Goal: Information Seeking & Learning: Learn about a topic

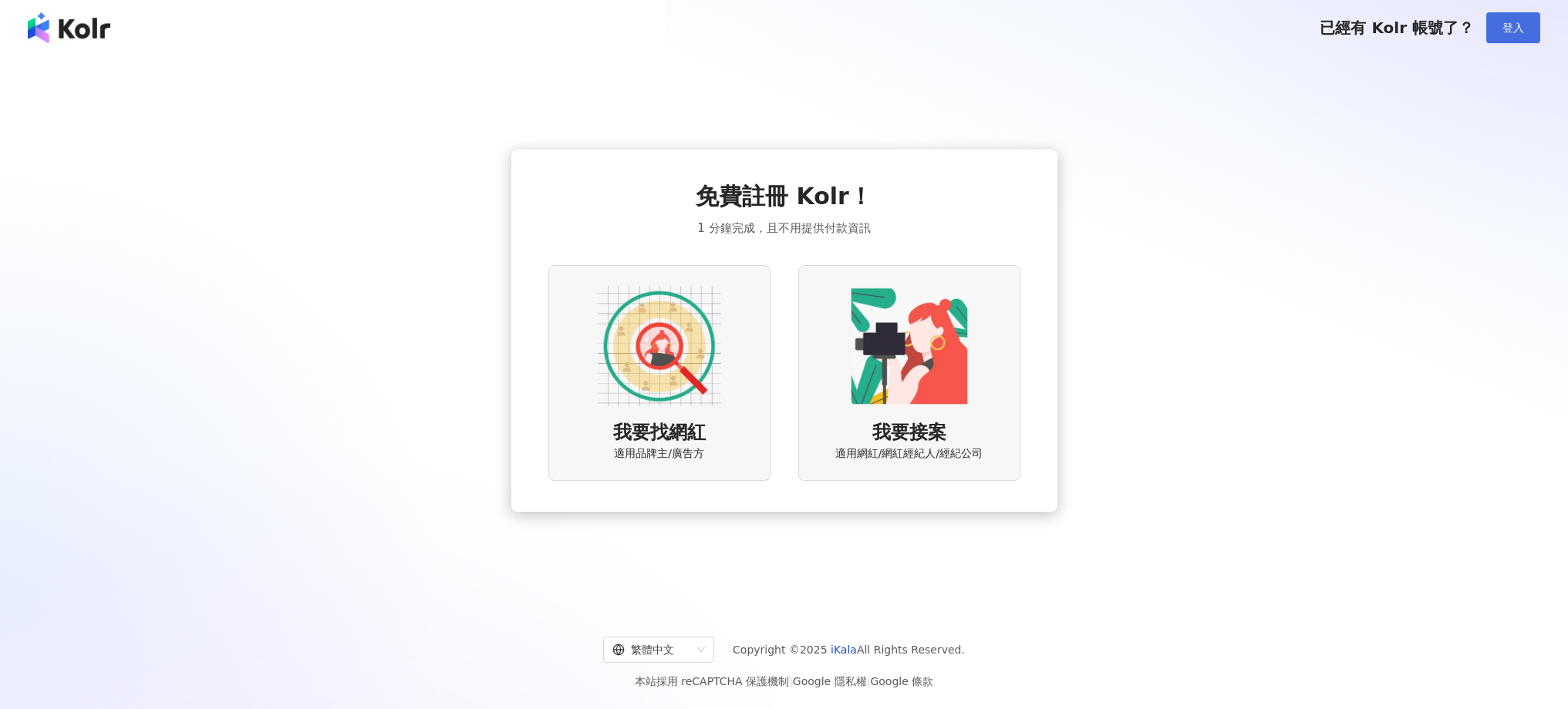
click at [1515, 33] on span "登入" at bounding box center [1513, 28] width 22 height 12
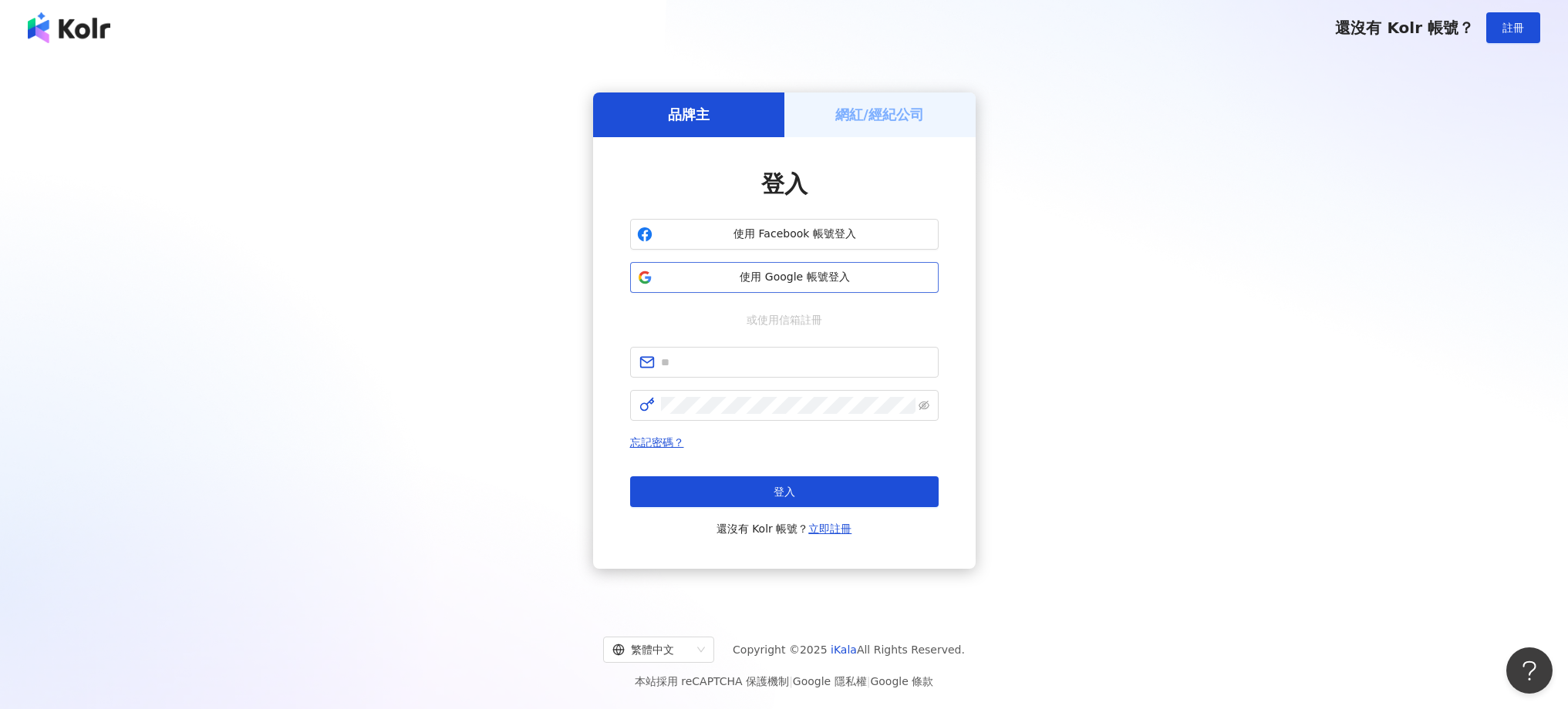
click at [839, 276] on span "使用 Google 帳號登入" at bounding box center [795, 278] width 273 height 16
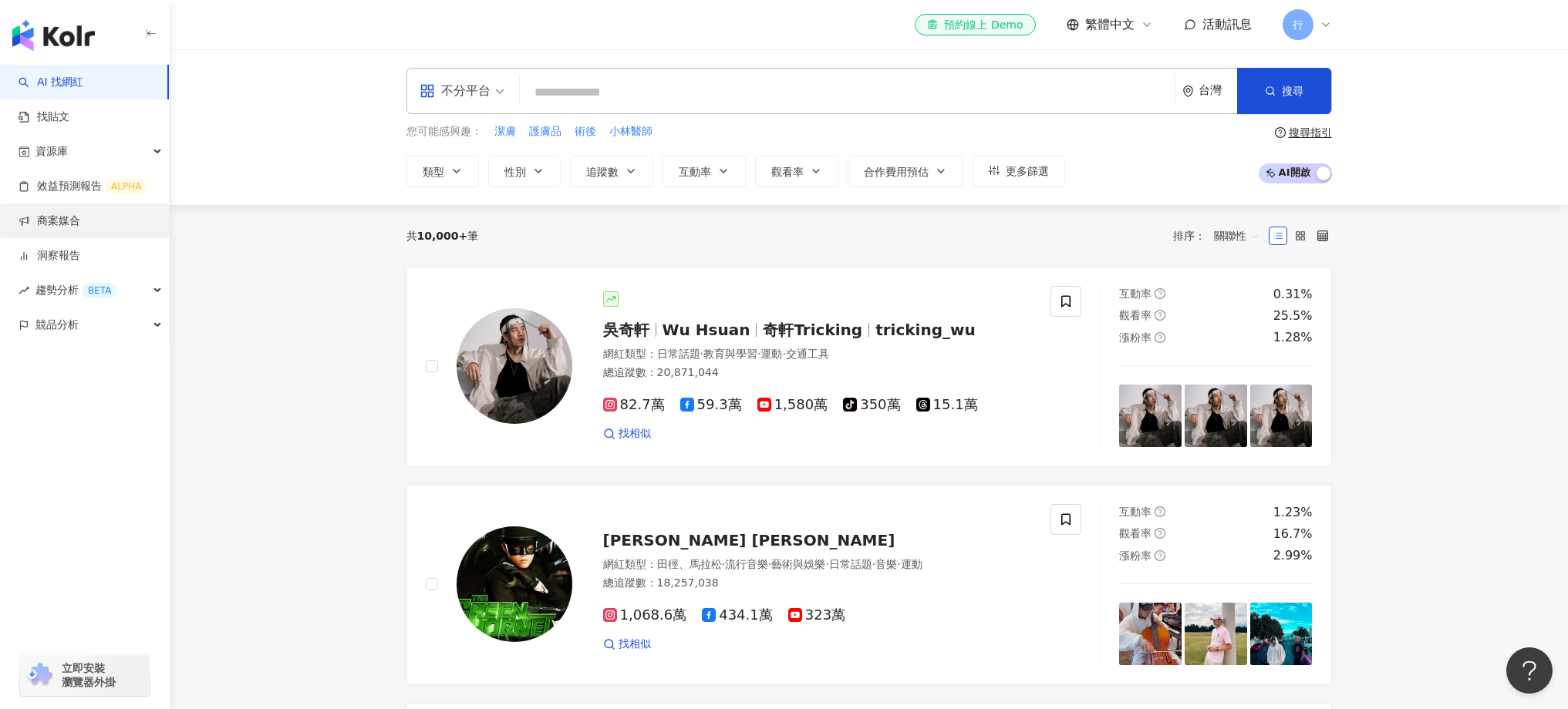
click at [72, 223] on link "商案媒合" at bounding box center [49, 221] width 62 height 16
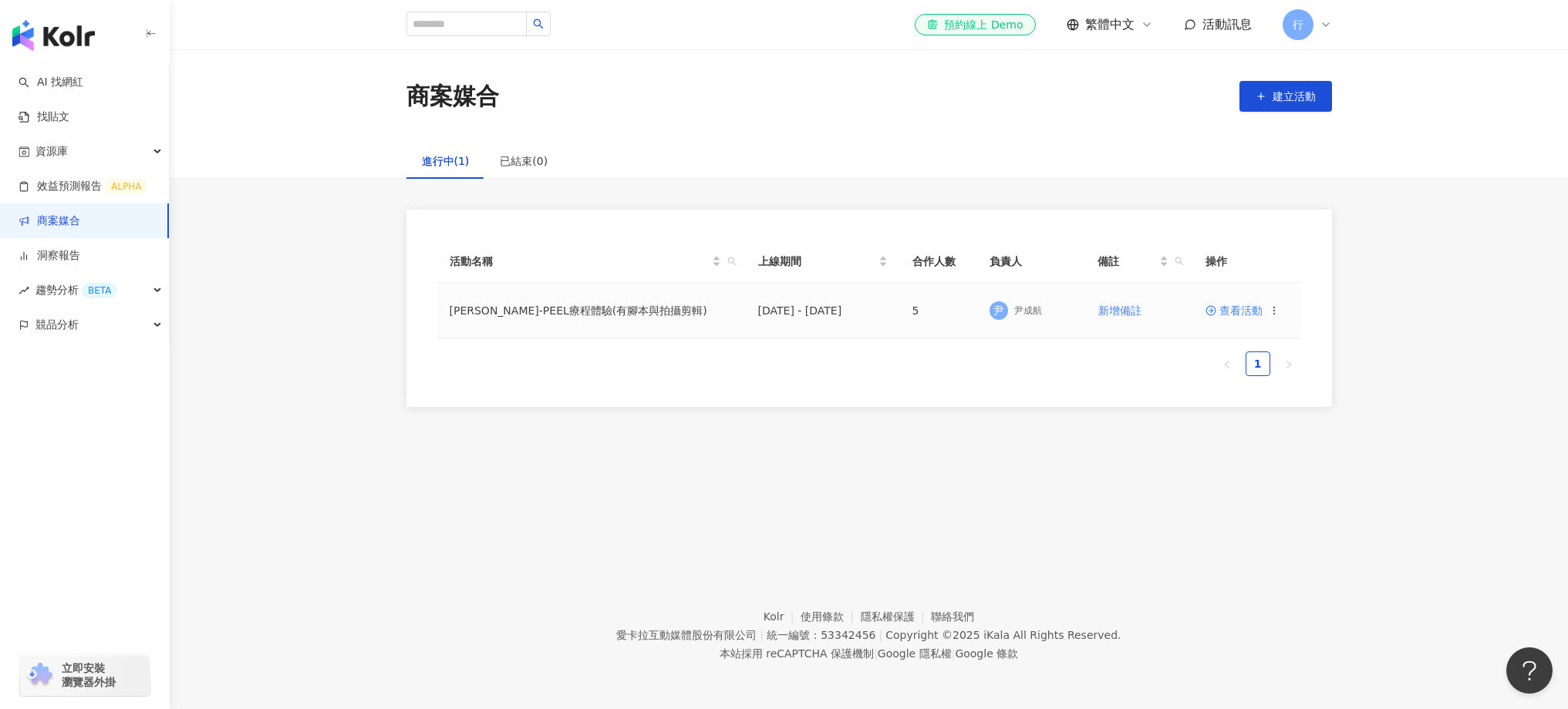
click at [742, 308] on td "ALEX B-PEEL療程體驗(有腳本與拍攝剪輯)" at bounding box center [591, 311] width 309 height 56
click at [1244, 317] on td "查看活動" at bounding box center [1247, 311] width 108 height 56
click at [1245, 312] on span "查看活動" at bounding box center [1234, 310] width 57 height 10
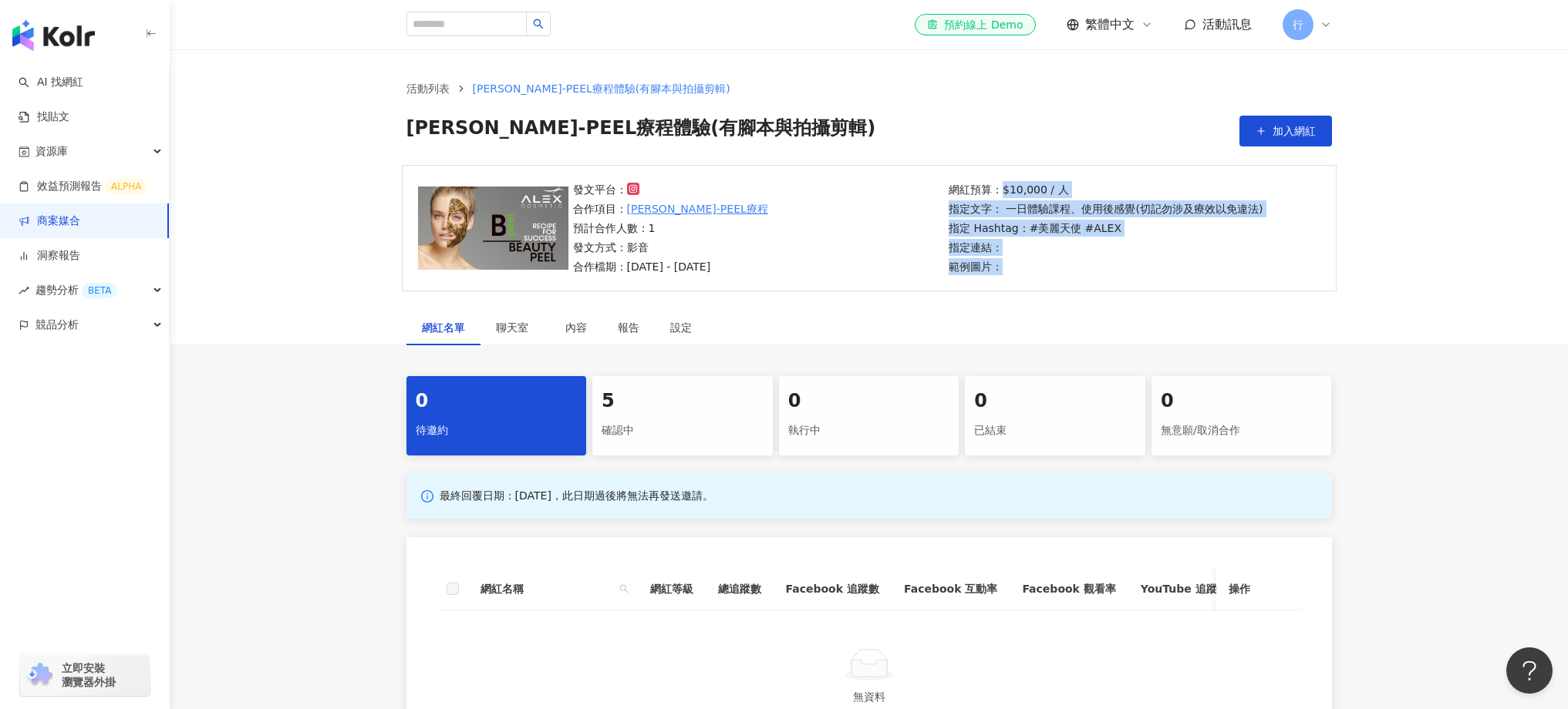
drag, startPoint x: 1031, startPoint y: 195, endPoint x: 1073, endPoint y: 281, distance: 95.7
click at [1073, 281] on div "發文平台： 合作項目： ALEX B-PEEL療程 預計合作人數：1 發文方式：影音 合作檔期：2025/9/15 - 2025/9/30 網紅預算：$10,…" at bounding box center [869, 228] width 935 height 127
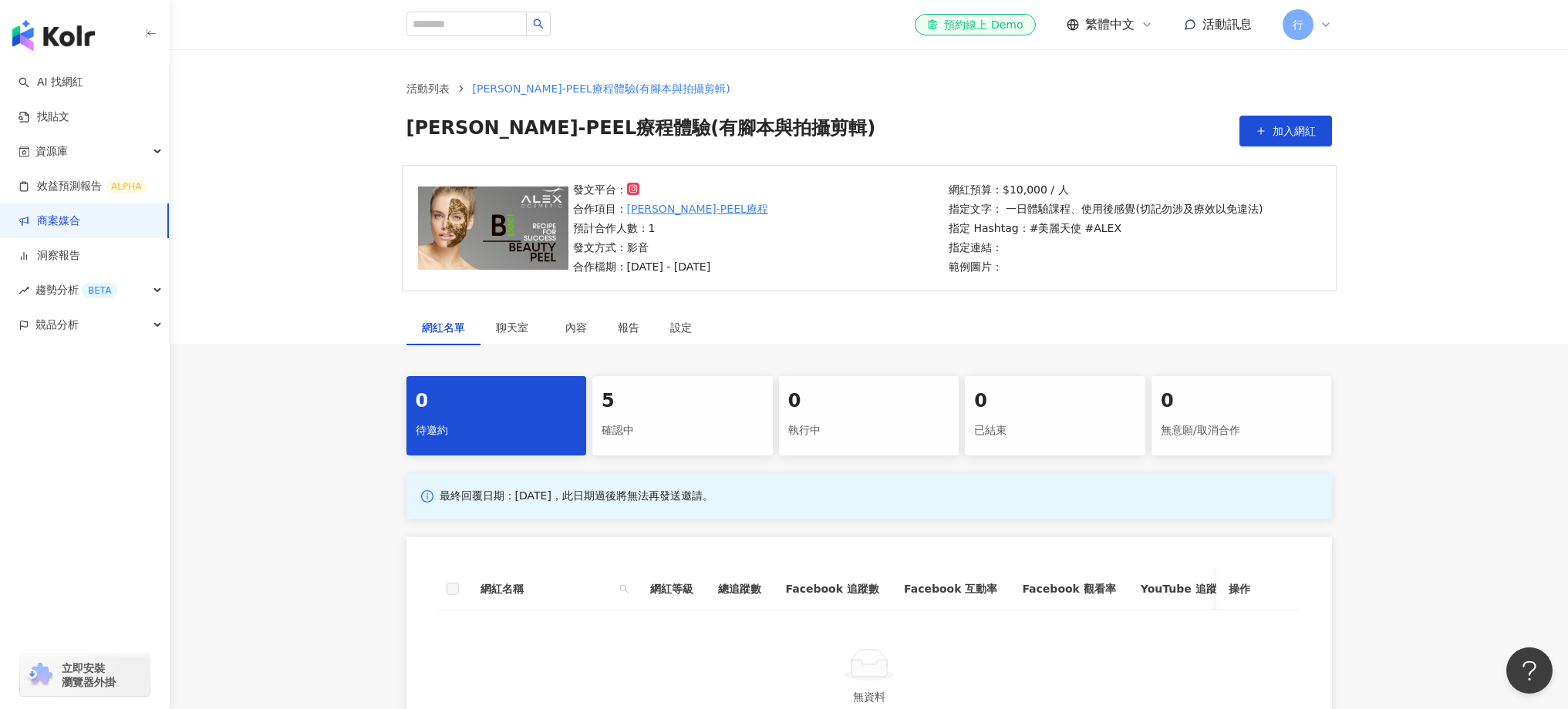
click at [1073, 281] on div "發文平台： 合作項目： ALEX B-PEEL療程 預計合作人數：1 發文方式：影音 合作檔期：2025/9/15 - 2025/9/30 網紅預算：$10,…" at bounding box center [869, 228] width 935 height 127
click at [709, 428] on div "確認中" at bounding box center [682, 431] width 162 height 26
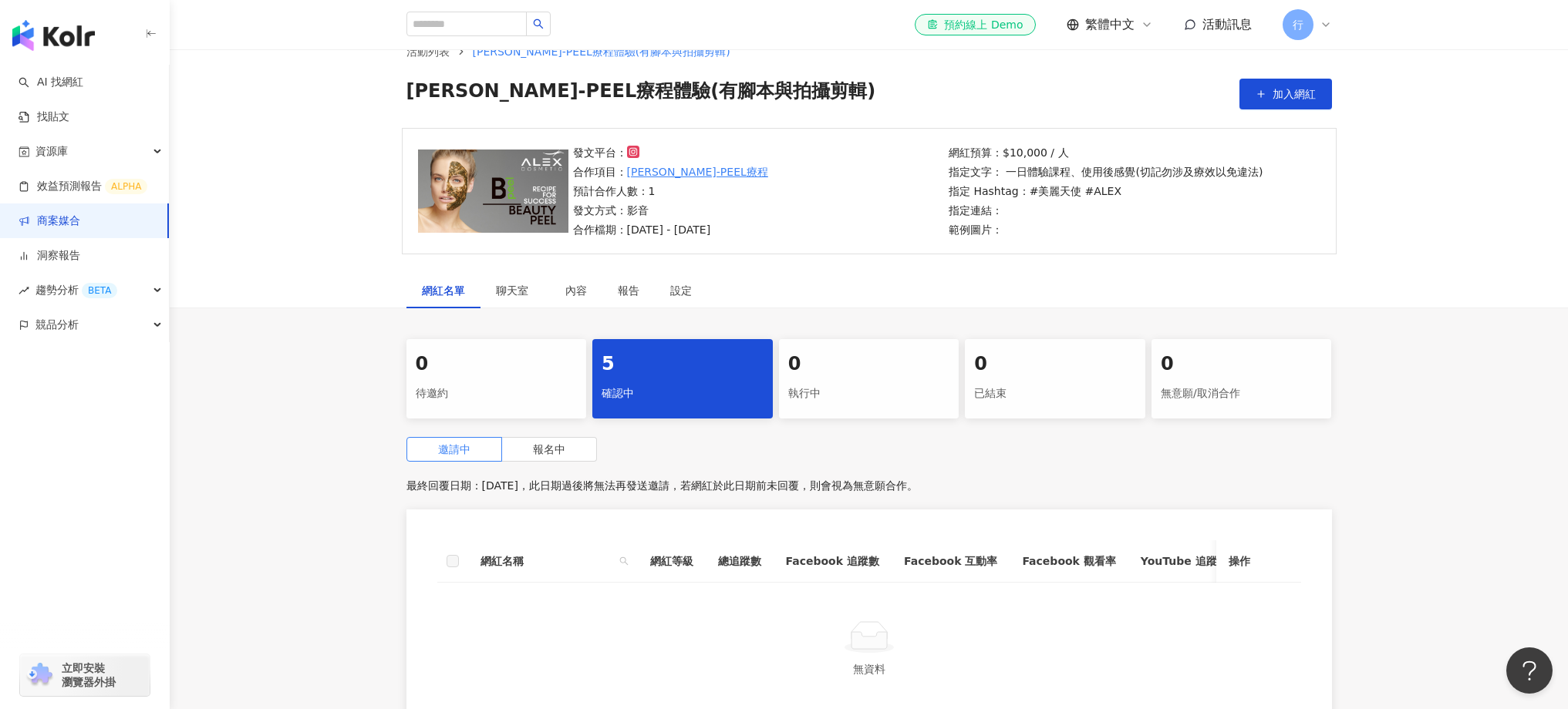
scroll to position [108, 0]
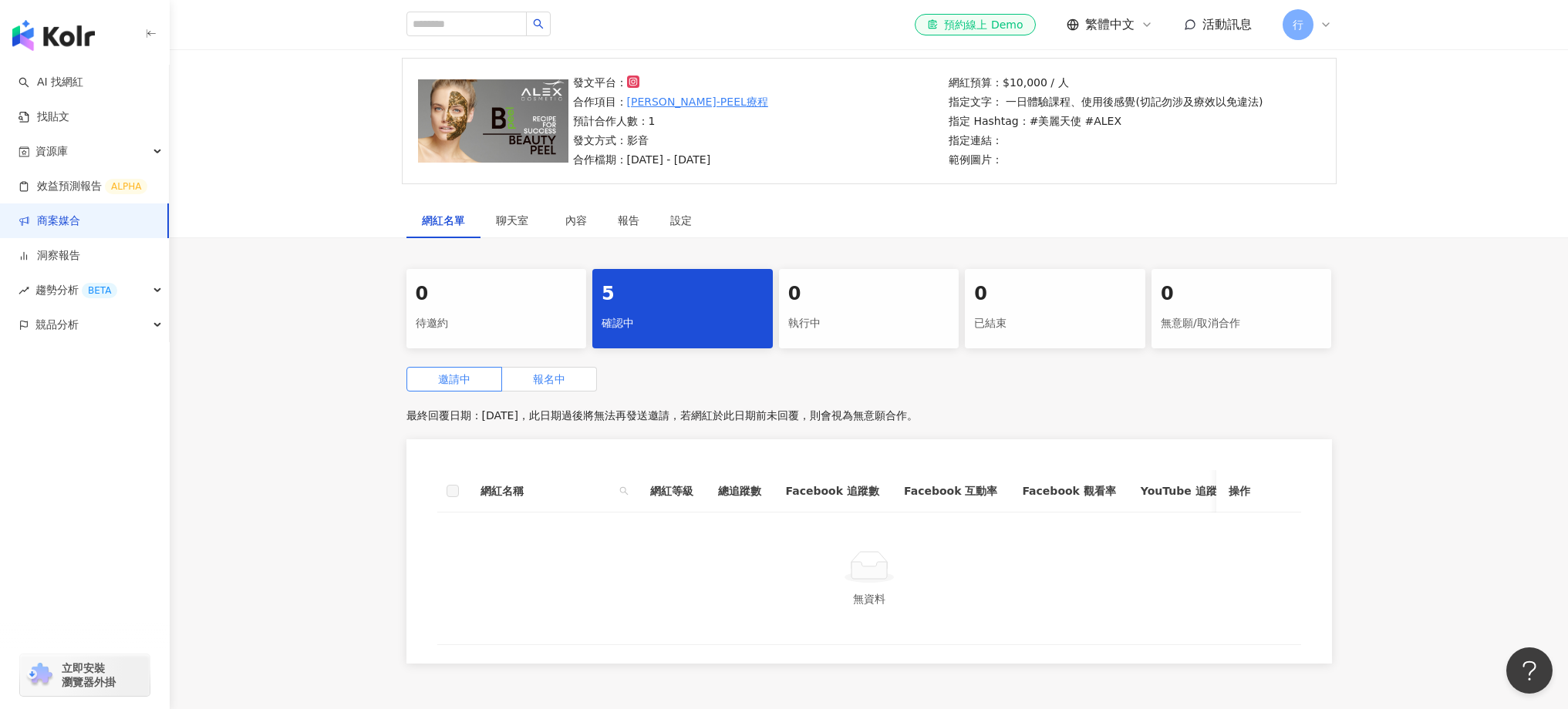
click at [554, 381] on span "報名中" at bounding box center [548, 379] width 32 height 12
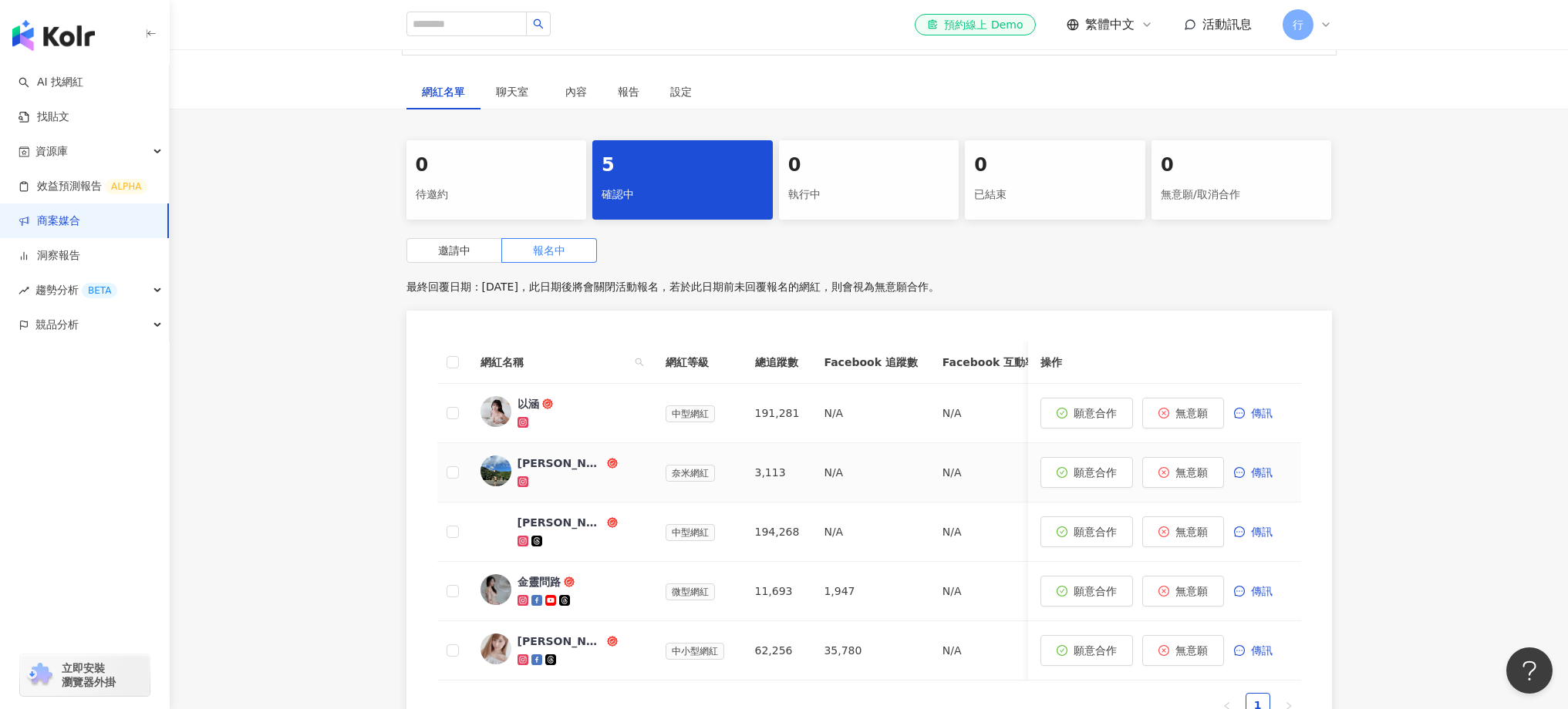
scroll to position [249, 0]
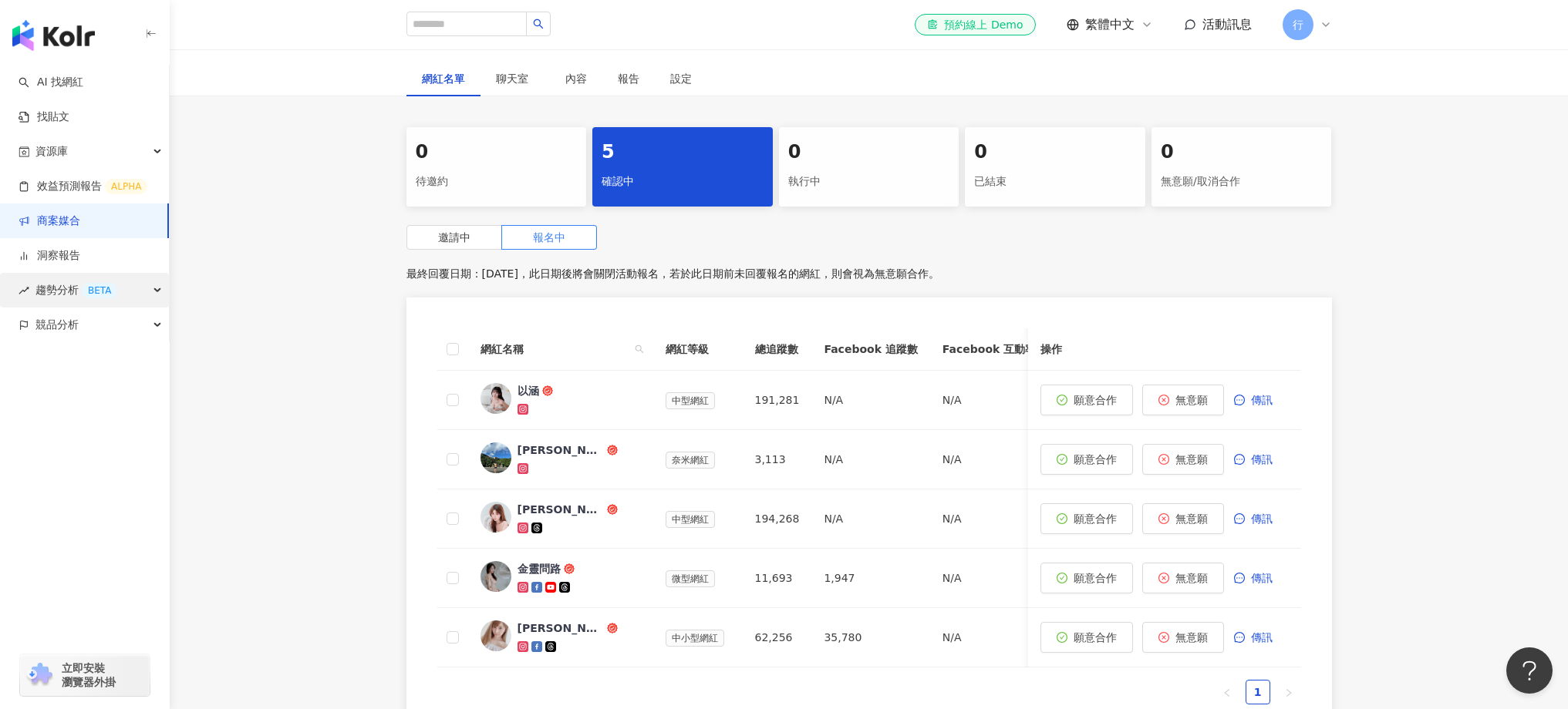
click at [150, 288] on div "趨勢分析 BETA" at bounding box center [84, 290] width 169 height 35
click at [158, 289] on icon "button" at bounding box center [158, 289] width 8 height 0
click at [69, 120] on link "找貼文" at bounding box center [44, 117] width 51 height 16
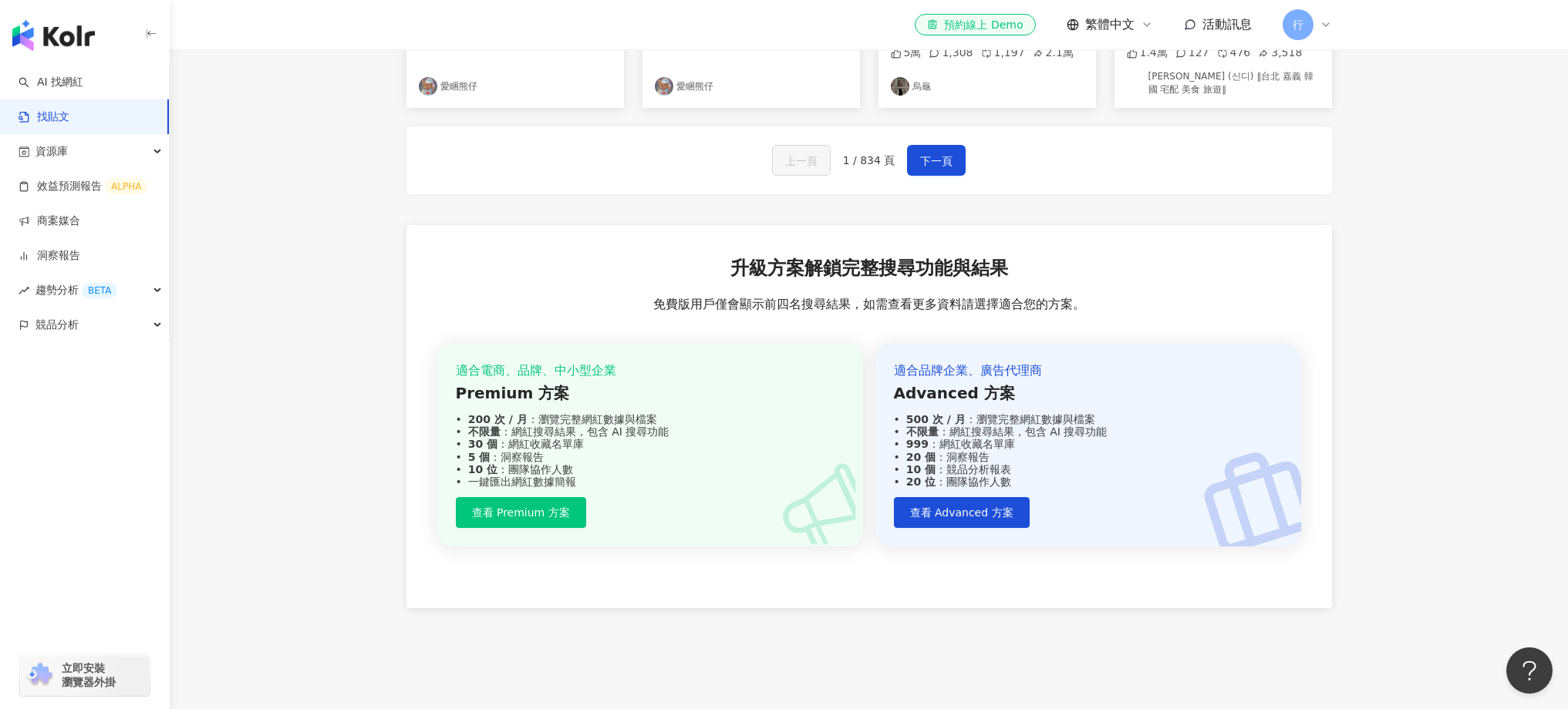
scroll to position [1134, 0]
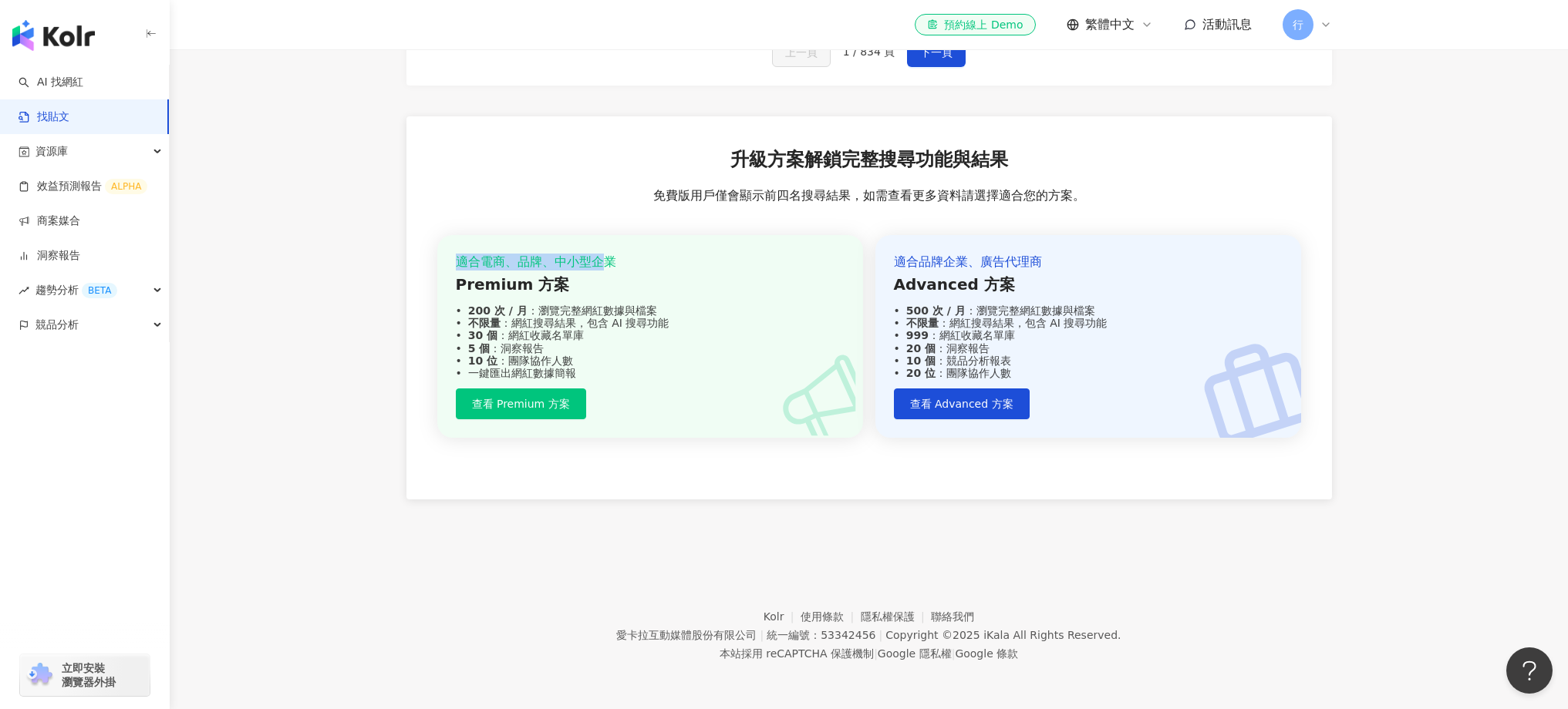
drag, startPoint x: 456, startPoint y: 258, endPoint x: 601, endPoint y: 271, distance: 145.6
click at [601, 271] on div "適合電商、品牌、中小型企業 Premium 方案 200 次 / 月 ：瀏覽完整網紅數據與檔案 不限量 ：網紅搜尋結果，包含 AI 搜尋功能 30 個 ：網紅…" at bounding box center [650, 316] width 389 height 126
click at [59, 223] on link "商案媒合" at bounding box center [49, 221] width 62 height 16
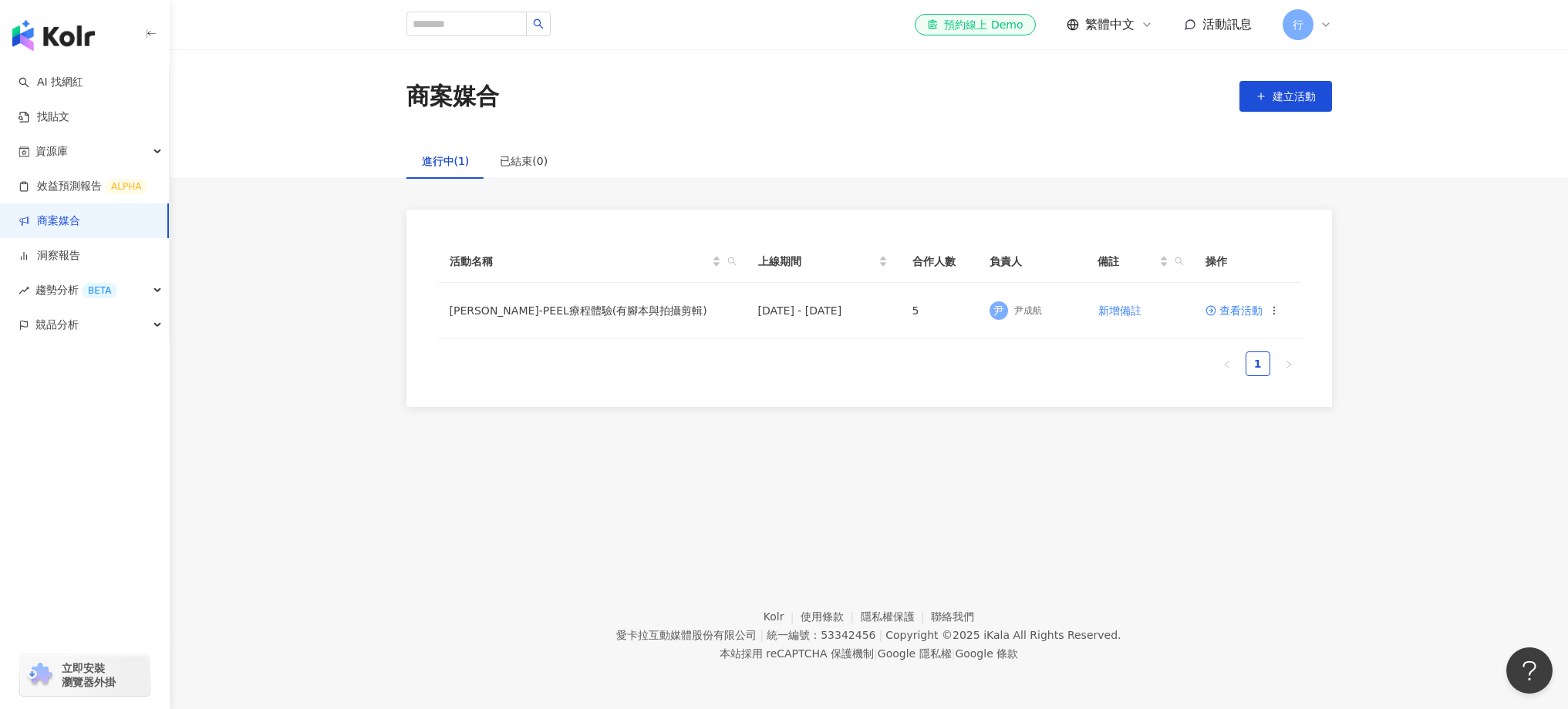
click at [936, 268] on th "合作人數" at bounding box center [938, 261] width 77 height 43
click at [1270, 312] on icon at bounding box center [1274, 310] width 10 height 10
click at [1126, 358] on ul "1" at bounding box center [869, 364] width 864 height 24
click at [888, 310] on td "2025/9/15 - 2025/9/30" at bounding box center [823, 311] width 154 height 56
click at [875, 316] on td "2025/9/15 - 2025/9/30" at bounding box center [823, 311] width 154 height 56
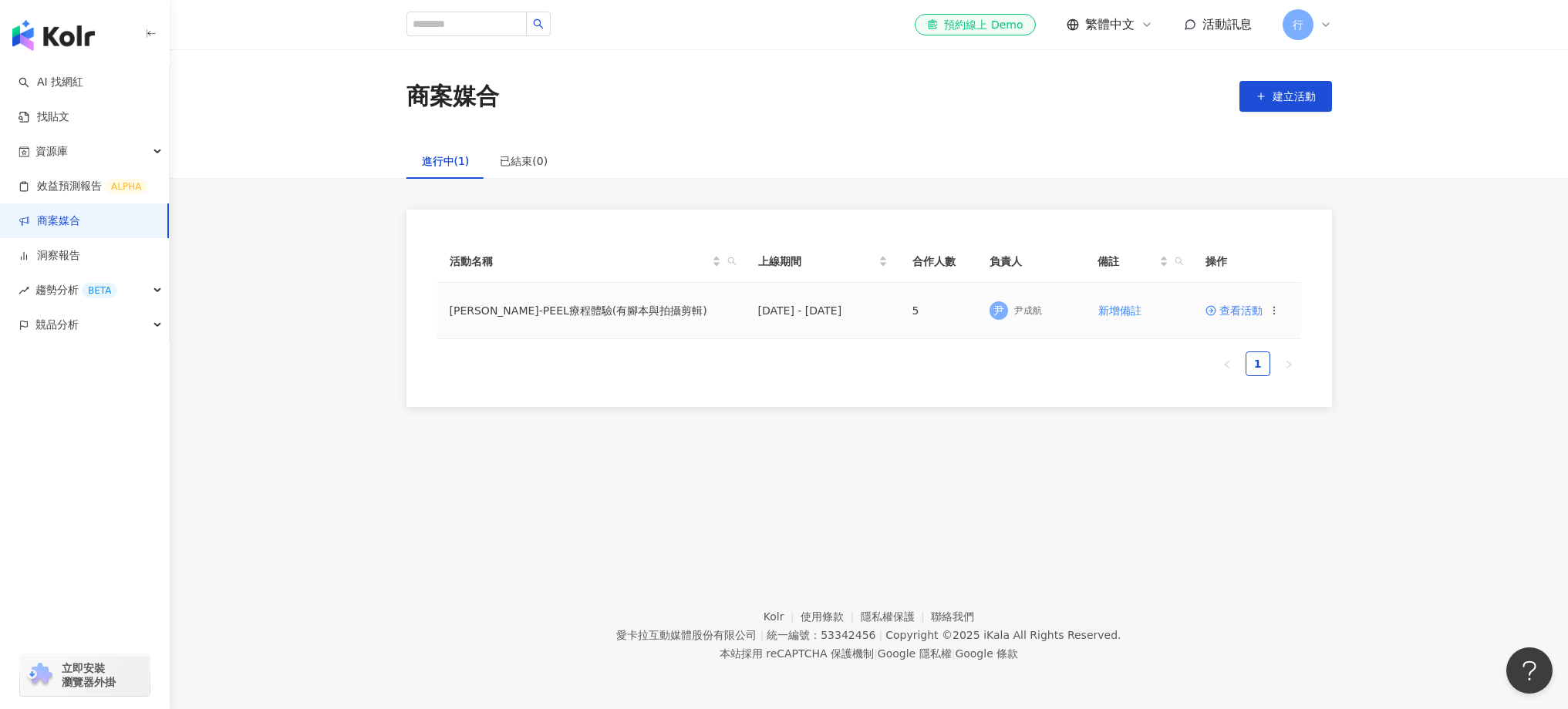
click at [1239, 311] on span "查看活動" at bounding box center [1234, 310] width 57 height 10
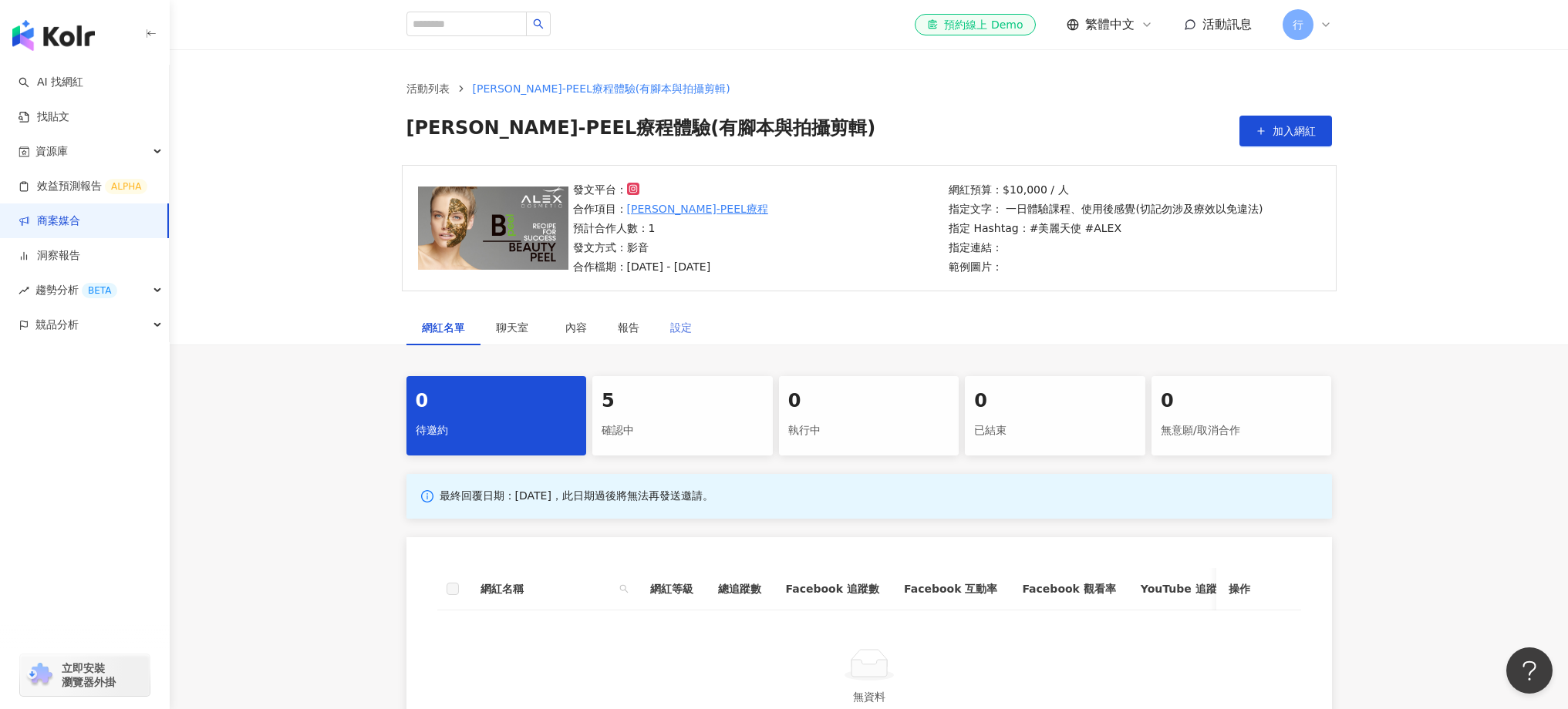
click at [690, 339] on div "設定" at bounding box center [681, 328] width 52 height 36
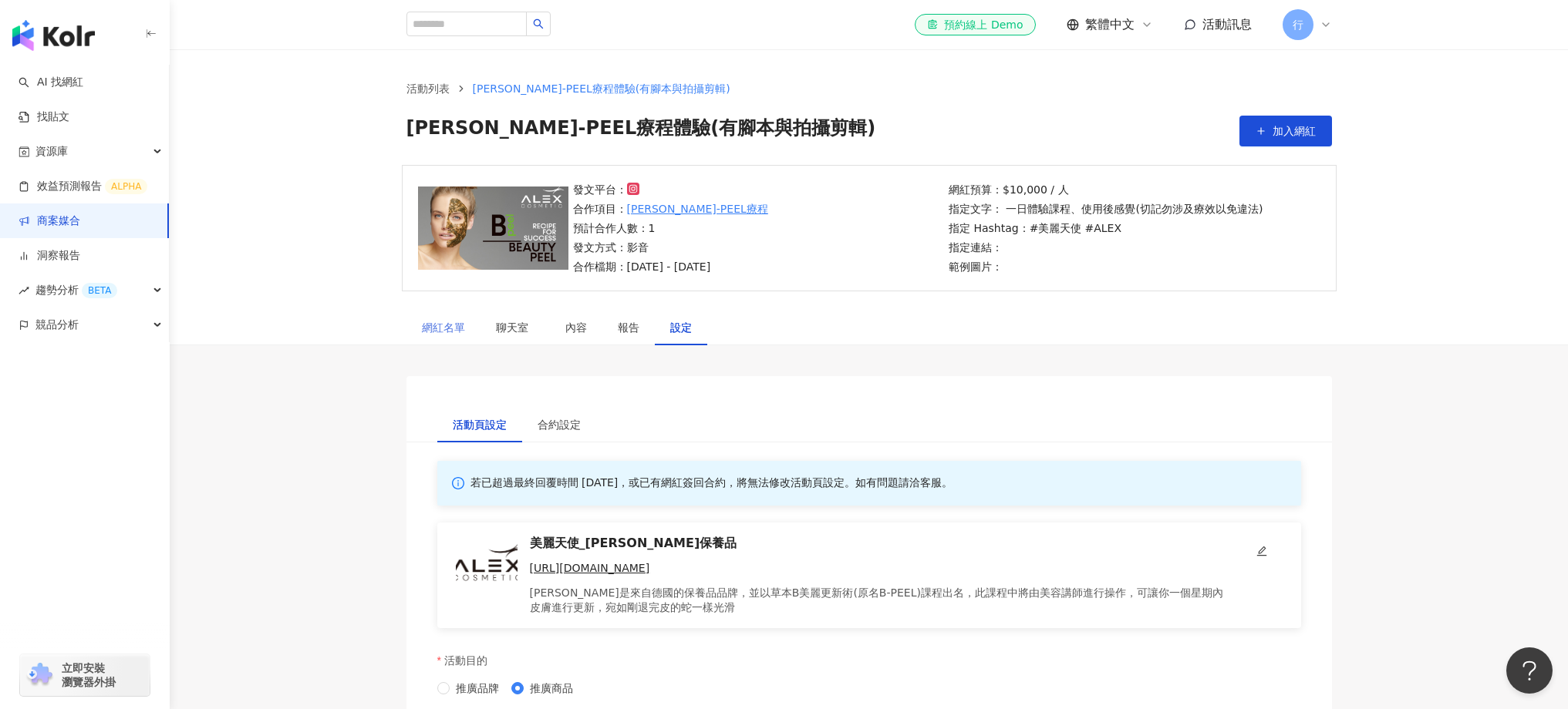
click at [462, 339] on div "網紅名單" at bounding box center [443, 328] width 74 height 36
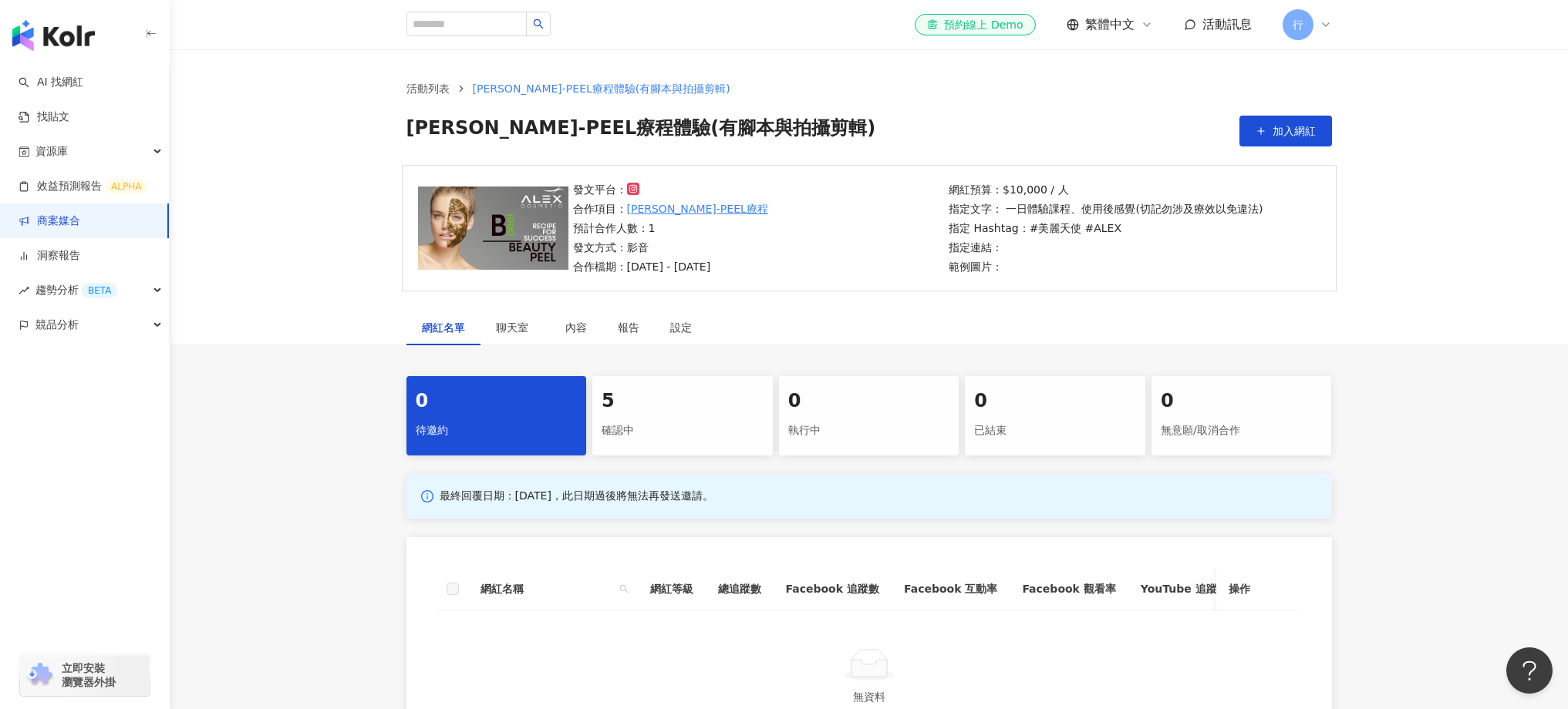
click at [663, 408] on div "5" at bounding box center [682, 402] width 162 height 26
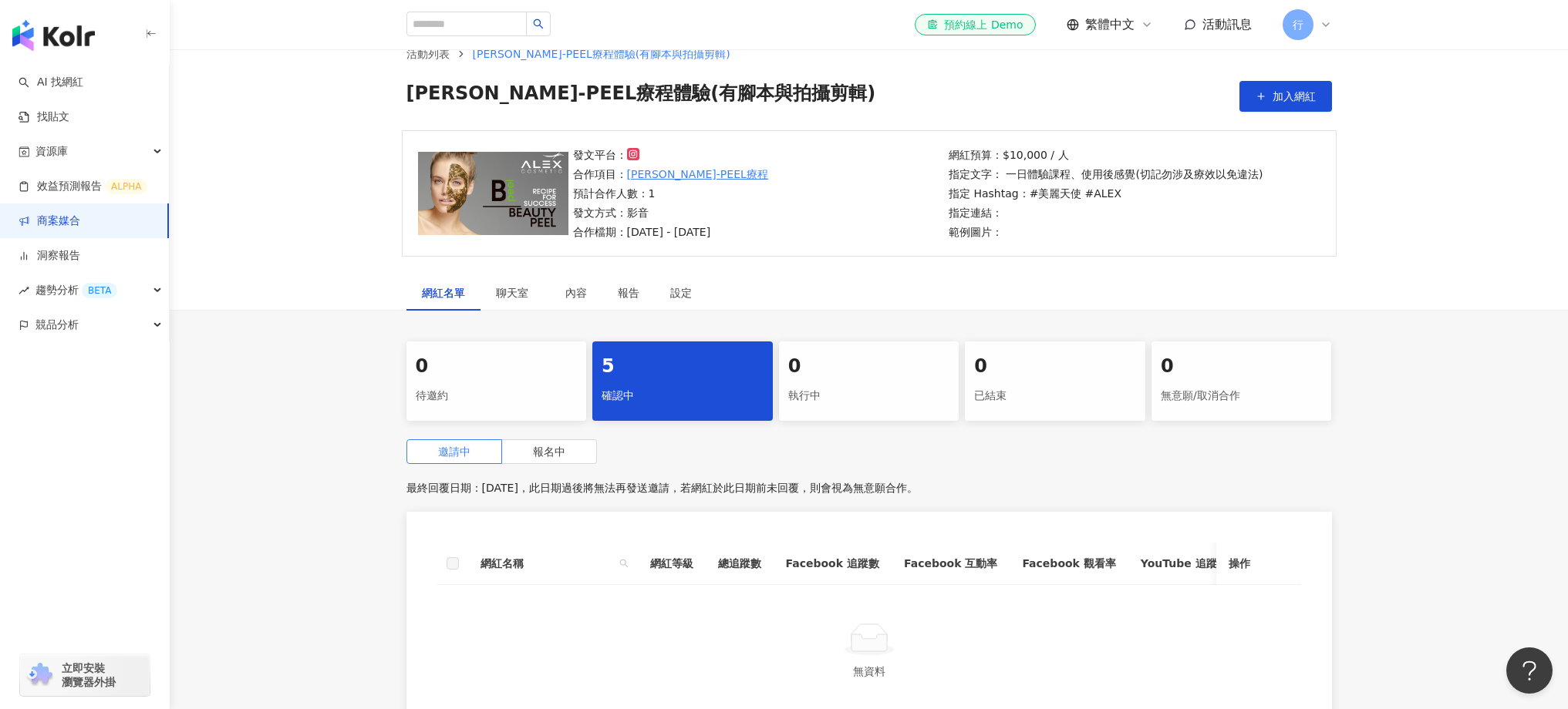
scroll to position [109, 0]
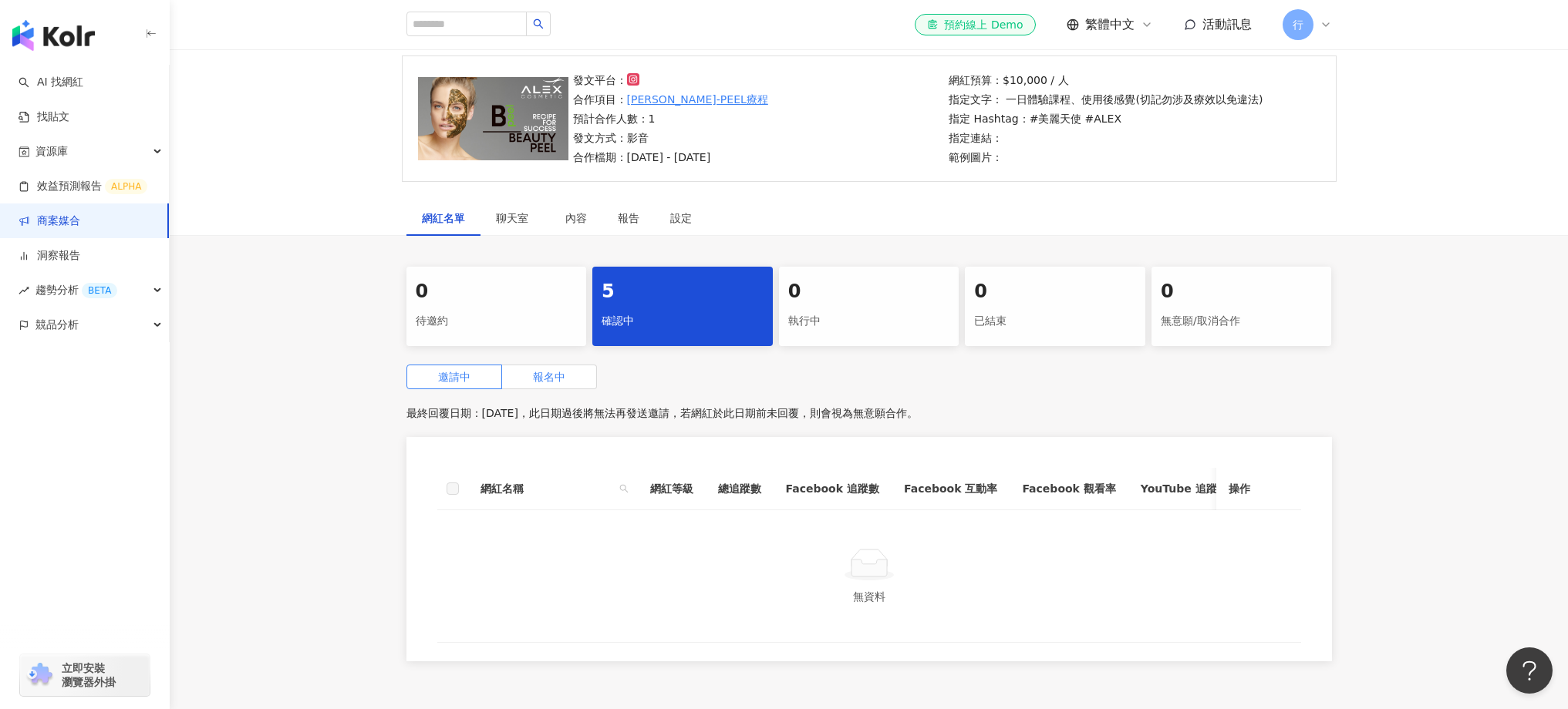
click at [572, 383] on label "報名中" at bounding box center [549, 377] width 94 height 24
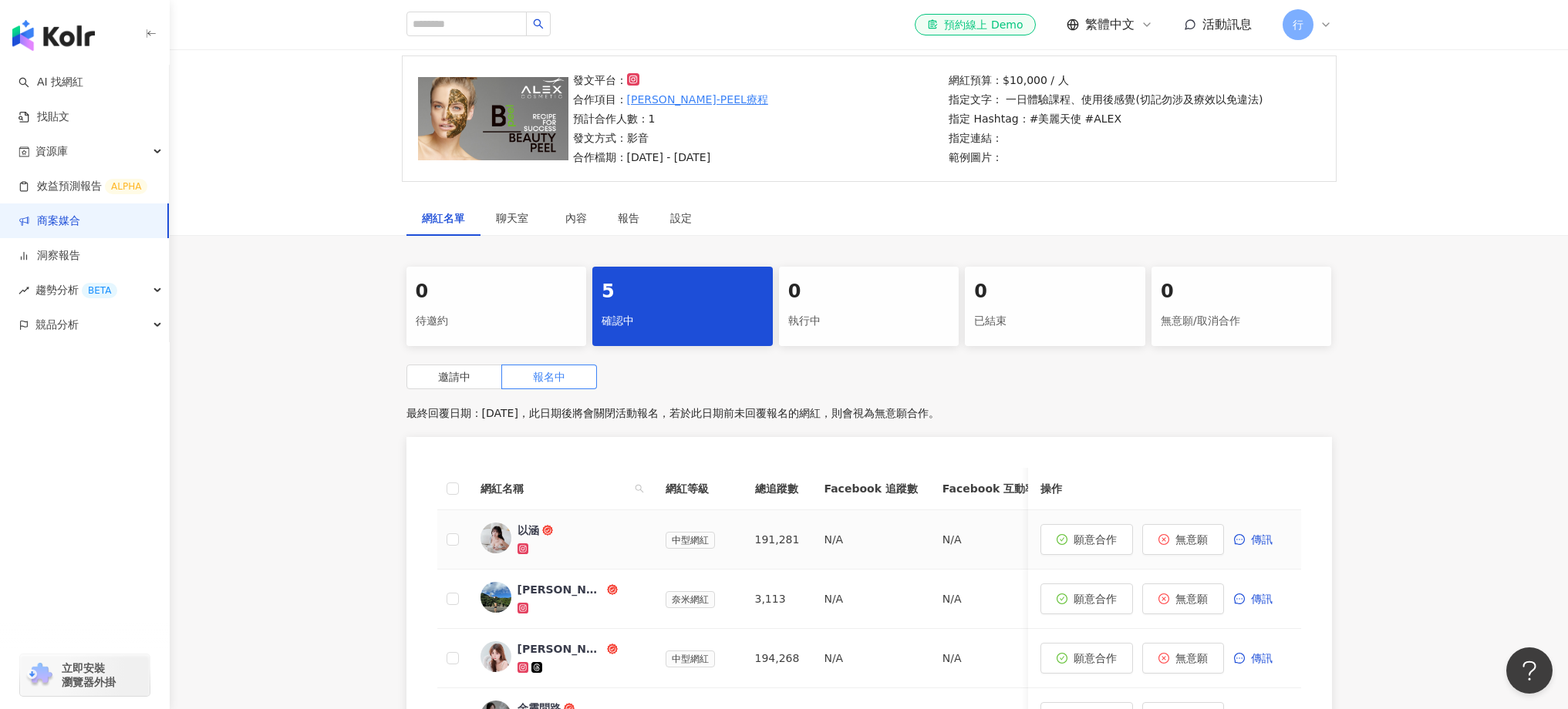
click at [533, 529] on div "以涵" at bounding box center [528, 531] width 22 height 16
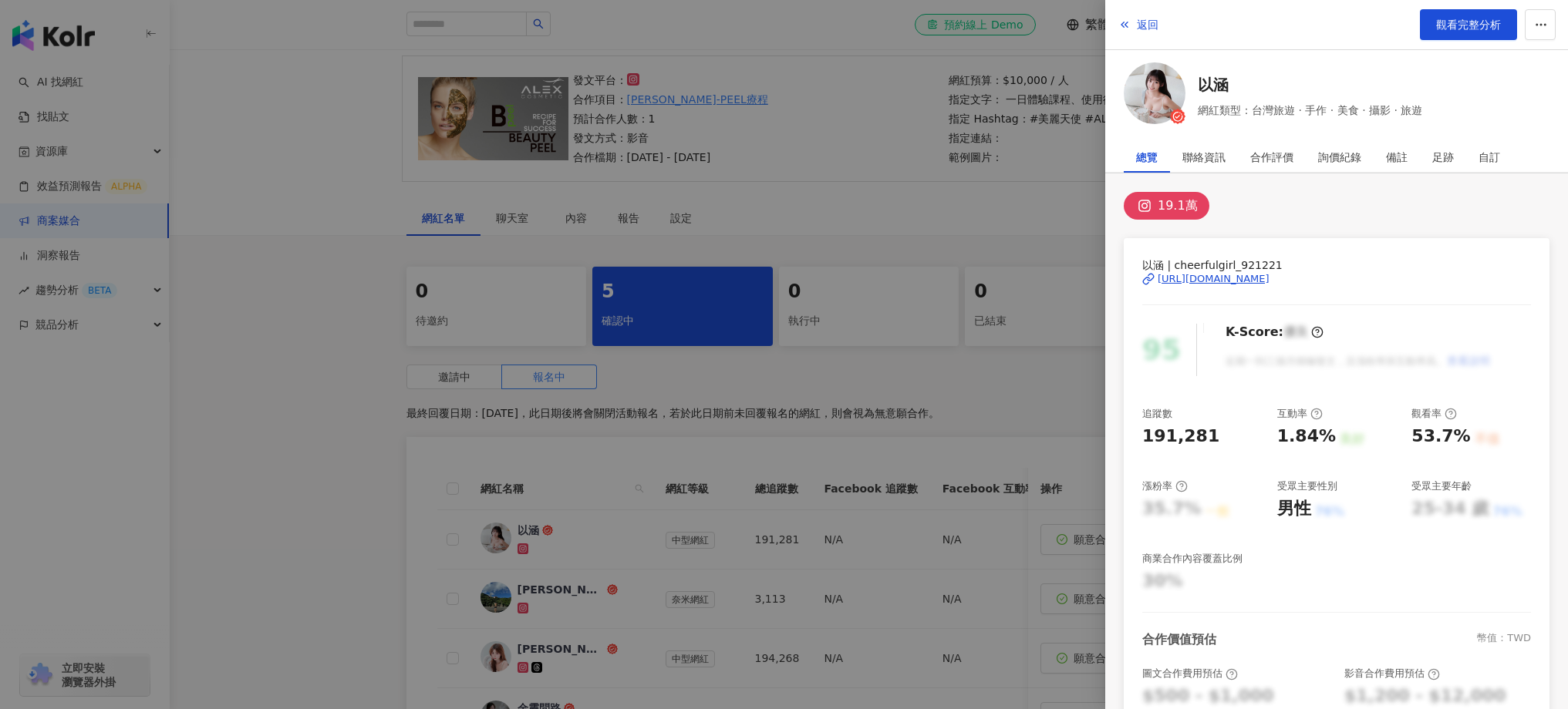
click at [411, 536] on div at bounding box center [784, 354] width 1568 height 709
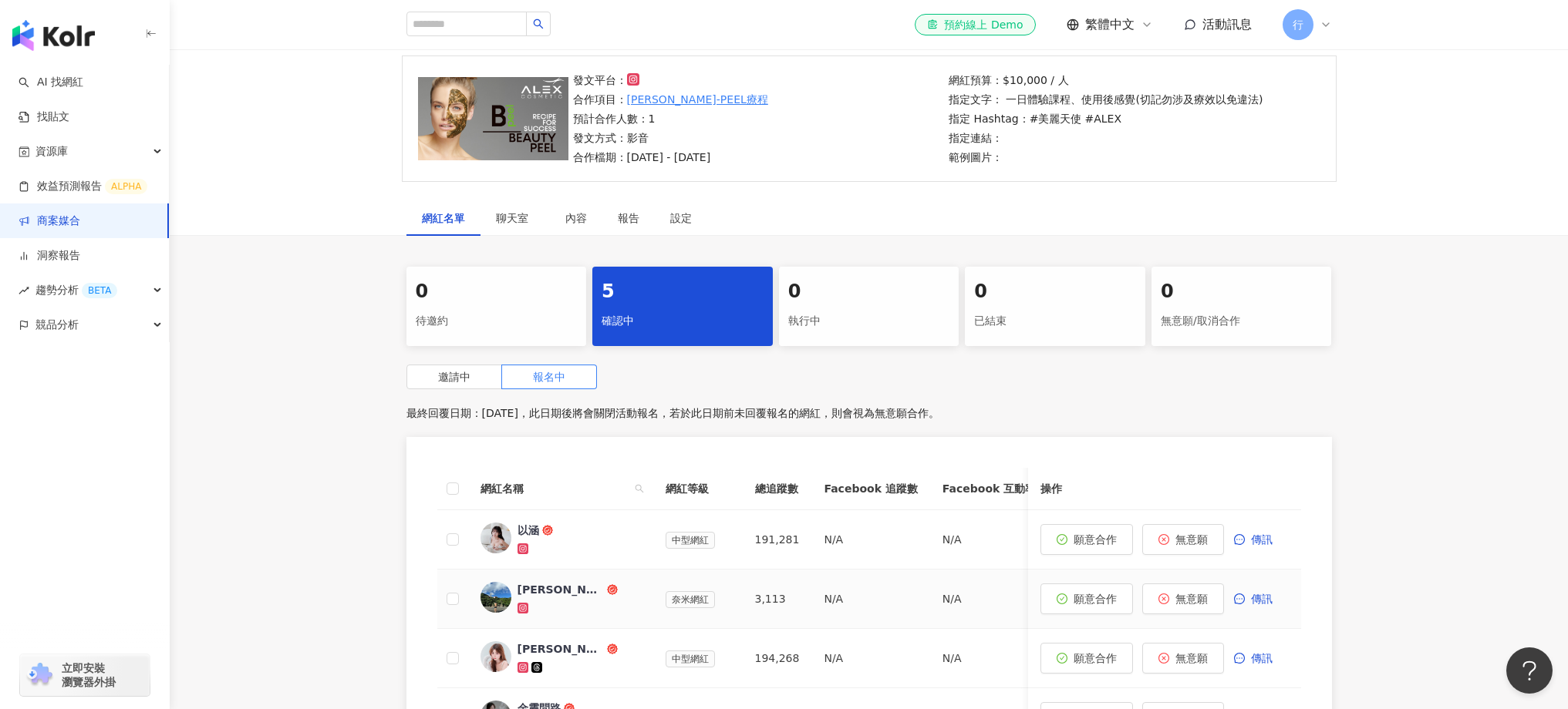
click at [545, 591] on div "陳昱誠" at bounding box center [561, 590] width 87 height 16
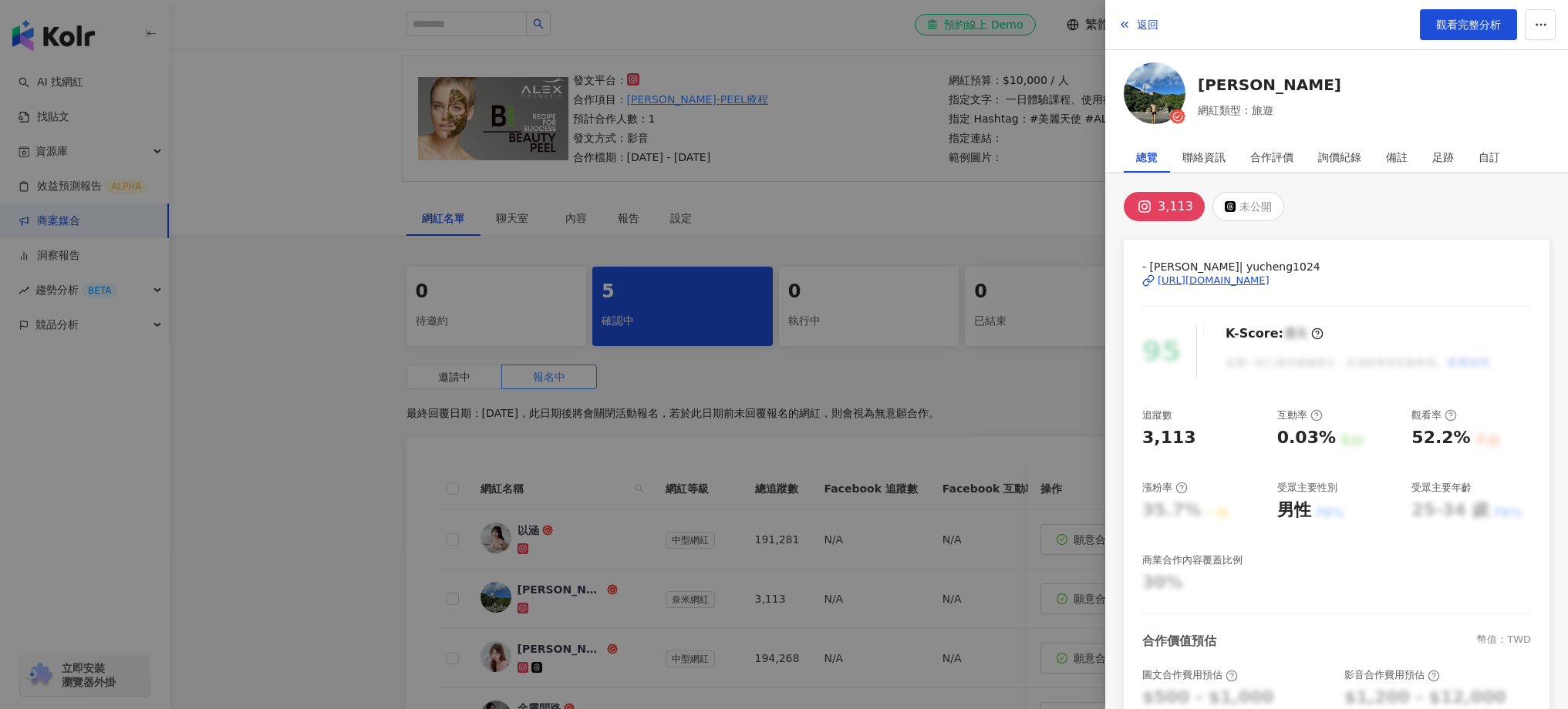
click at [550, 529] on div at bounding box center [784, 354] width 1568 height 709
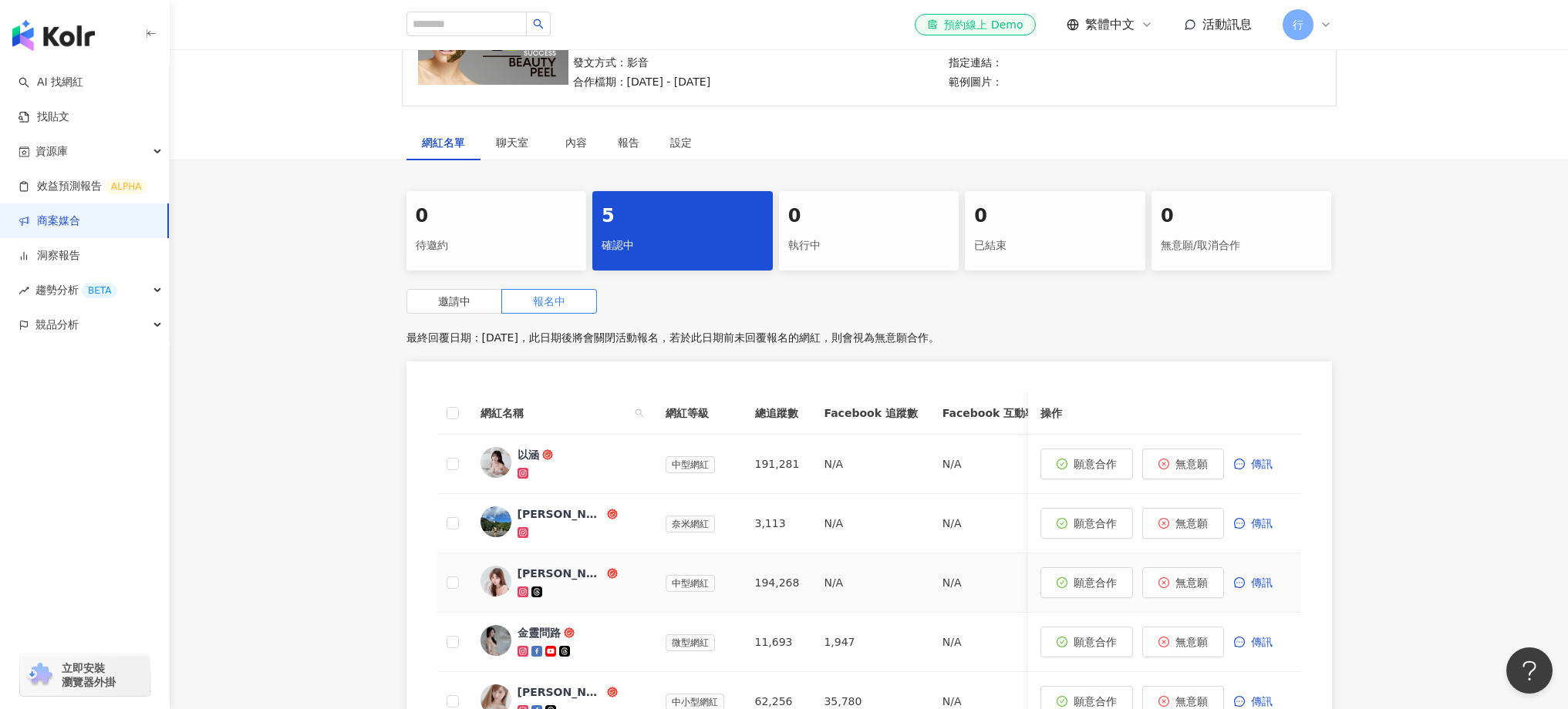
scroll to position [186, 0]
click at [533, 572] on div "陳琪茵🐼" at bounding box center [561, 573] width 87 height 16
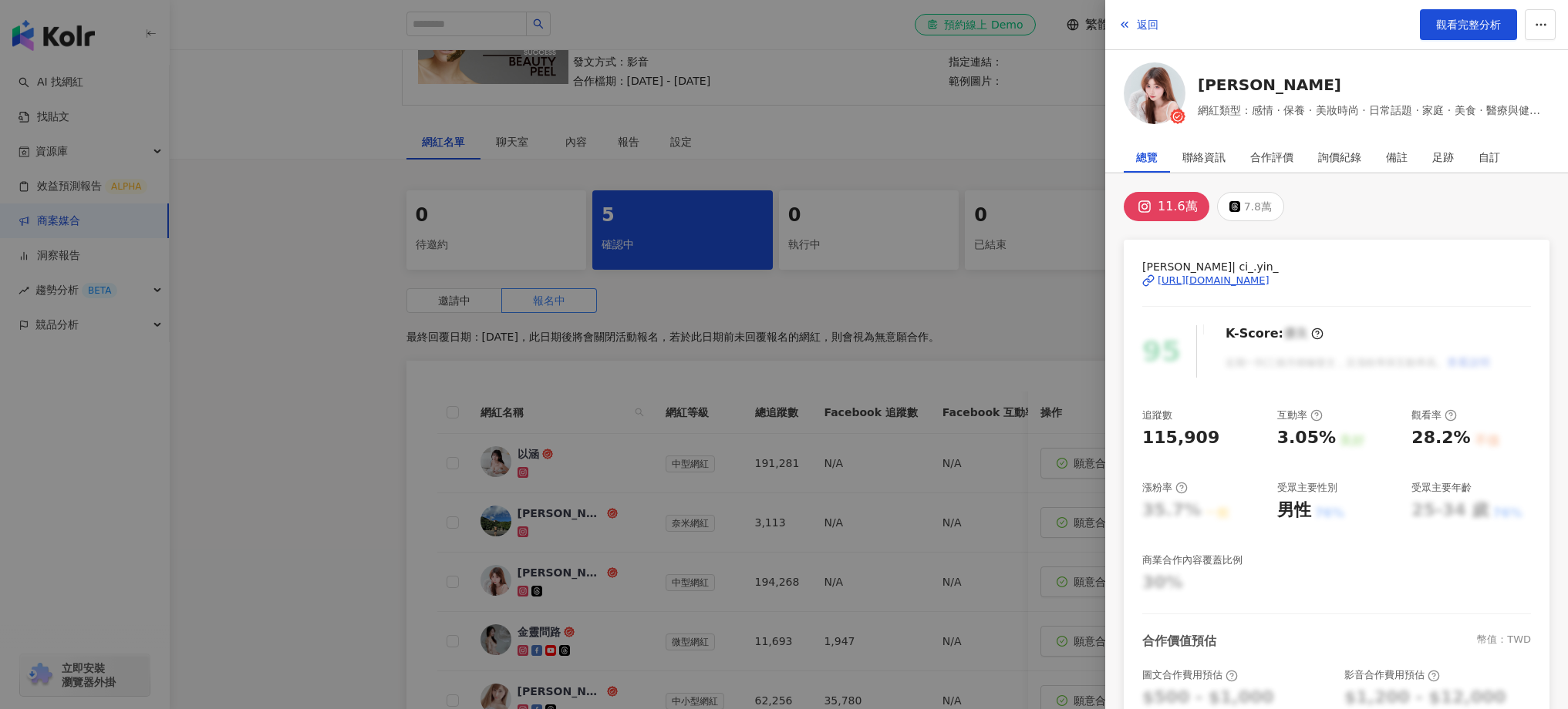
click at [574, 647] on div at bounding box center [784, 354] width 1568 height 709
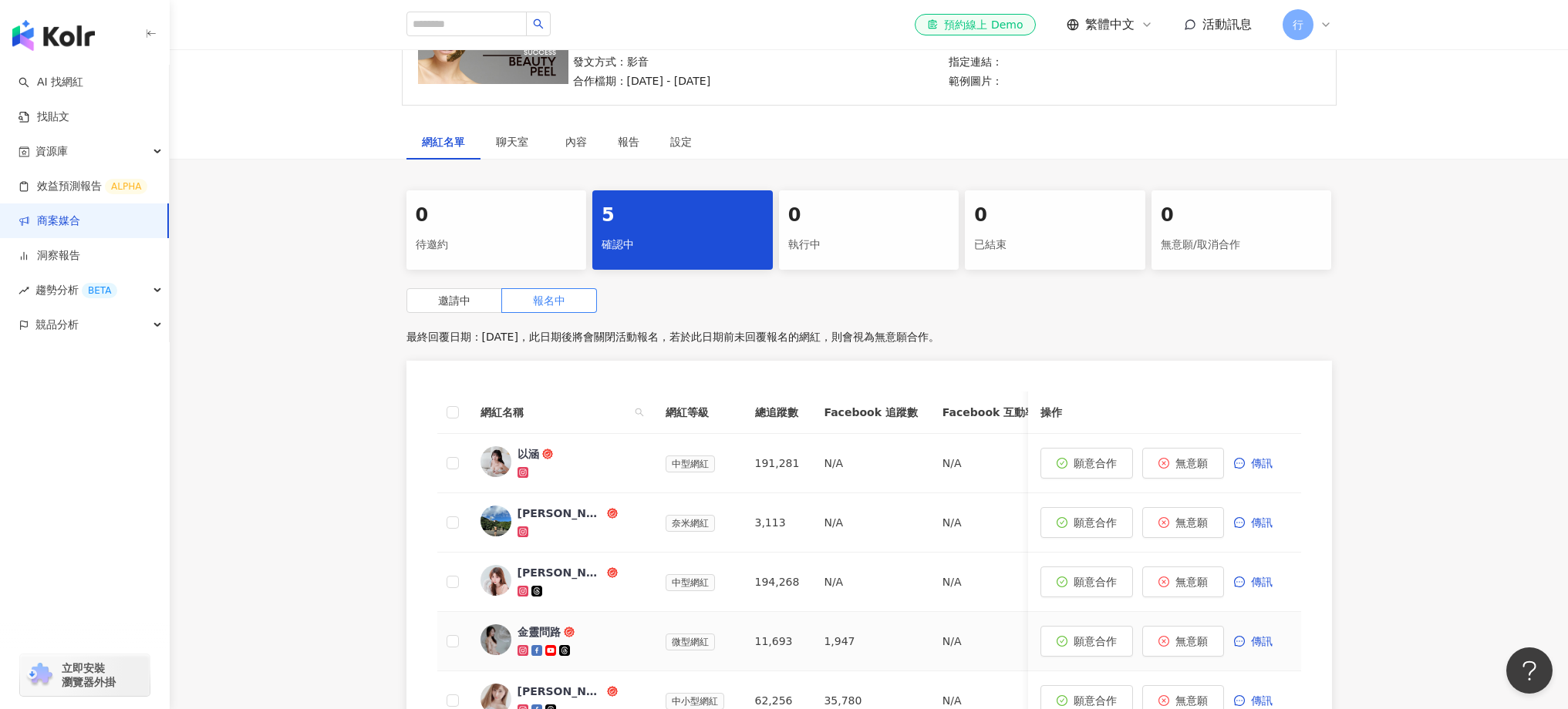
click at [546, 629] on div "金靈問路" at bounding box center [539, 632] width 43 height 16
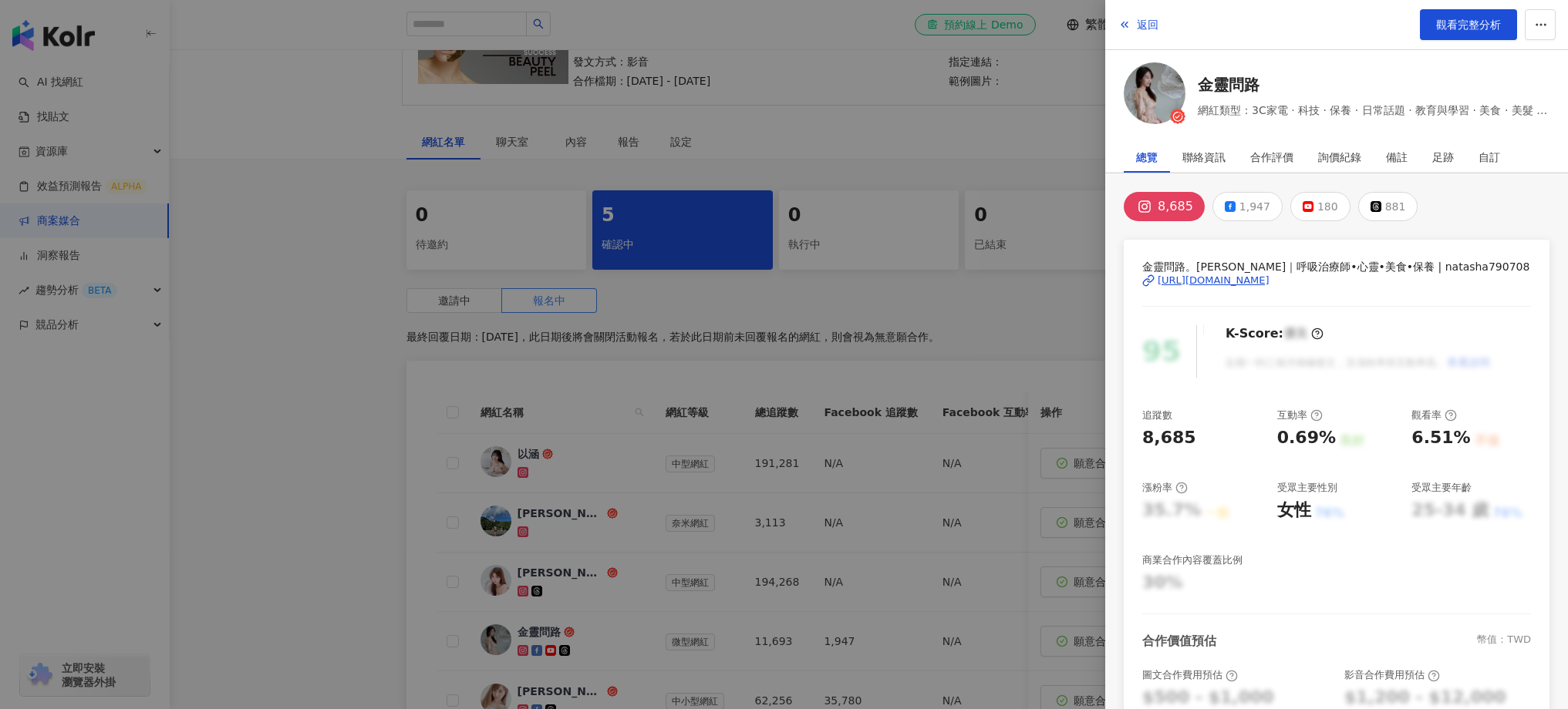
click at [379, 491] on div at bounding box center [784, 354] width 1568 height 709
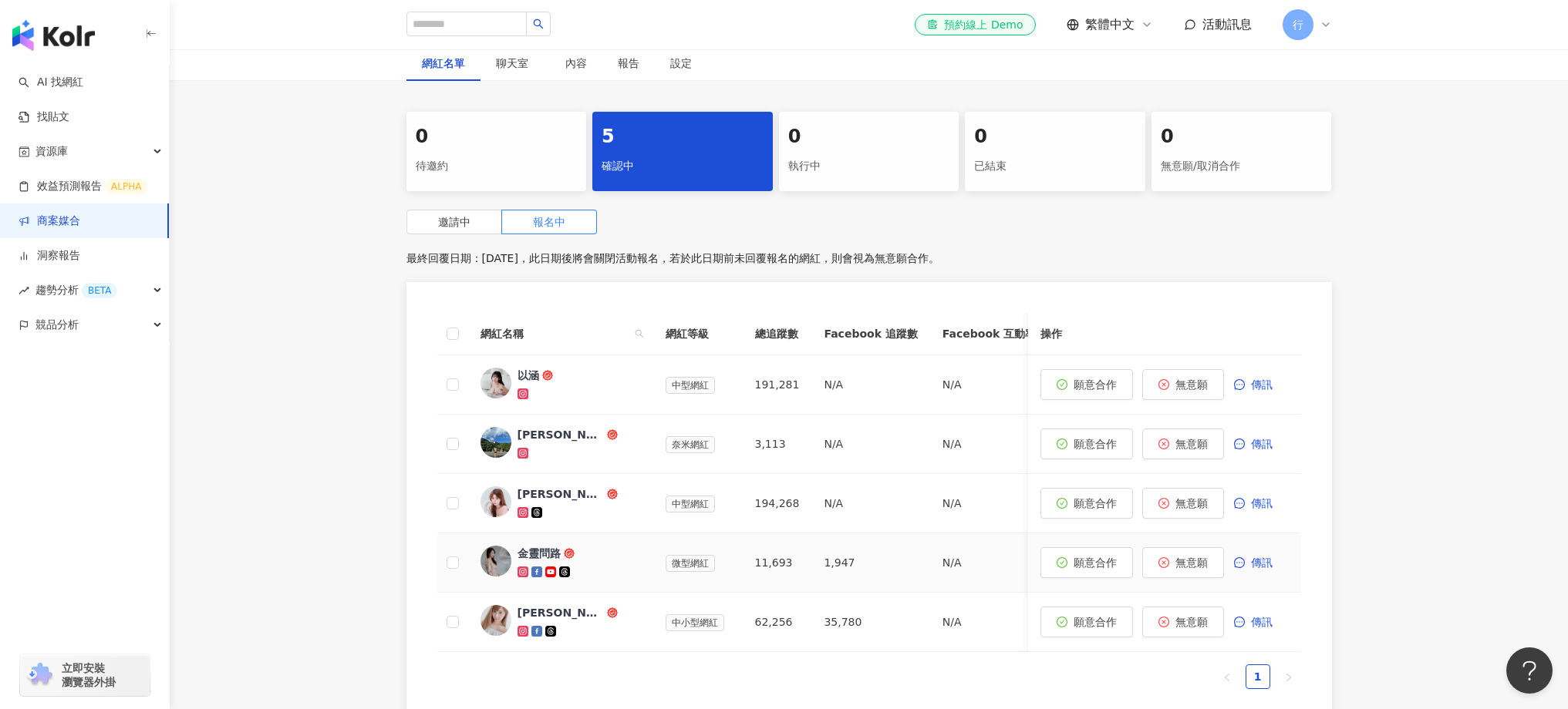
scroll to position [268, 0]
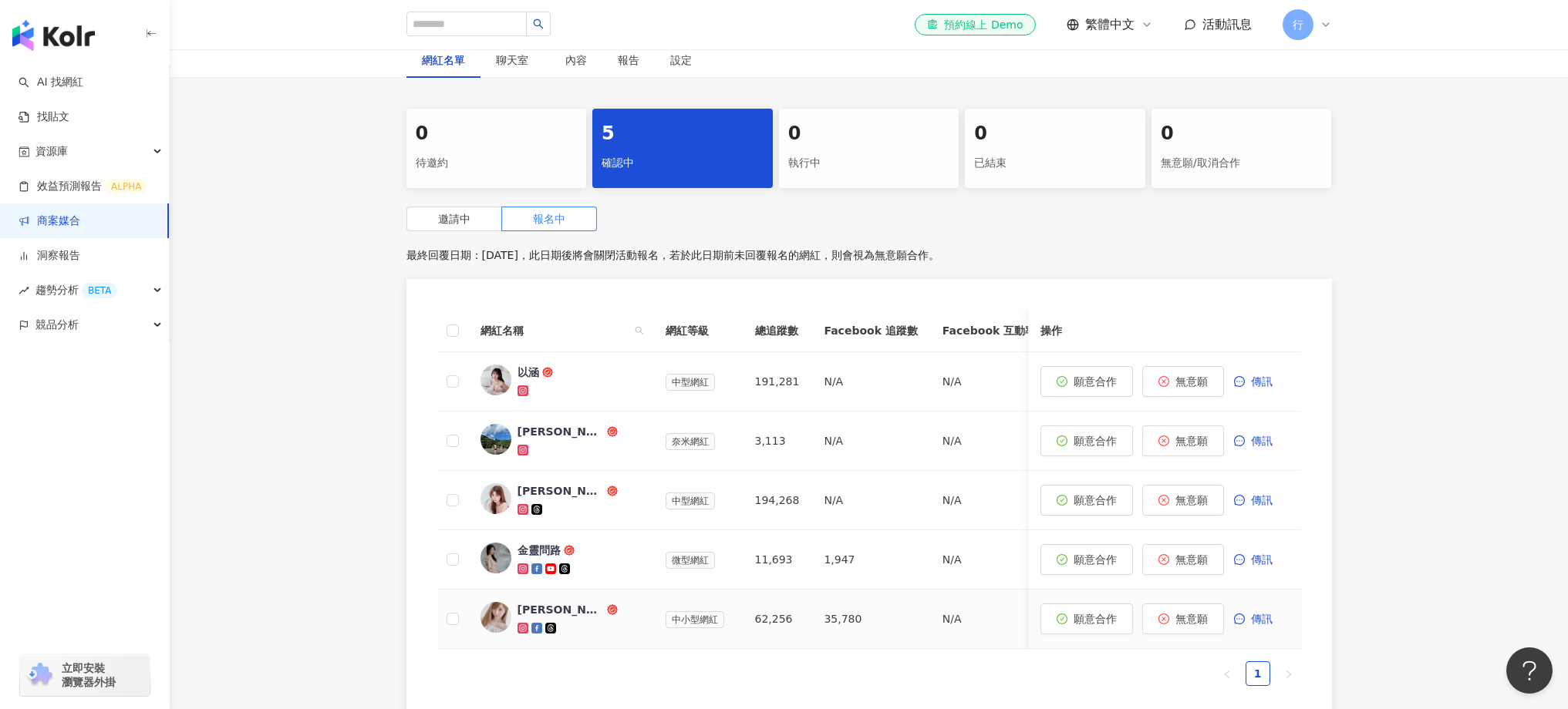
click at [529, 610] on div "Annie" at bounding box center [561, 610] width 87 height 16
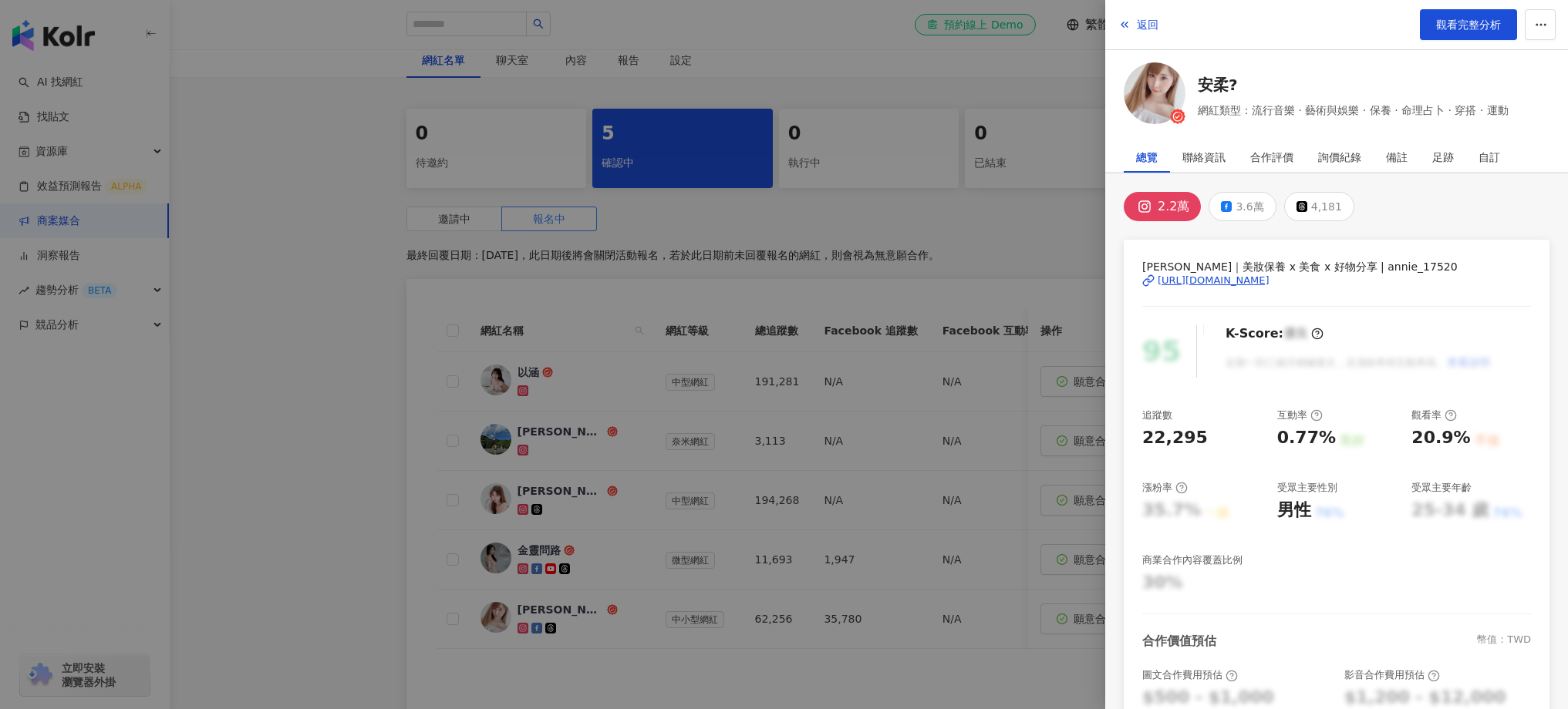
click at [904, 280] on div at bounding box center [784, 354] width 1568 height 709
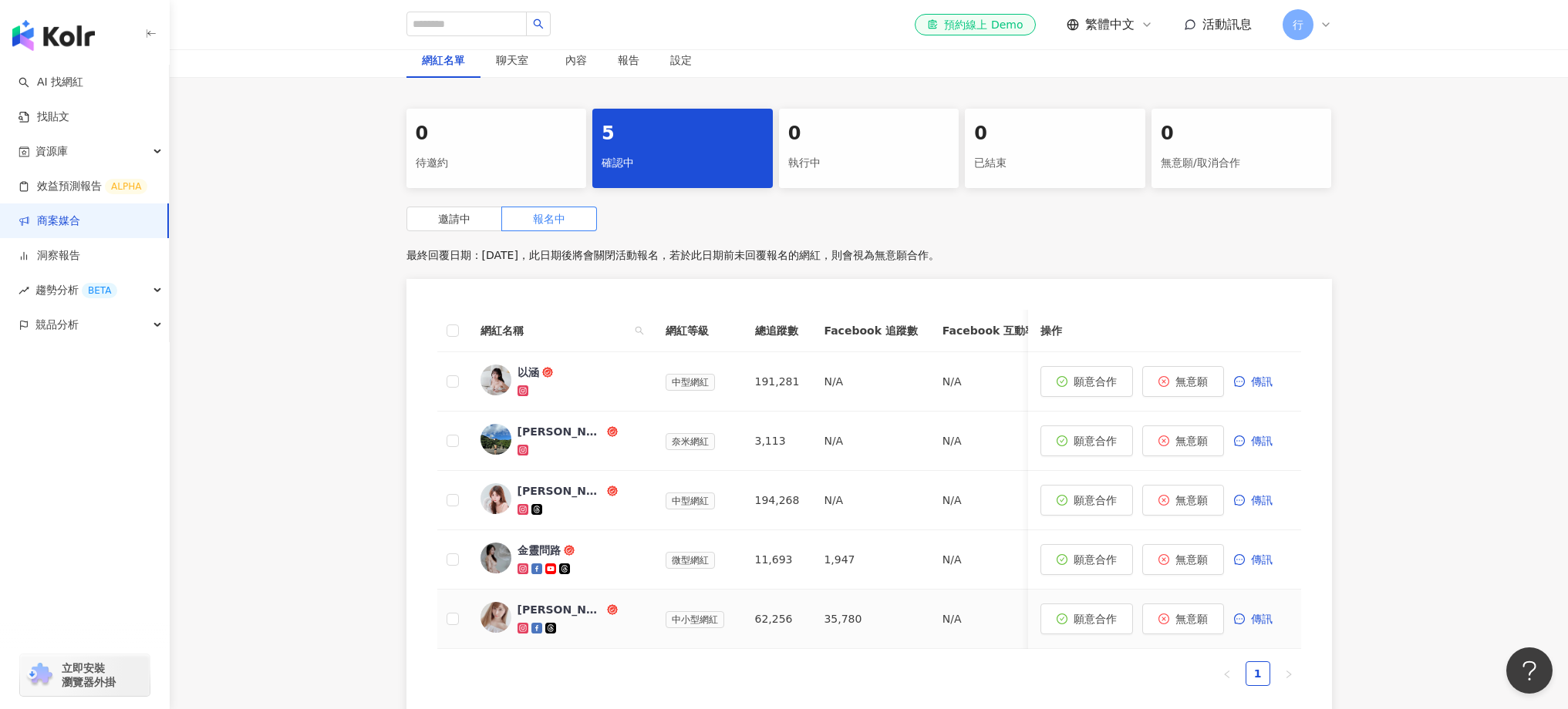
click at [548, 632] on icon at bounding box center [551, 629] width 10 height 10
click at [602, 517] on div at bounding box center [579, 510] width 123 height 16
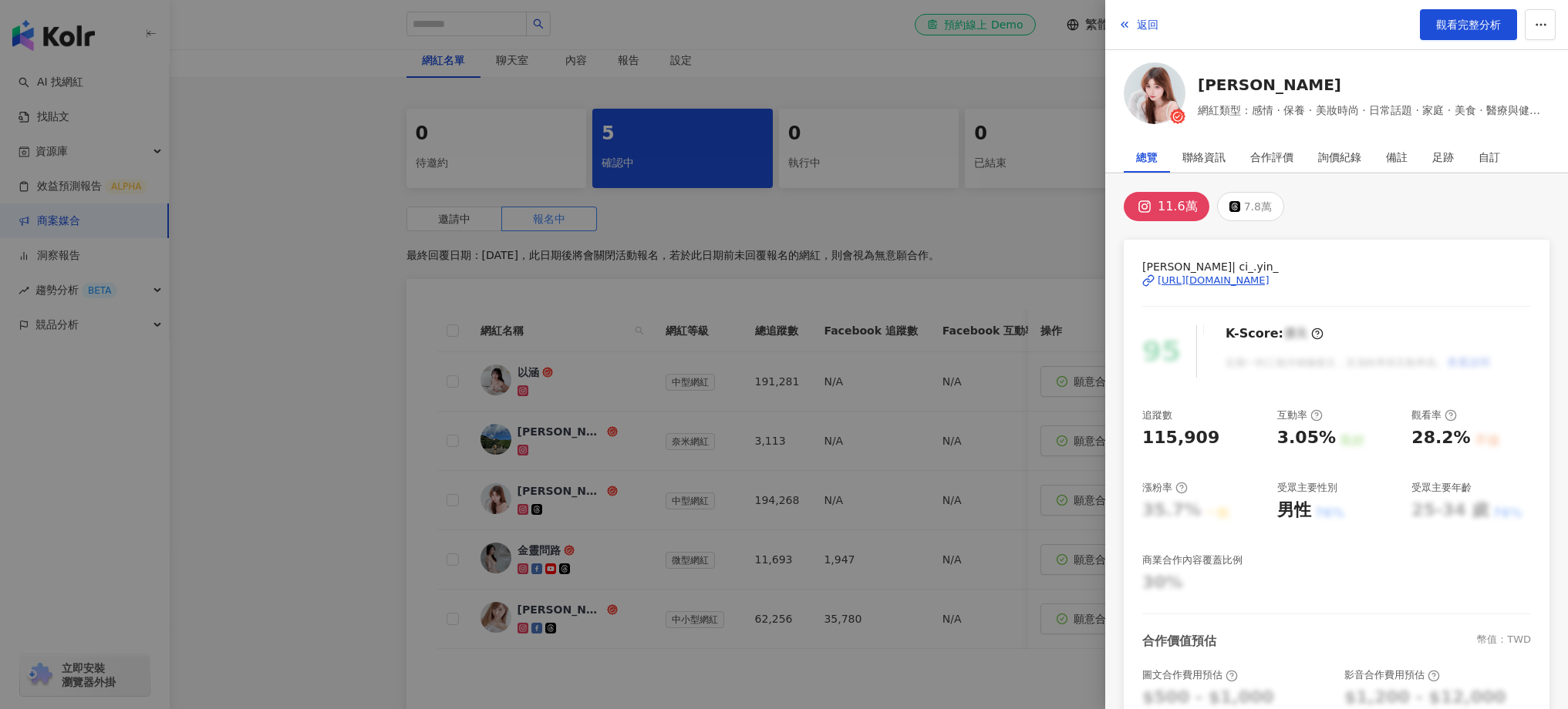
scroll to position [249, 0]
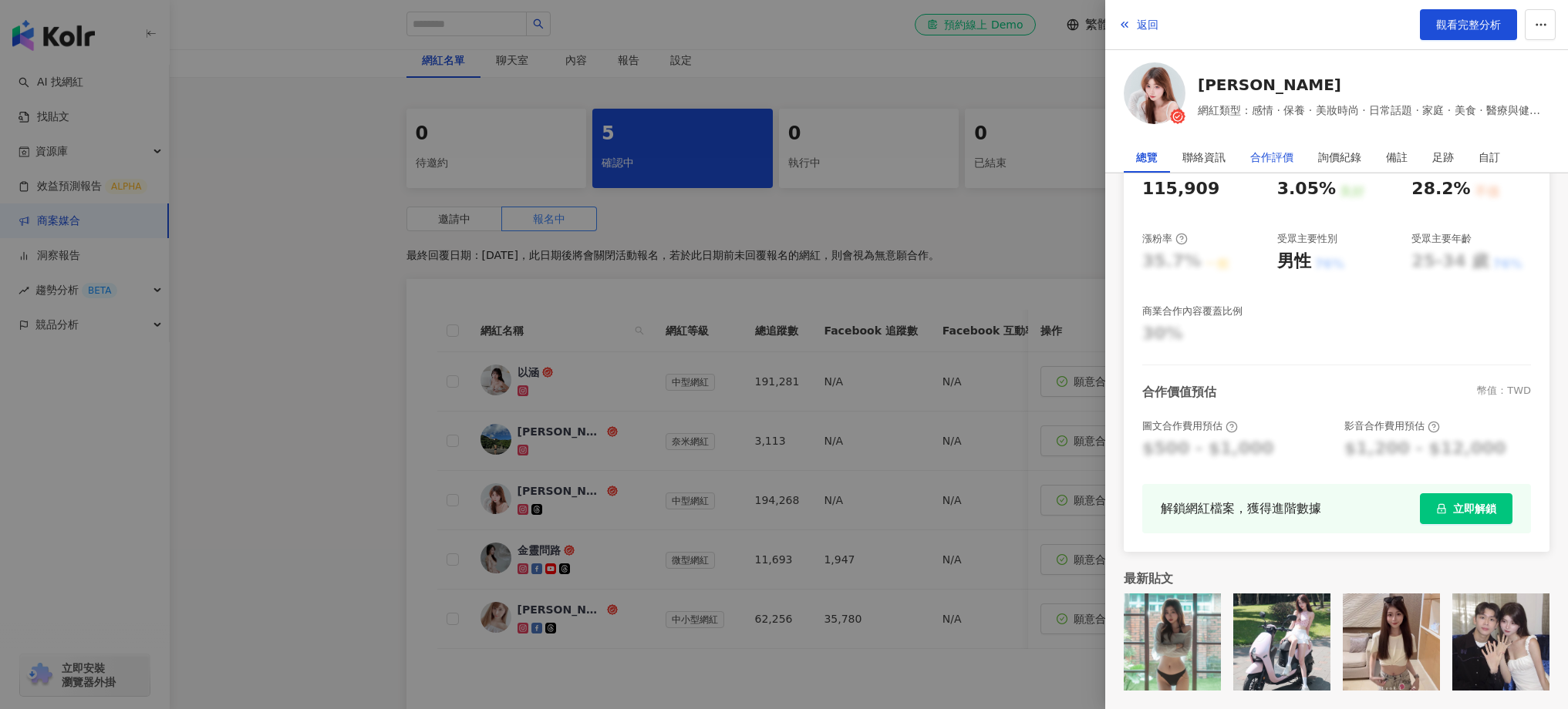
click at [1282, 155] on div "合作評價" at bounding box center [1272, 156] width 43 height 31
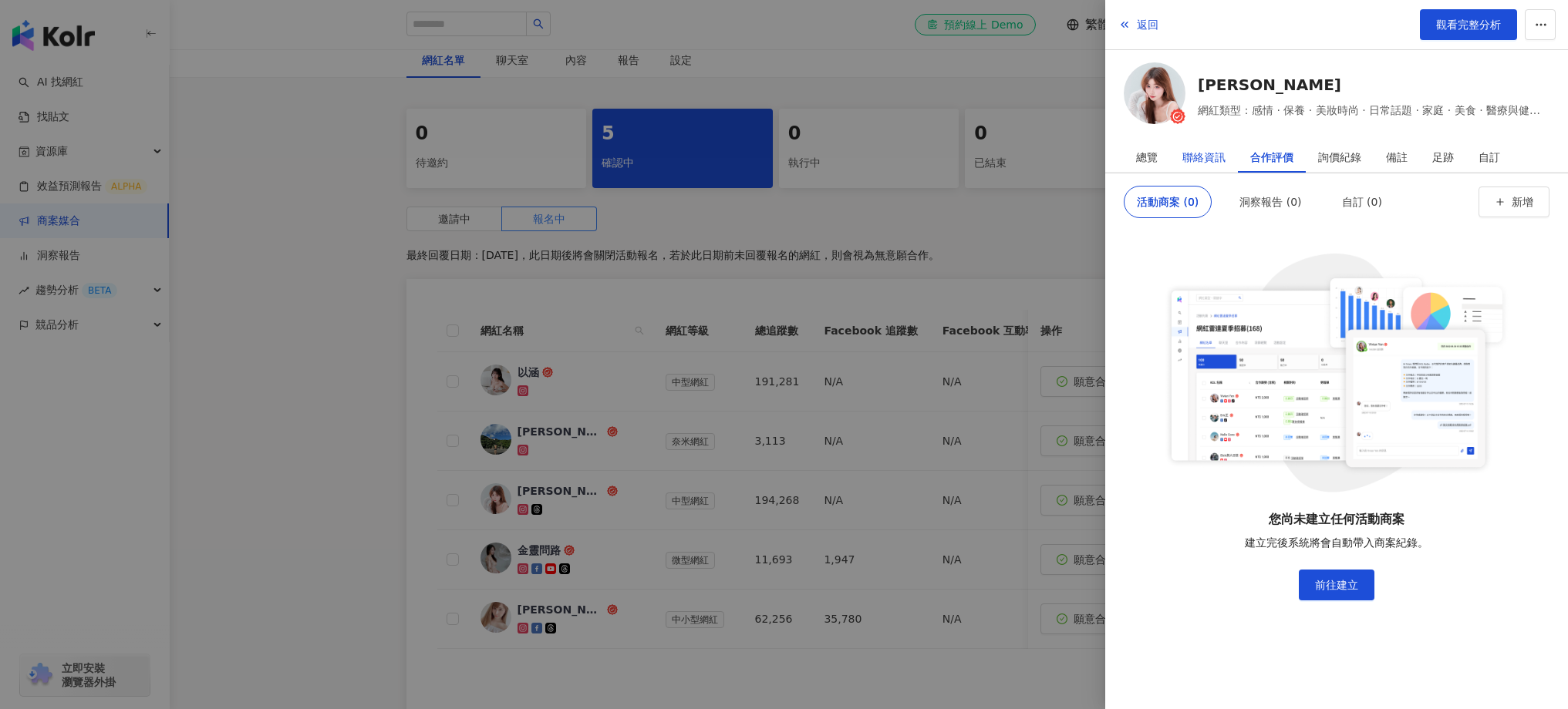
click at [1216, 164] on div "聯絡資訊" at bounding box center [1203, 156] width 43 height 31
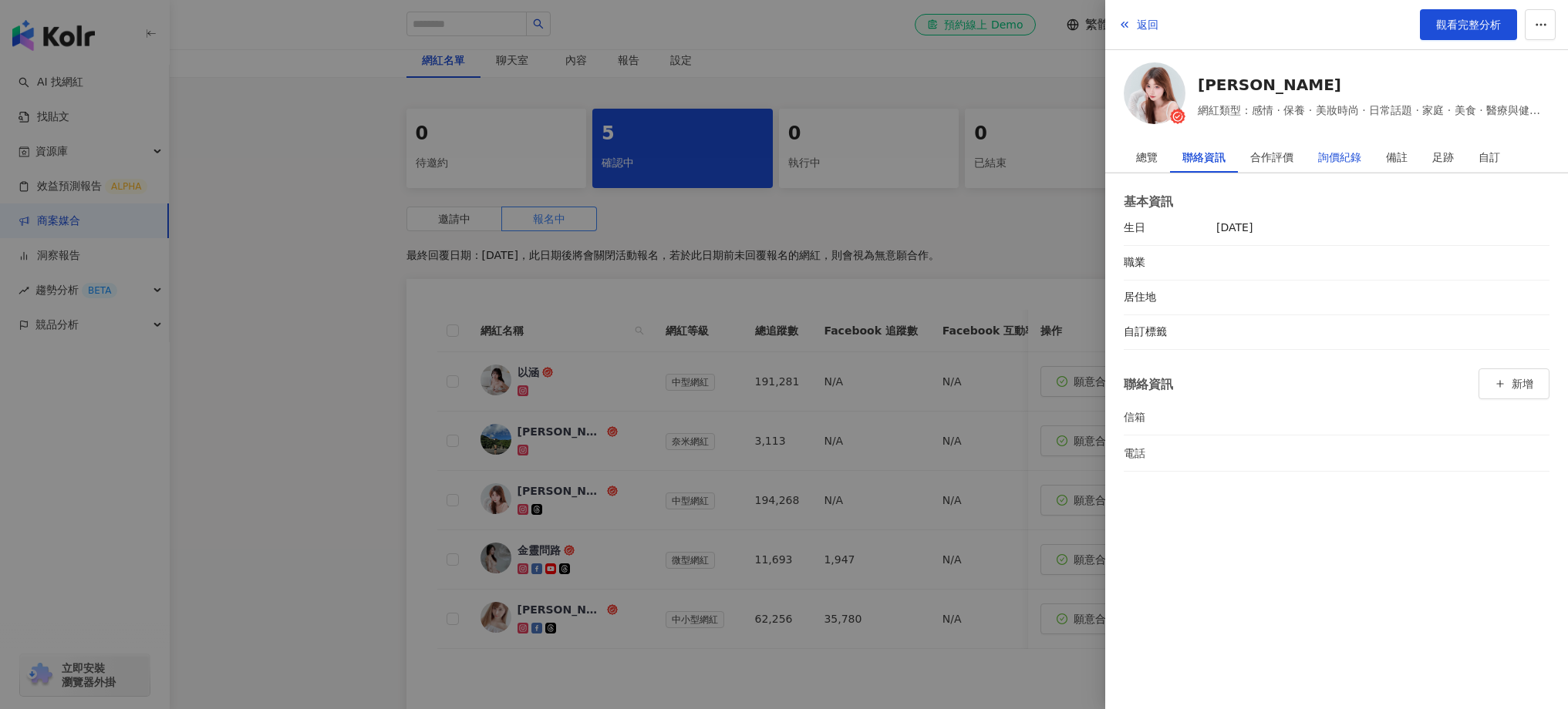
click at [1348, 162] on div "詢價紀錄" at bounding box center [1339, 156] width 43 height 31
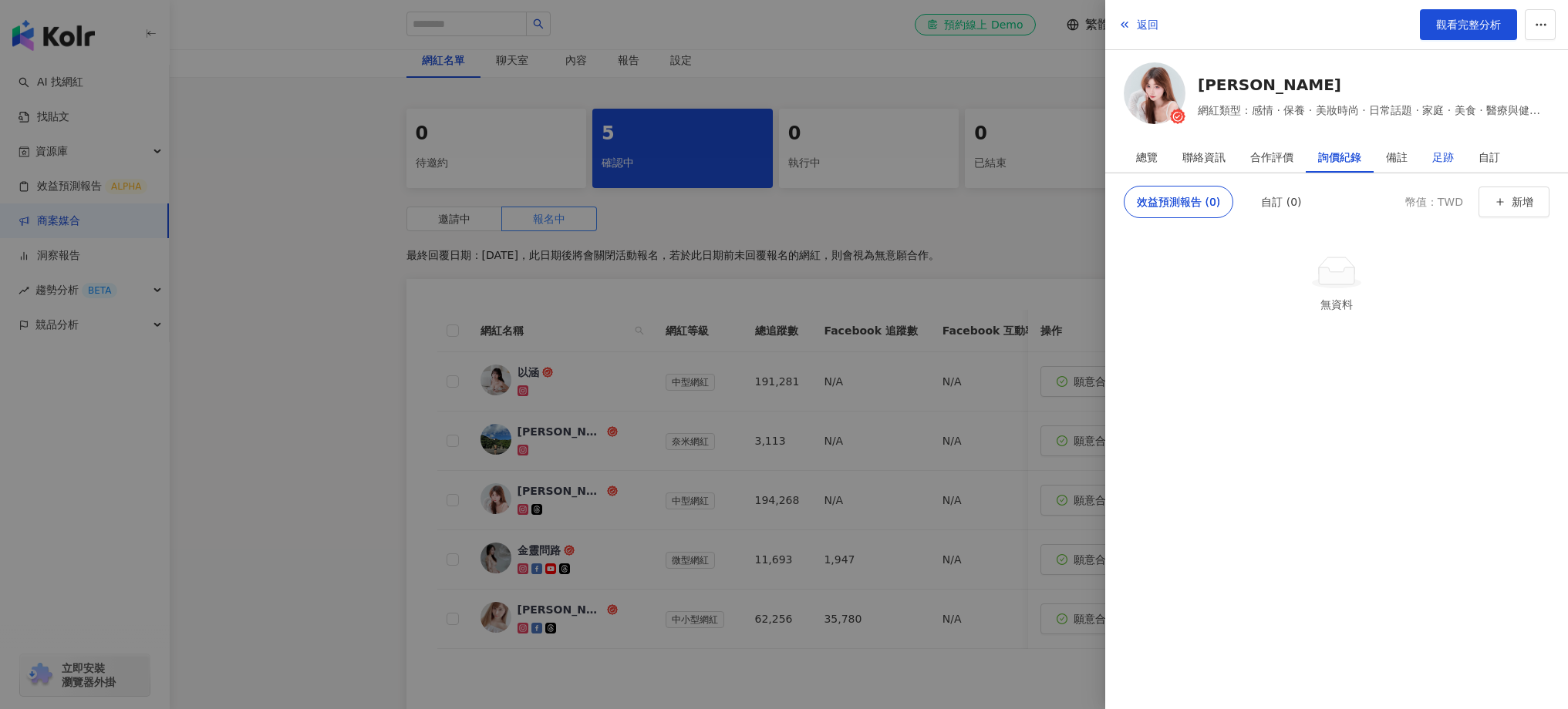
click at [1437, 162] on div "足跡" at bounding box center [1443, 156] width 22 height 31
click at [1501, 157] on div "自訂" at bounding box center [1489, 156] width 46 height 31
click at [1399, 159] on div "備註" at bounding box center [1397, 156] width 22 height 31
drag, startPoint x: 153, startPoint y: 308, endPoint x: 207, endPoint y: 305, distance: 54.1
click at [153, 308] on div at bounding box center [784, 354] width 1568 height 709
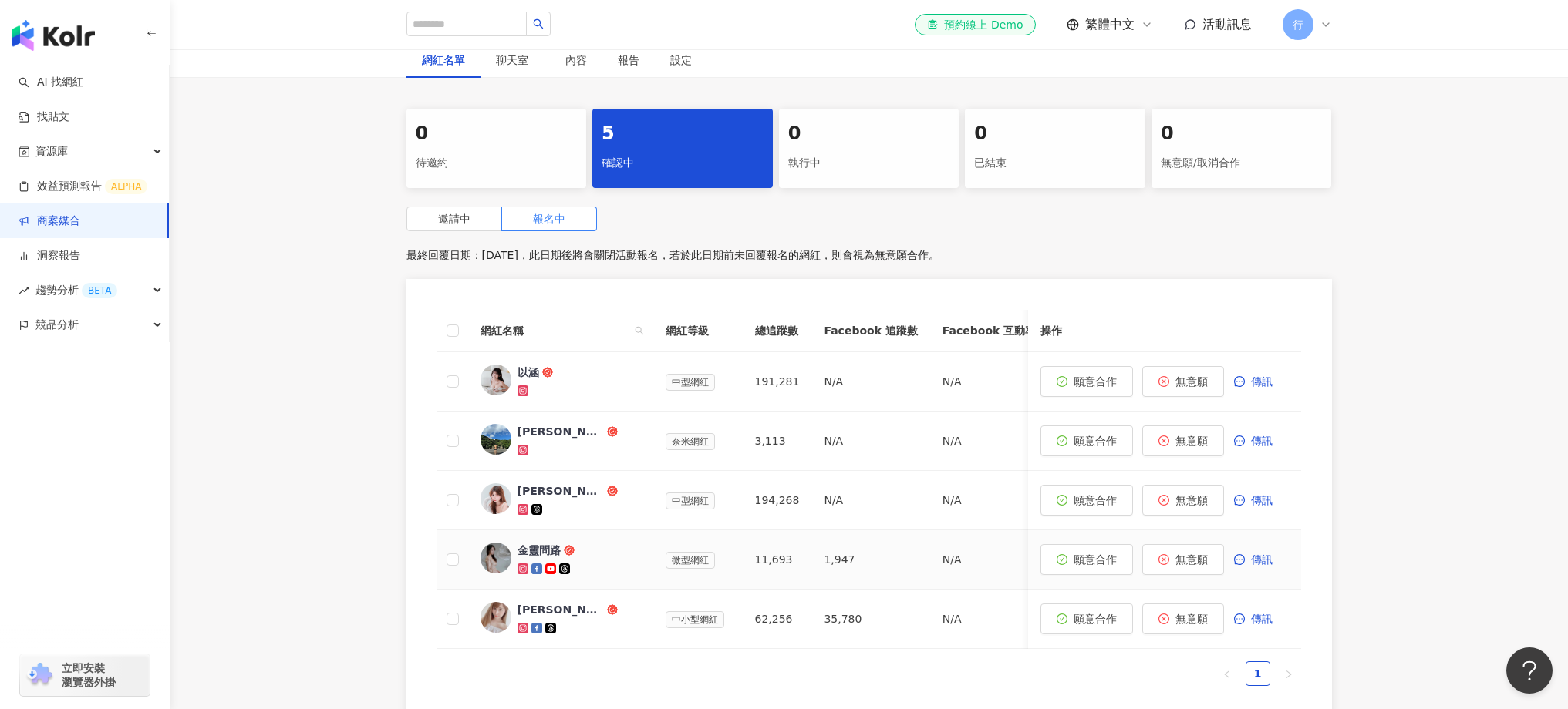
click at [554, 545] on div "金靈問路" at bounding box center [539, 551] width 43 height 16
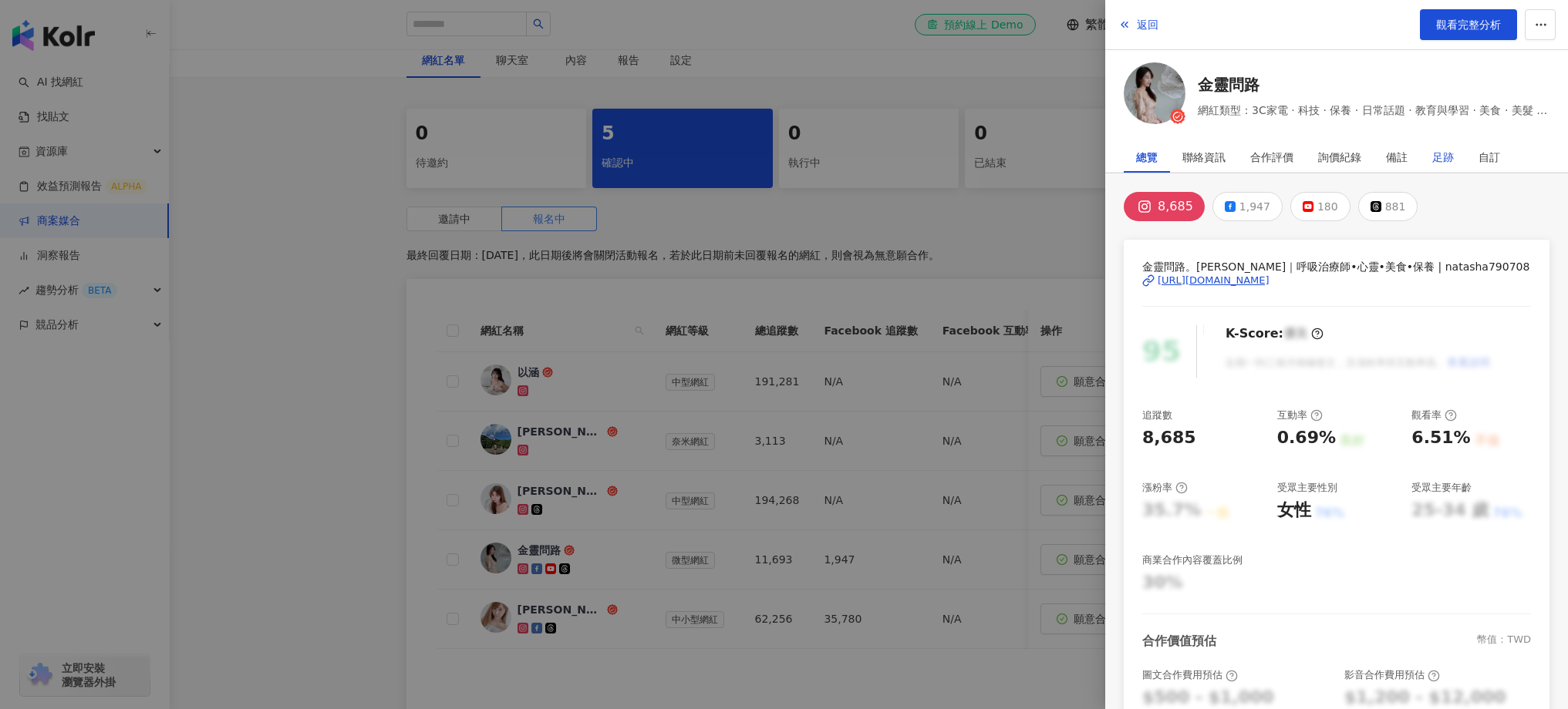
click at [1448, 147] on div "足跡" at bounding box center [1443, 156] width 22 height 31
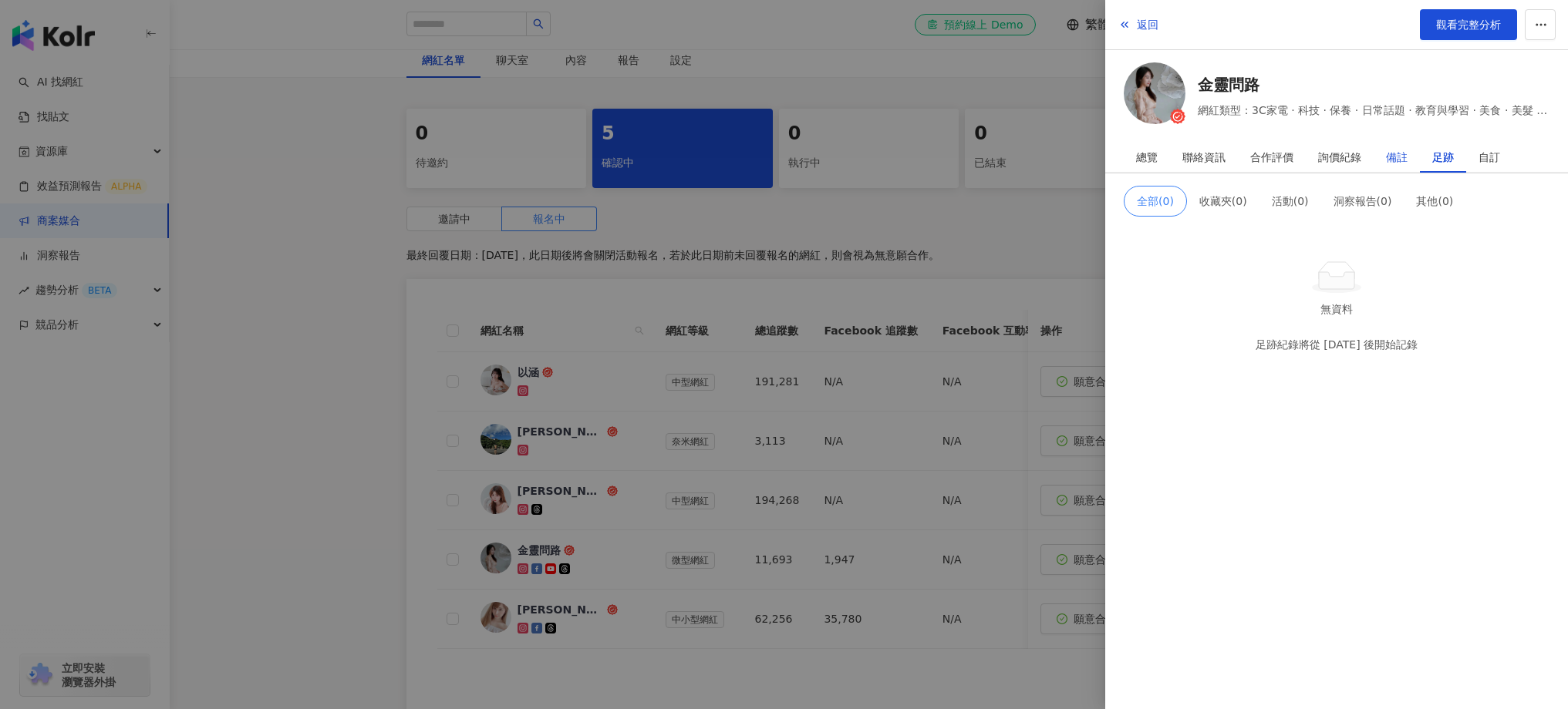
click at [1402, 152] on div "備註" at bounding box center [1397, 156] width 22 height 31
click at [1230, 155] on div "聯絡資訊" at bounding box center [1204, 156] width 68 height 31
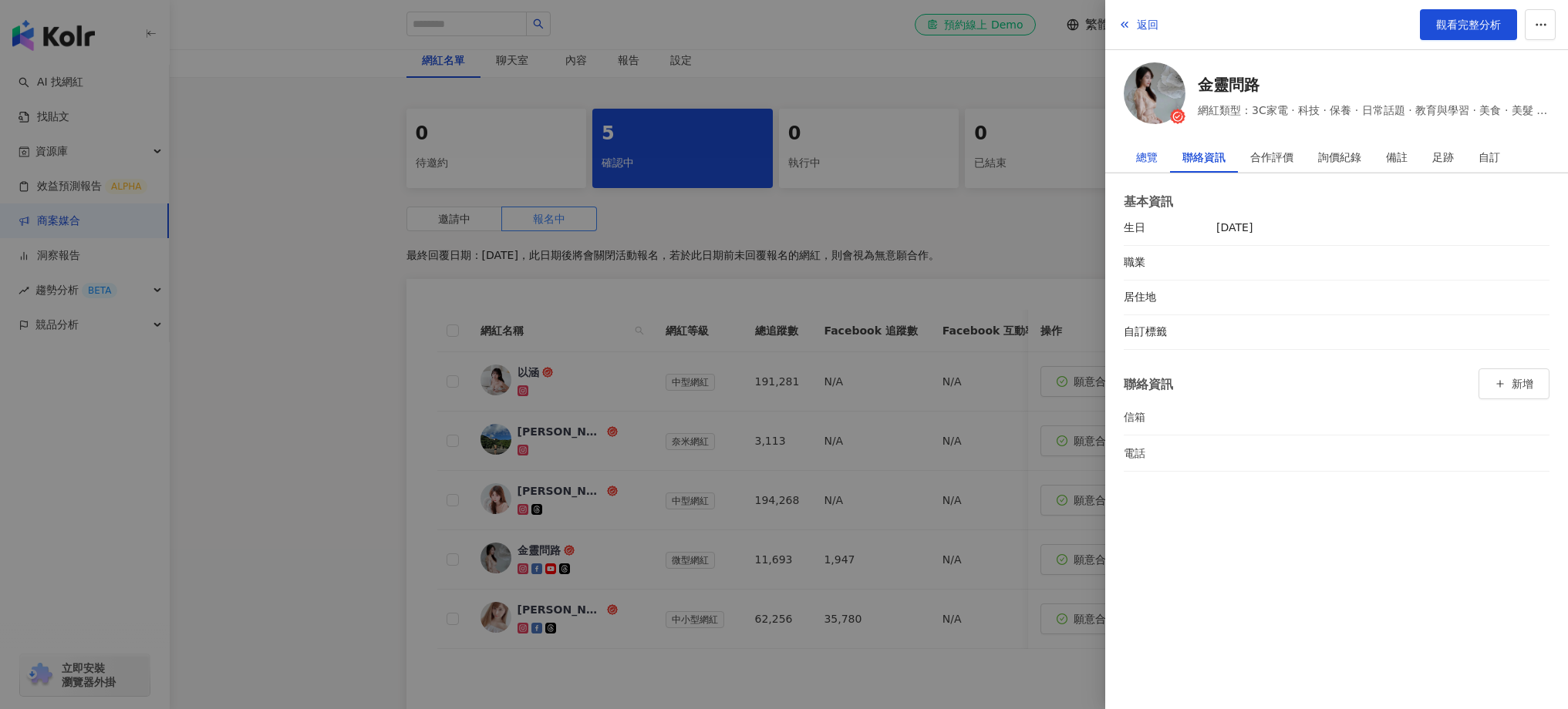
click at [1143, 159] on div "總覽" at bounding box center [1146, 156] width 22 height 31
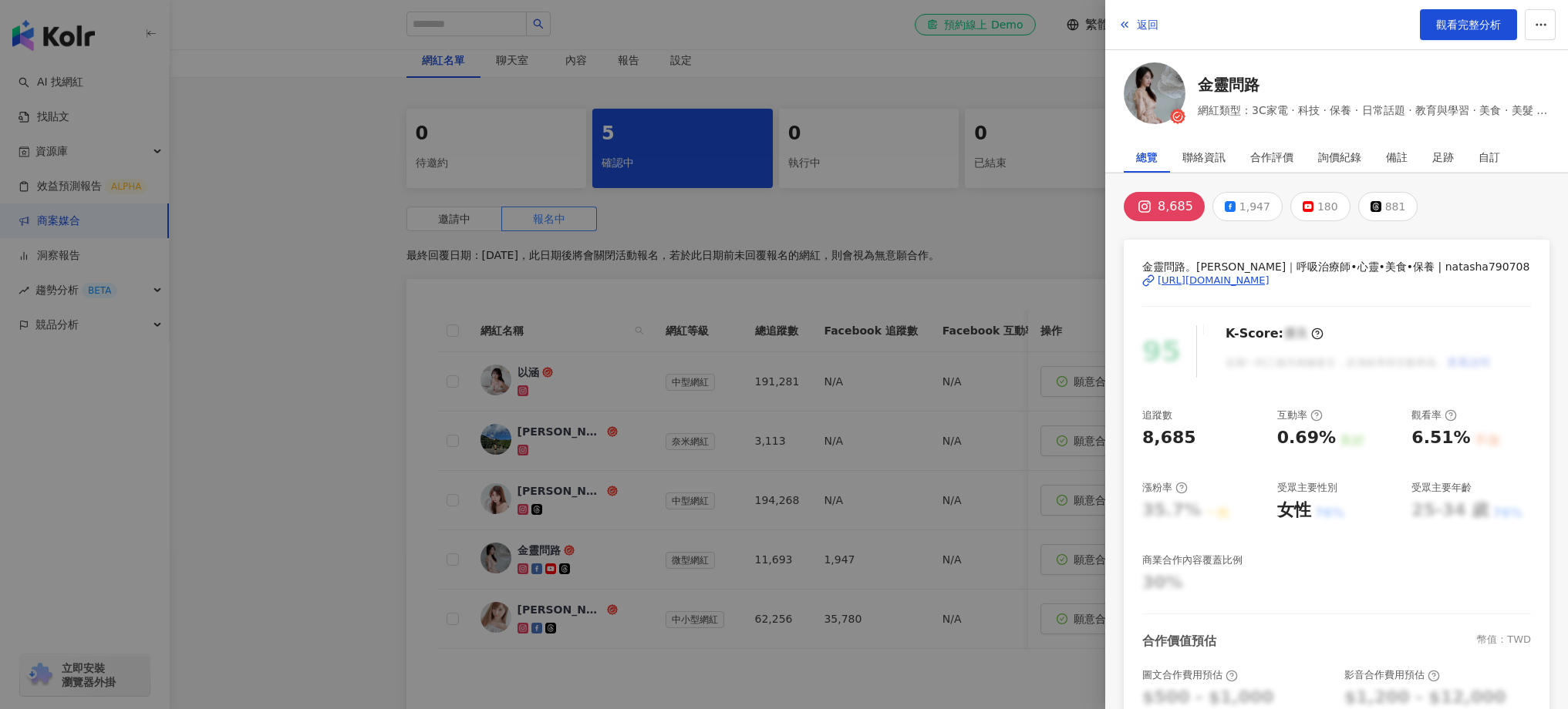
click at [733, 268] on div at bounding box center [784, 354] width 1568 height 709
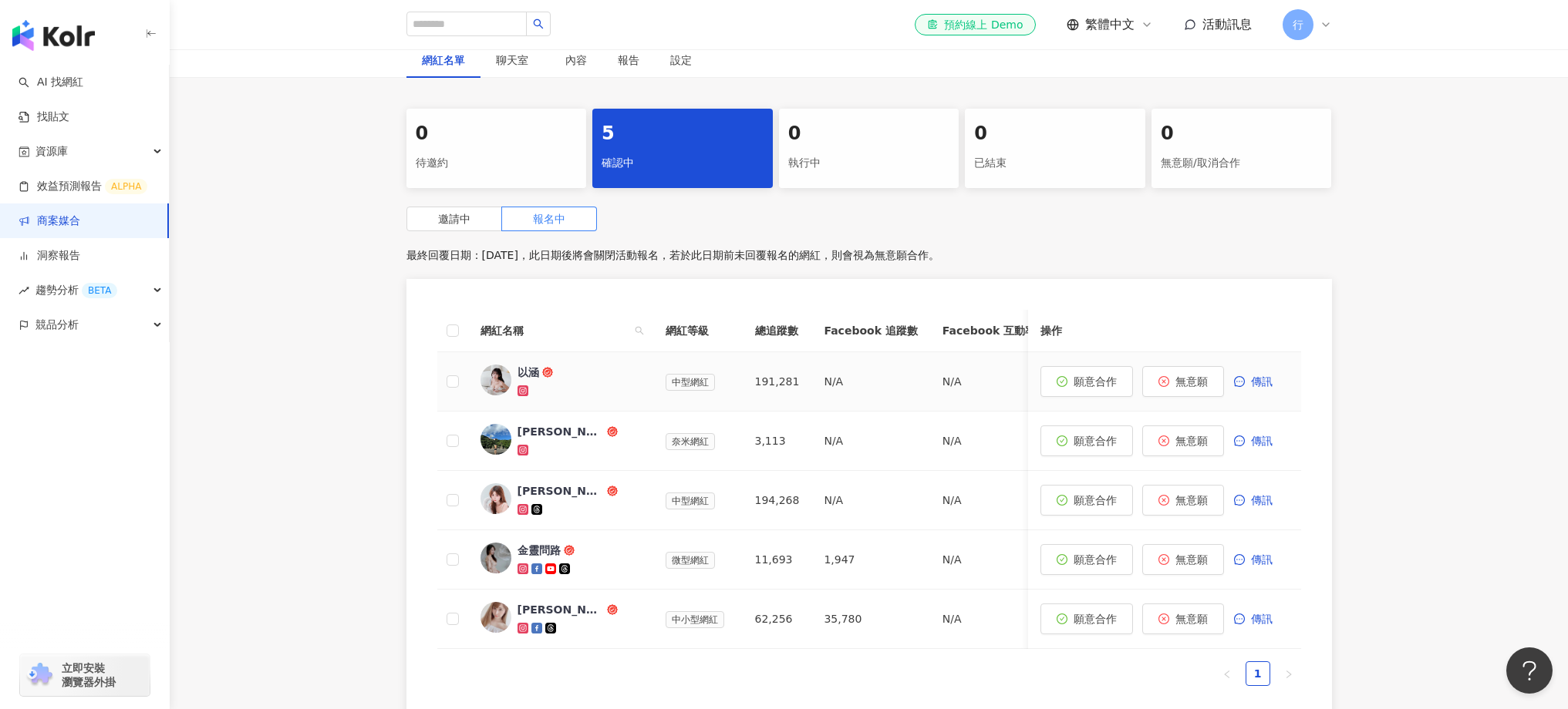
click at [519, 371] on div "以涵" at bounding box center [528, 372] width 22 height 16
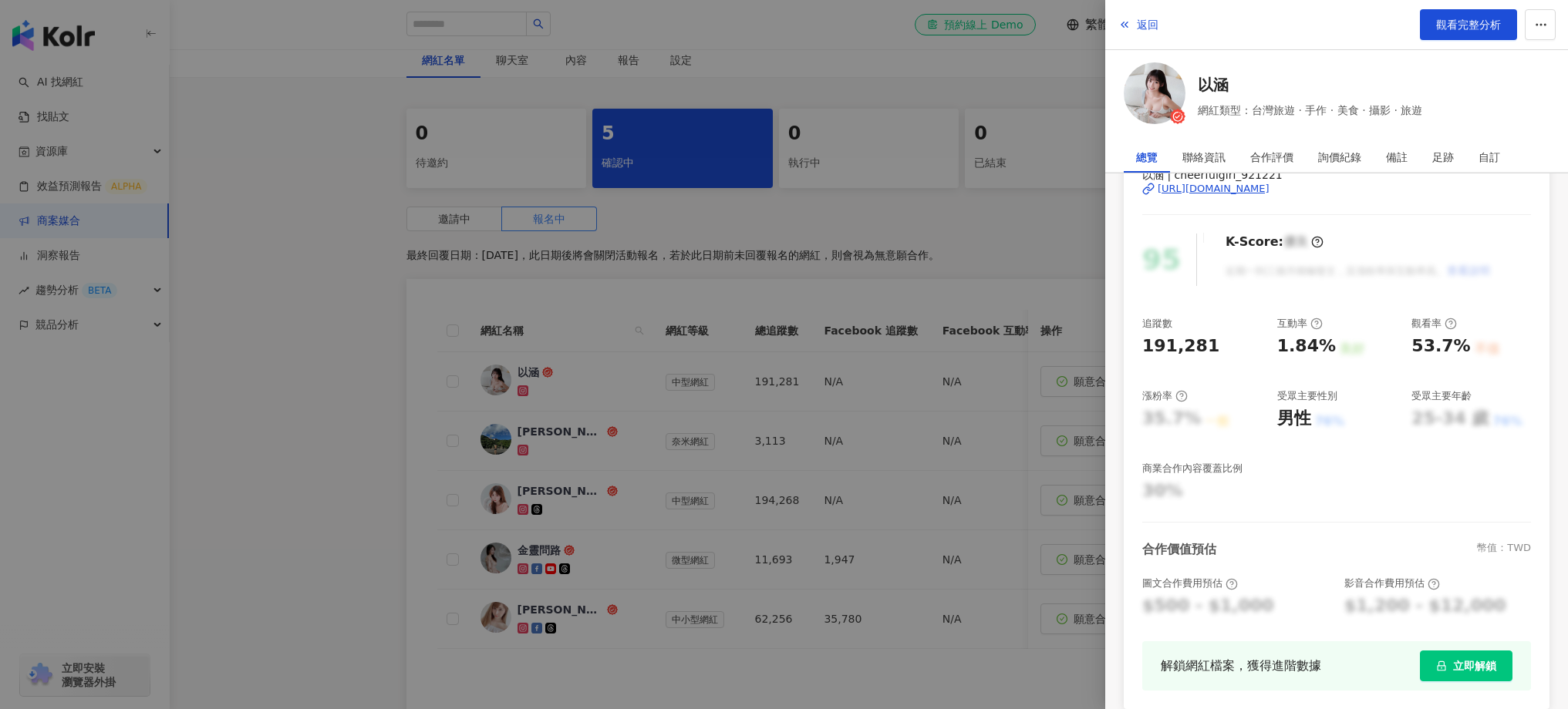
scroll to position [129, 0]
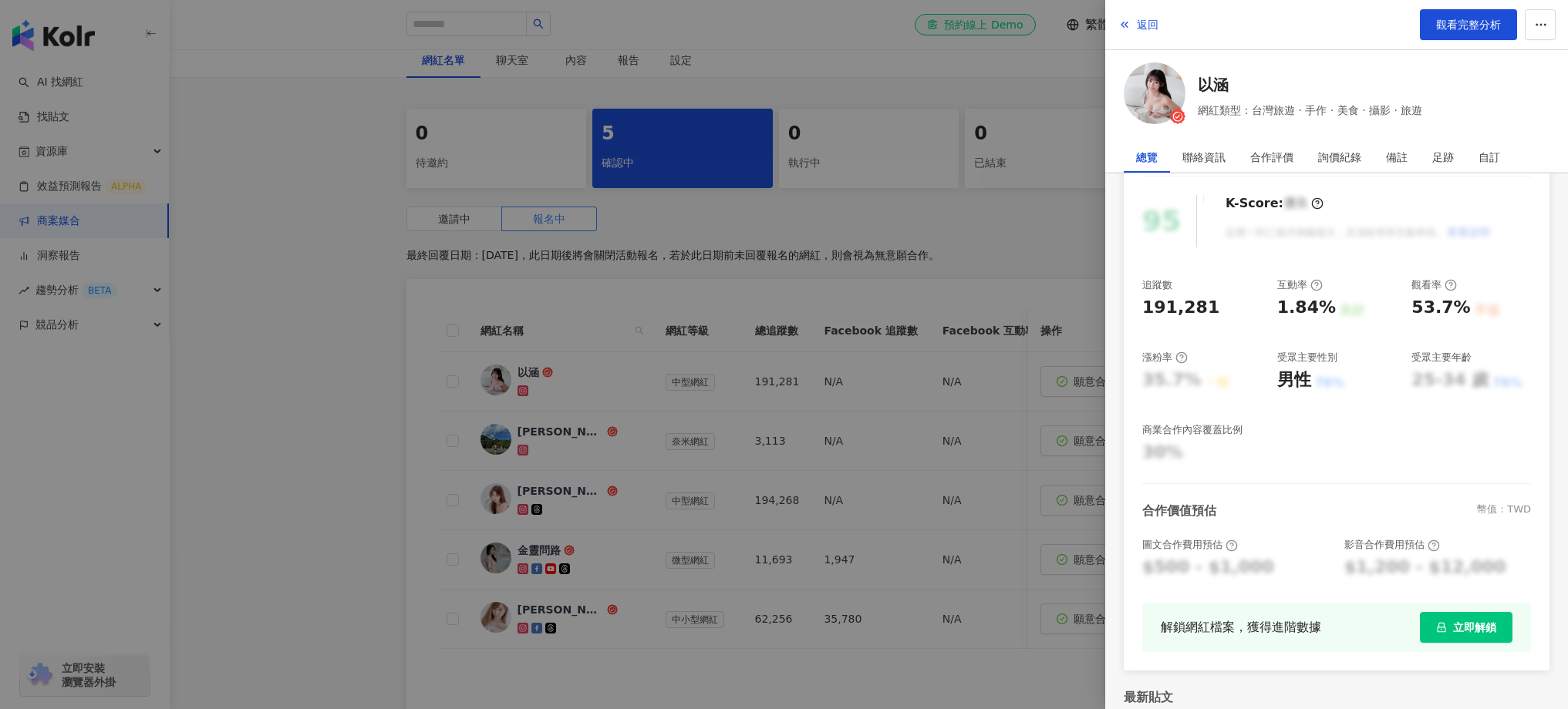
click at [523, 407] on div at bounding box center [784, 354] width 1568 height 709
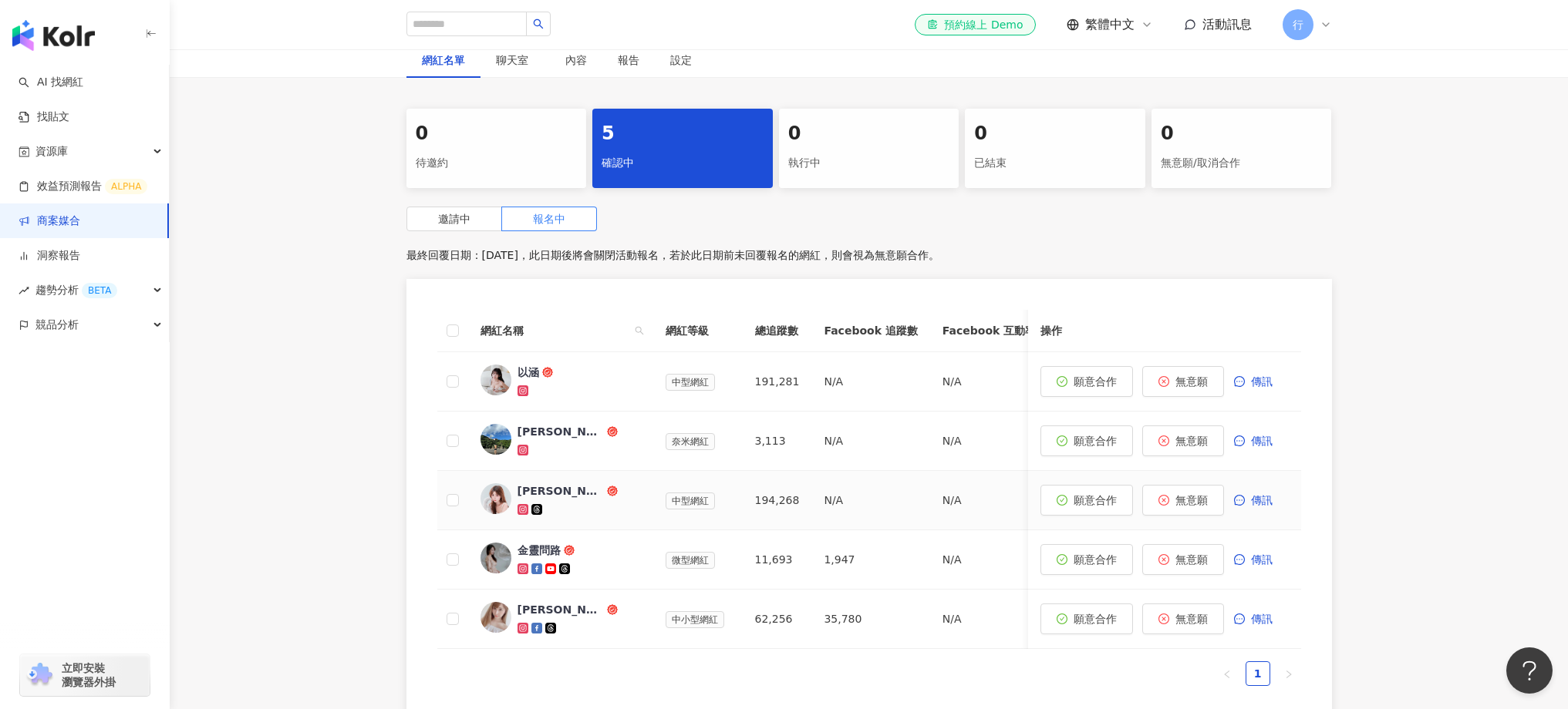
click at [533, 491] on div "陳琪茵🐼" at bounding box center [561, 491] width 87 height 16
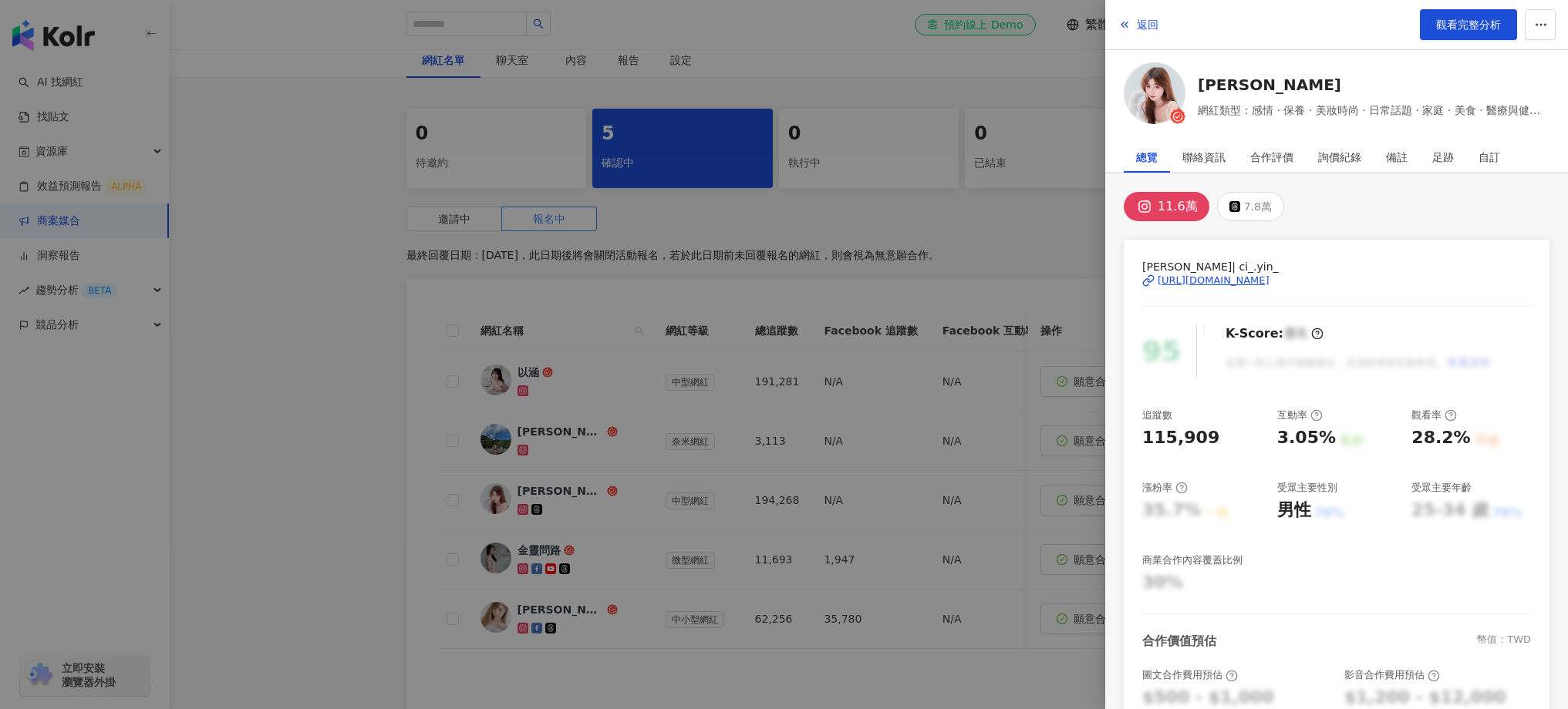
click at [641, 595] on div at bounding box center [784, 354] width 1568 height 709
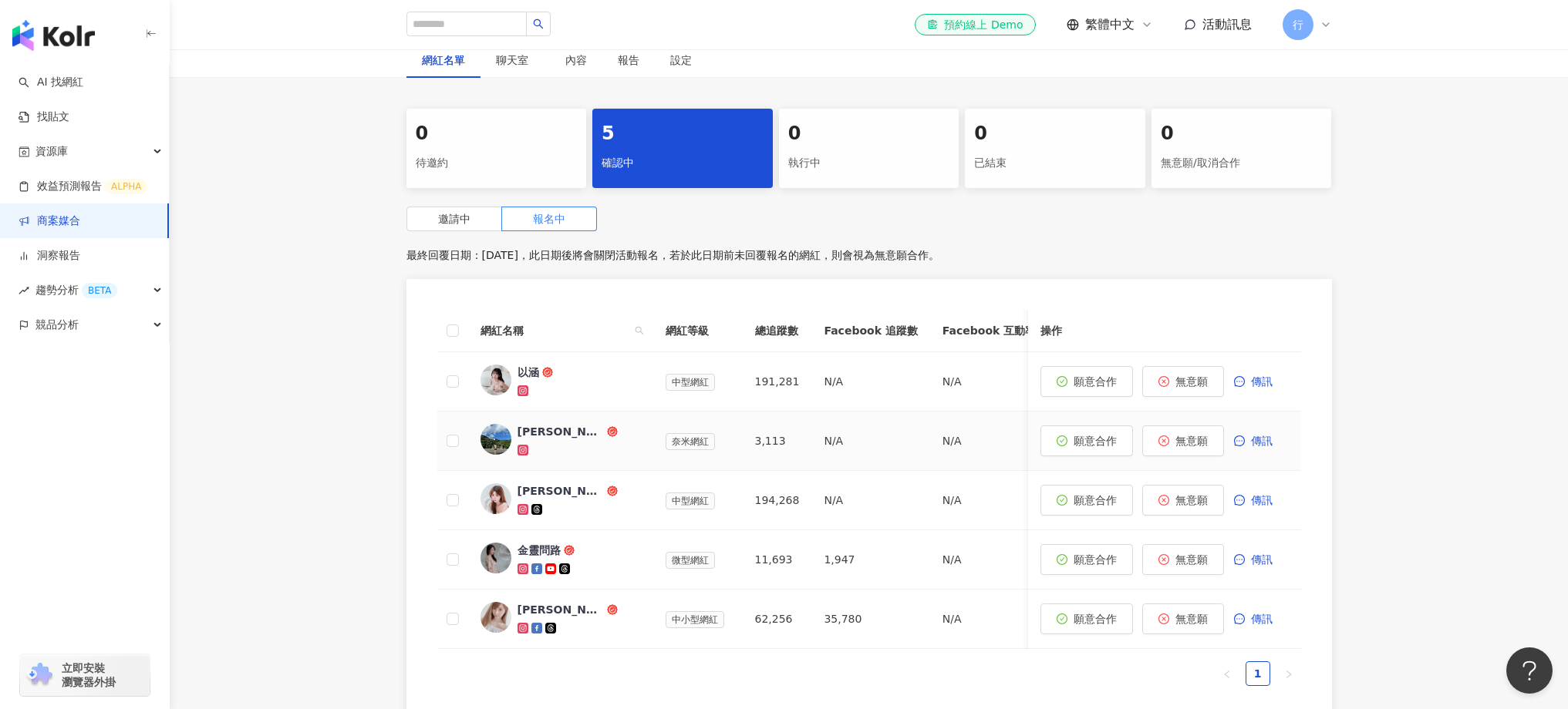
click at [512, 448] on link "陳昱誠" at bounding box center [561, 441] width 160 height 34
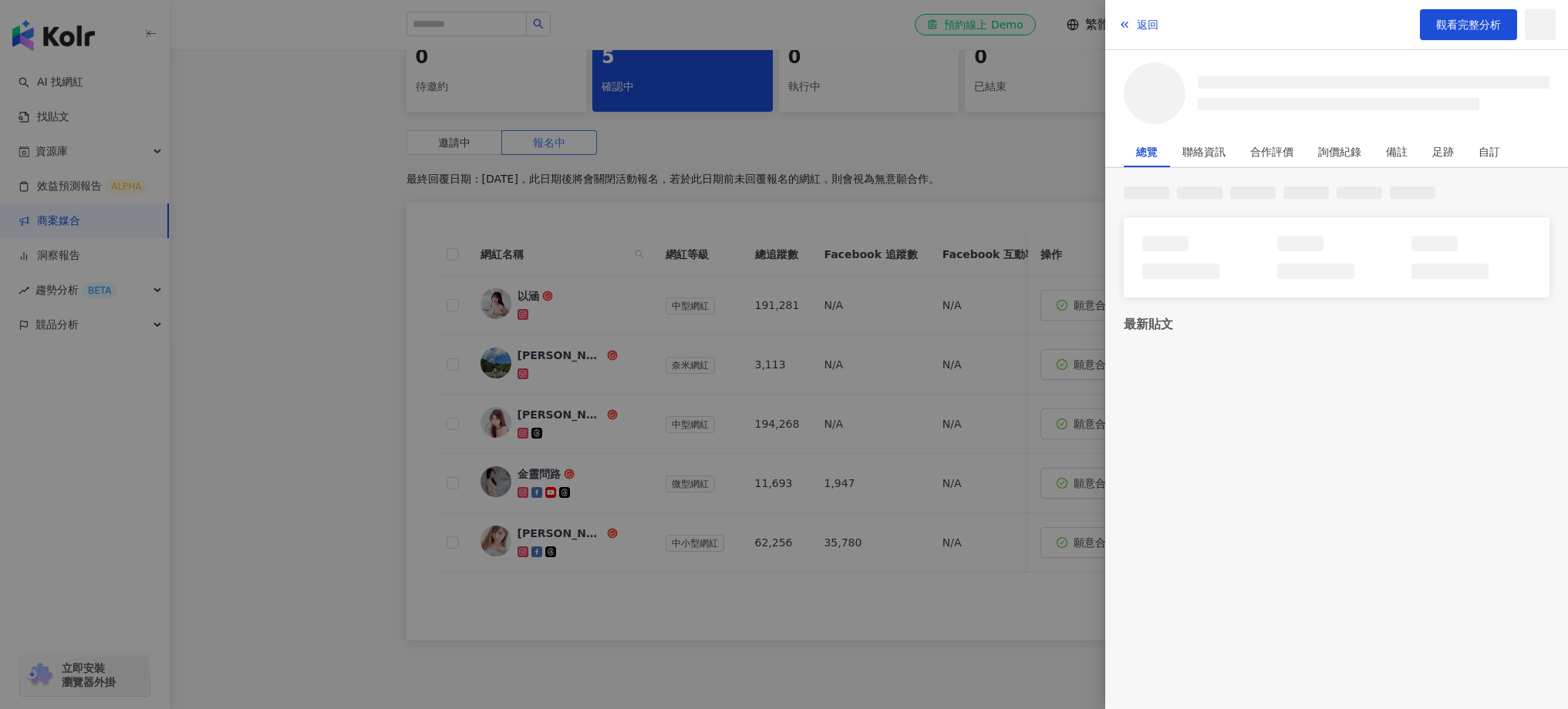
scroll to position [344, 0]
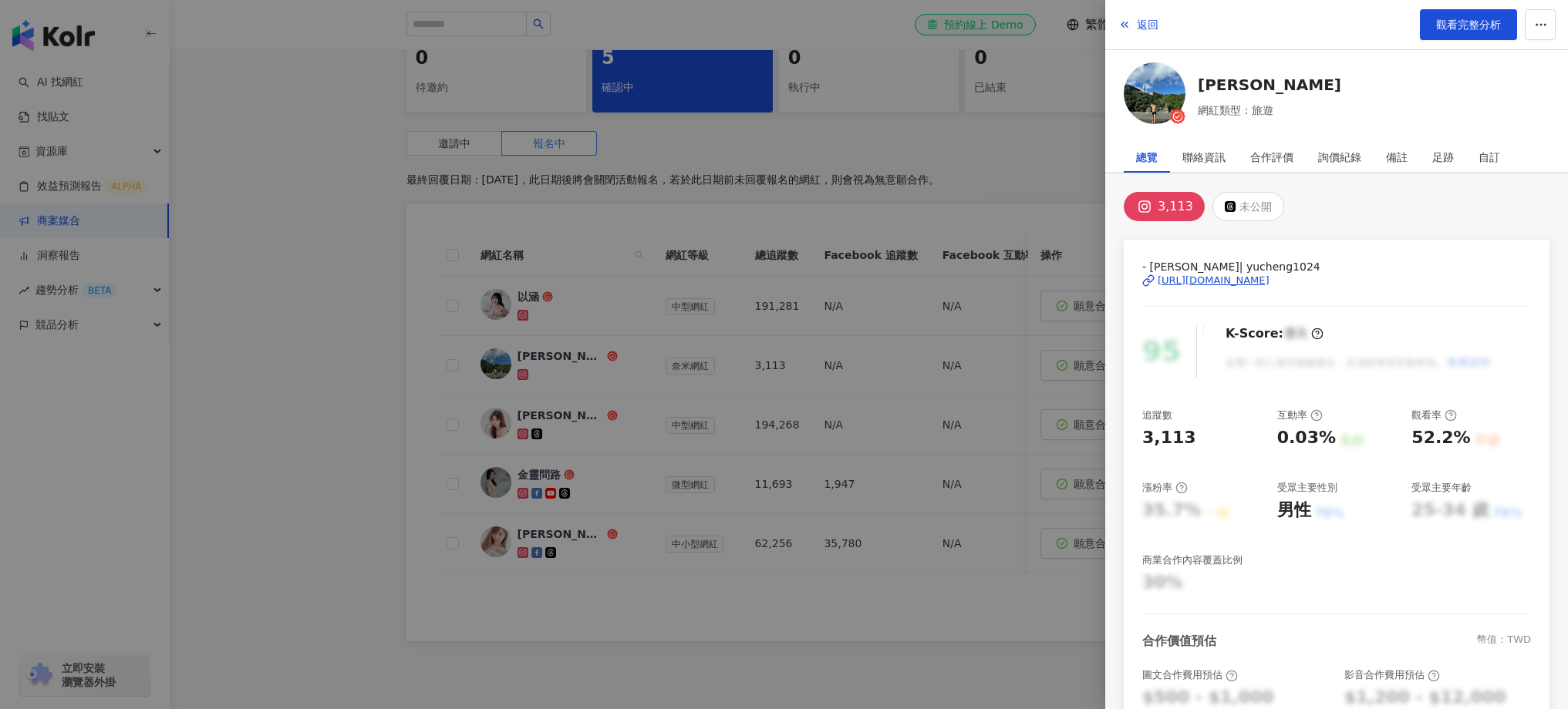
click at [757, 609] on div at bounding box center [784, 354] width 1568 height 709
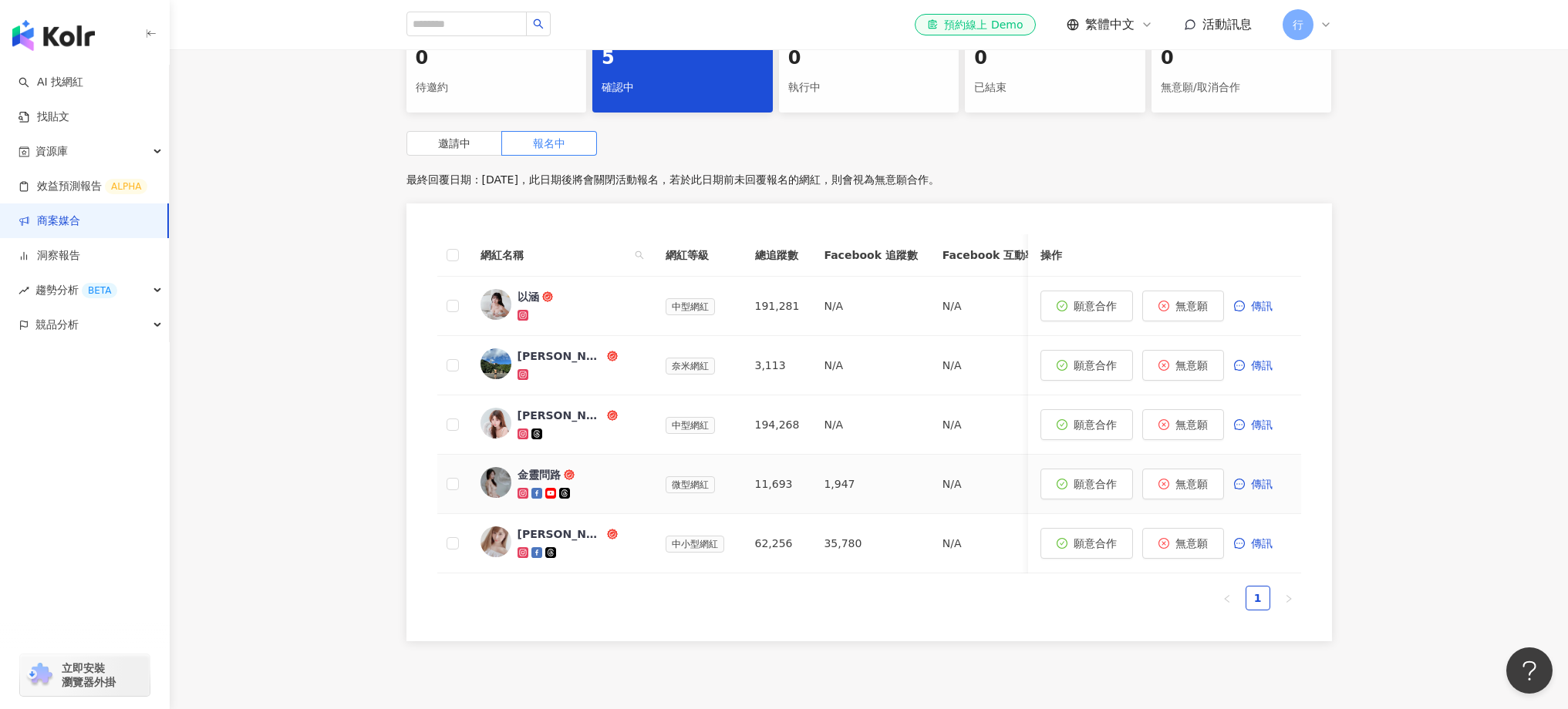
click at [527, 476] on div "金靈問路" at bounding box center [539, 476] width 43 height 16
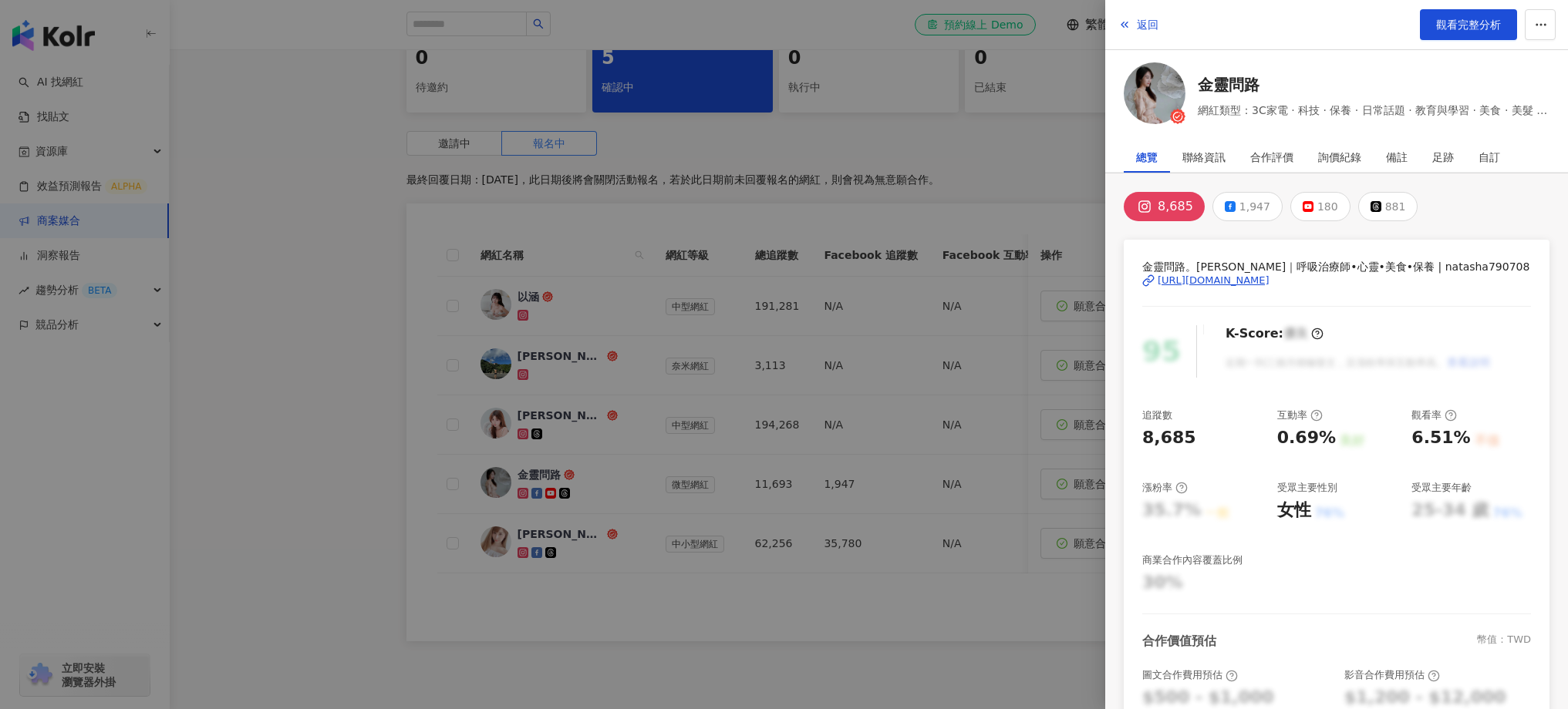
click at [638, 491] on div at bounding box center [784, 354] width 1568 height 709
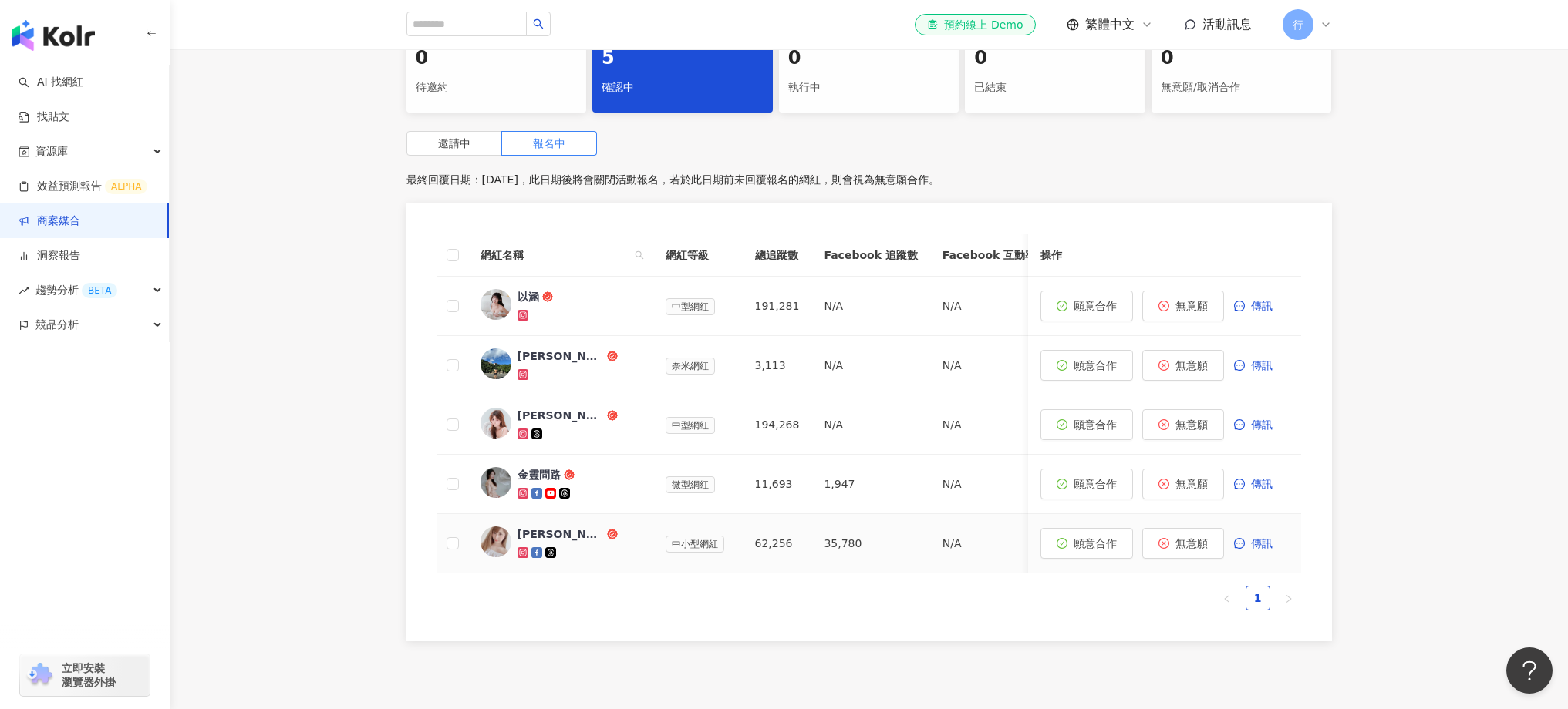
click at [491, 541] on img at bounding box center [496, 541] width 31 height 31
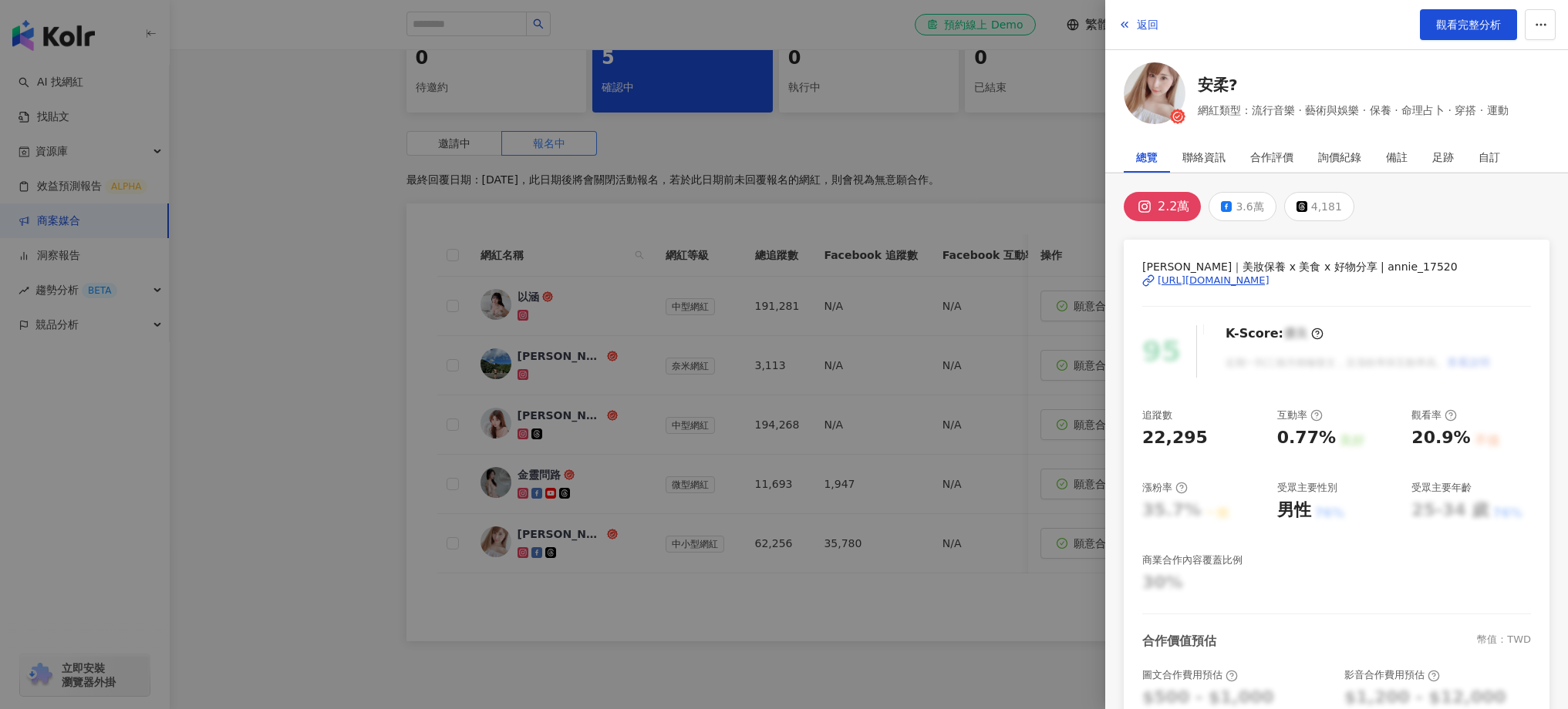
click at [644, 553] on div at bounding box center [784, 354] width 1568 height 709
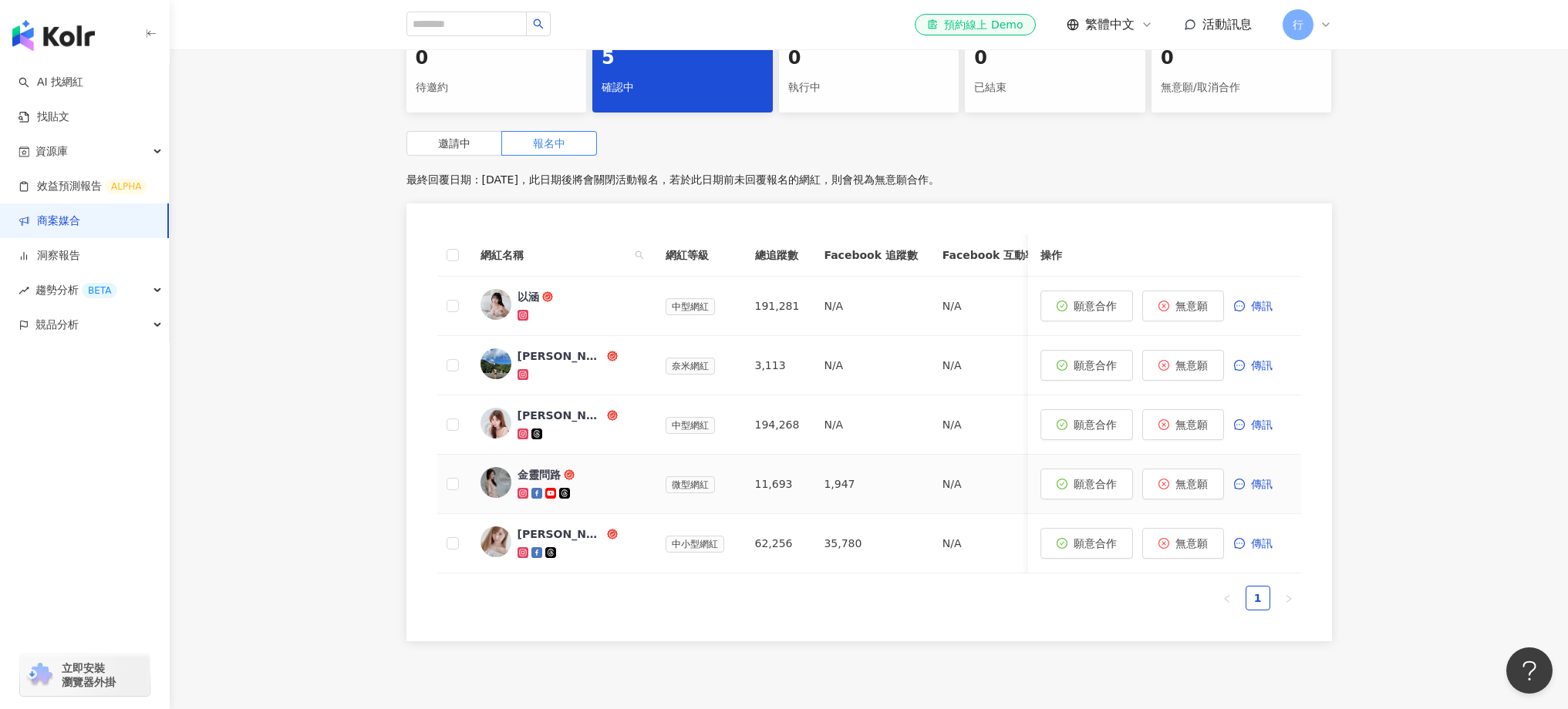
click at [545, 476] on div "金靈問路" at bounding box center [539, 476] width 43 height 16
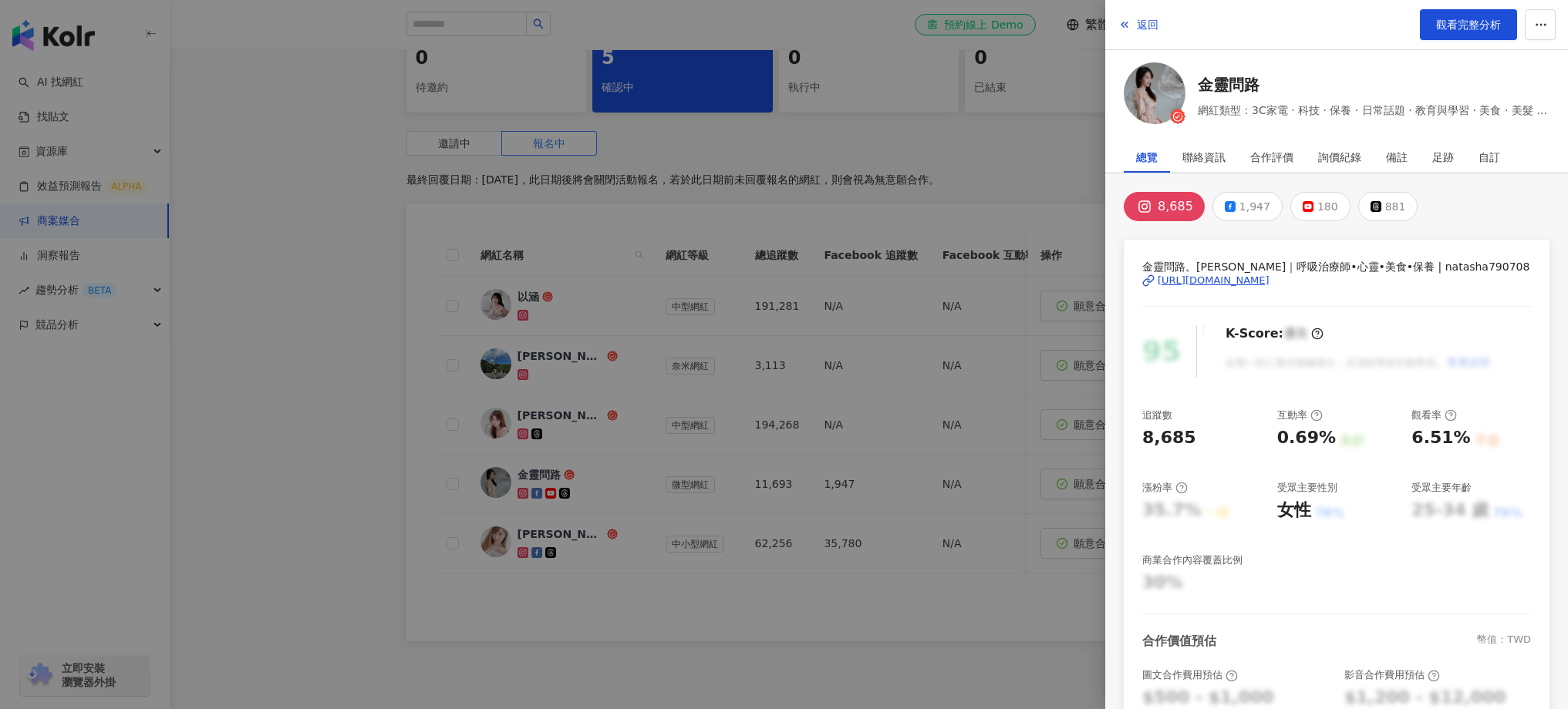
click at [1270, 282] on div "https://www.instagram.com/natasha790708/" at bounding box center [1214, 281] width 112 height 14
click at [914, 364] on div at bounding box center [784, 354] width 1568 height 709
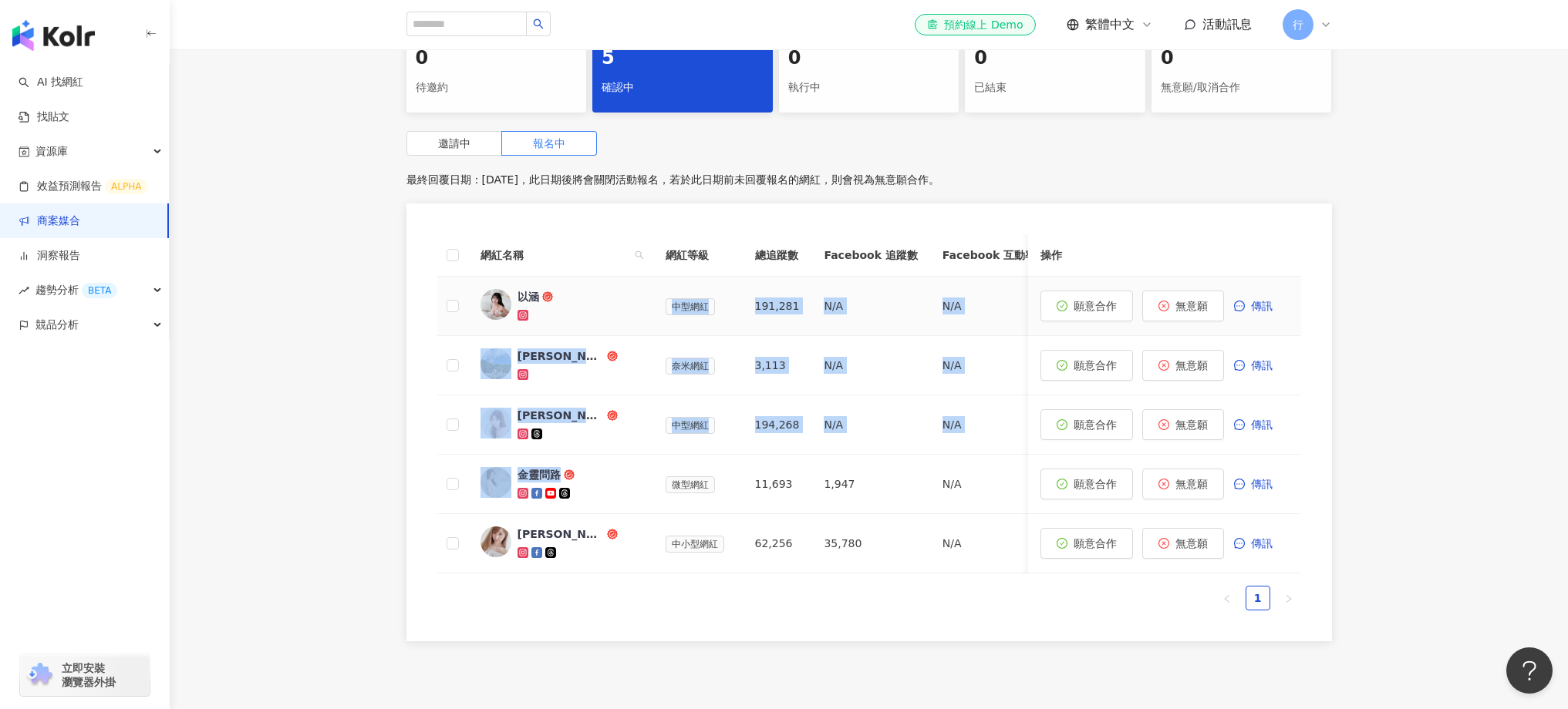
drag, startPoint x: 578, startPoint y: 465, endPoint x: 563, endPoint y: 314, distance: 151.7
click at [563, 314] on tbody "以涵 中型網紅 191,281 N/A N/A N/A N/A N/A N/A 191,281 1.84% 53.7% 新增備註 願意合作 無意願 傳訊 陳昱…" at bounding box center [1333, 426] width 1792 height 297
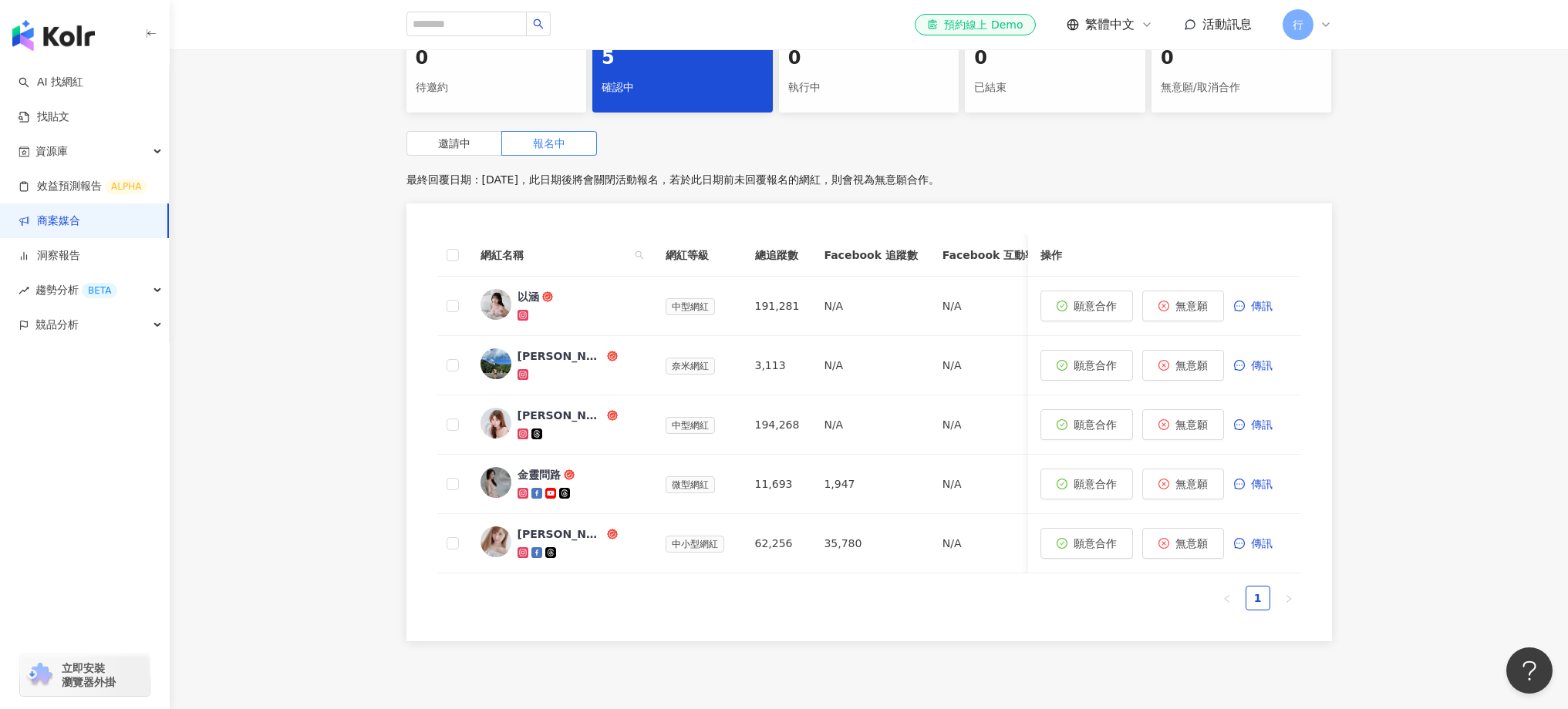
click at [226, 448] on div "0 待邀約 5 確認中 0 執行中 0 已結束 0 無意願/取消合作 邀請中 報名中 最終回覆日期：2025/9/17，此日期後將會關閉活動報名，若於此日期前…" at bounding box center [868, 342] width 1398 height 618
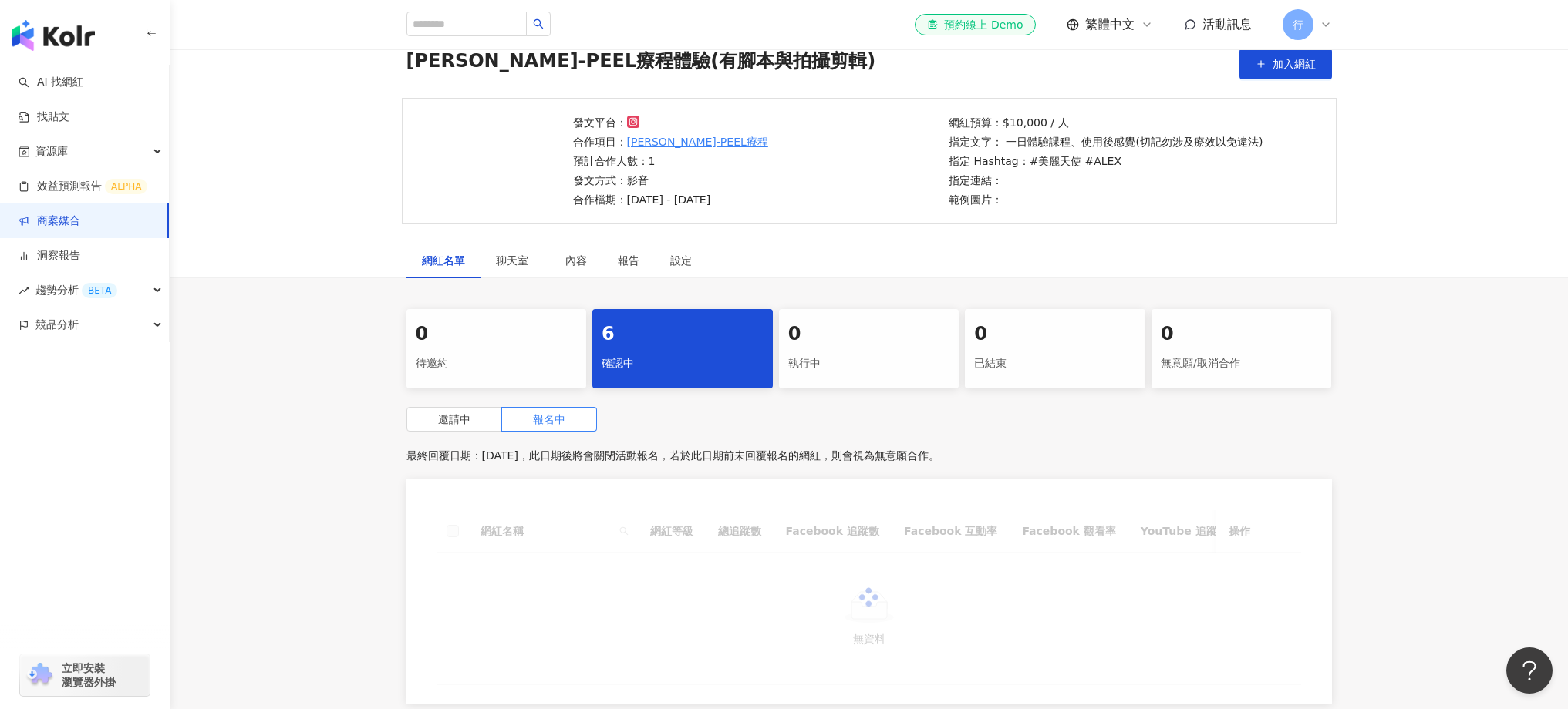
scroll to position [67, 0]
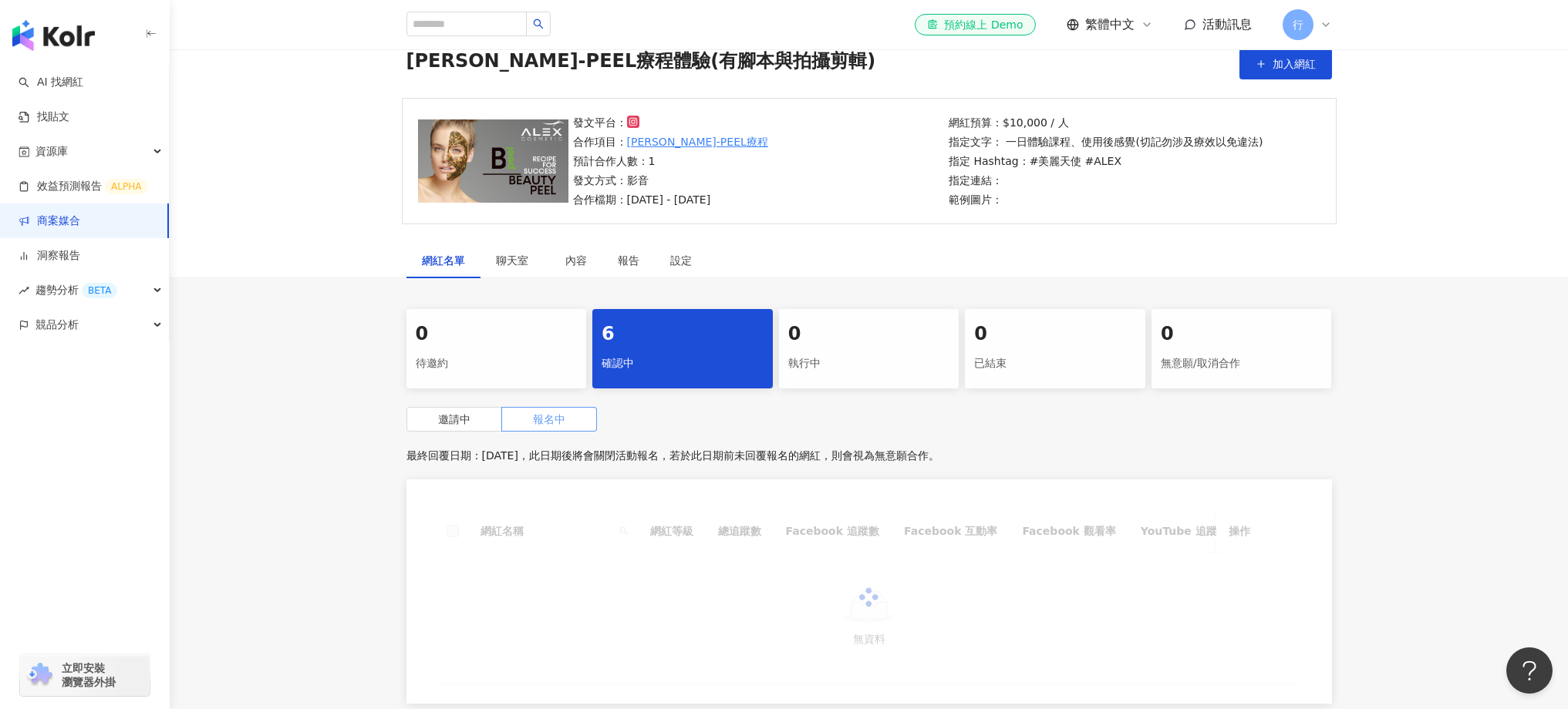
click at [542, 420] on span "報名中" at bounding box center [548, 420] width 32 height 12
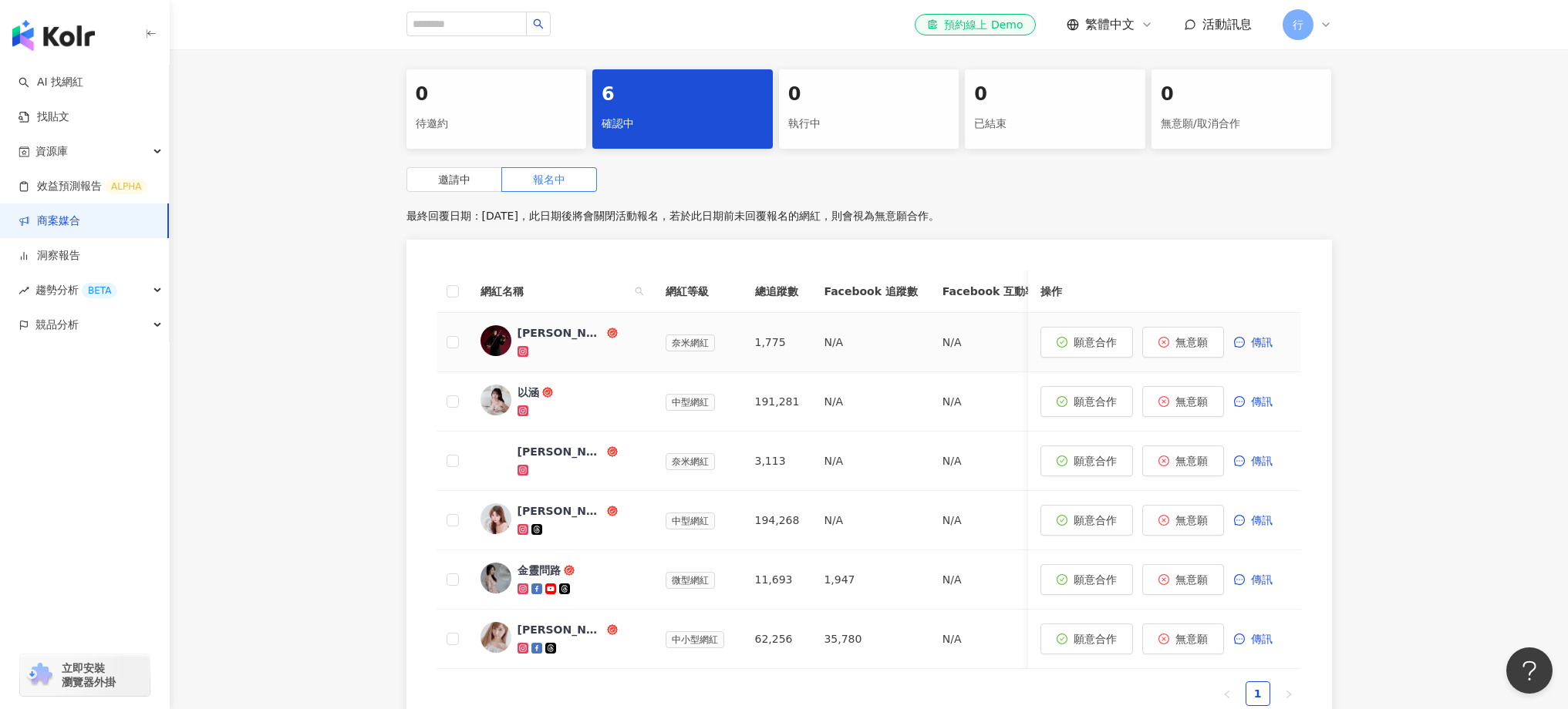
scroll to position [307, 0]
click at [589, 356] on div at bounding box center [579, 351] width 123 height 16
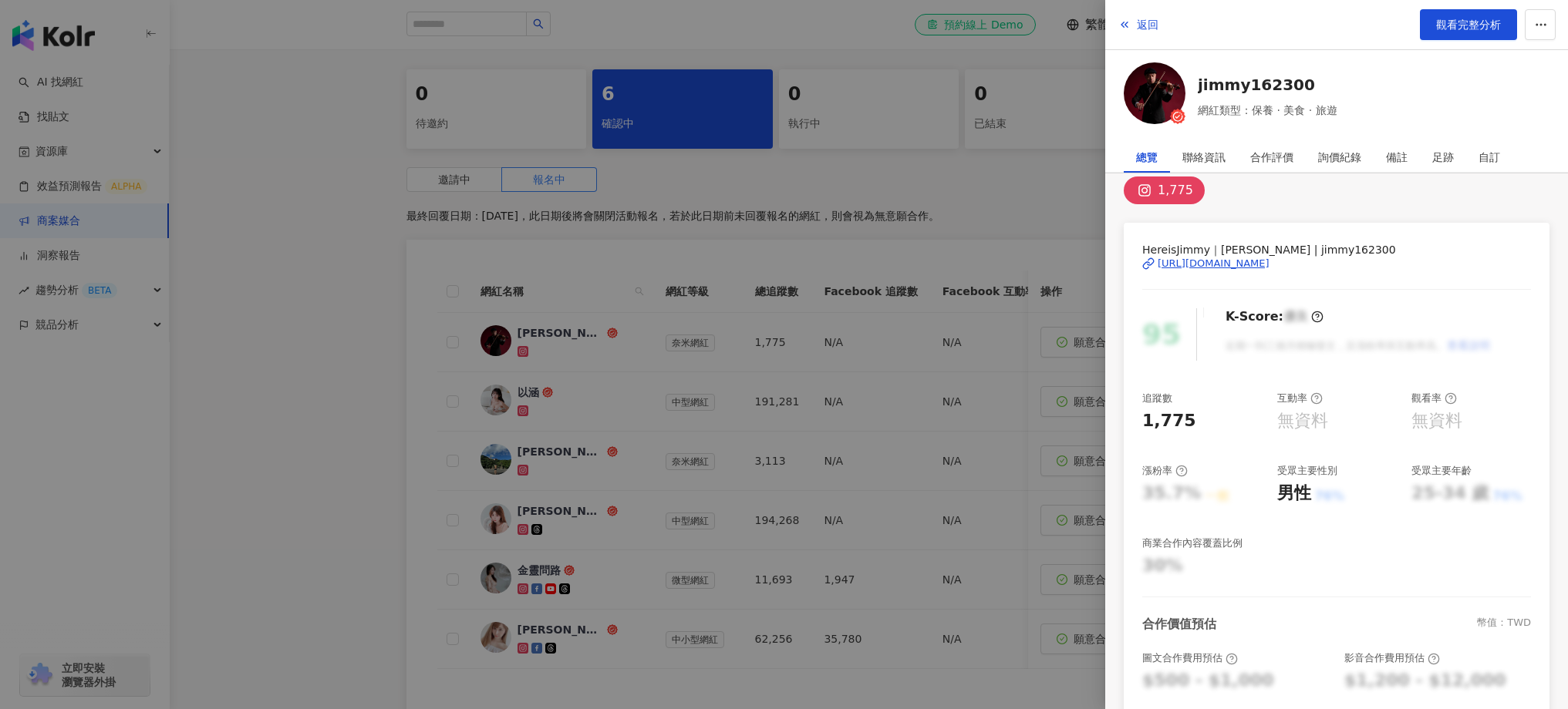
scroll to position [17, 0]
click at [881, 180] on div at bounding box center [784, 354] width 1568 height 709
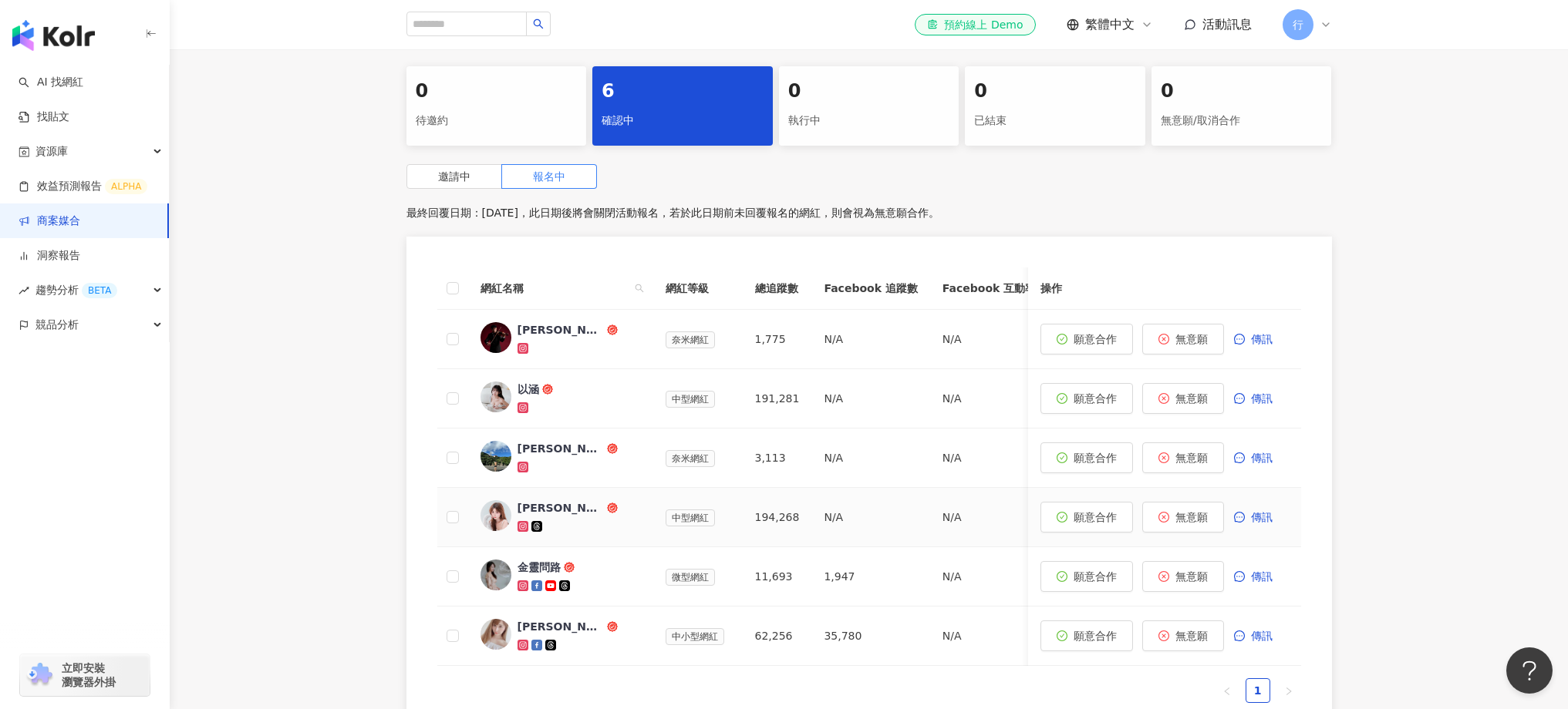
scroll to position [310, 0]
click at [592, 579] on div at bounding box center [579, 586] width 123 height 16
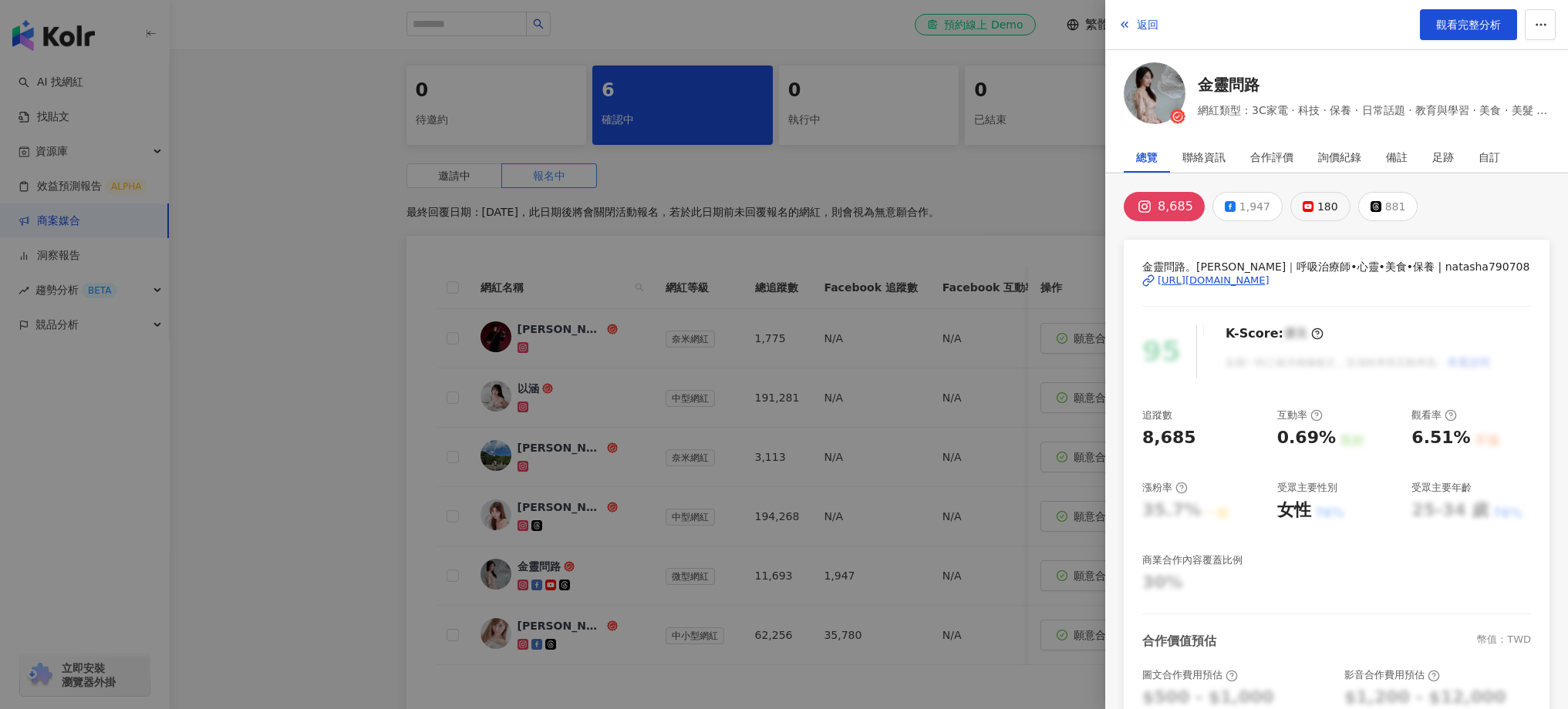
click at [1304, 206] on rect at bounding box center [1308, 206] width 10 height 6
click at [1270, 282] on div "https://www.youtube.com/channel/UCyEykFUj8kP6DGQciqG_hXg" at bounding box center [1214, 281] width 112 height 14
click at [1213, 212] on button "1,947" at bounding box center [1237, 207] width 70 height 30
click at [1396, 213] on button "881" at bounding box center [1388, 207] width 60 height 30
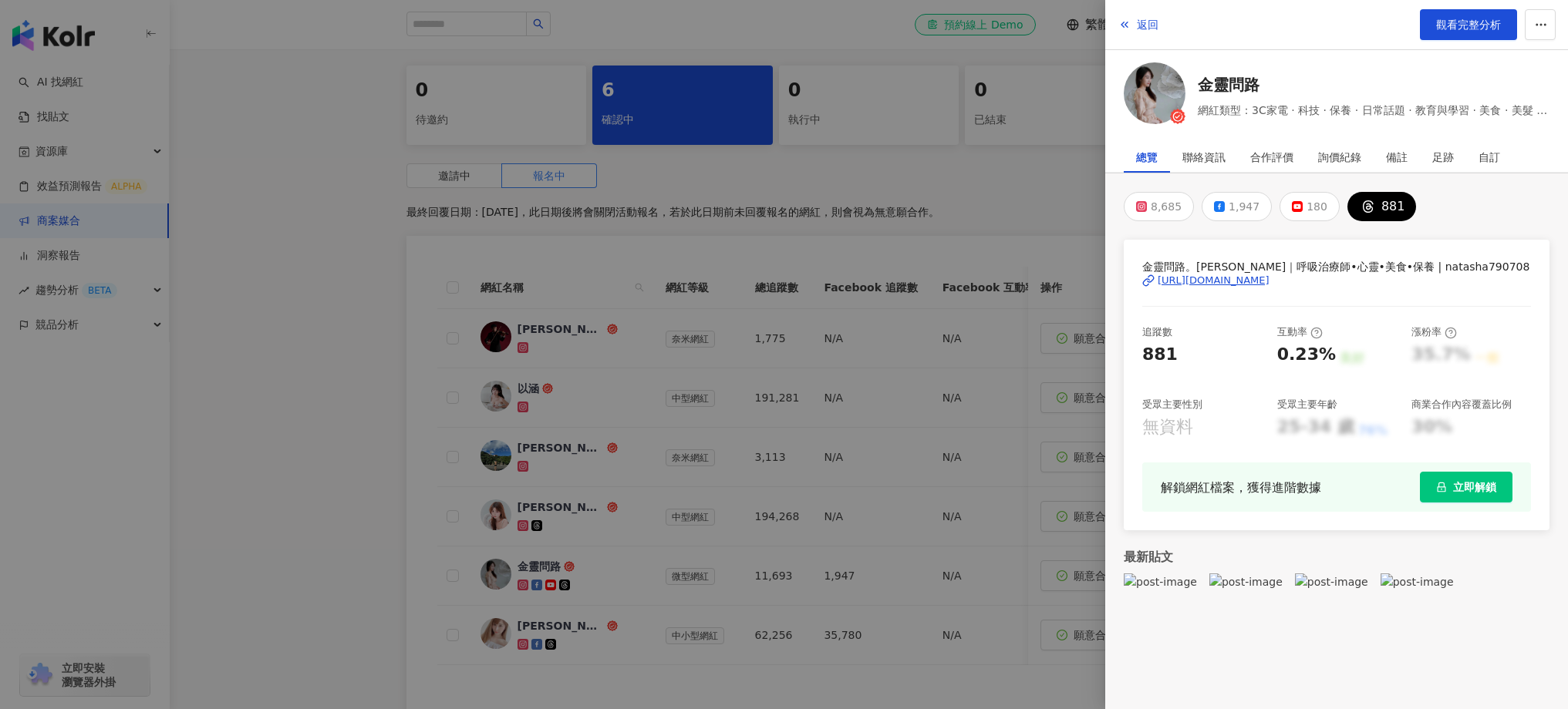
click at [1270, 278] on div "https://www.threads.com/@natasha790708" at bounding box center [1214, 281] width 112 height 14
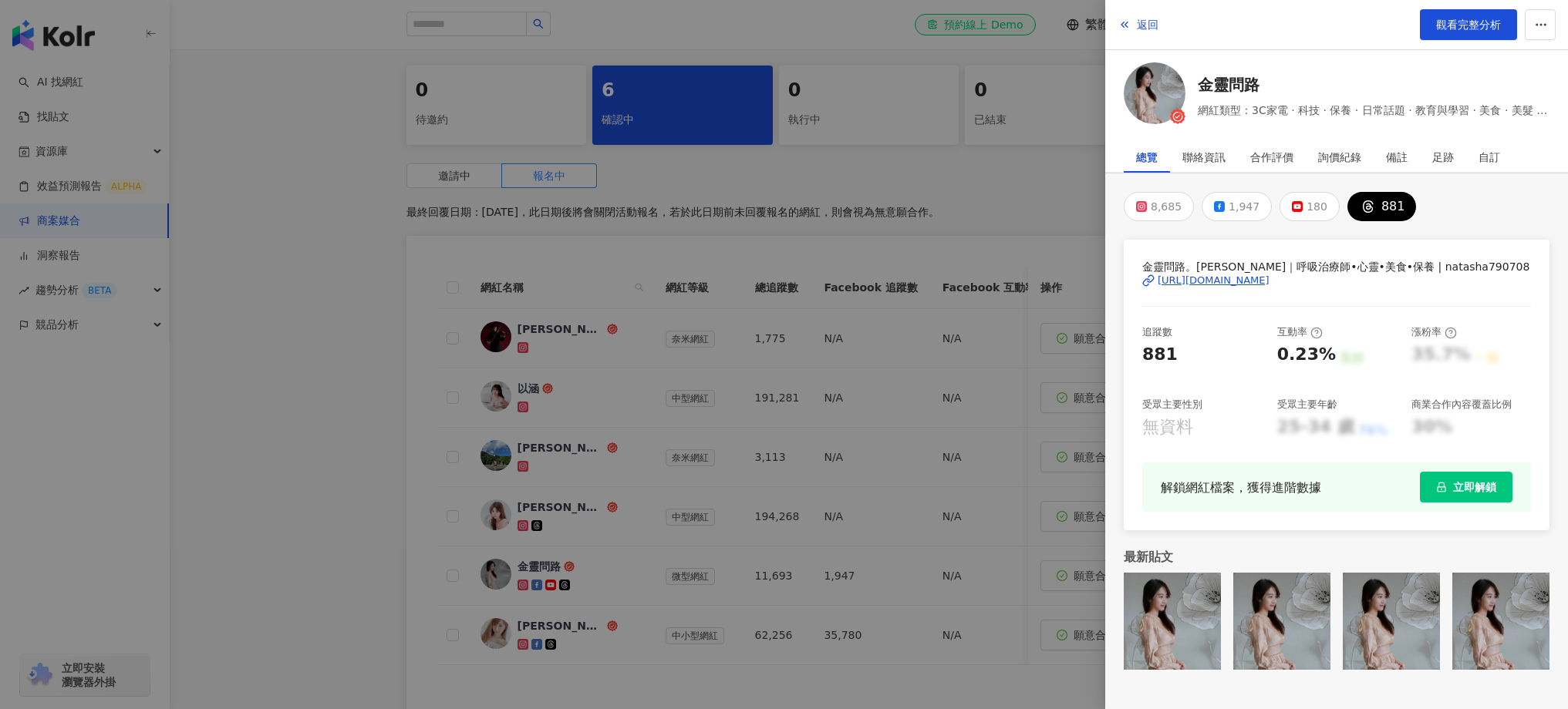
click at [498, 387] on div at bounding box center [784, 354] width 1568 height 709
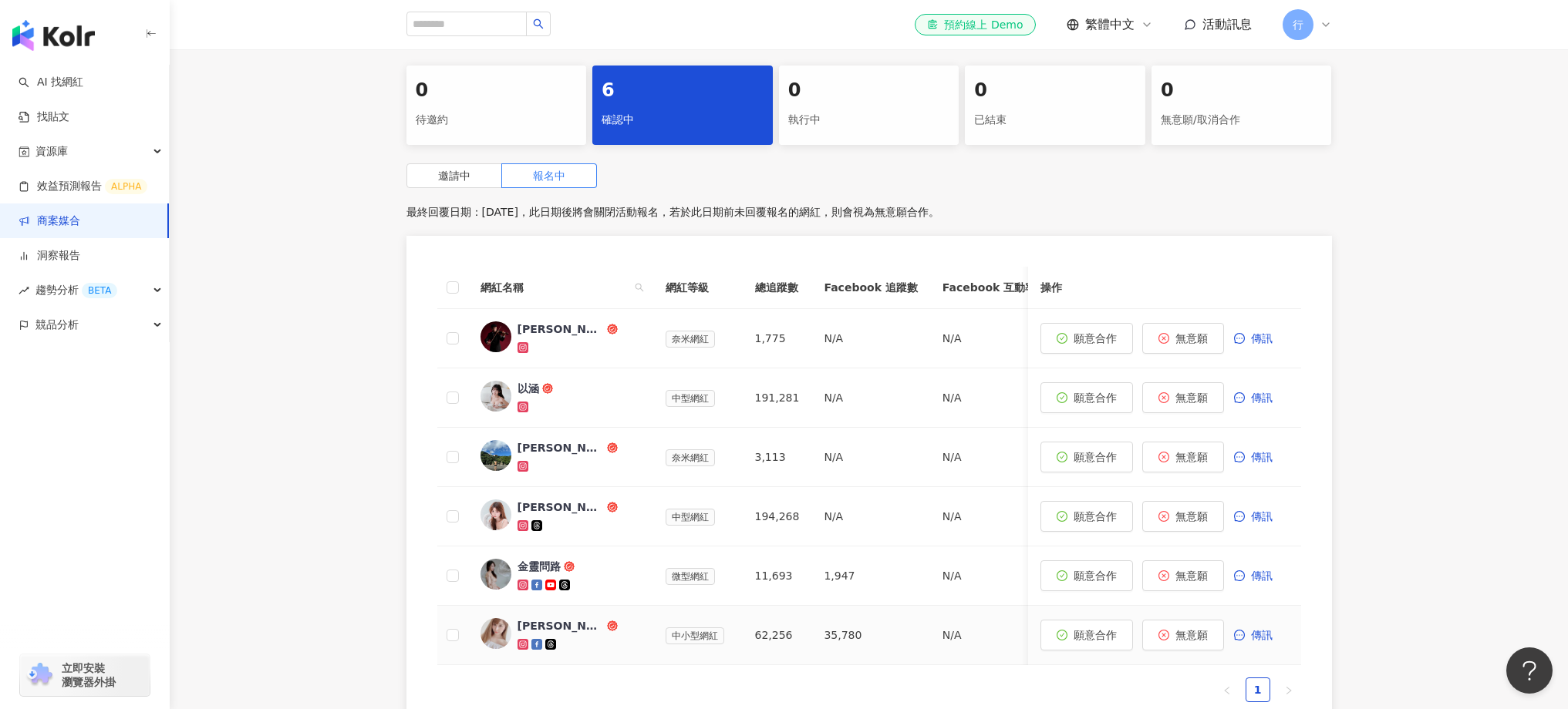
click at [650, 624] on td "Annie" at bounding box center [561, 636] width 185 height 59
click at [894, 637] on td "35,780" at bounding box center [870, 636] width 118 height 59
click at [607, 626] on icon at bounding box center [612, 626] width 10 height 10
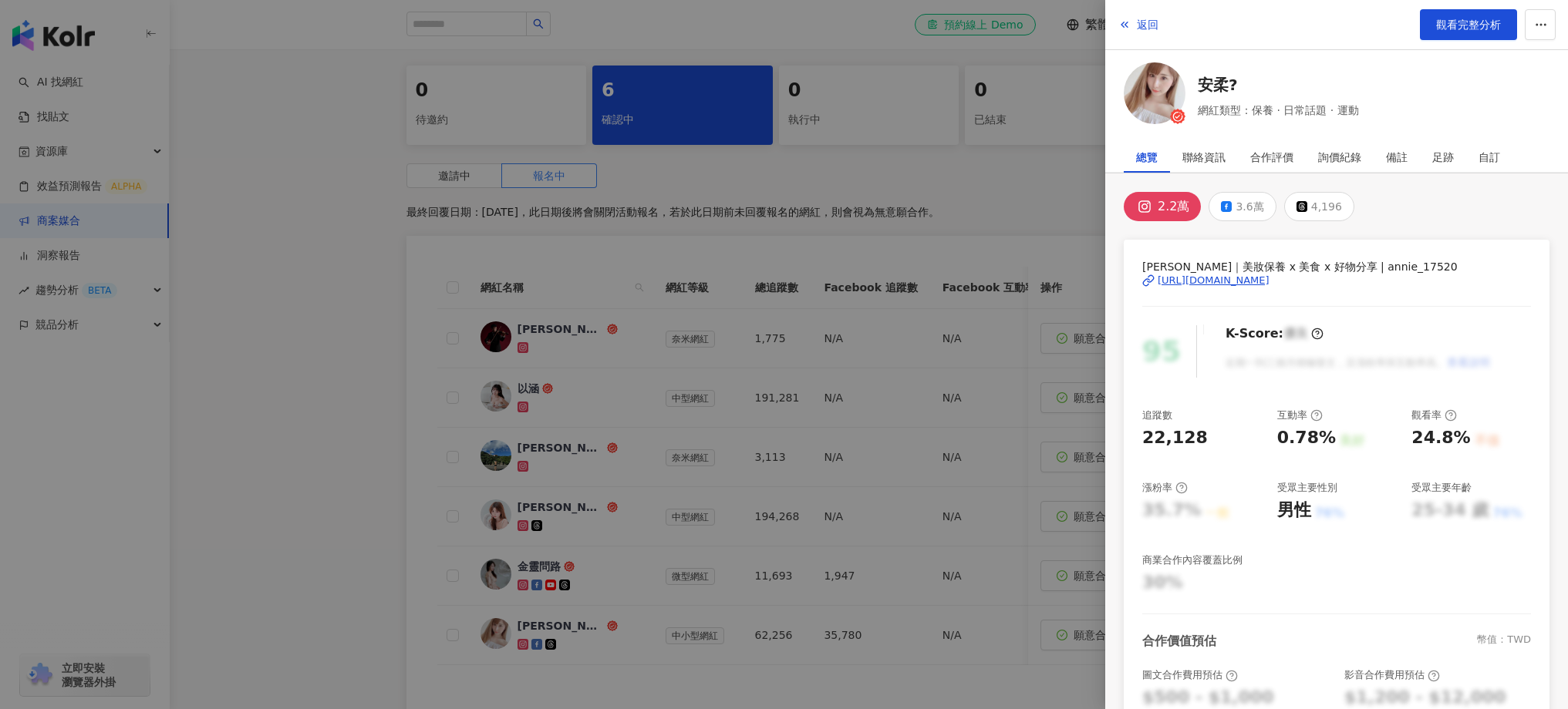
click at [1318, 510] on div "男性 76%" at bounding box center [1337, 511] width 120 height 24
click at [807, 588] on div at bounding box center [784, 354] width 1568 height 709
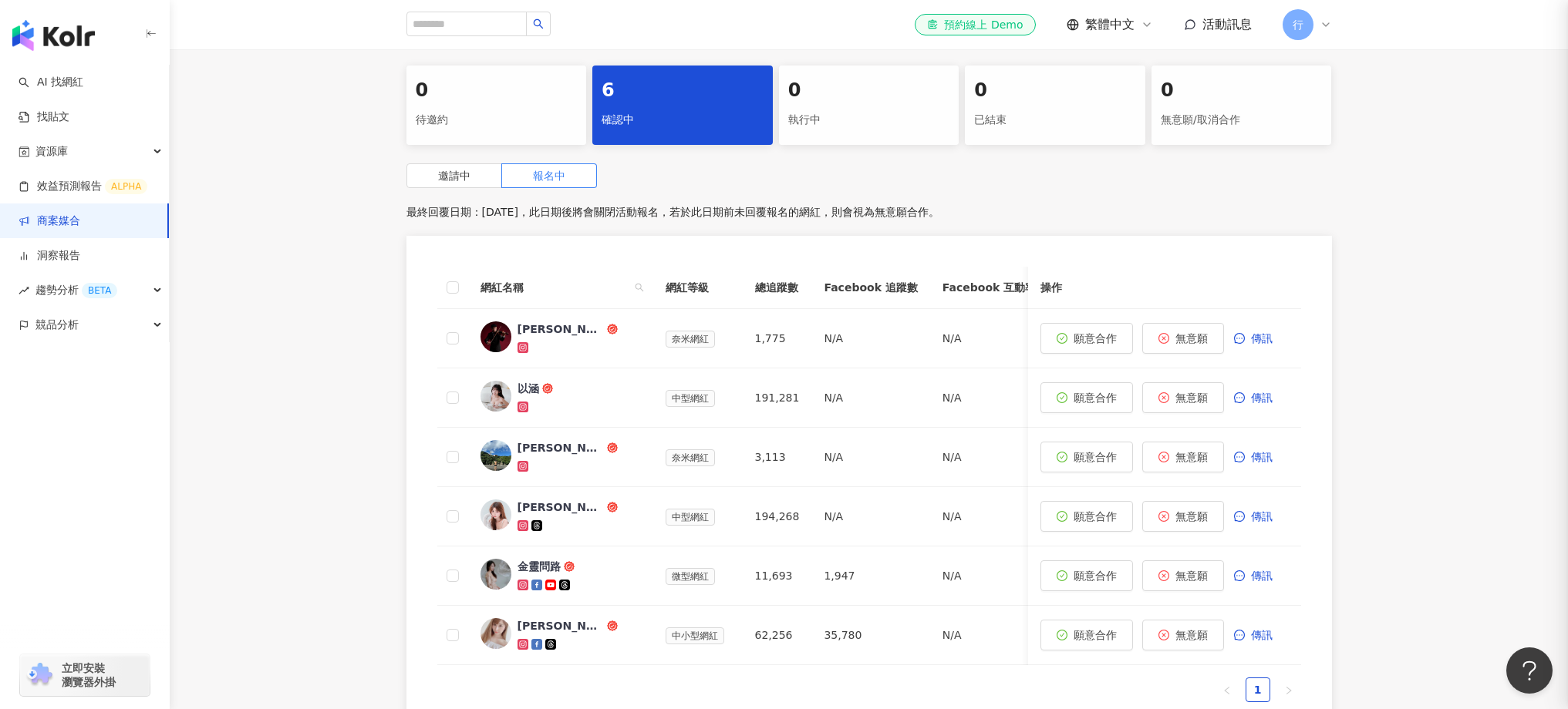
click at [575, 585] on div at bounding box center [579, 586] width 123 height 16
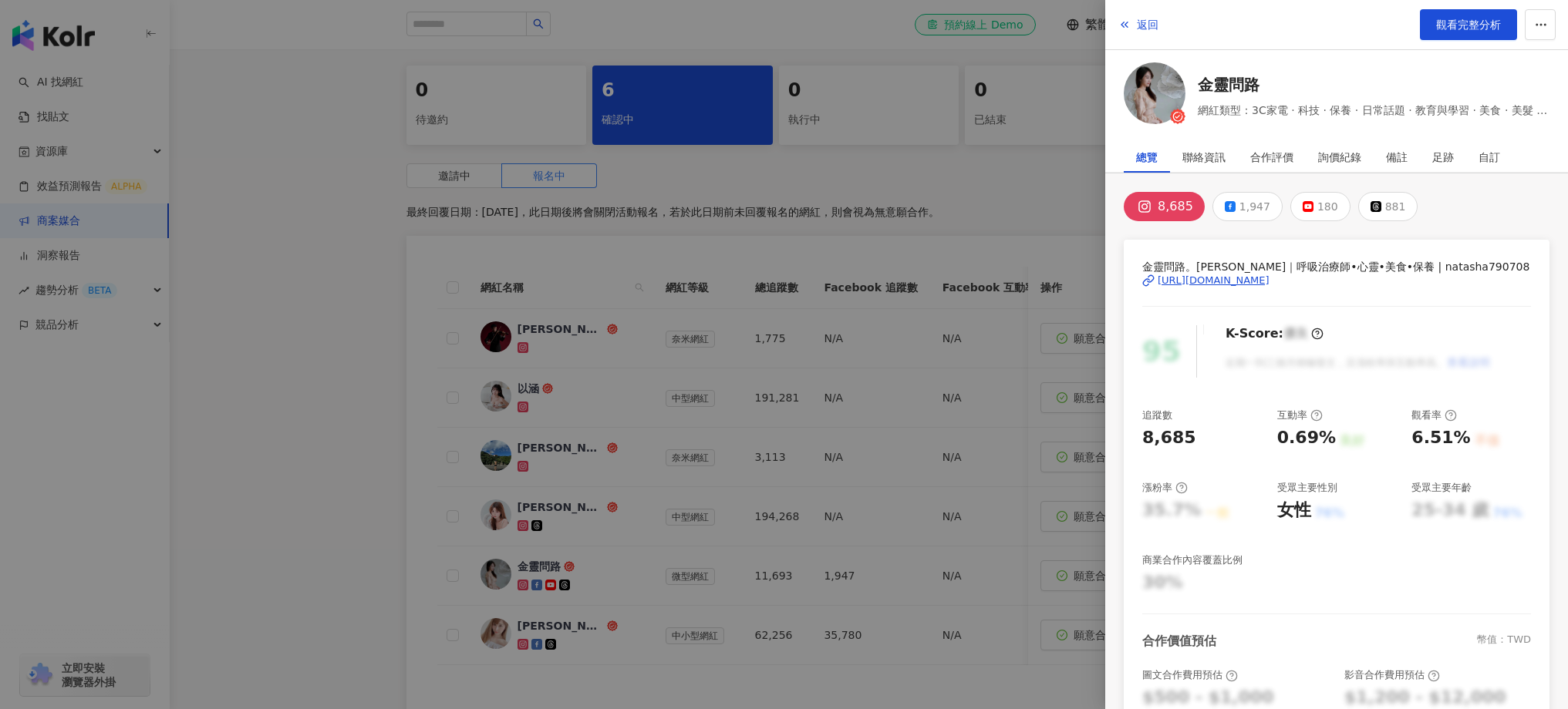
click at [589, 526] on div at bounding box center [784, 354] width 1568 height 709
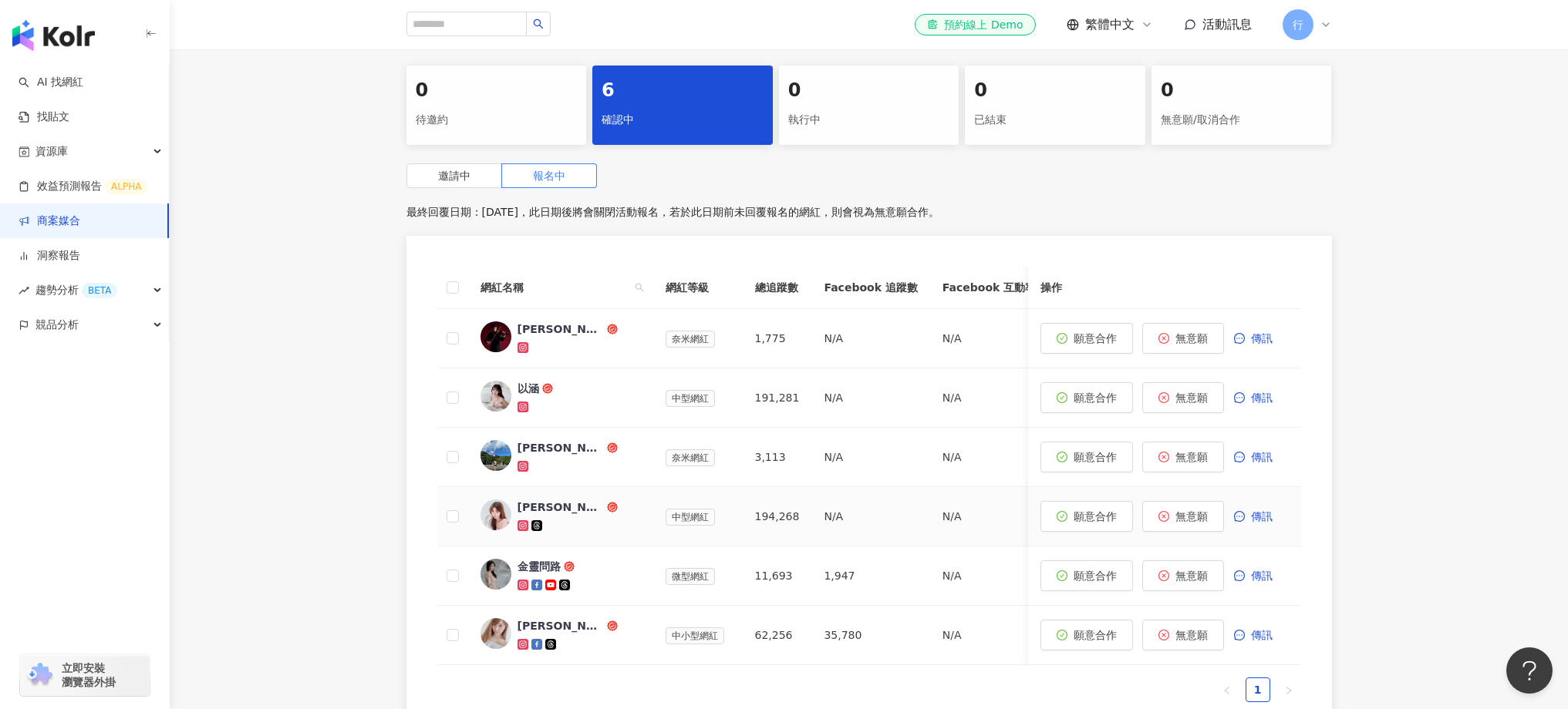
click at [592, 525] on div at bounding box center [579, 526] width 123 height 16
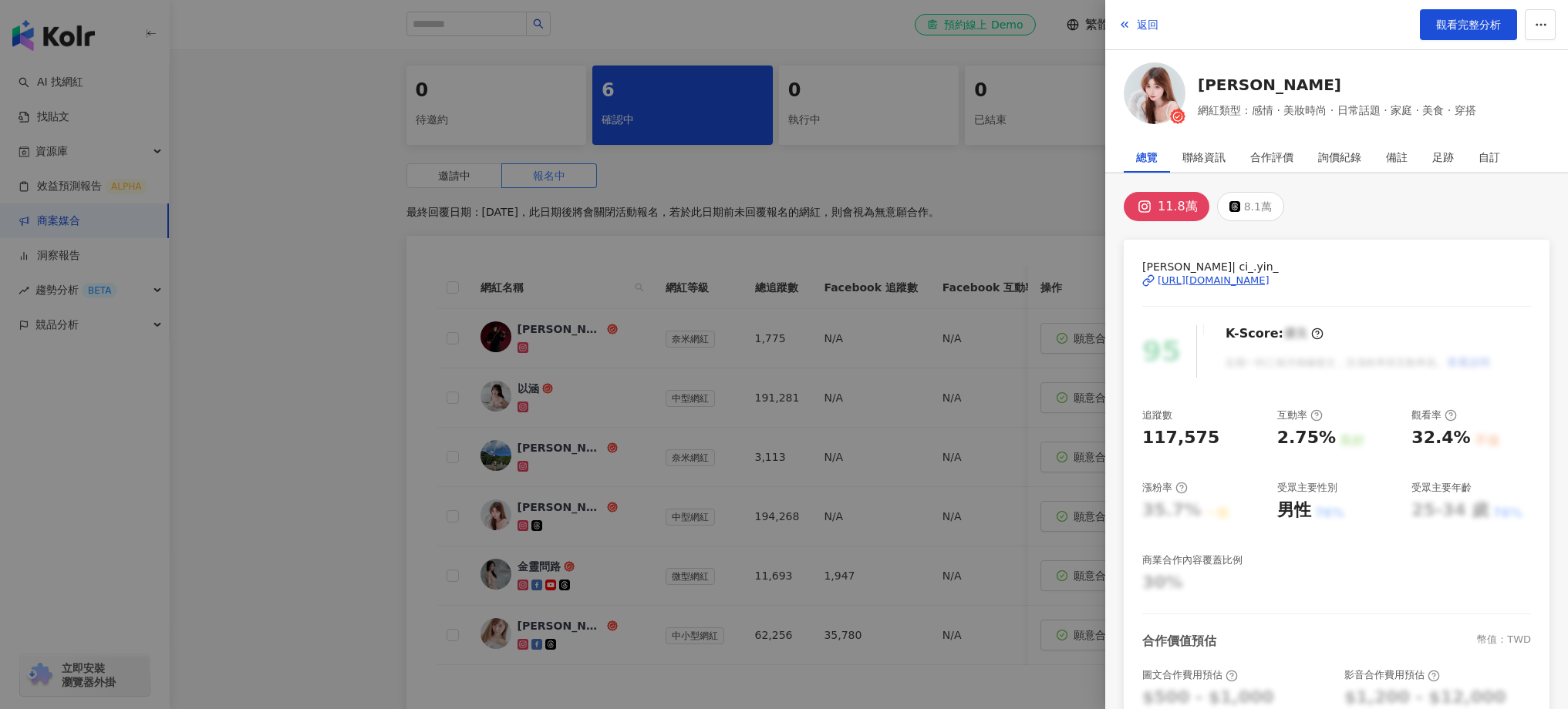
click at [598, 463] on div at bounding box center [784, 354] width 1568 height 709
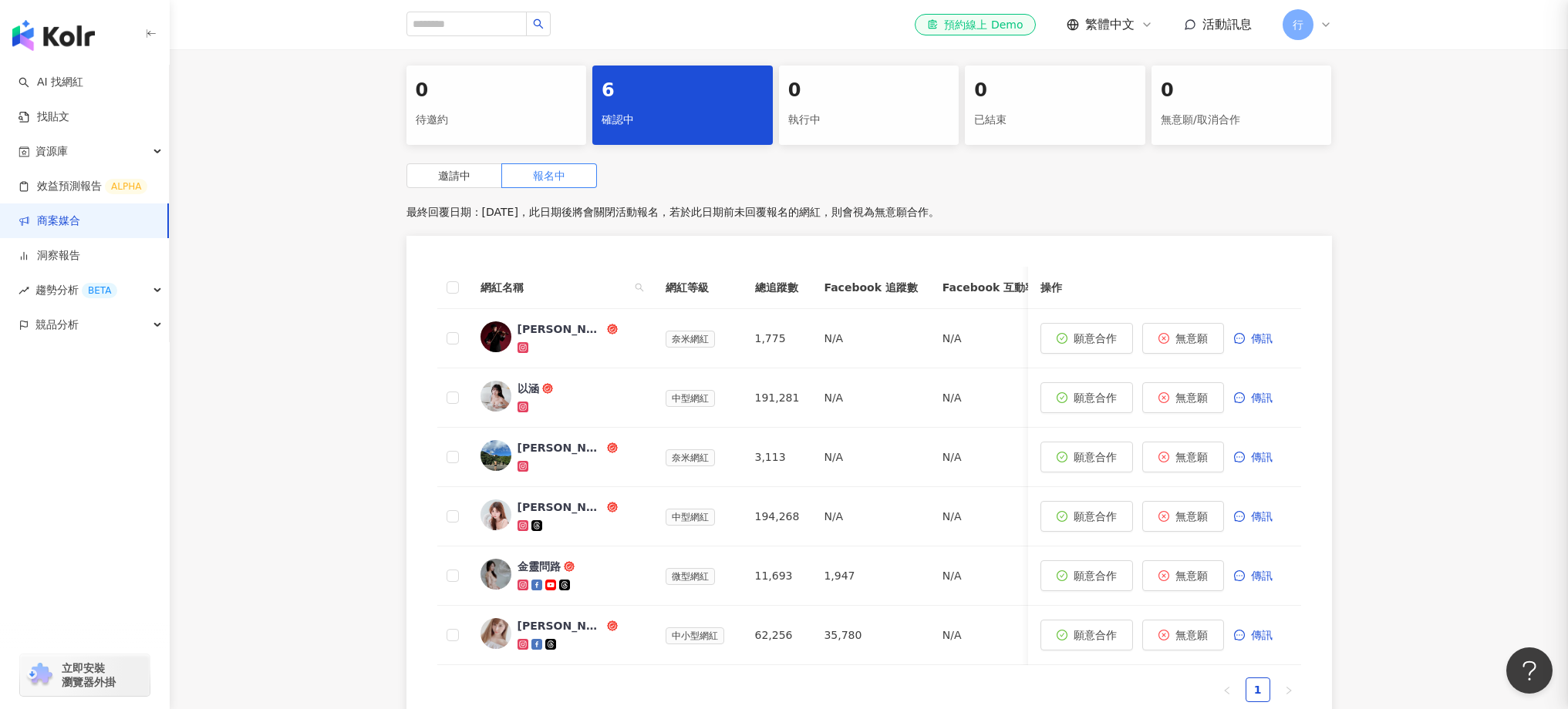
click at [582, 637] on div at bounding box center [579, 645] width 123 height 16
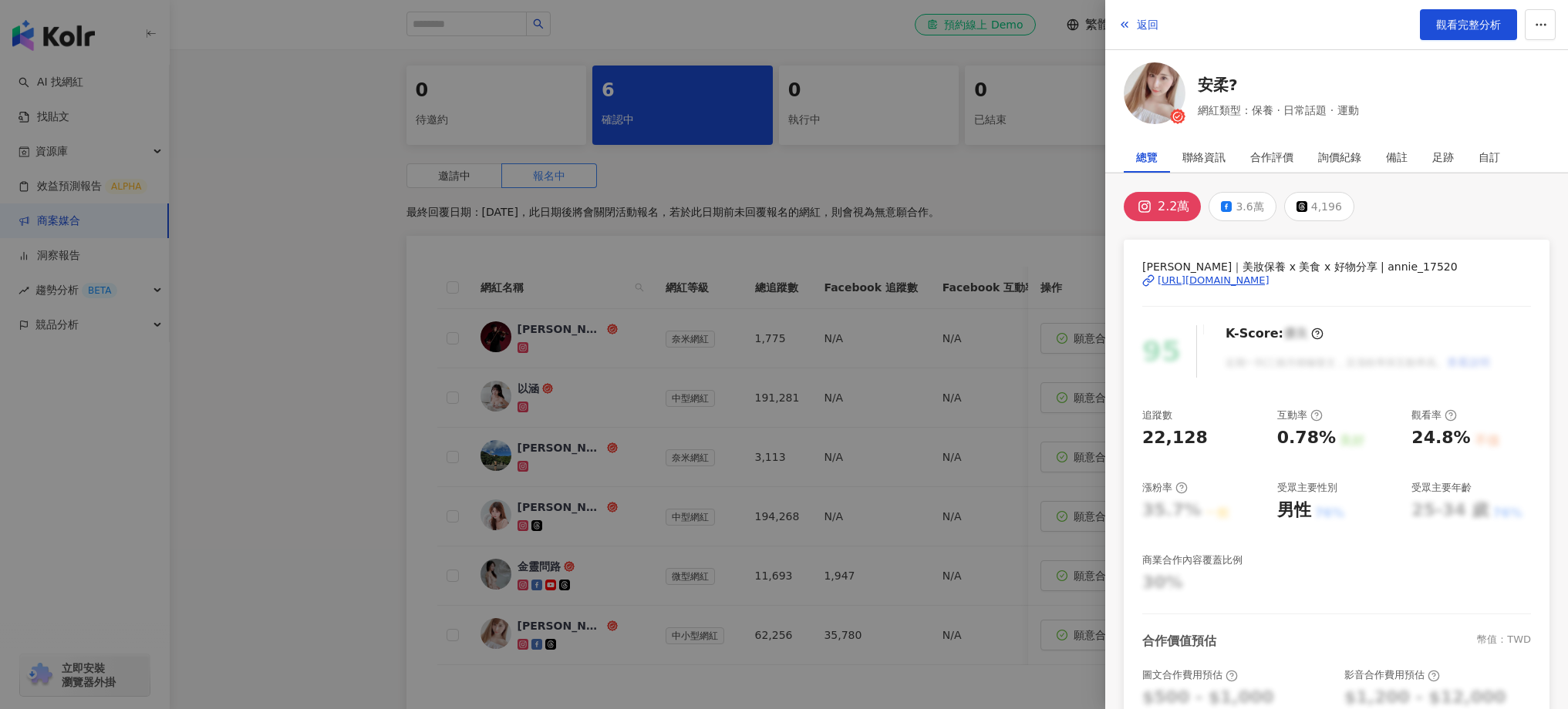
click at [588, 591] on div at bounding box center [784, 354] width 1568 height 709
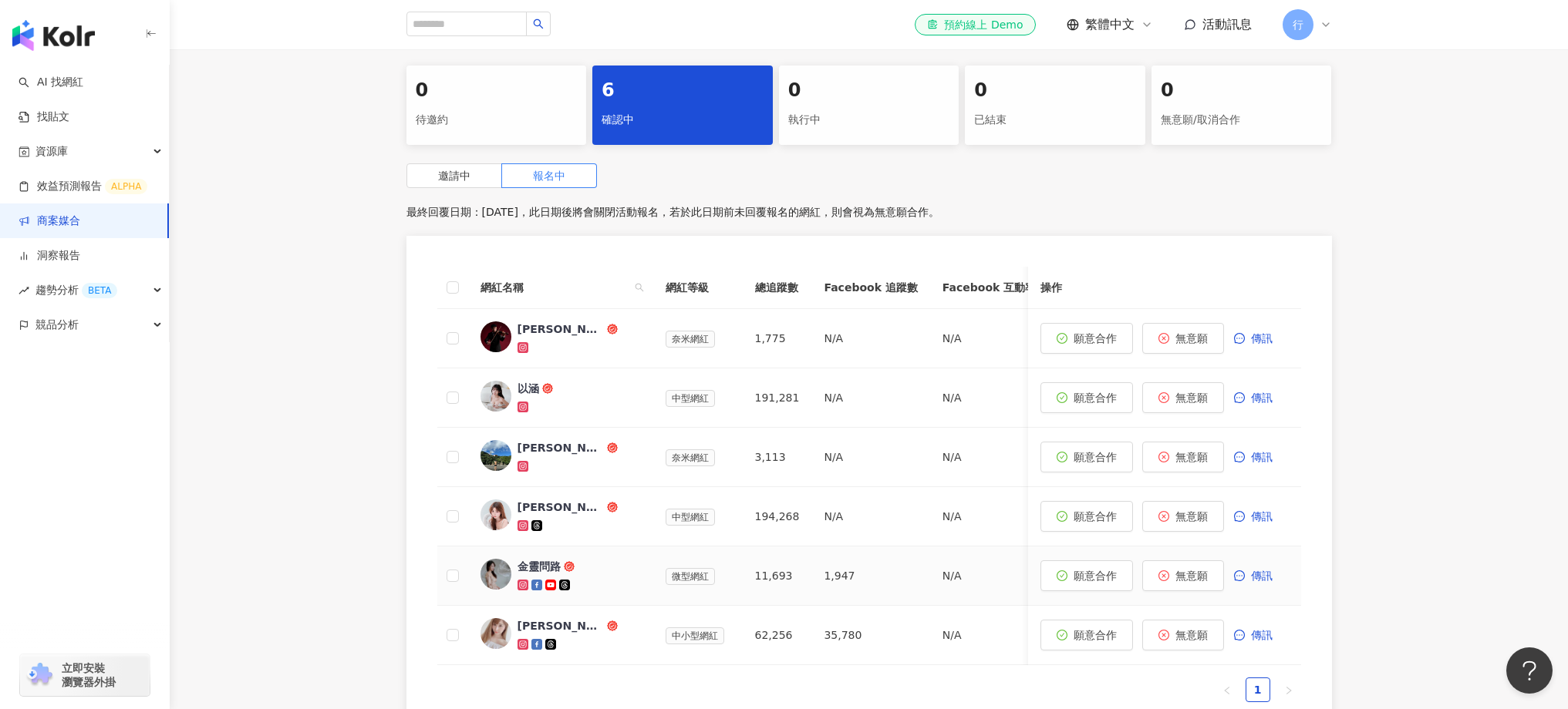
click at [597, 590] on div at bounding box center [579, 586] width 123 height 16
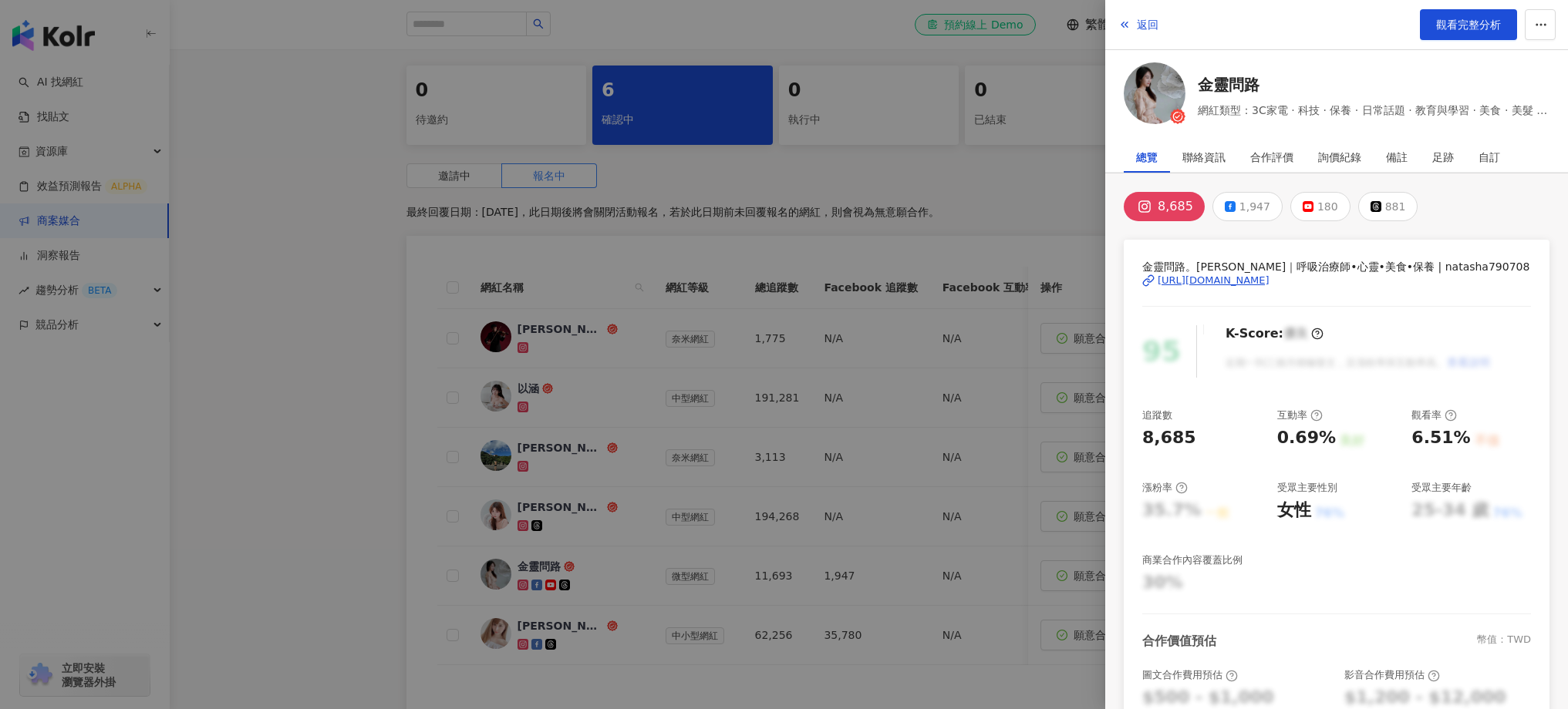
click at [599, 541] on div at bounding box center [784, 354] width 1568 height 709
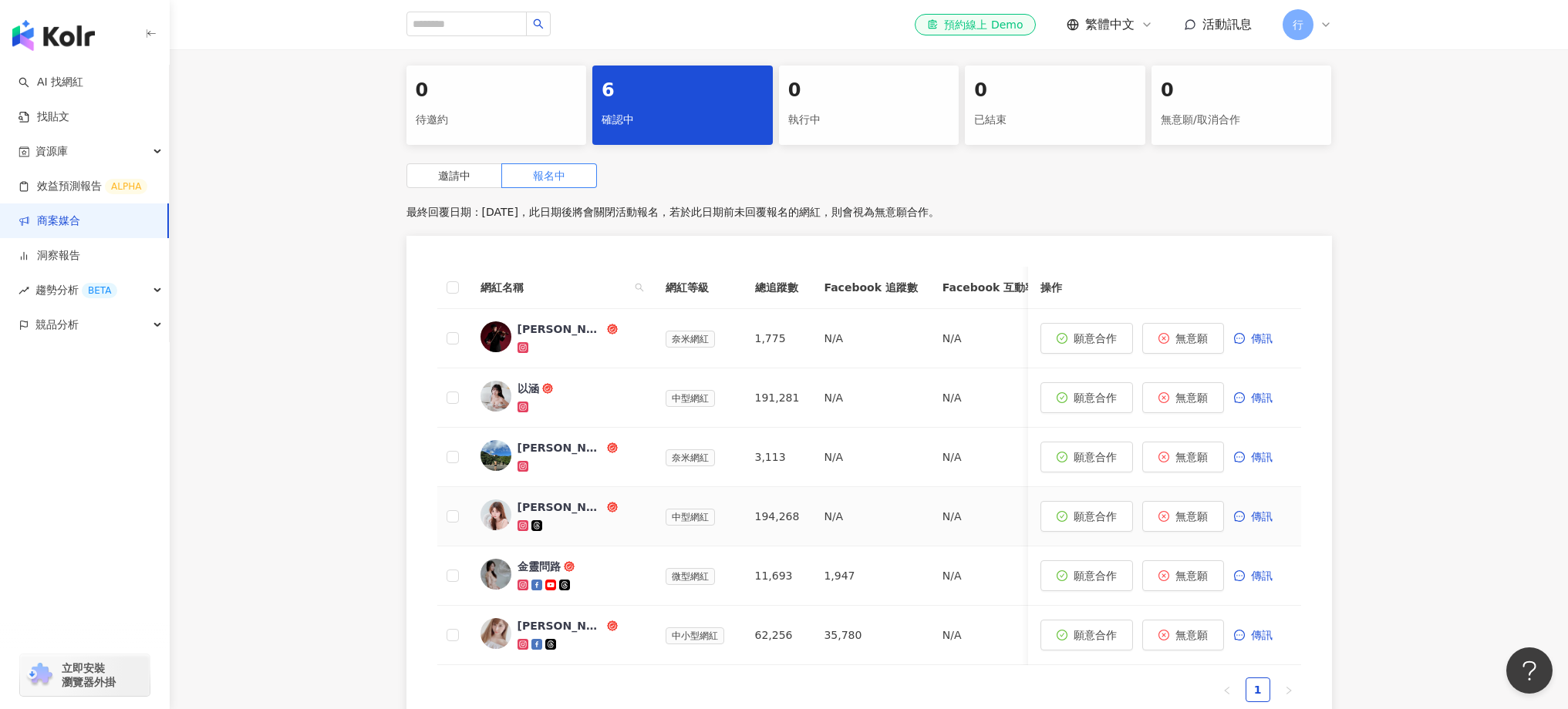
click at [598, 526] on div at bounding box center [579, 526] width 123 height 16
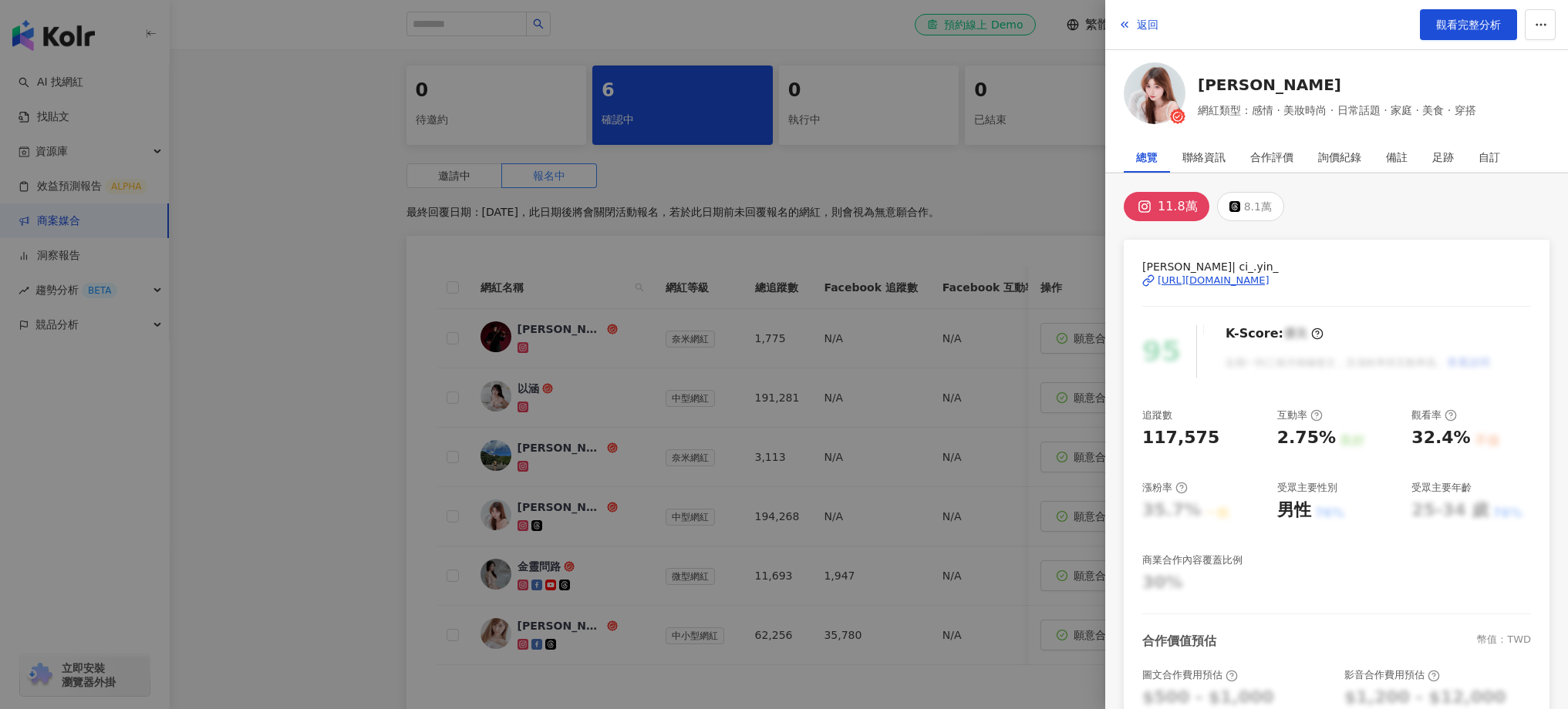
click at [606, 566] on div at bounding box center [784, 354] width 1568 height 709
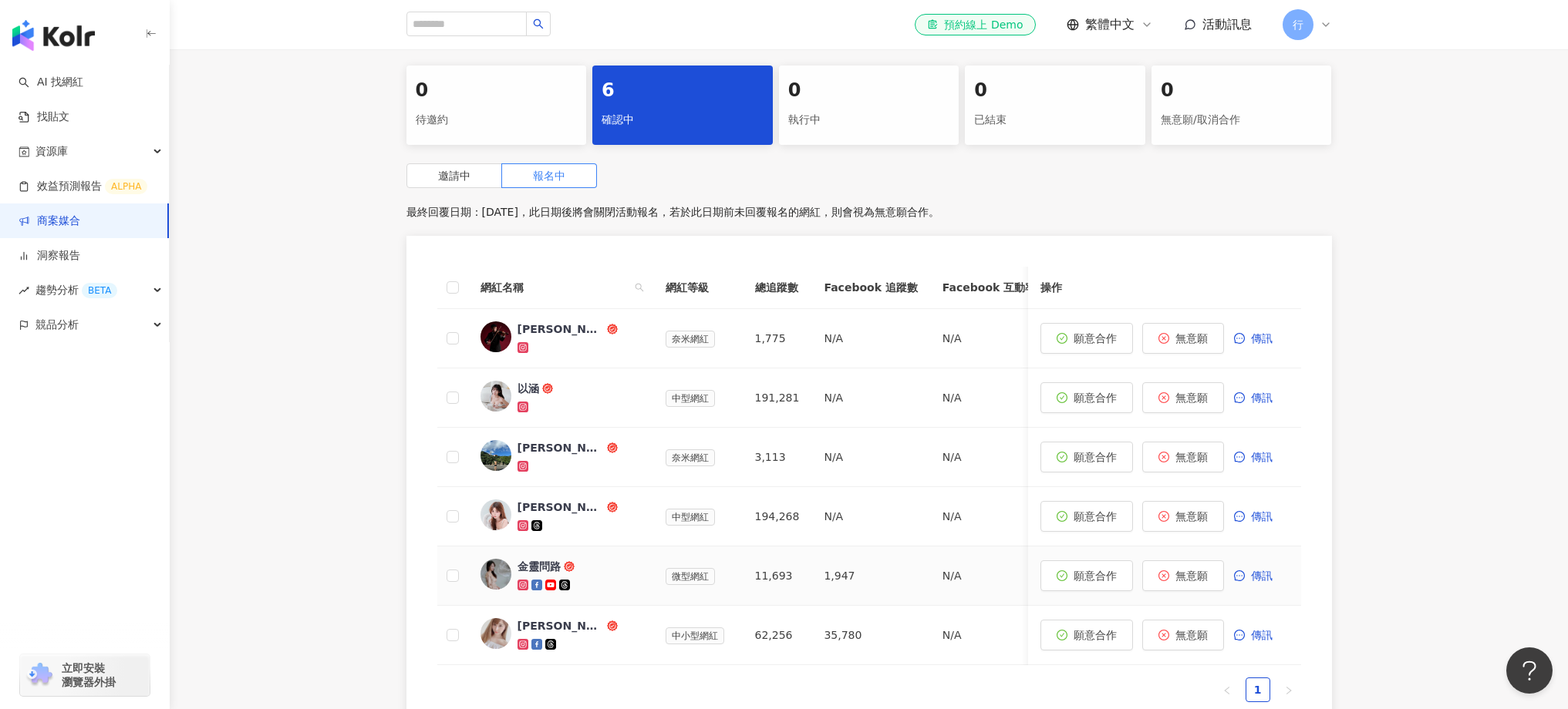
click at [597, 632] on span "Annie" at bounding box center [568, 626] width 101 height 16
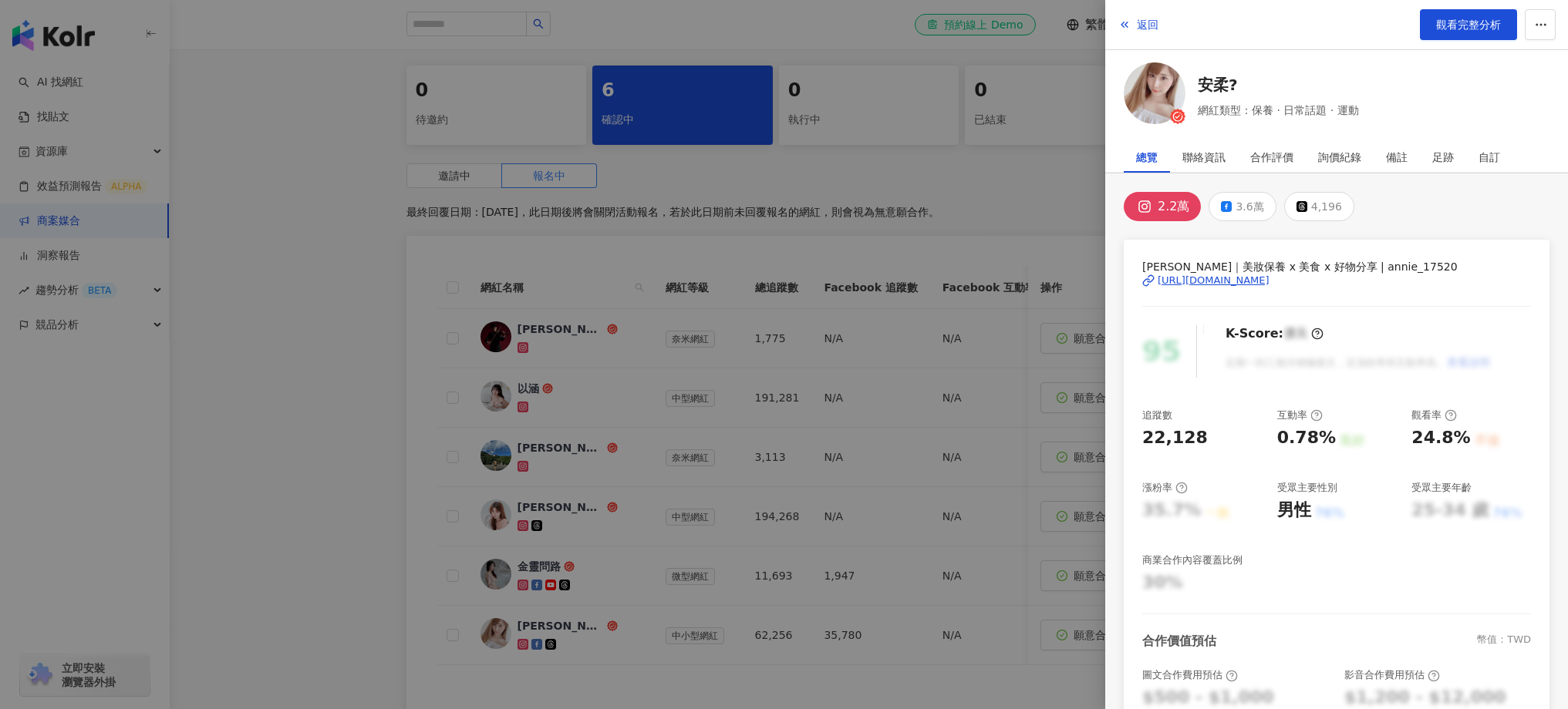
click at [593, 531] on div at bounding box center [784, 354] width 1568 height 709
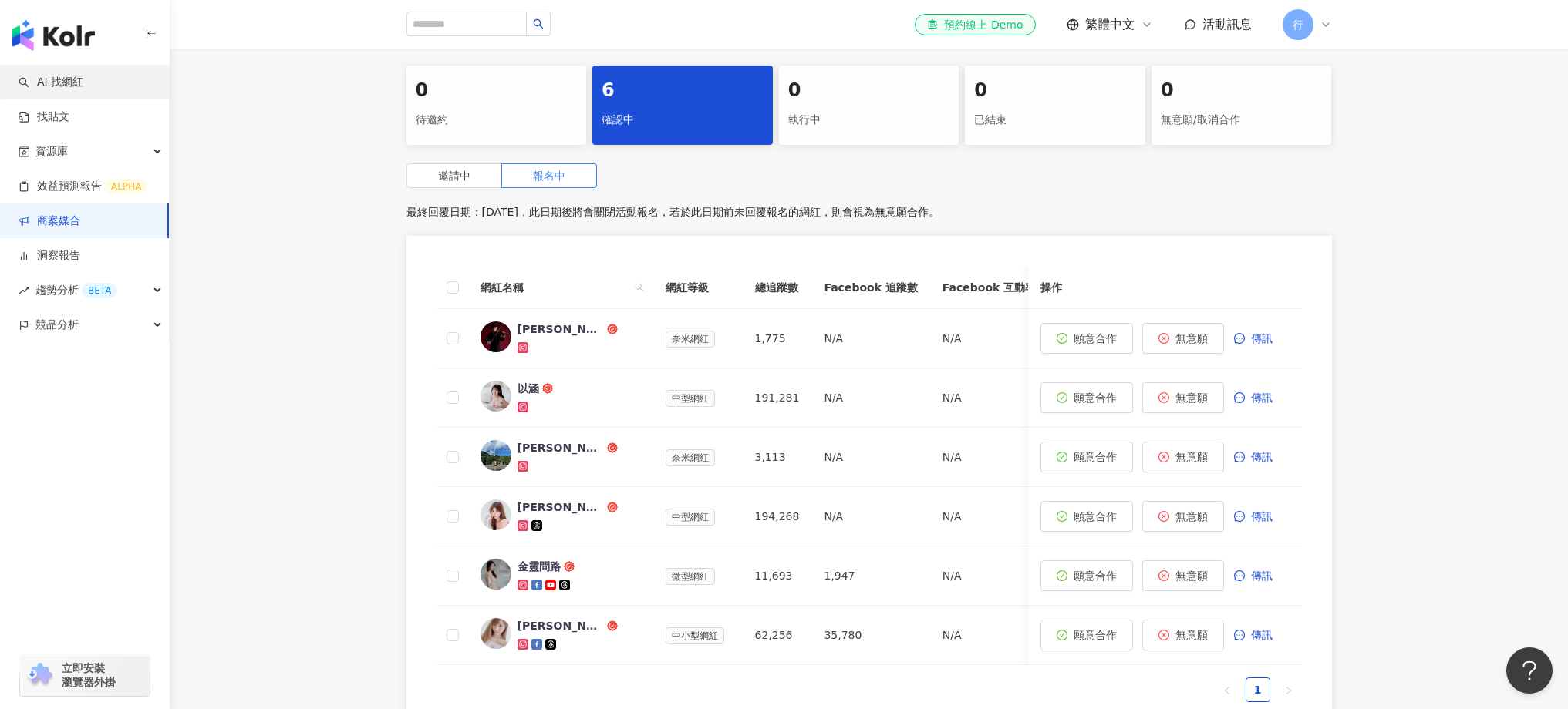
click at [74, 85] on link "AI 找網紅" at bounding box center [51, 83] width 65 height 16
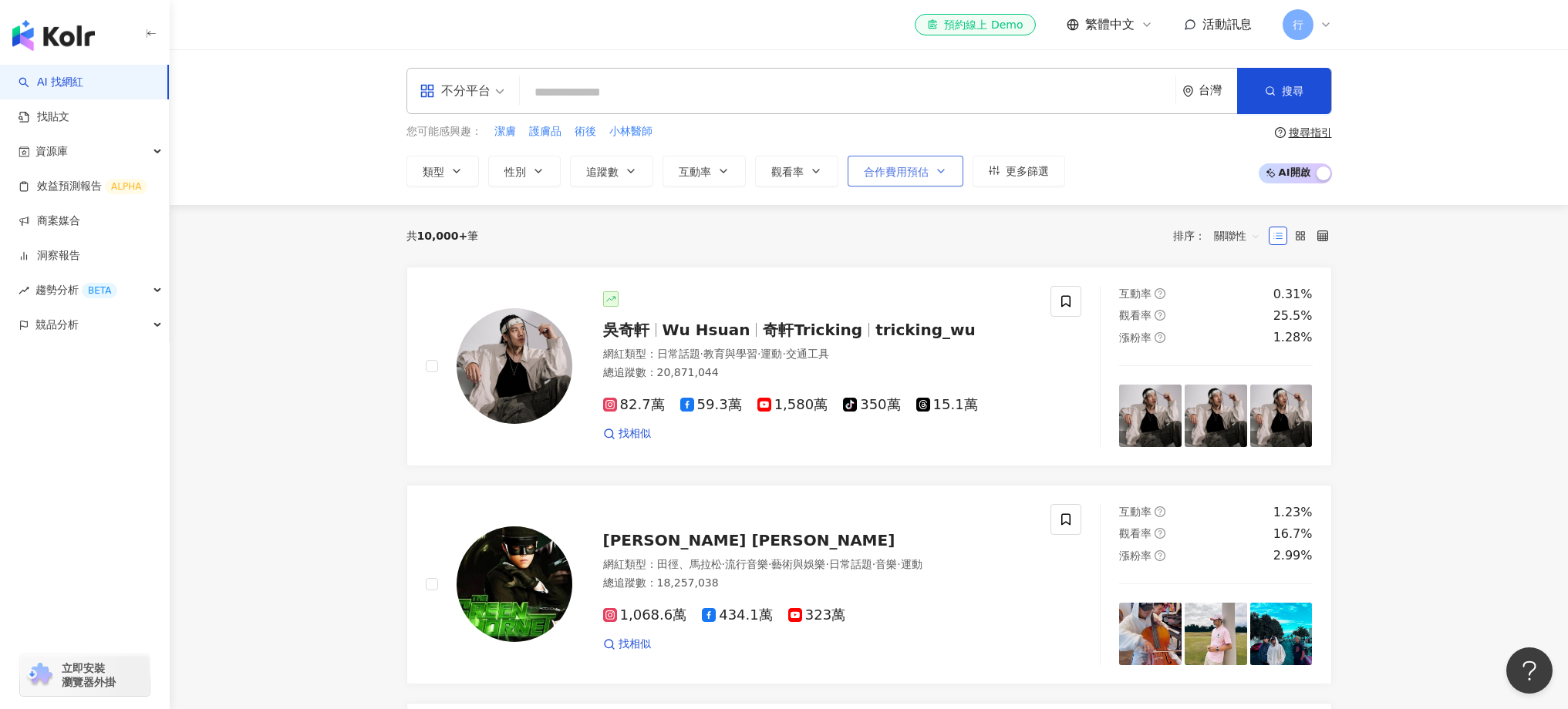
click at [961, 169] on button "合作費用預估" at bounding box center [905, 170] width 115 height 31
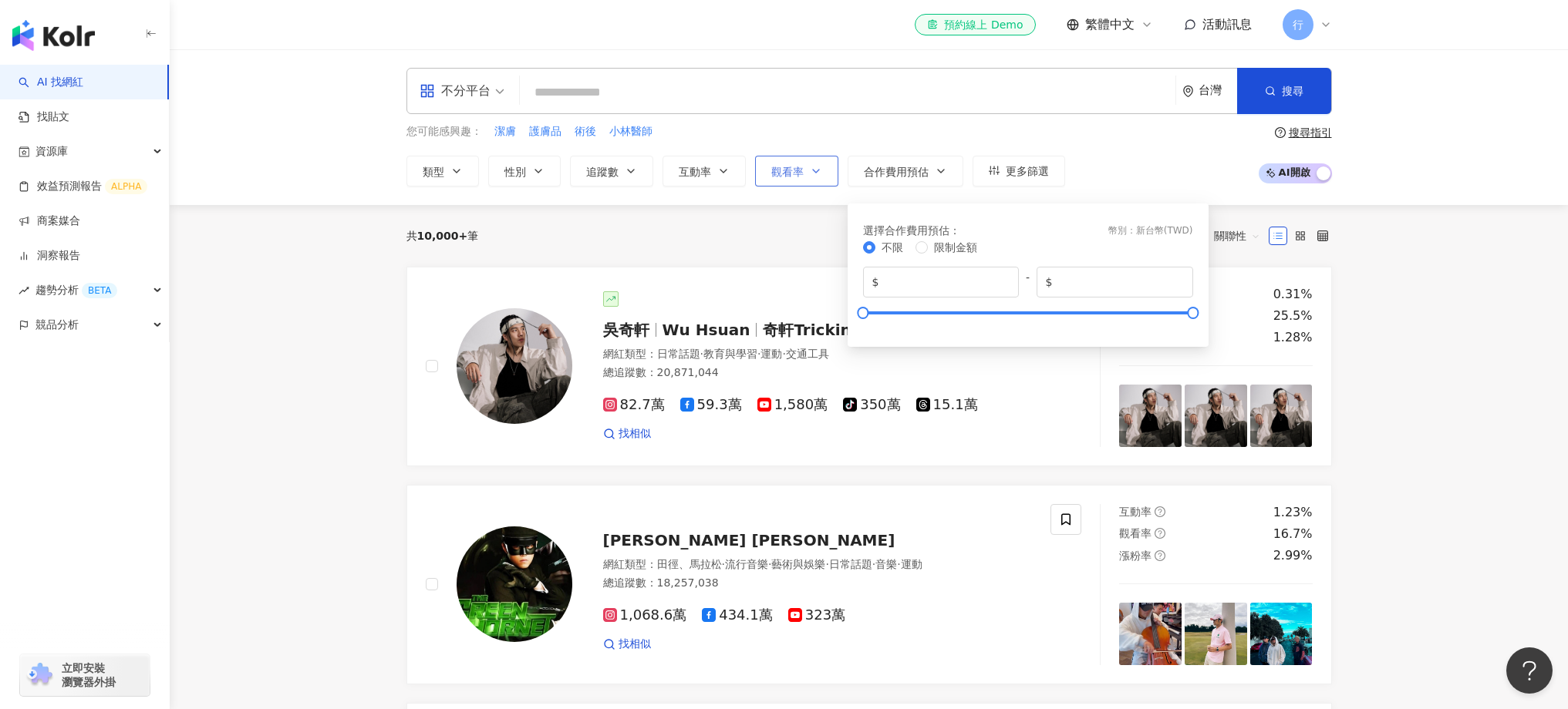
click at [826, 170] on button "觀看率" at bounding box center [797, 170] width 83 height 31
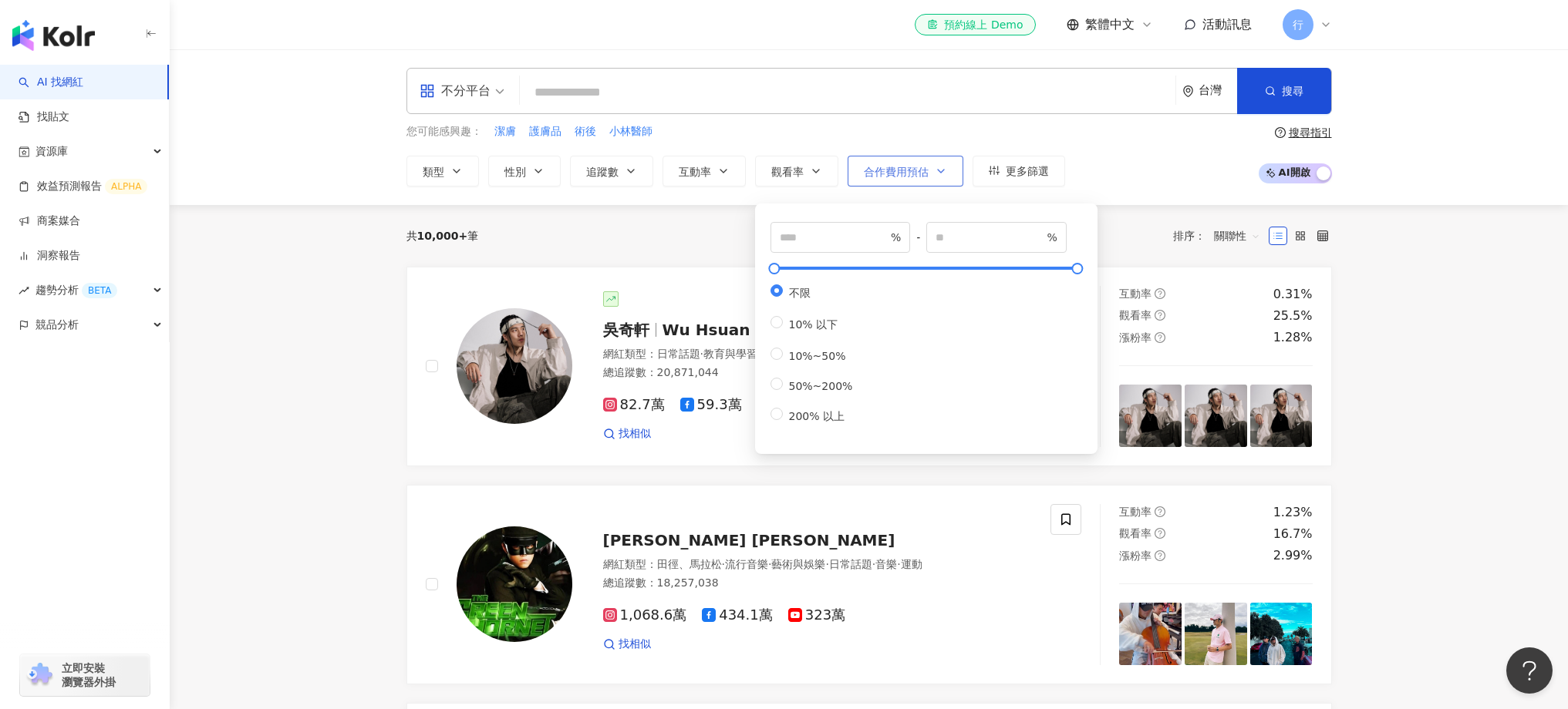
click at [900, 174] on span "合作費用預估" at bounding box center [896, 172] width 65 height 12
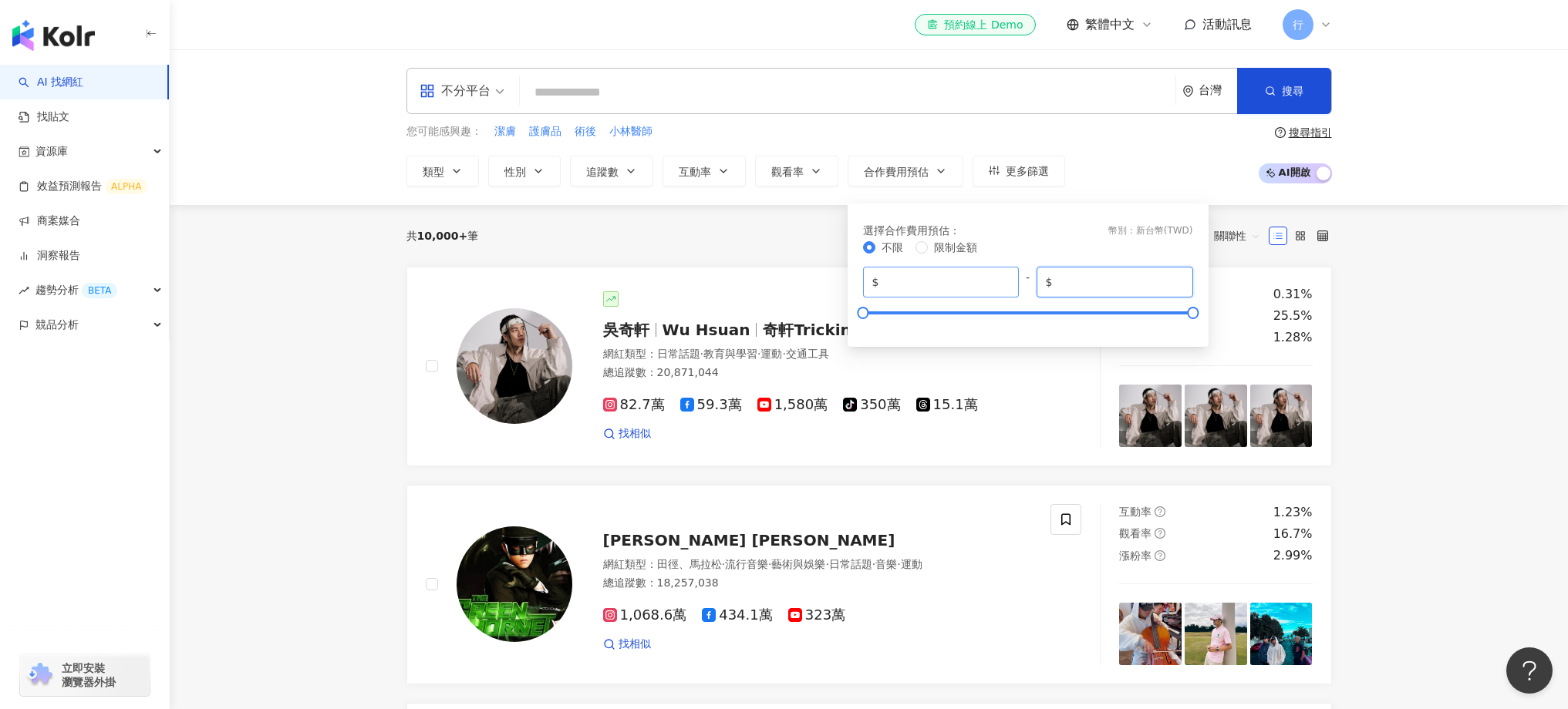
drag, startPoint x: 1105, startPoint y: 284, endPoint x: 981, endPoint y: 279, distance: 124.1
click at [980, 283] on div "$ * - $ *******" at bounding box center [1028, 282] width 331 height 31
type input "*****"
click at [657, 230] on div "共 10,000+ 筆 排序： 關聯性" at bounding box center [869, 236] width 925 height 24
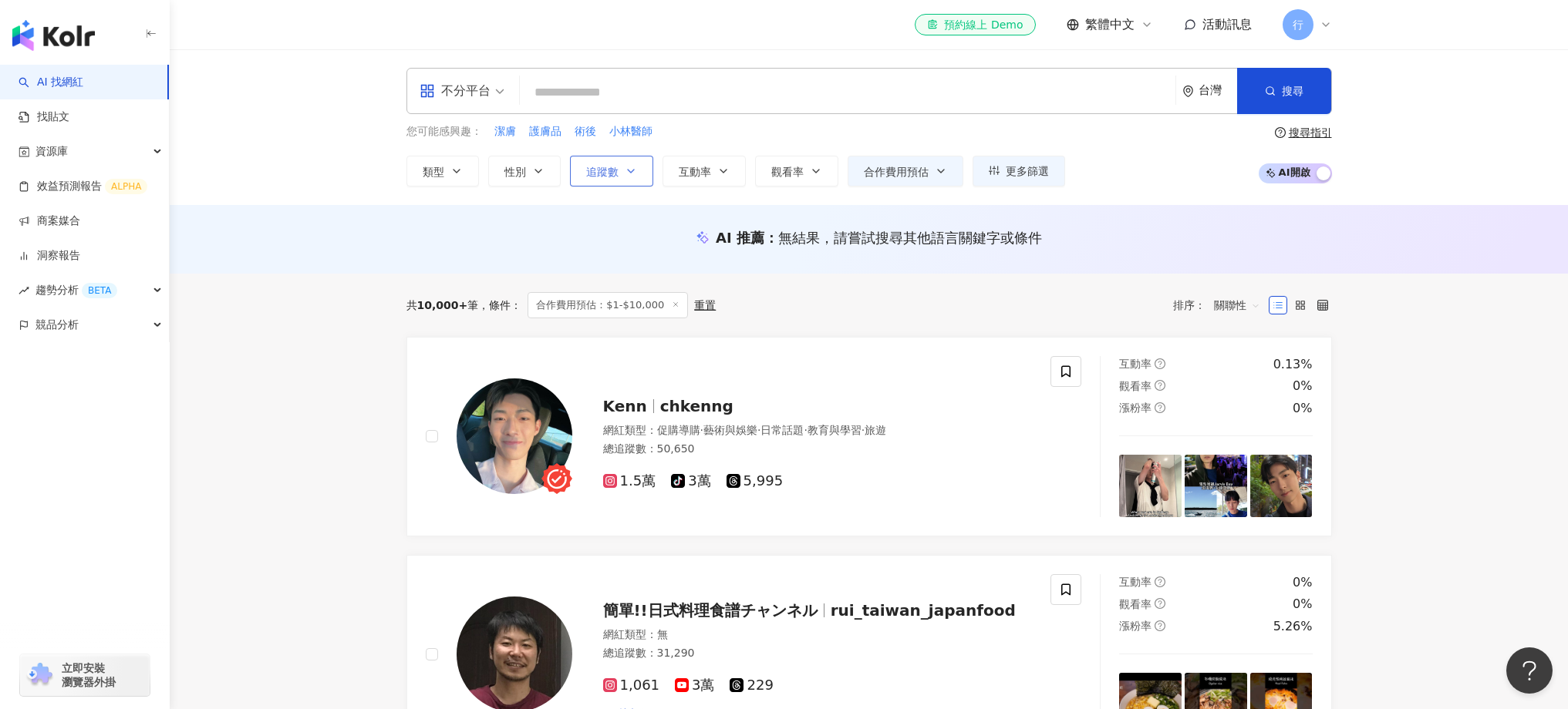
click at [632, 183] on button "追蹤數" at bounding box center [611, 170] width 83 height 31
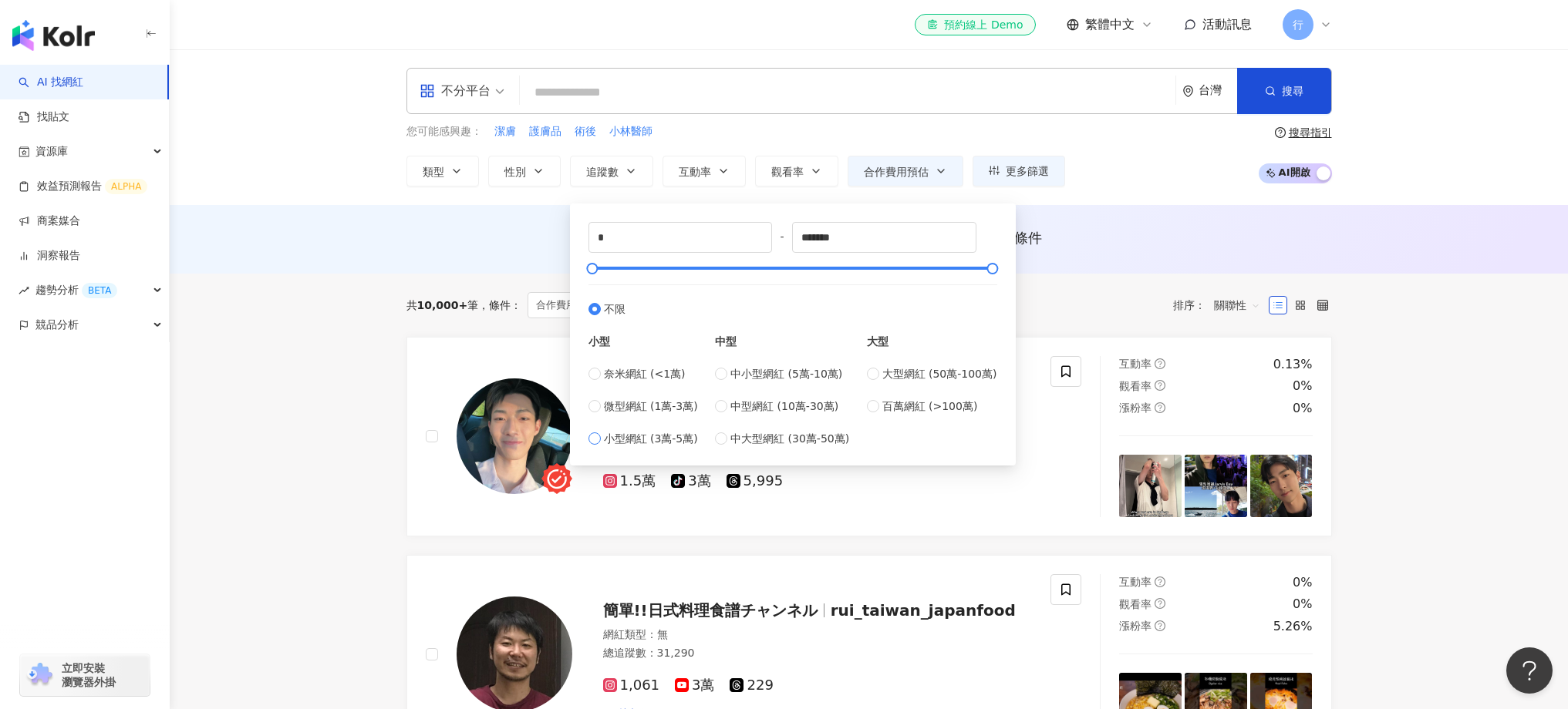
click at [667, 437] on span "小型網紅 (3萬-5萬)" at bounding box center [652, 438] width 94 height 17
type input "*****"
click at [748, 369] on span "中小型網紅 (5萬-10萬)" at bounding box center [786, 373] width 112 height 17
type input "*****"
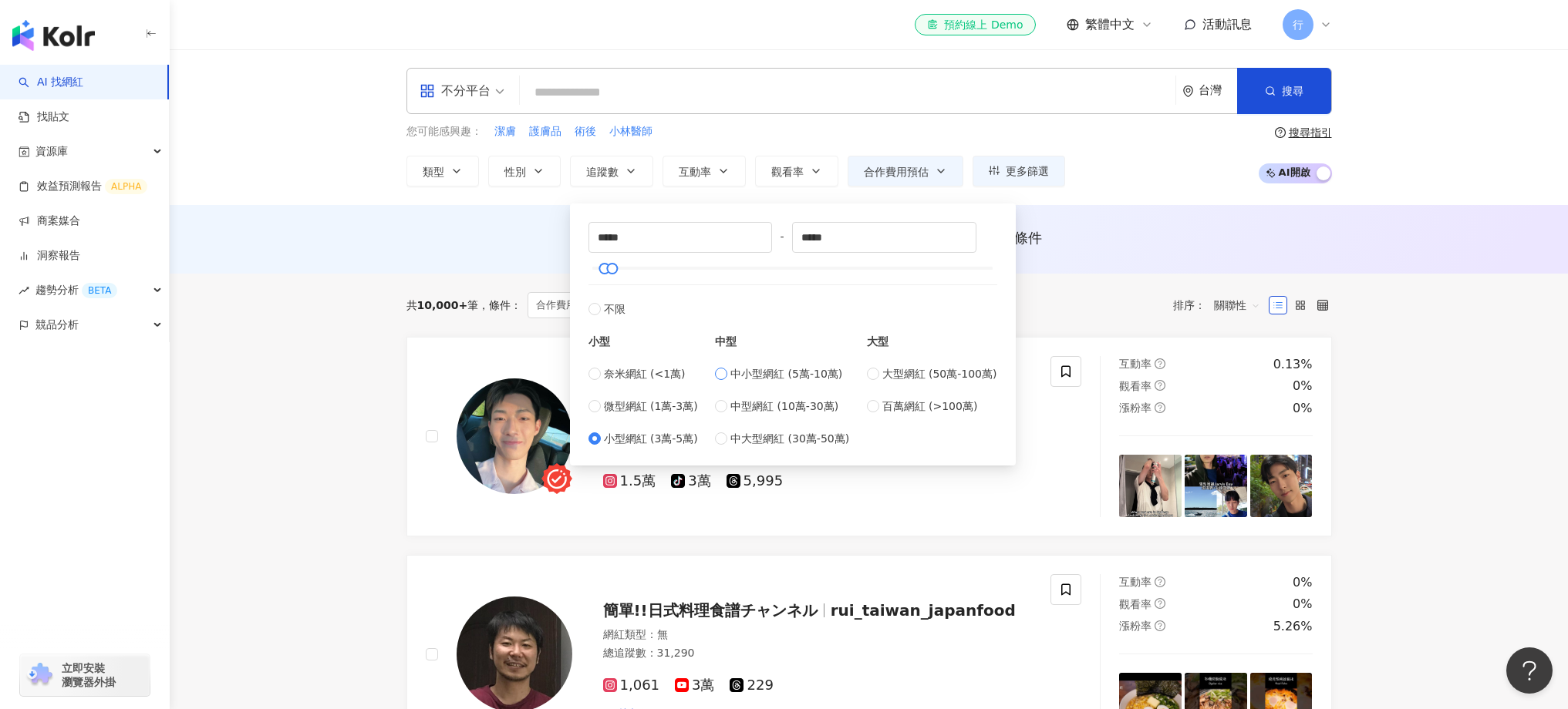
type input "*****"
click at [655, 448] on div "***** - ***** 不限 小型 奈米網紅 (<1萬) 微型網紅 (1萬-3萬) 小型網紅 (3萬-5萬) 中型 中小型網紅 (5萬-10萬) 中型網紅…" at bounding box center [792, 334] width 428 height 244
click at [657, 435] on span "小型網紅 (3萬-5萬)" at bounding box center [652, 438] width 94 height 17
type input "*****"
drag, startPoint x: 817, startPoint y: 240, endPoint x: 795, endPoint y: 240, distance: 22.0
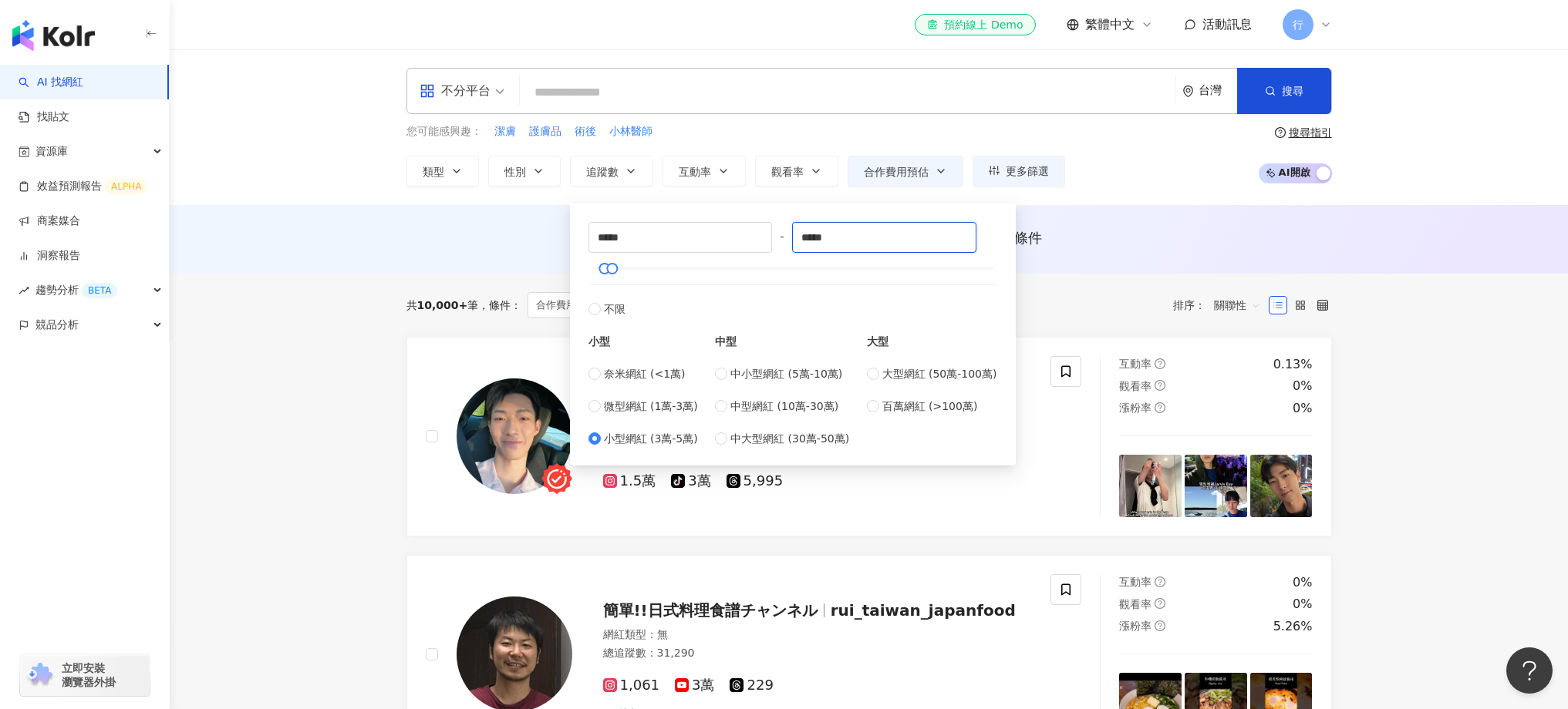
click at [795, 240] on div "***** - ***** 不限 小型 奈米網紅 (<1萬) 微型網紅 (1萬-3萬) 小型網紅 (3萬-5萬) 中型 中小型網紅 (5萬-10萬) 中型網紅…" at bounding box center [792, 335] width 408 height 226
type input "*****"
click at [519, 241] on div "AI 推薦 ： 無結果，請嘗試搜尋其他語言關鍵字或條件" at bounding box center [869, 238] width 925 height 19
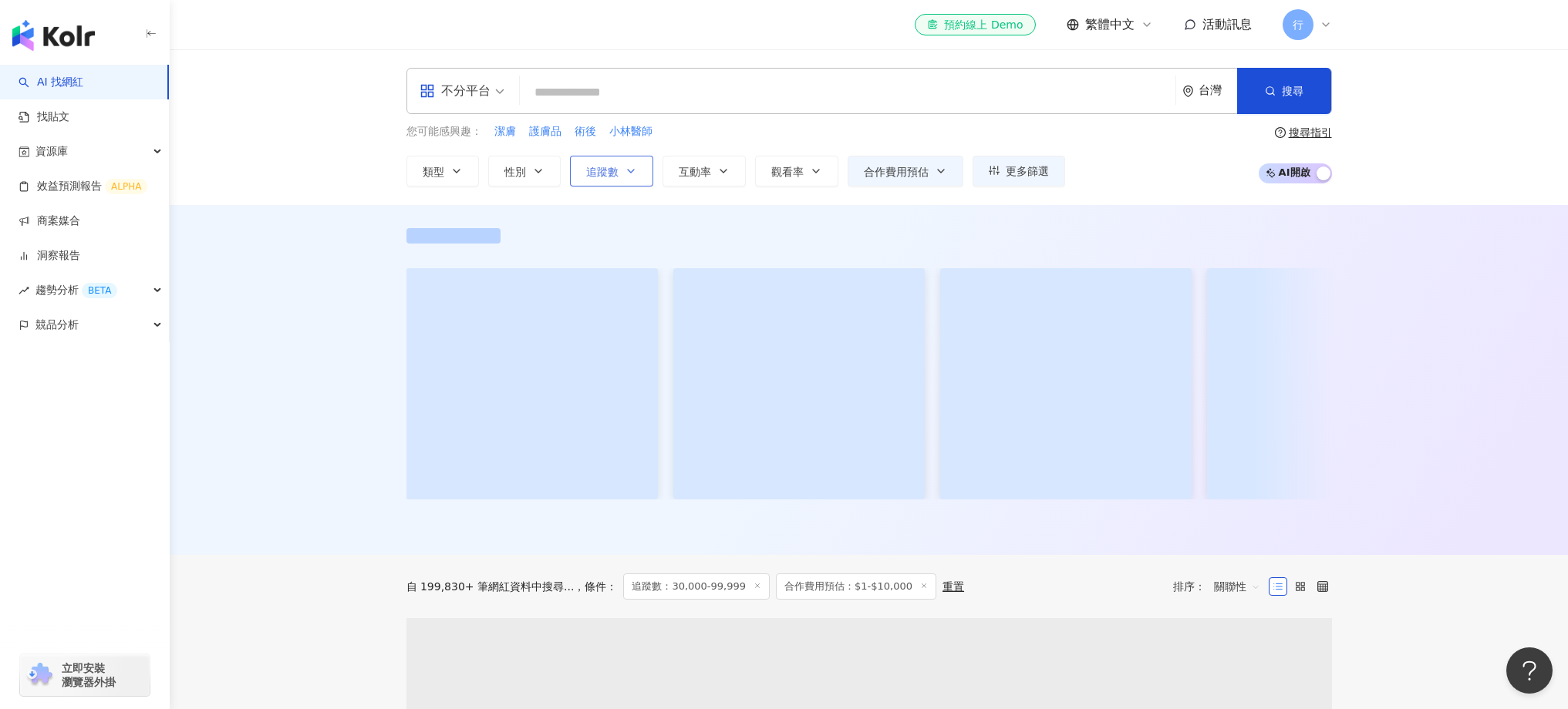
click at [624, 175] on icon "button" at bounding box center [631, 171] width 12 height 12
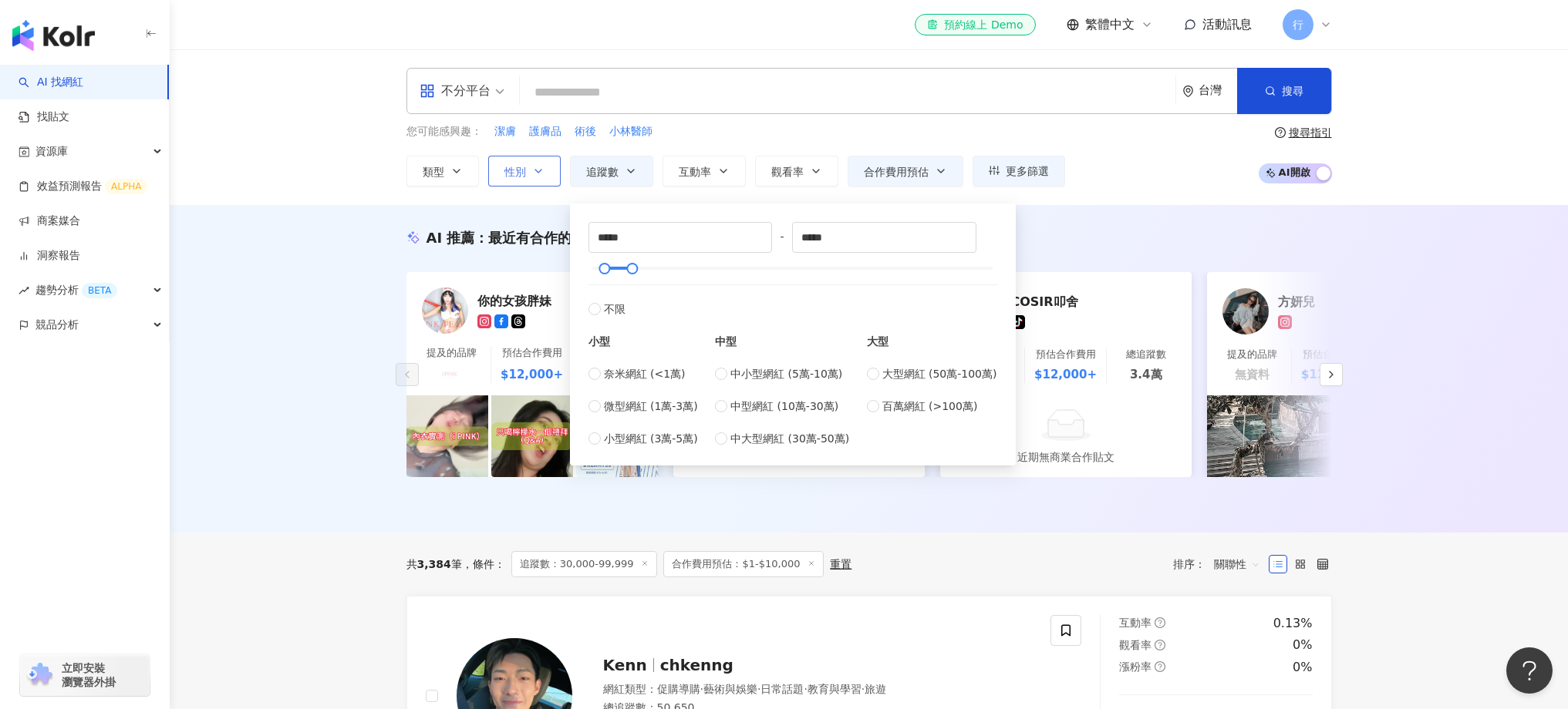
click at [546, 176] on button "性別" at bounding box center [524, 170] width 73 height 31
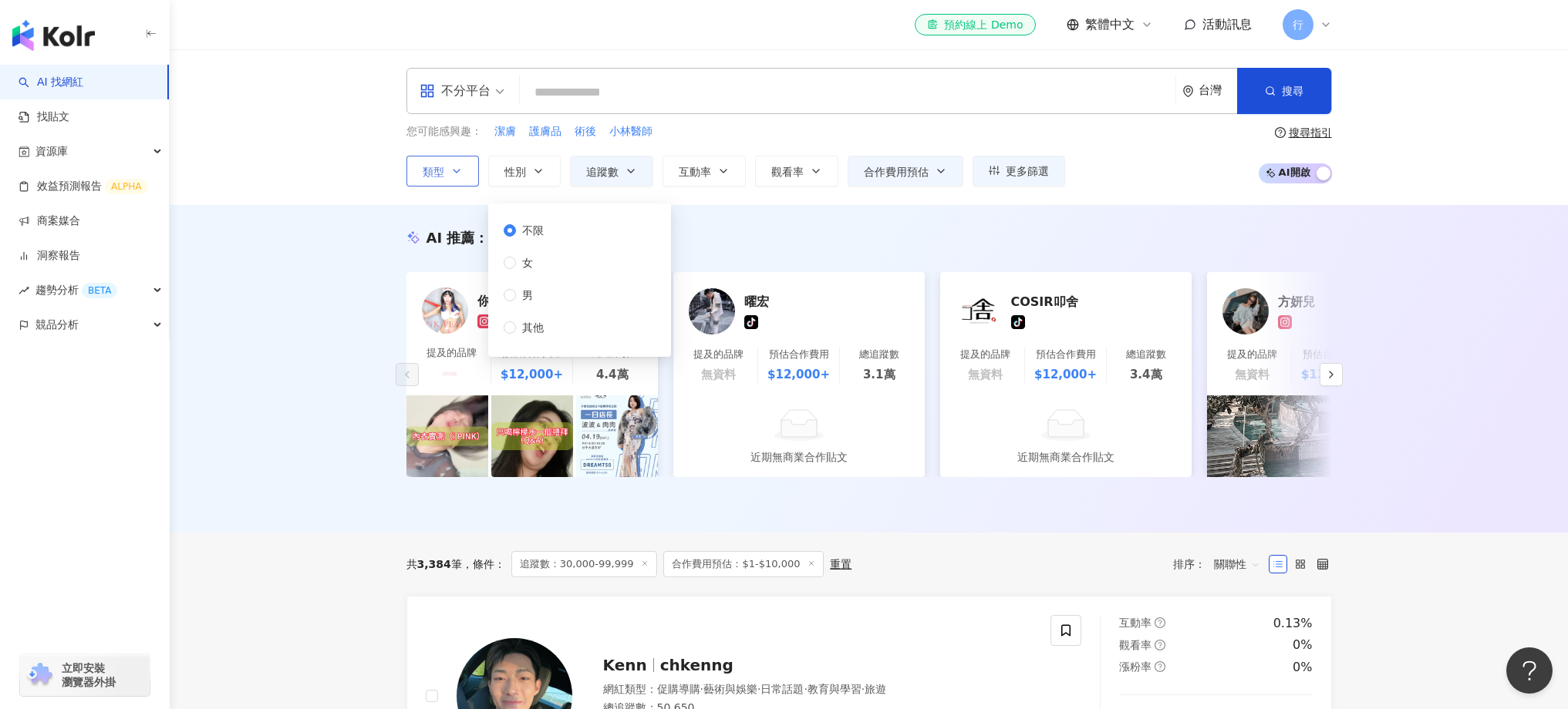
click at [468, 175] on button "類型" at bounding box center [443, 170] width 73 height 31
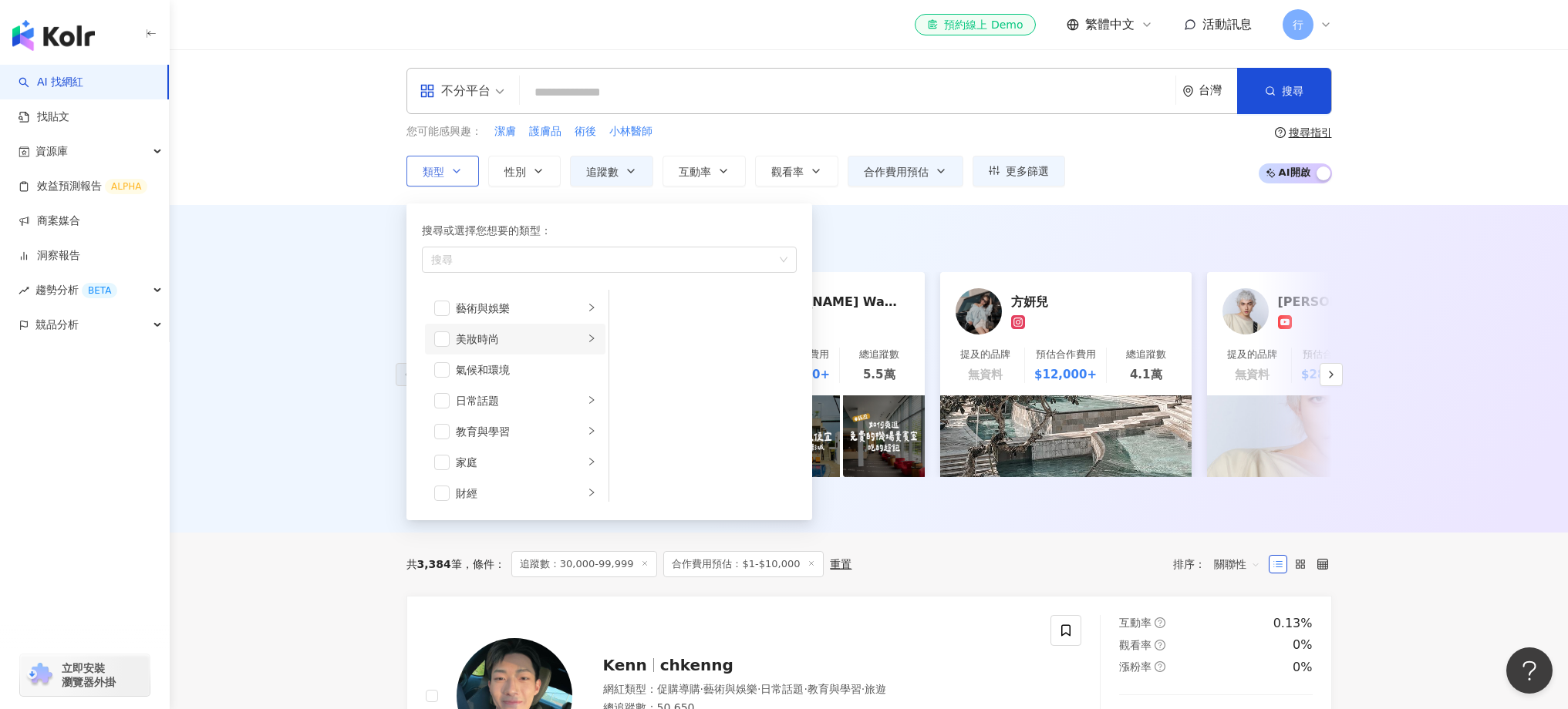
click at [529, 346] on div "美妝時尚" at bounding box center [519, 338] width 128 height 17
click at [635, 309] on span "button" at bounding box center [630, 309] width 16 height 16
click at [274, 459] on div "AI 推薦 ： 最近有合作的網紅 你的女孩胖妹 提及的品牌 預估合作費用 $12,000+ 總追蹤數 4.4萬 Eddie Wang 艾迪王 提及的品牌 無資…" at bounding box center [868, 369] width 1398 height 328
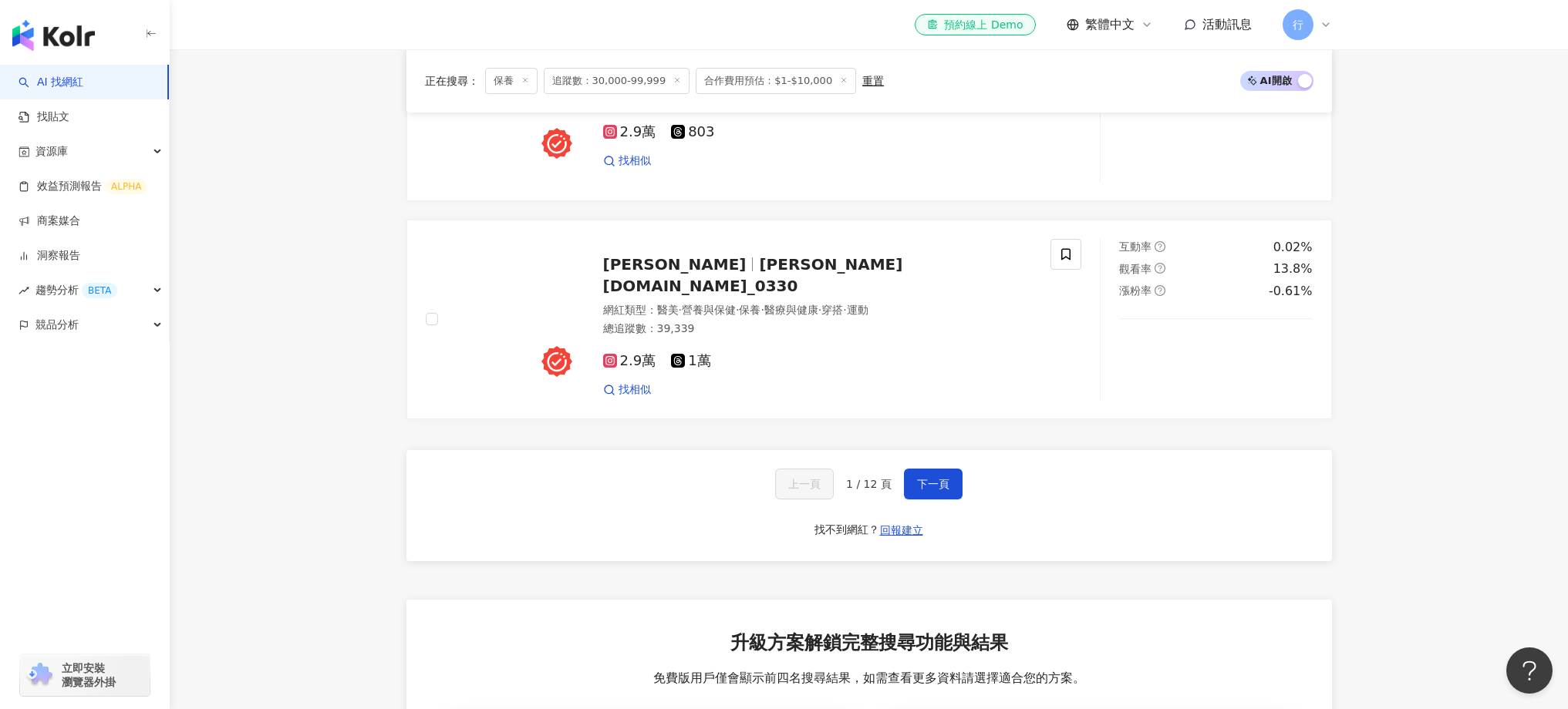
scroll to position [2825, 0]
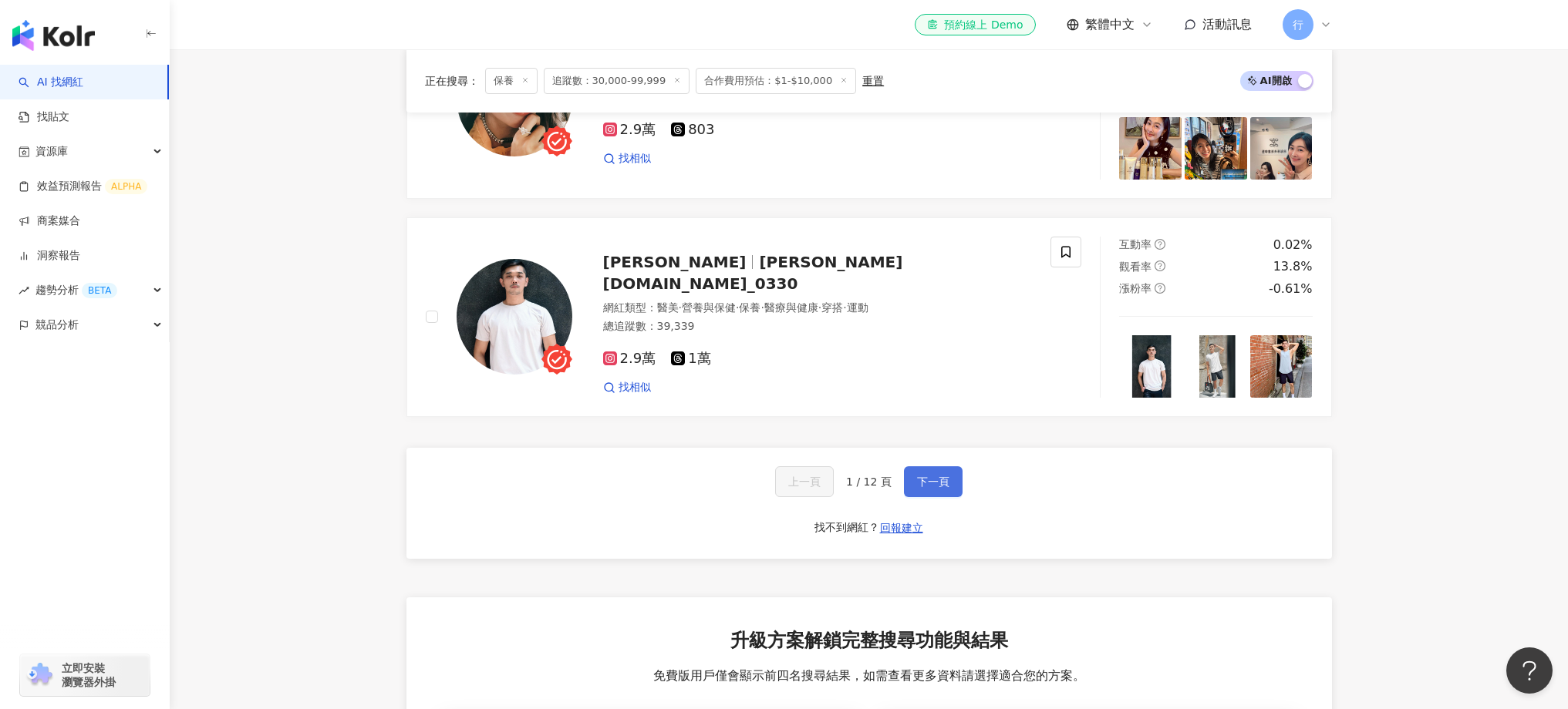
click at [929, 488] on span "下一頁" at bounding box center [933, 482] width 32 height 12
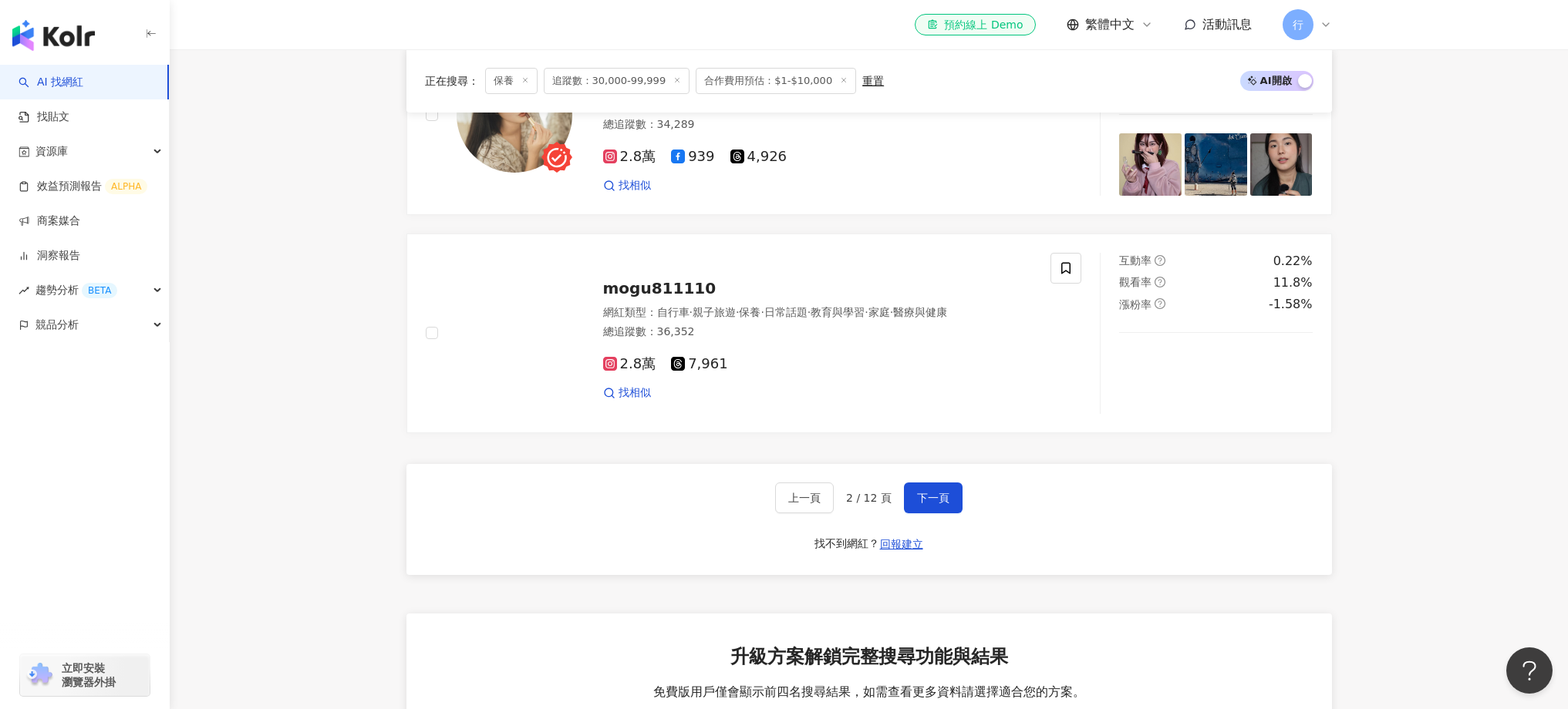
scroll to position [2630, 0]
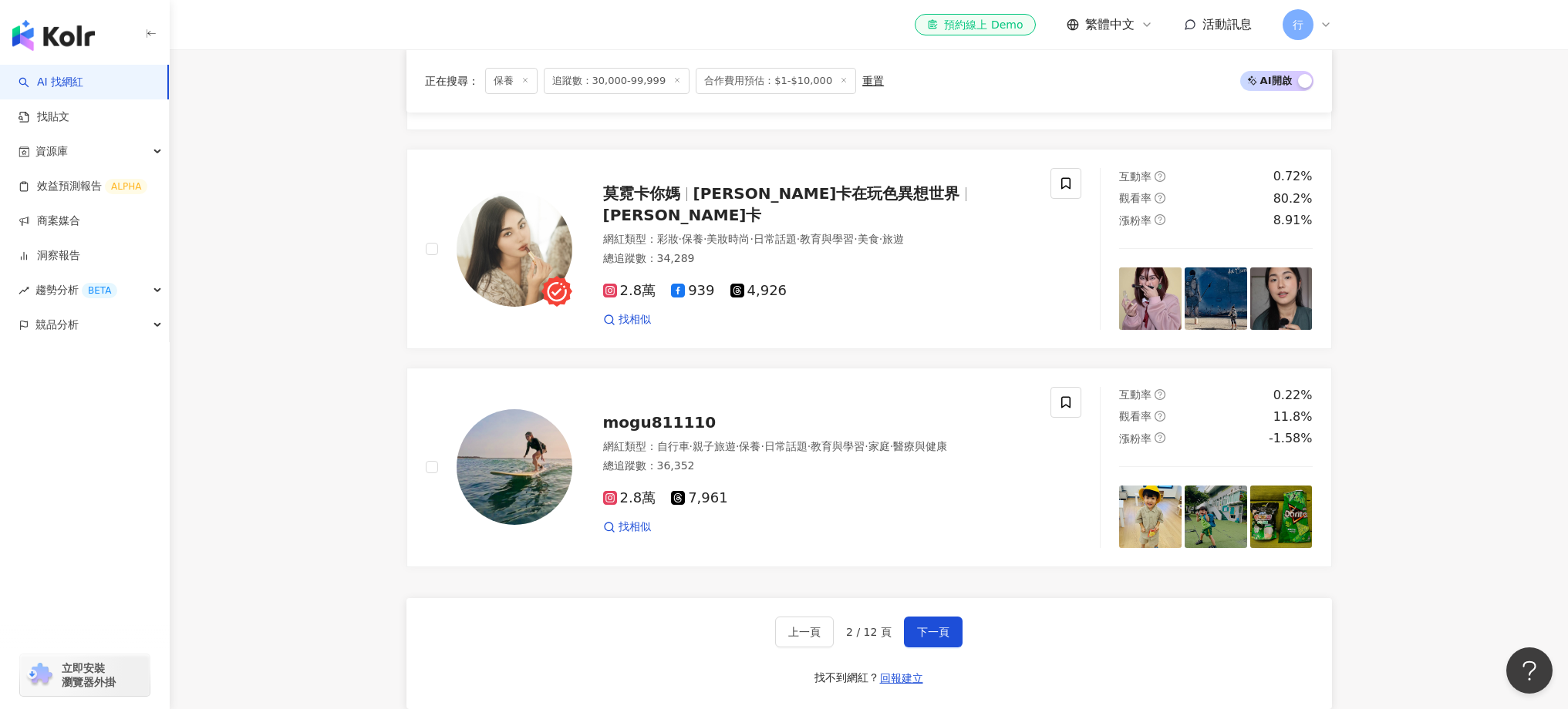
click at [94, 684] on span "立即安裝 瀏覽器外掛" at bounding box center [89, 676] width 54 height 28
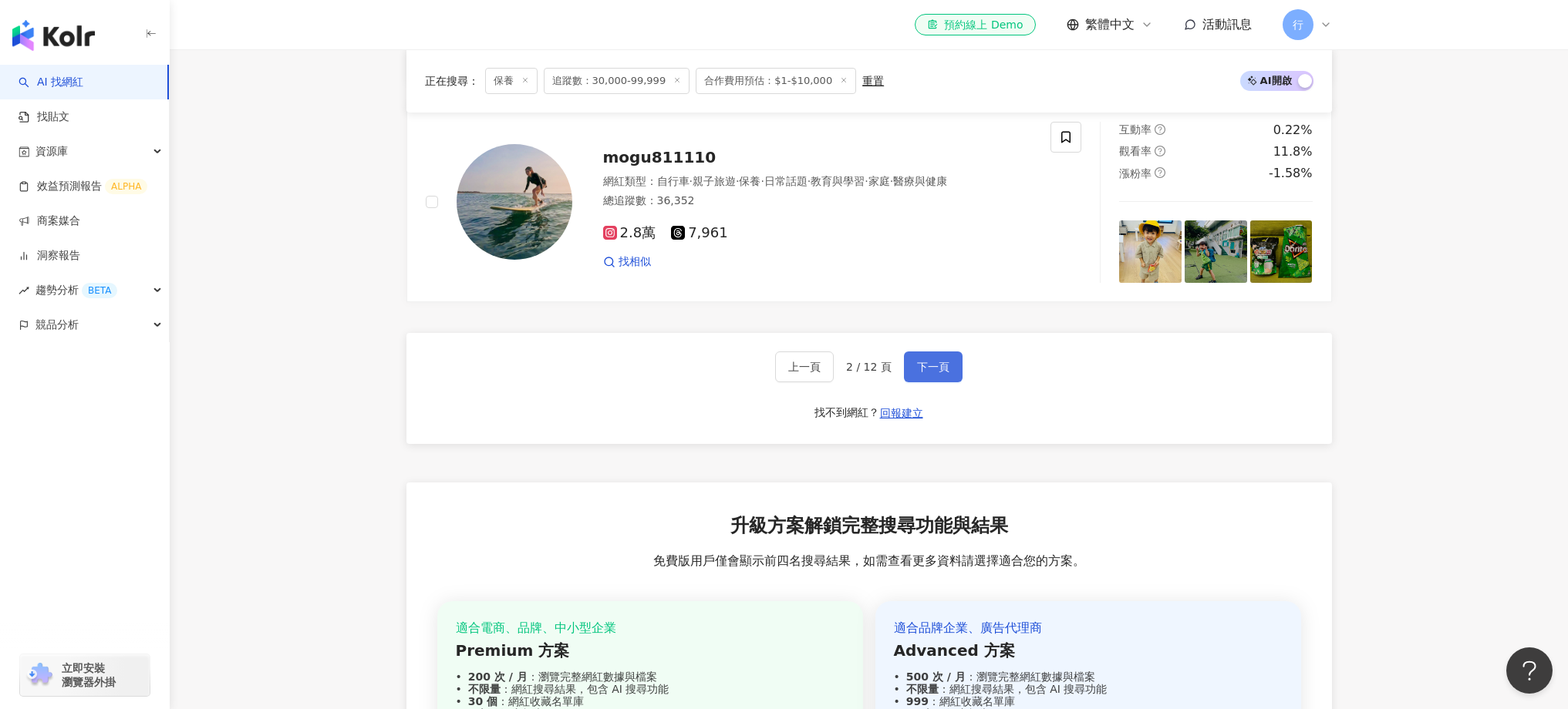
click at [952, 378] on button "下一頁" at bounding box center [933, 366] width 59 height 31
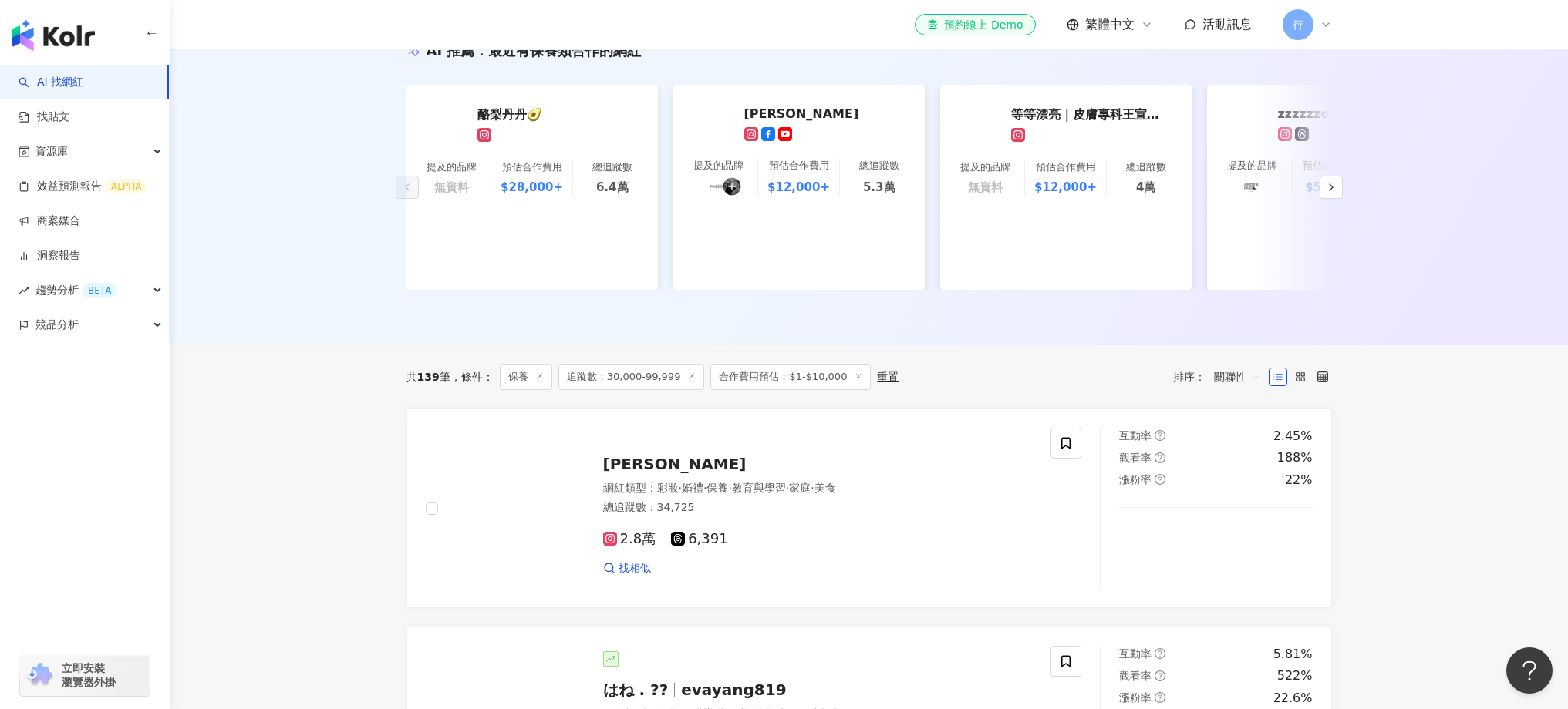
scroll to position [31, 0]
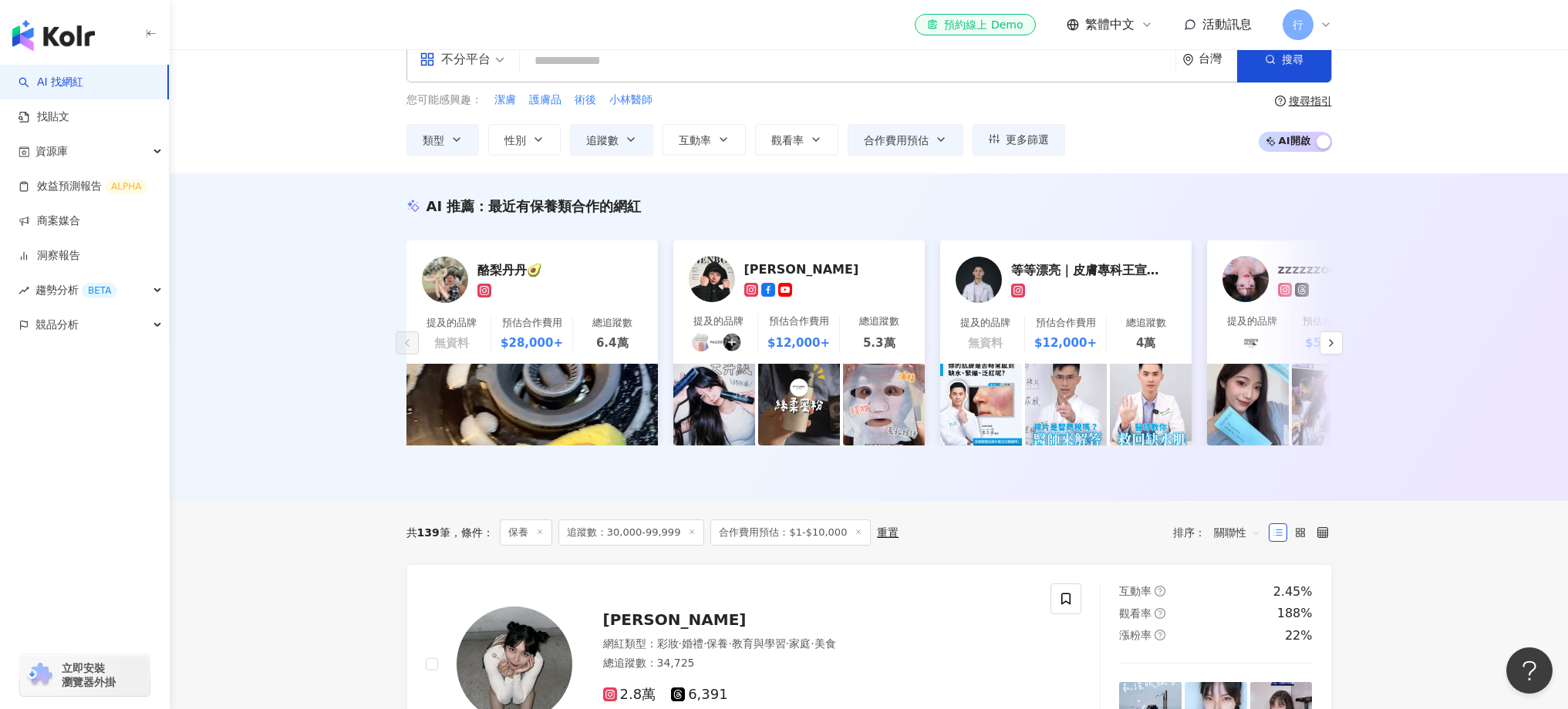
click at [752, 66] on input "search" at bounding box center [848, 61] width 644 height 30
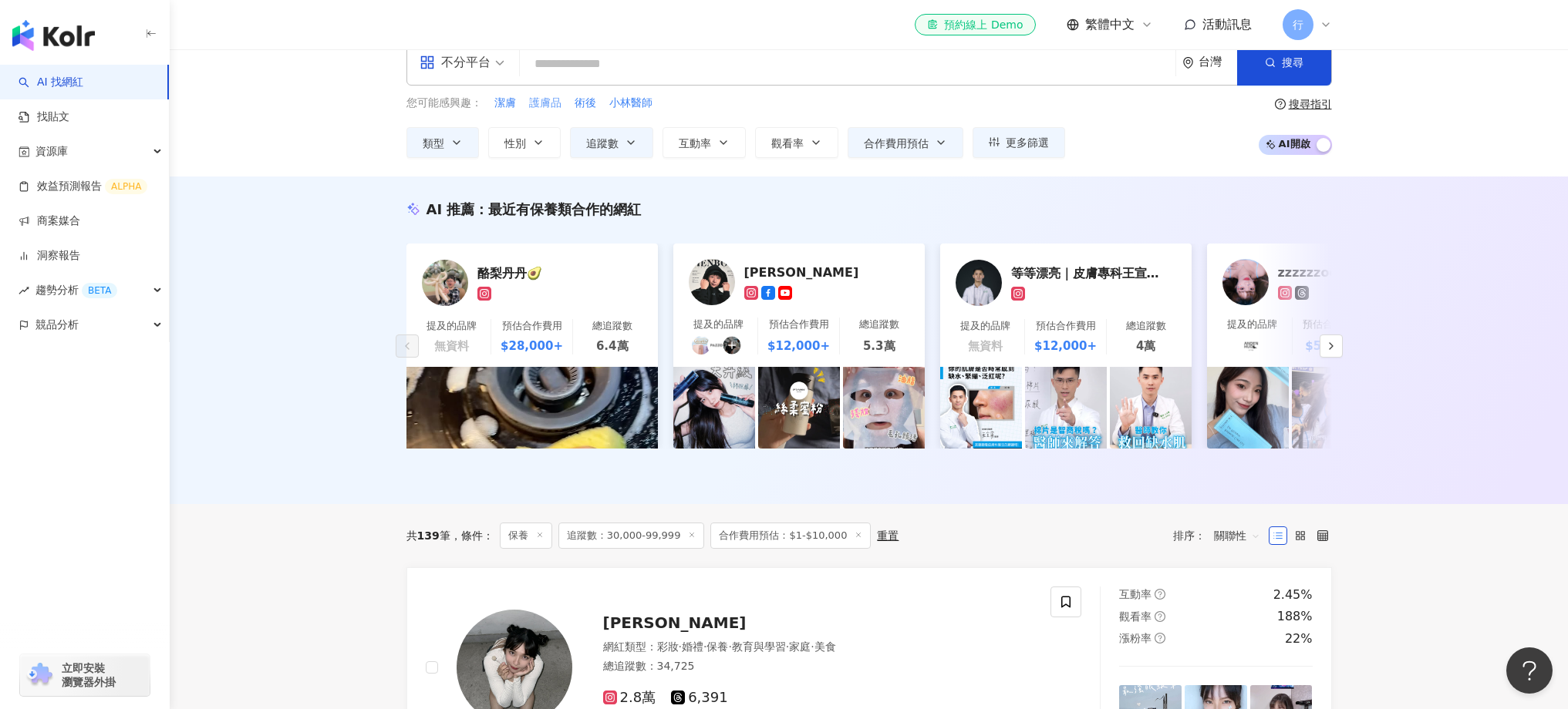
click at [539, 100] on span "護膚品" at bounding box center [545, 103] width 32 height 16
type input "***"
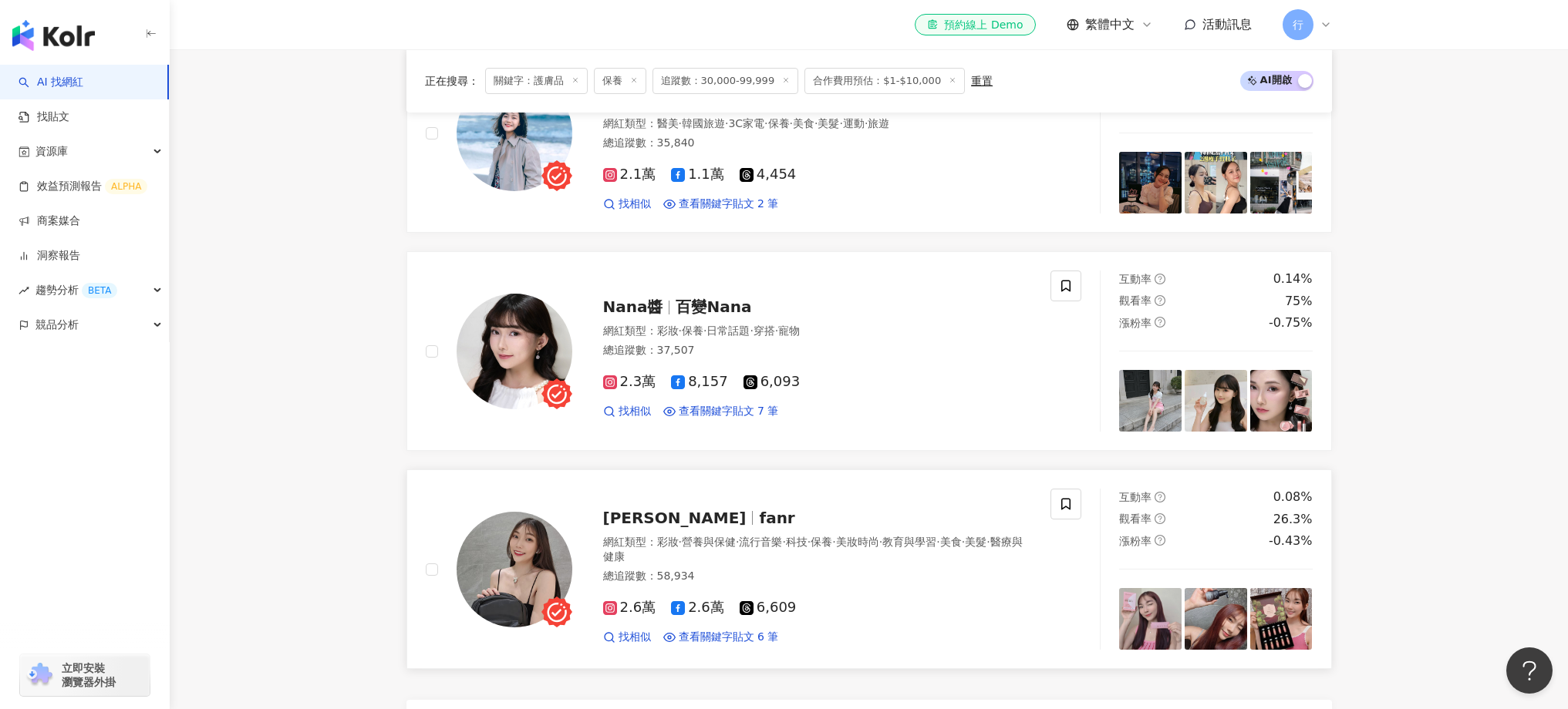
scroll to position [2670, 0]
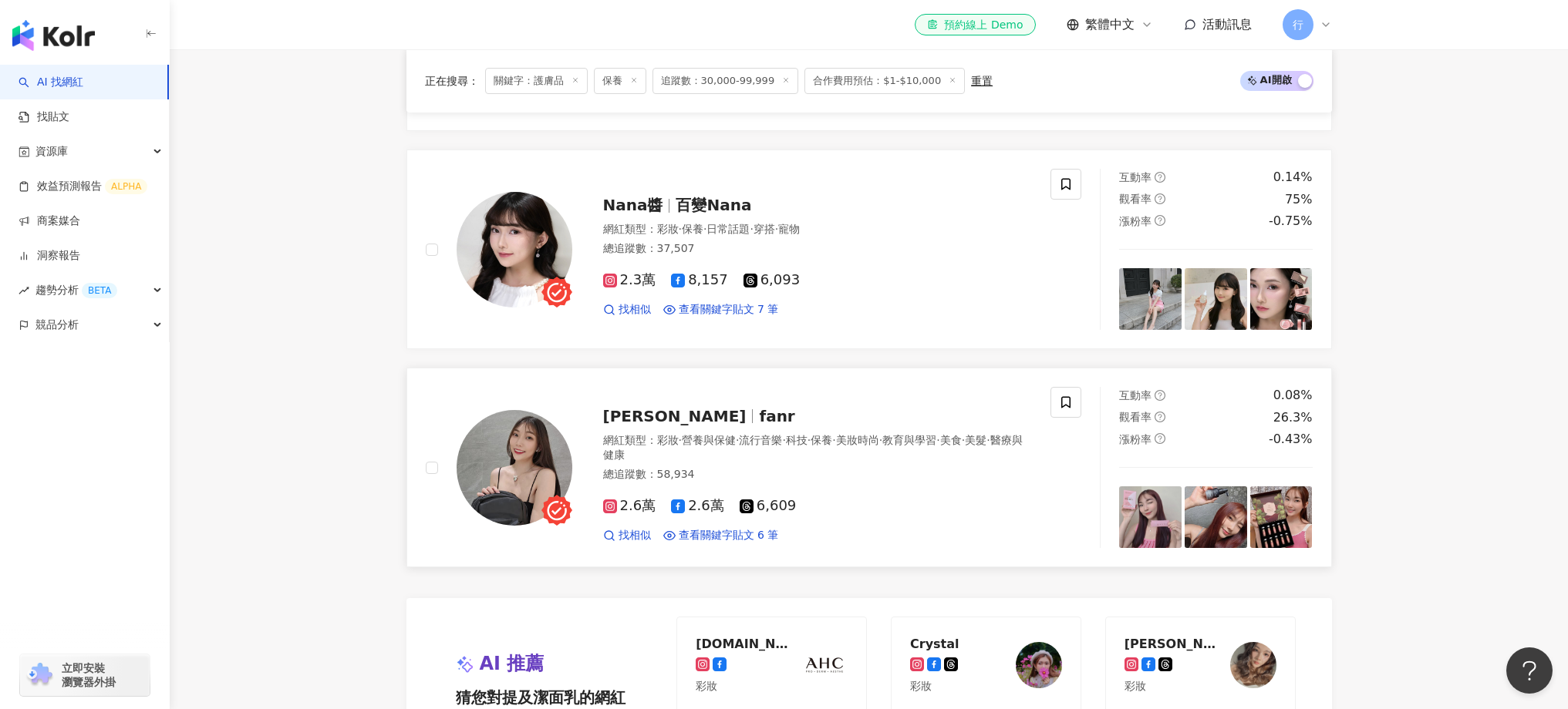
click at [1259, 524] on img at bounding box center [1281, 518] width 62 height 62
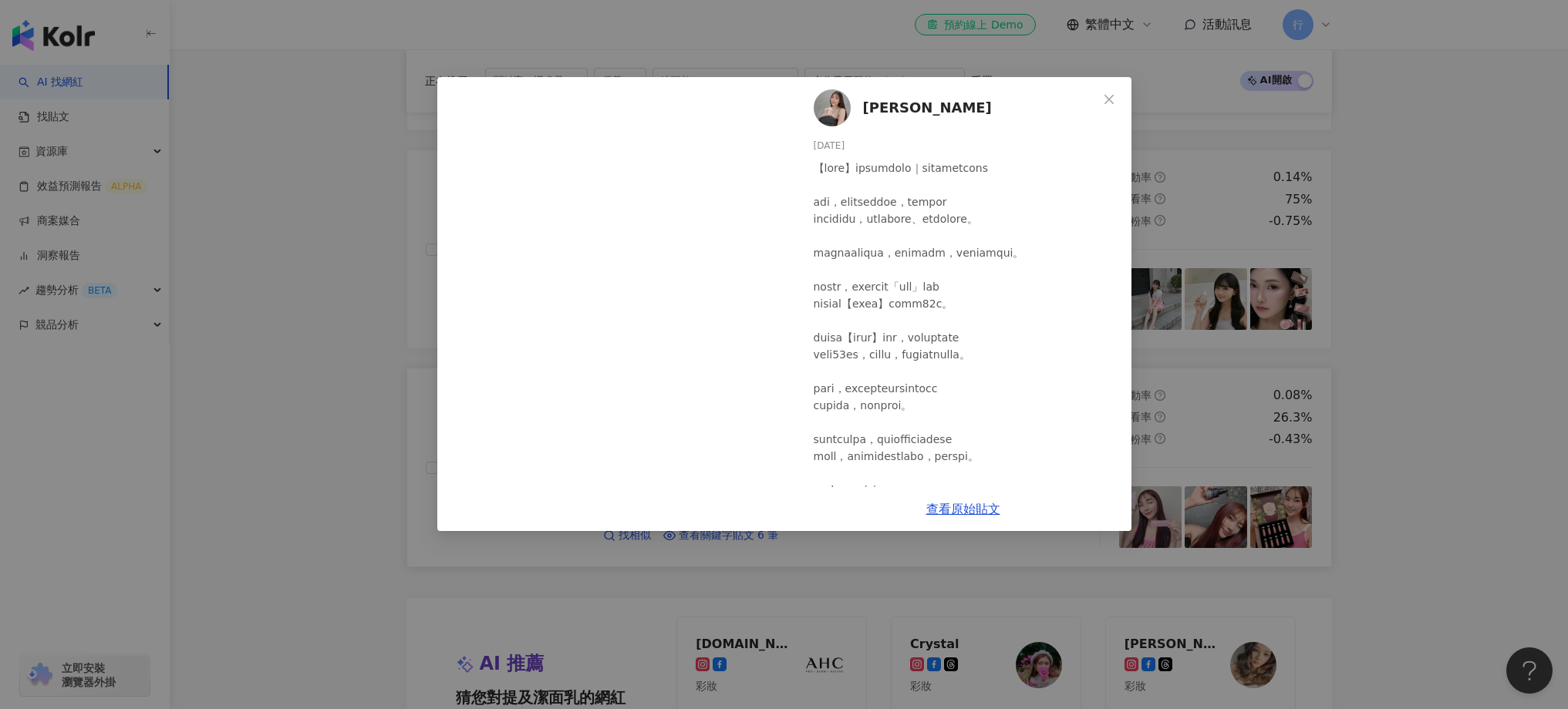
click at [1259, 524] on div "樊兒 2025/9/5 8 查看原始貼文" at bounding box center [784, 354] width 1568 height 709
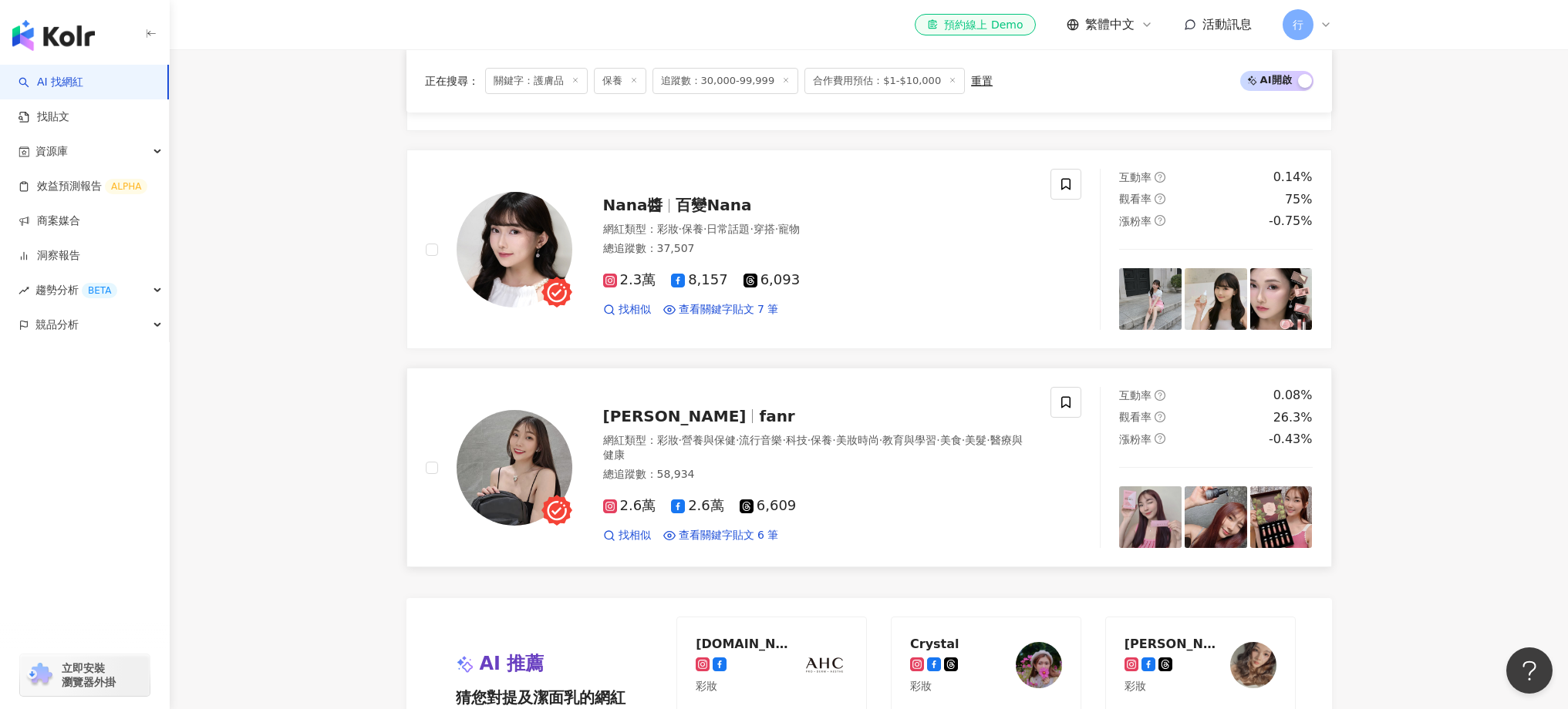
click at [759, 421] on span "fanr" at bounding box center [777, 416] width 36 height 18
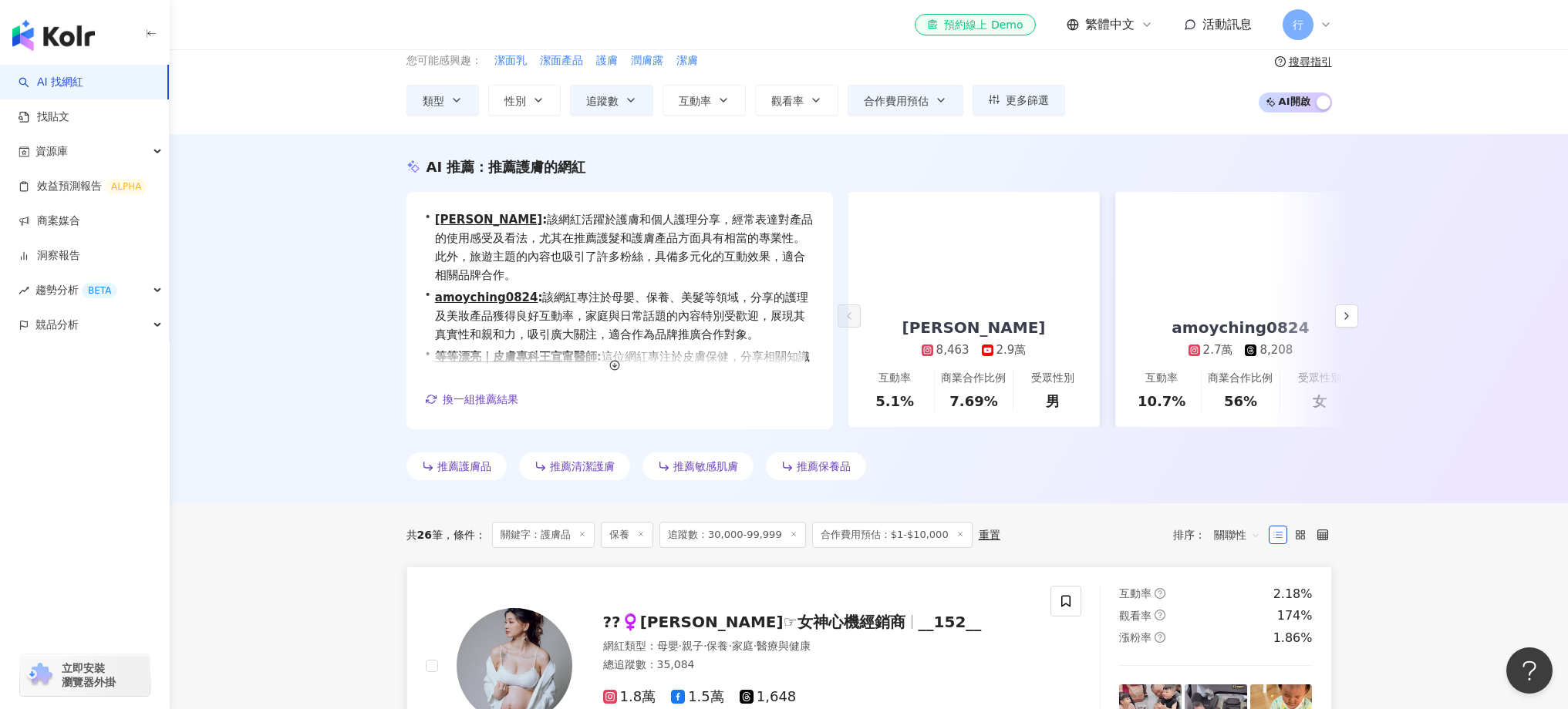
scroll to position [0, 0]
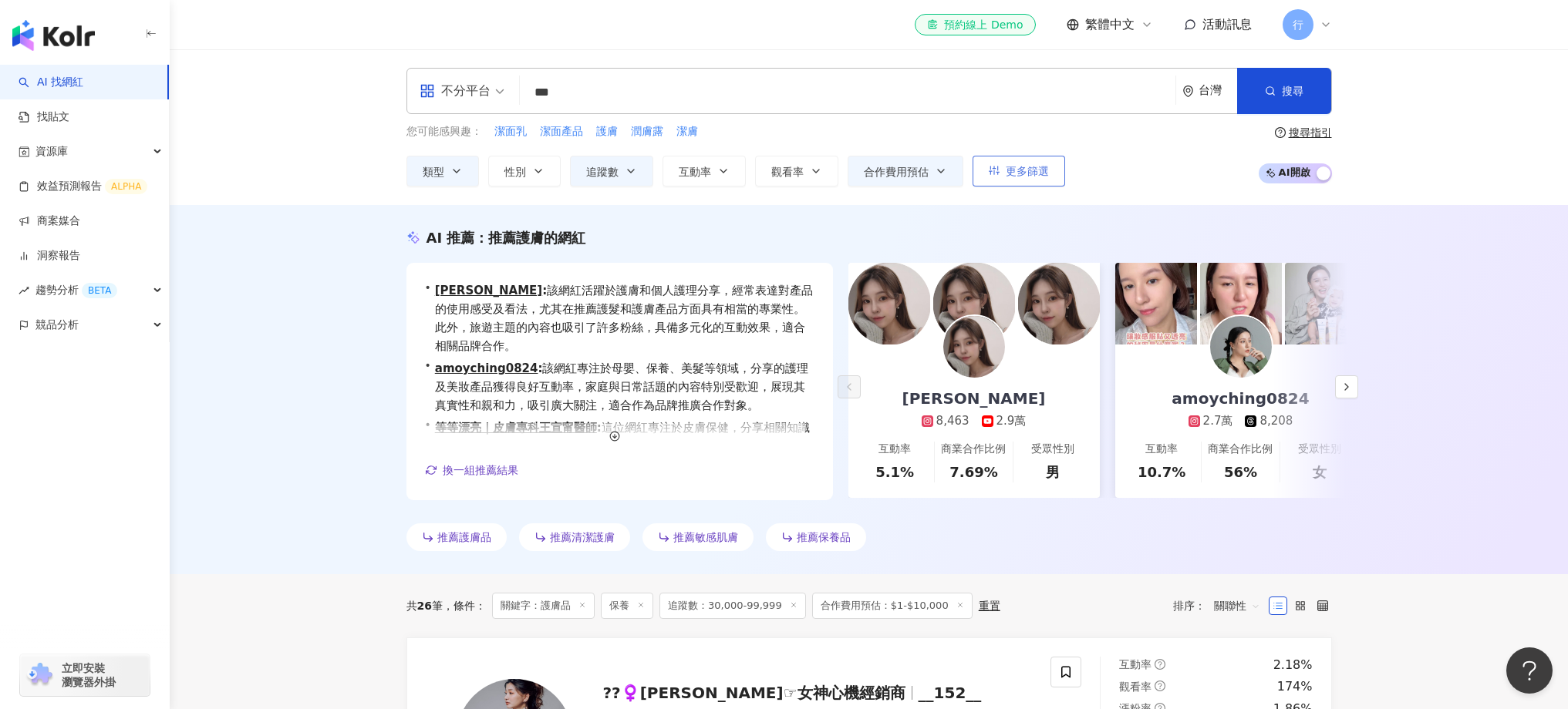
click at [1055, 170] on button "更多篩選" at bounding box center [1019, 170] width 93 height 31
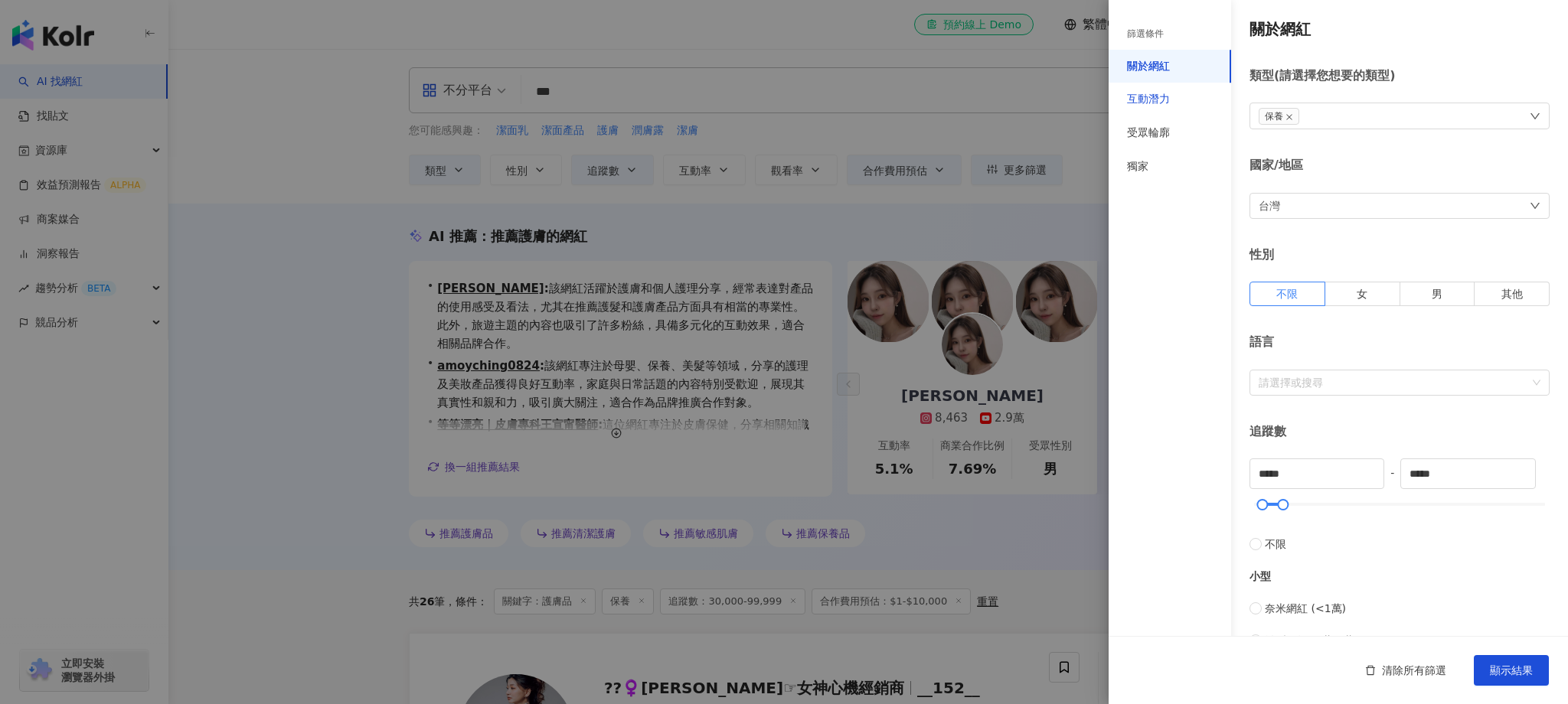
click at [1152, 107] on div "互動潛力" at bounding box center [1148, 100] width 43 height 16
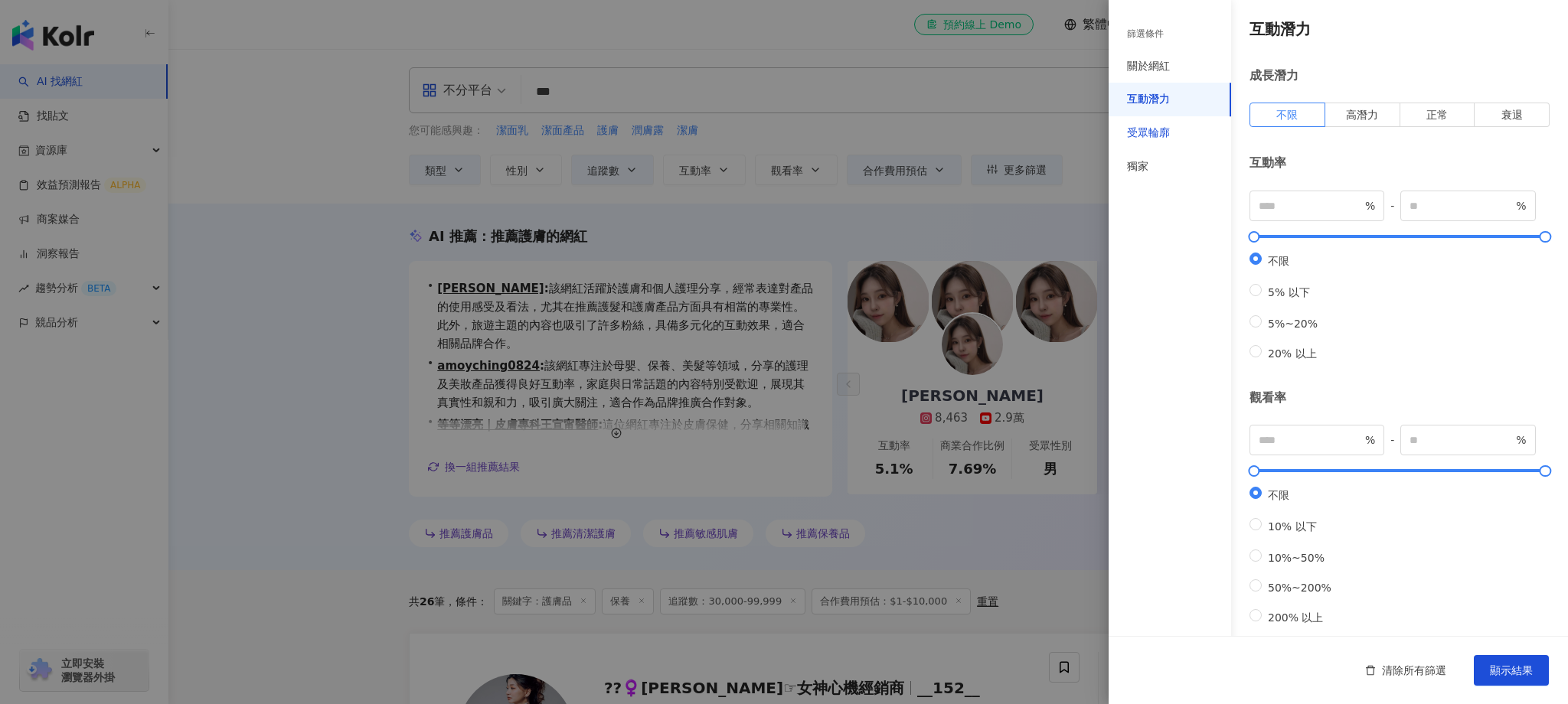
click at [1162, 131] on div "受眾輪廓" at bounding box center [1148, 134] width 43 height 16
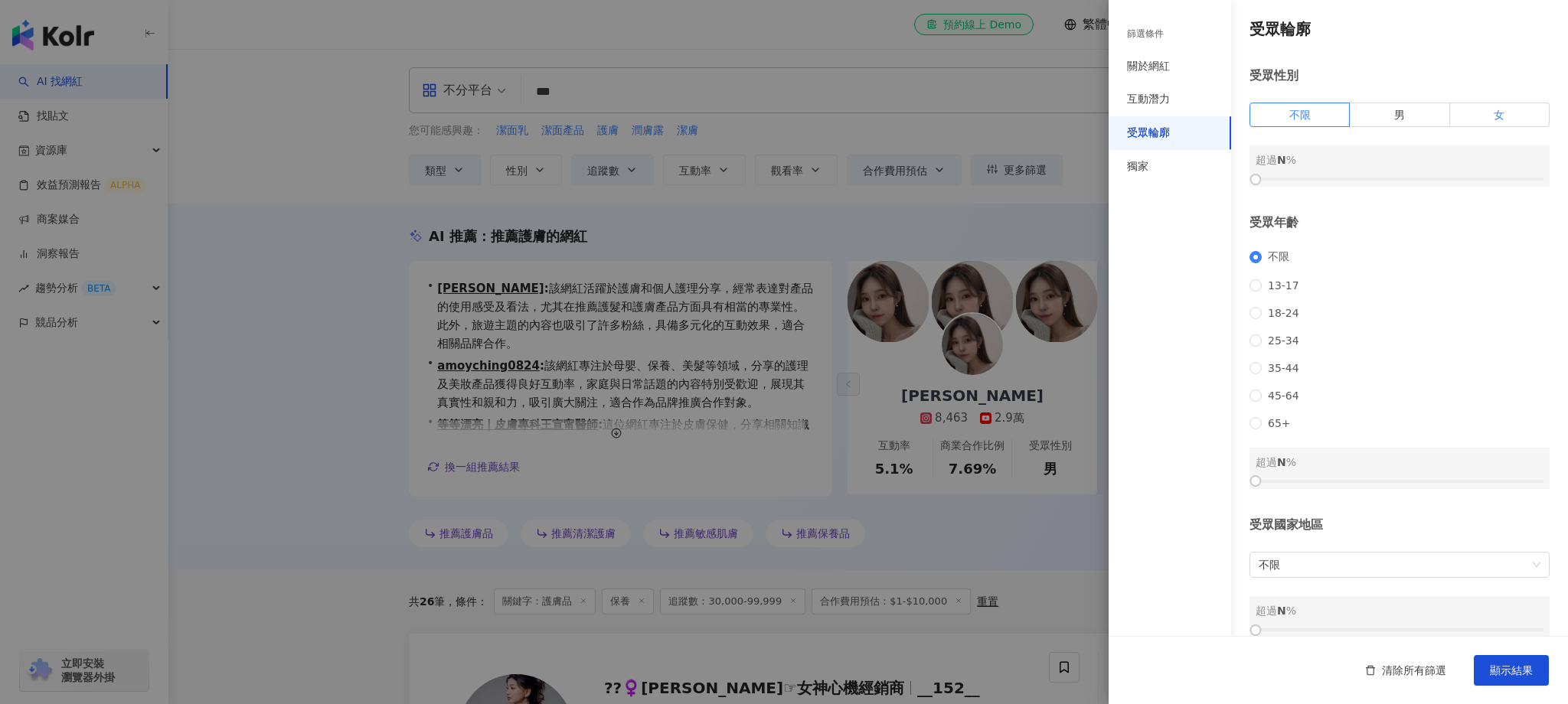
click at [1503, 109] on label "女" at bounding box center [1500, 115] width 100 height 24
click at [1532, 672] on span "顯示結果" at bounding box center [1511, 671] width 43 height 12
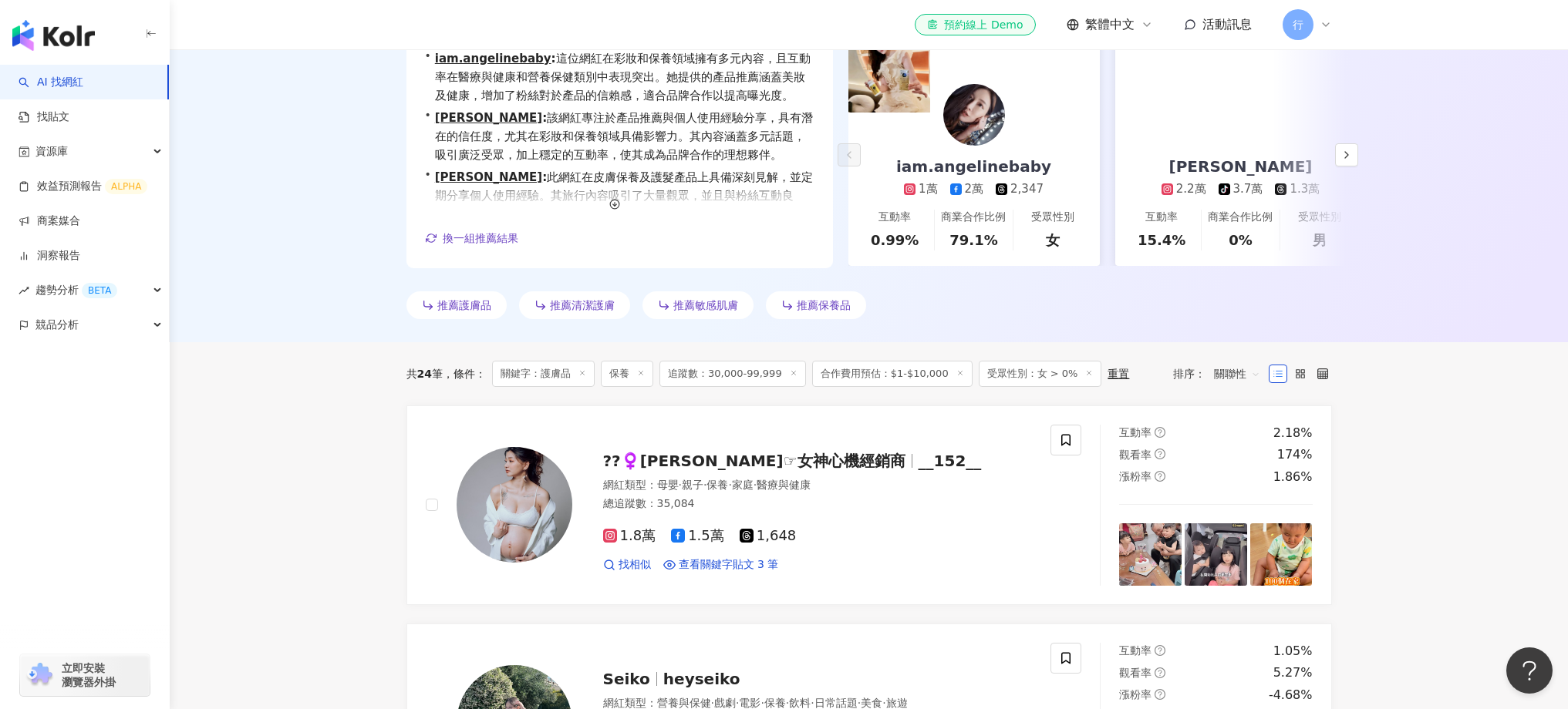
scroll to position [448, 0]
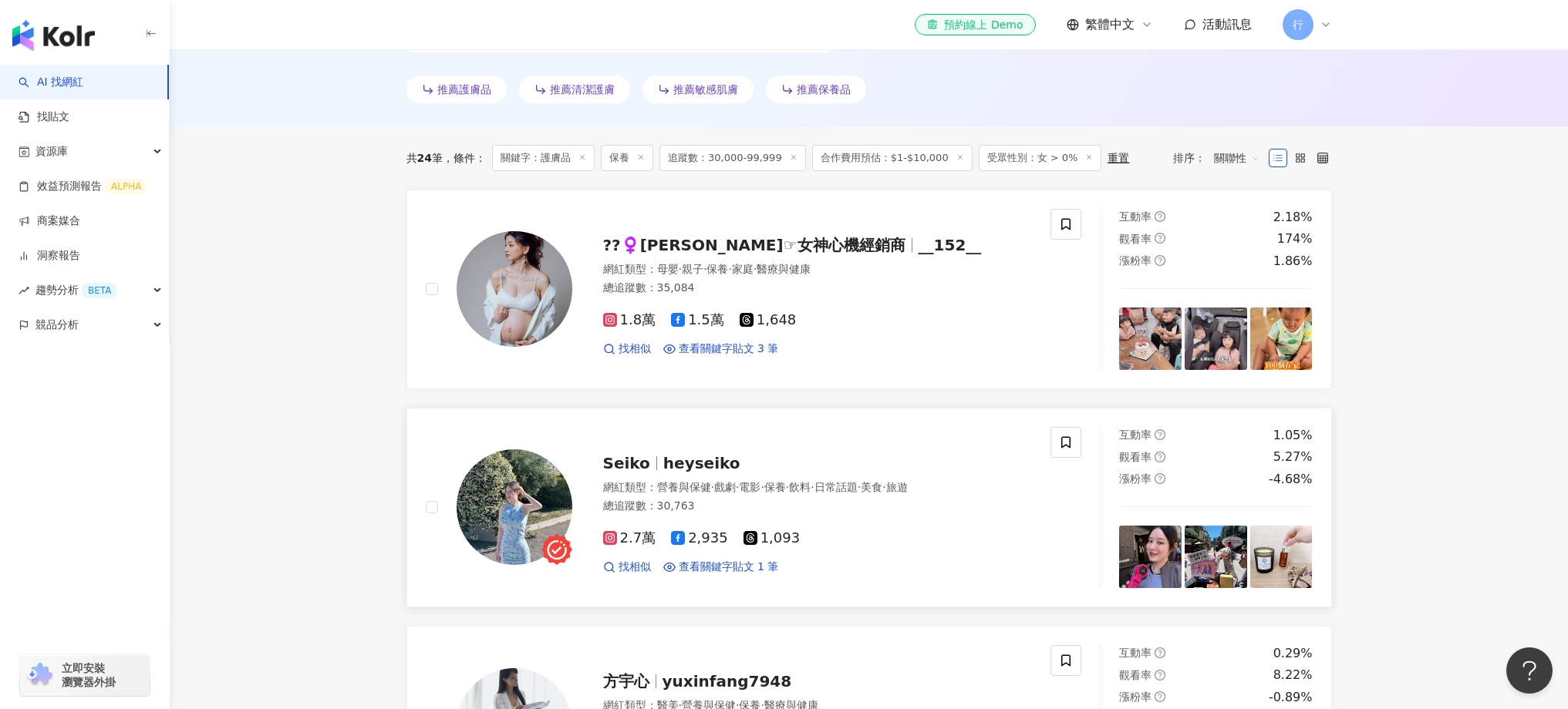
click at [766, 510] on div "總追蹤數 ： 30,763" at bounding box center [818, 507] width 429 height 16
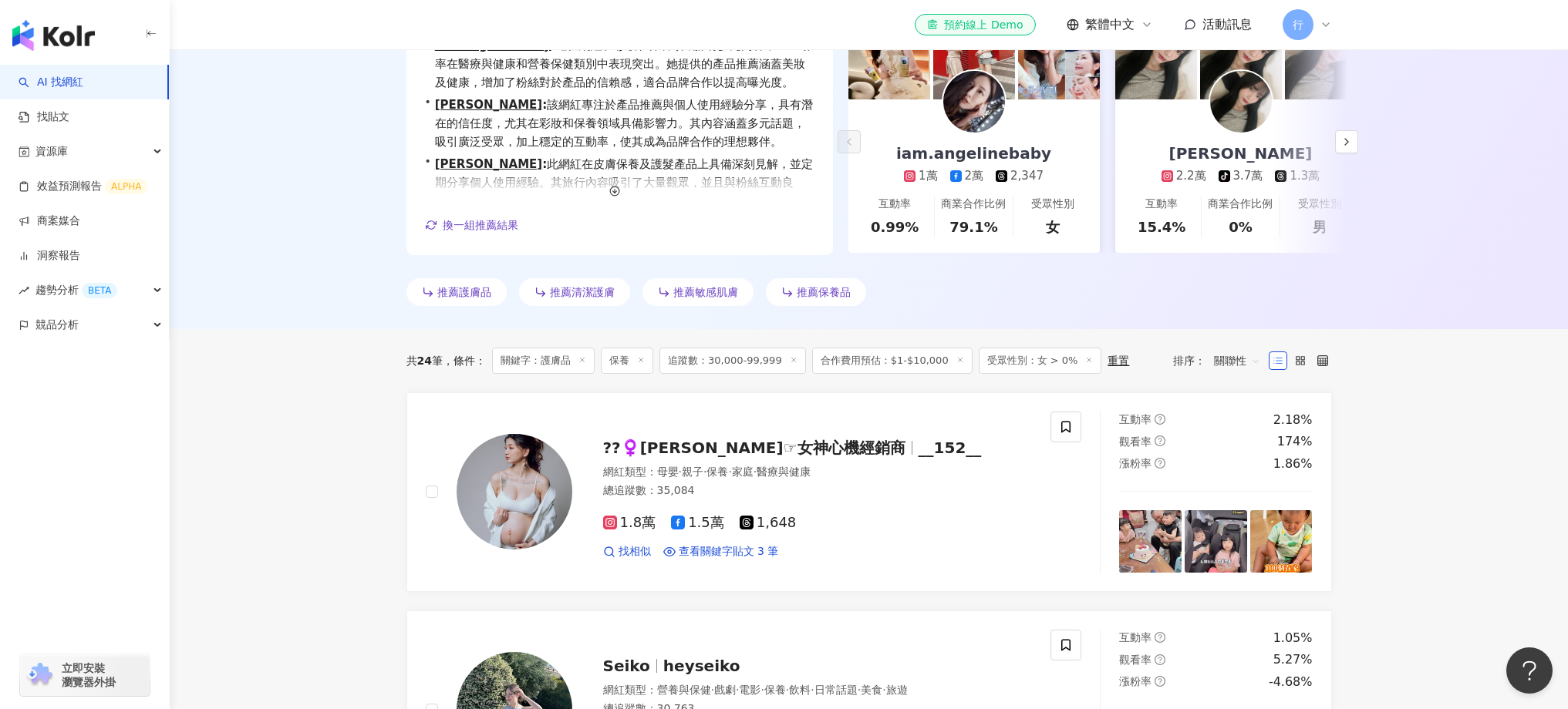
scroll to position [0, 0]
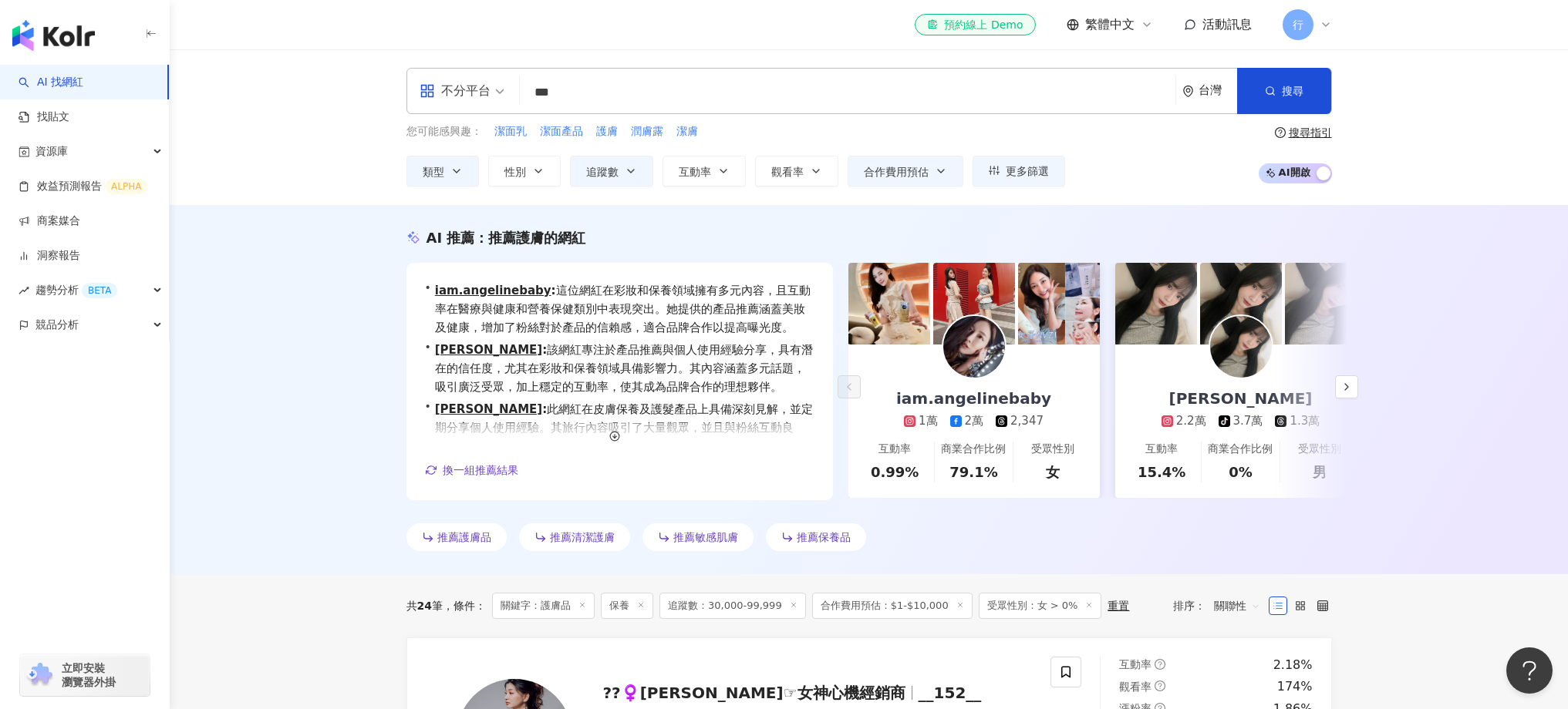
click at [1081, 608] on span "受眾性別：女 > 0%" at bounding box center [1040, 606] width 123 height 26
click at [1085, 607] on icon at bounding box center [1089, 605] width 8 height 8
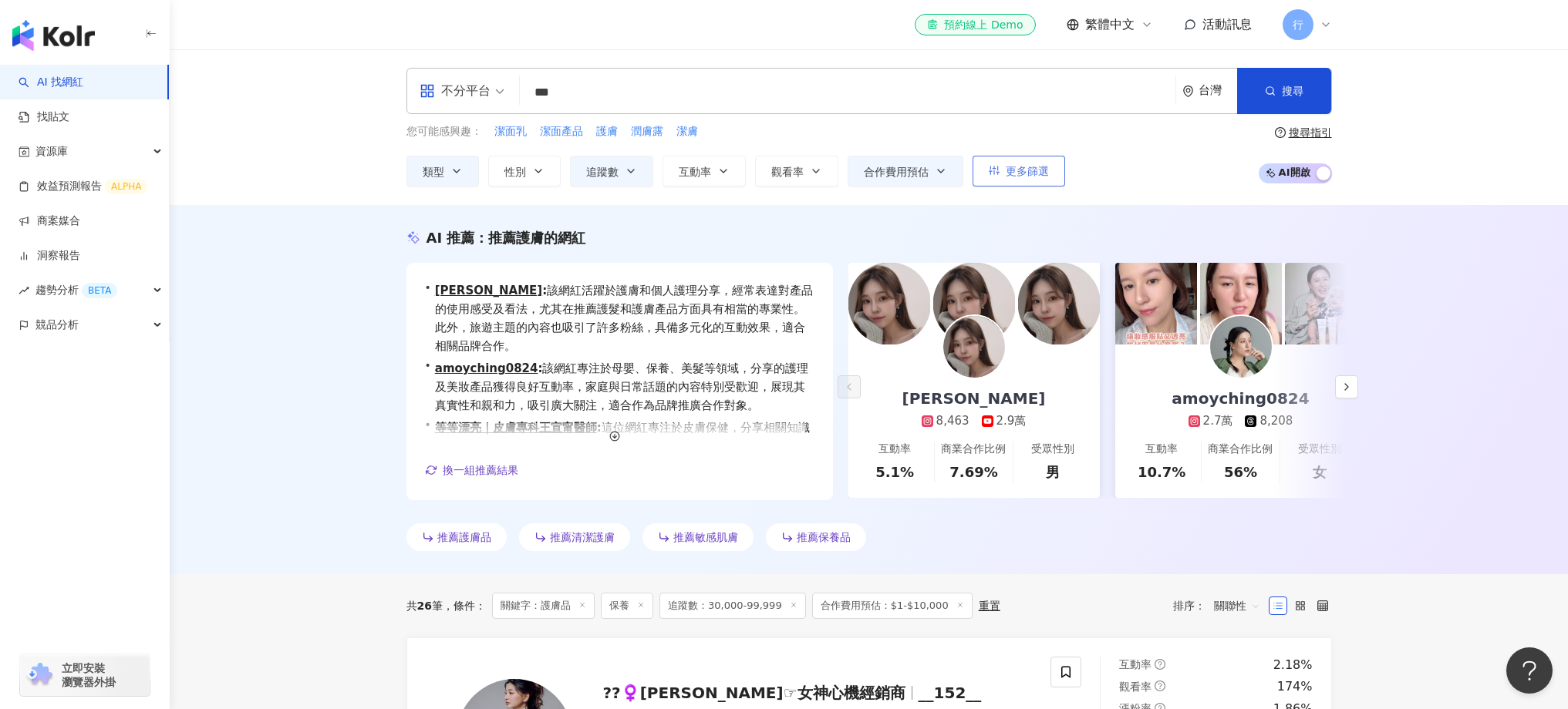
click at [1003, 180] on button "更多篩選" at bounding box center [1019, 170] width 93 height 31
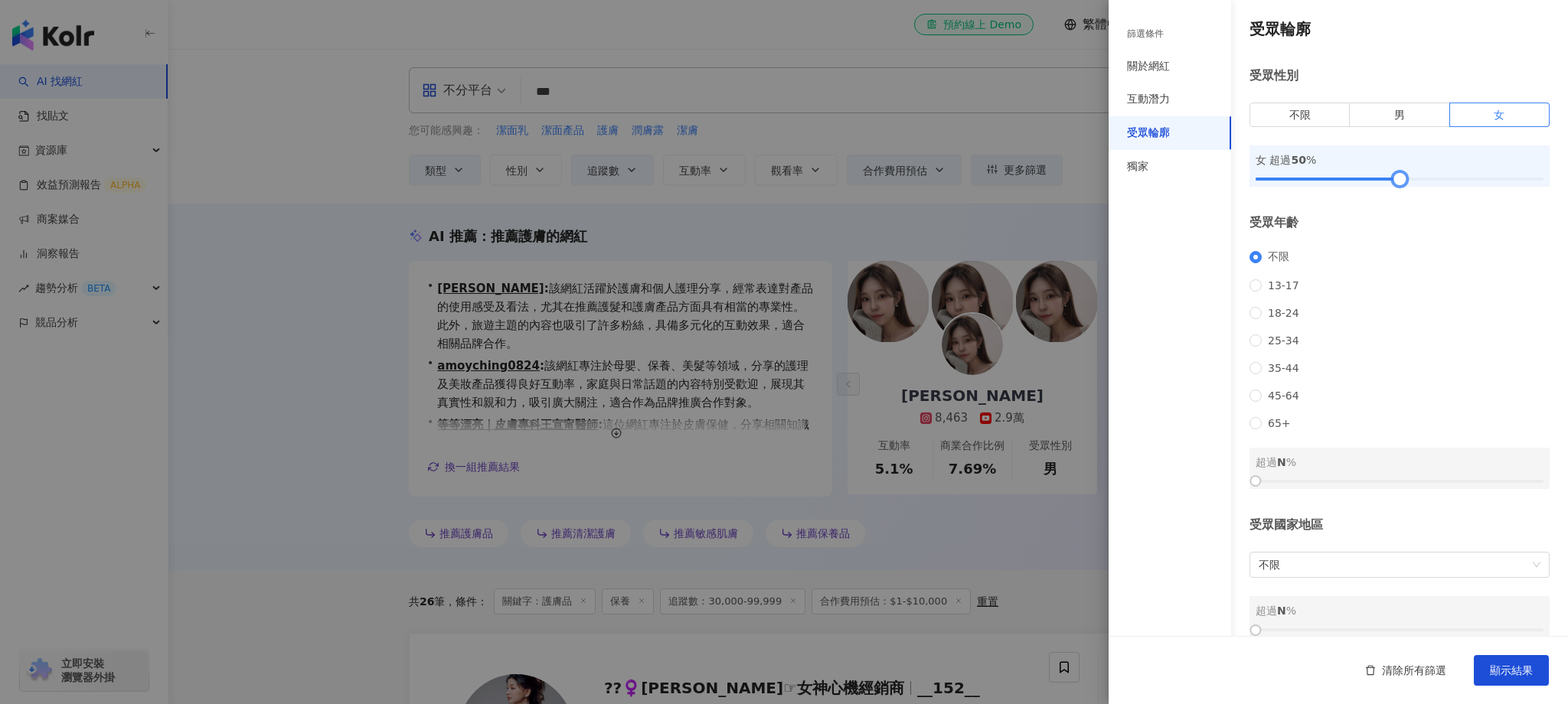
drag, startPoint x: 1262, startPoint y: 179, endPoint x: 1400, endPoint y: 192, distance: 138.6
click at [1400, 192] on div "受眾輪廓 受眾性別 不限 男 女 女 超過 50 % 受眾年齡 不限 13-17 18-24 25-34 35-44 45-64 65+ 超過 N % 受眾國…" at bounding box center [1338, 328] width 459 height 656
click at [1526, 676] on span "顯示結果" at bounding box center [1511, 671] width 43 height 12
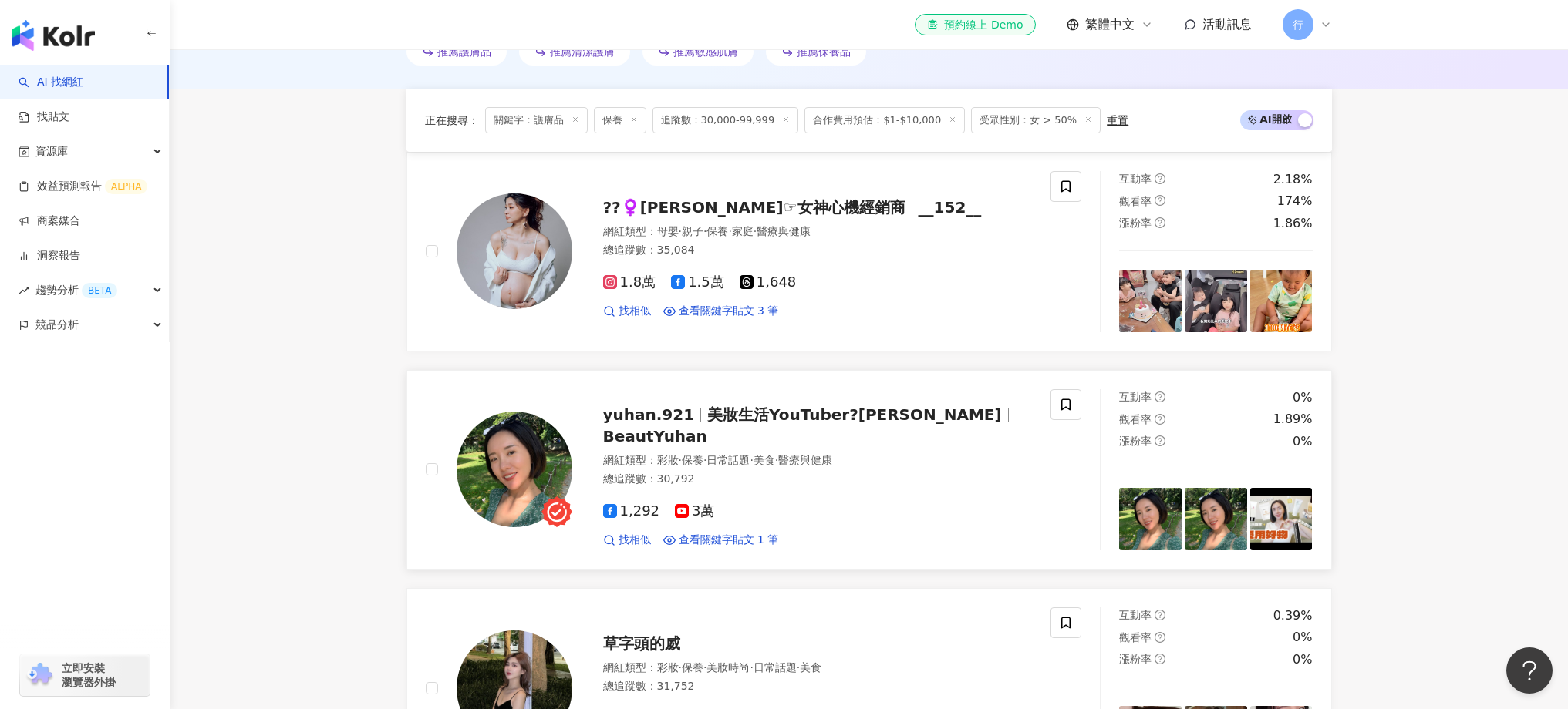
scroll to position [490, 0]
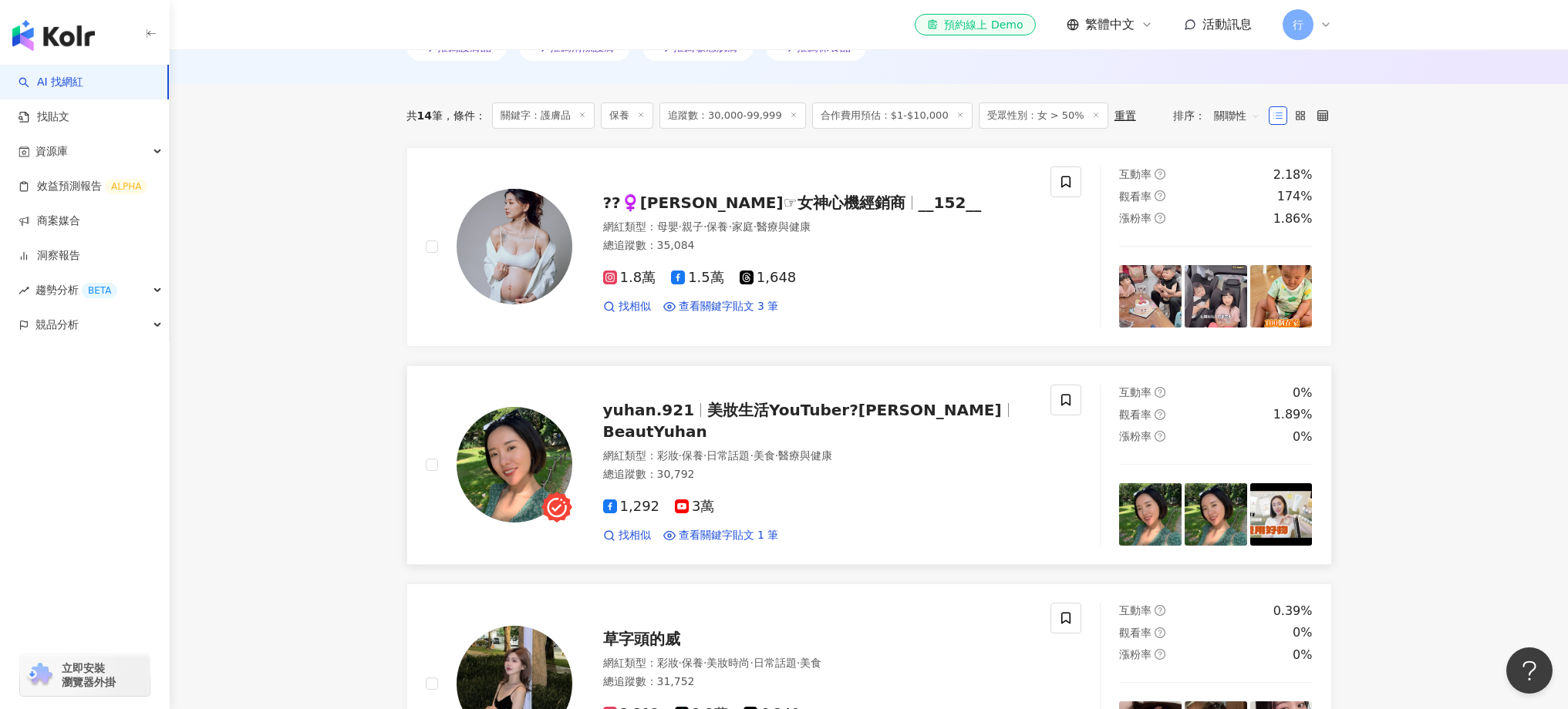
click at [882, 428] on div "yuhan.921 美妝生活YouTuber?宇涵 BeautYuhan" at bounding box center [818, 421] width 429 height 43
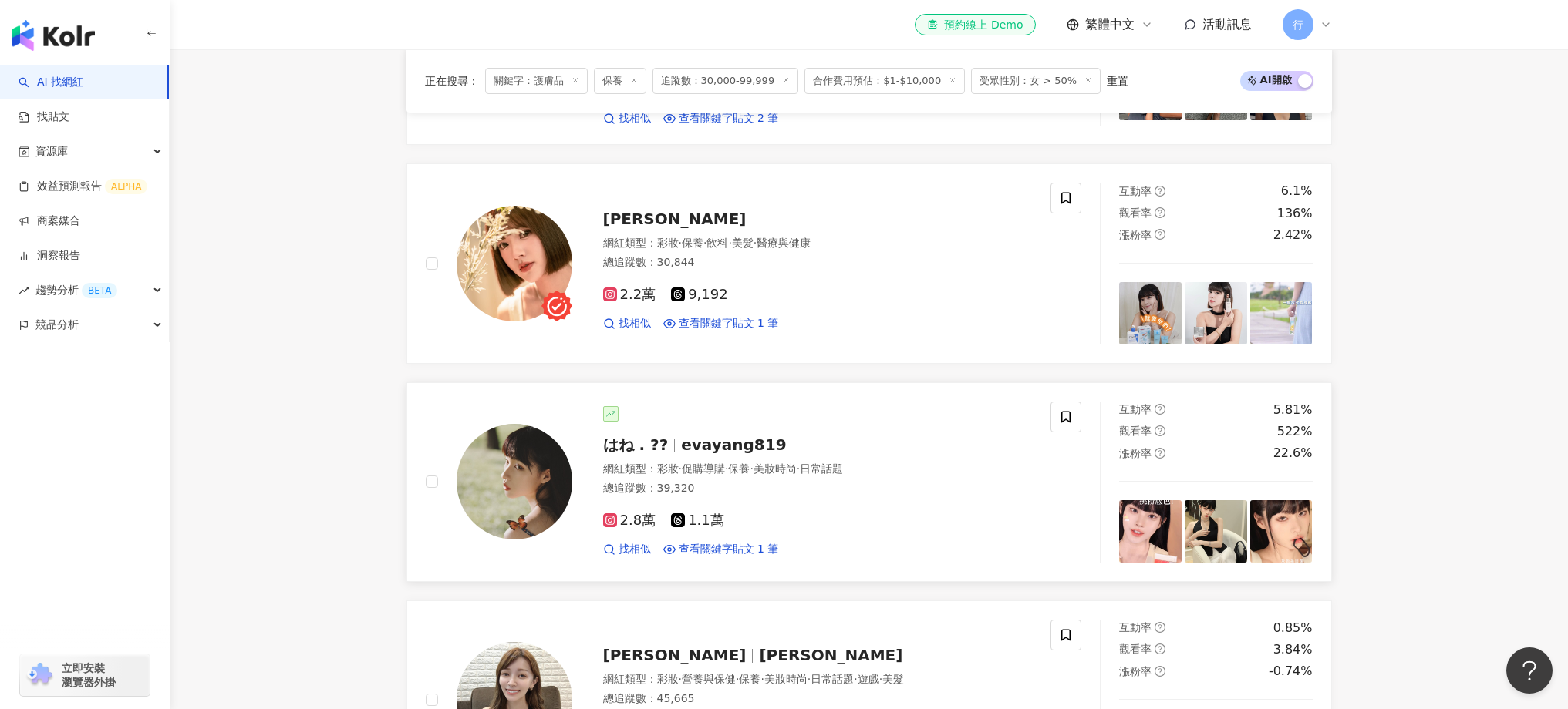
scroll to position [2574, 0]
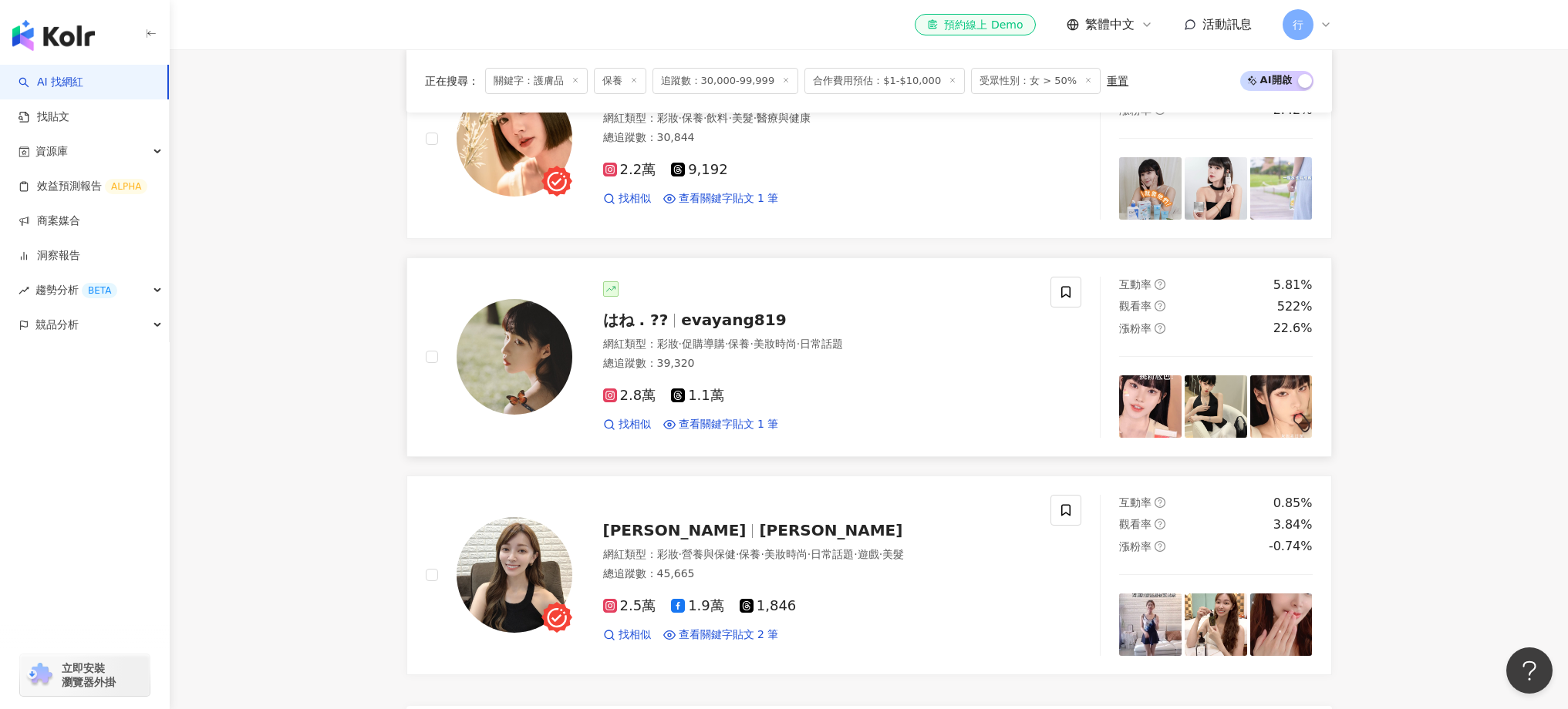
click at [861, 337] on div "網紅類型 ： 彩妝 · 促購導購 · 保養 · 美妝時尚 · 日常話題" at bounding box center [818, 344] width 429 height 16
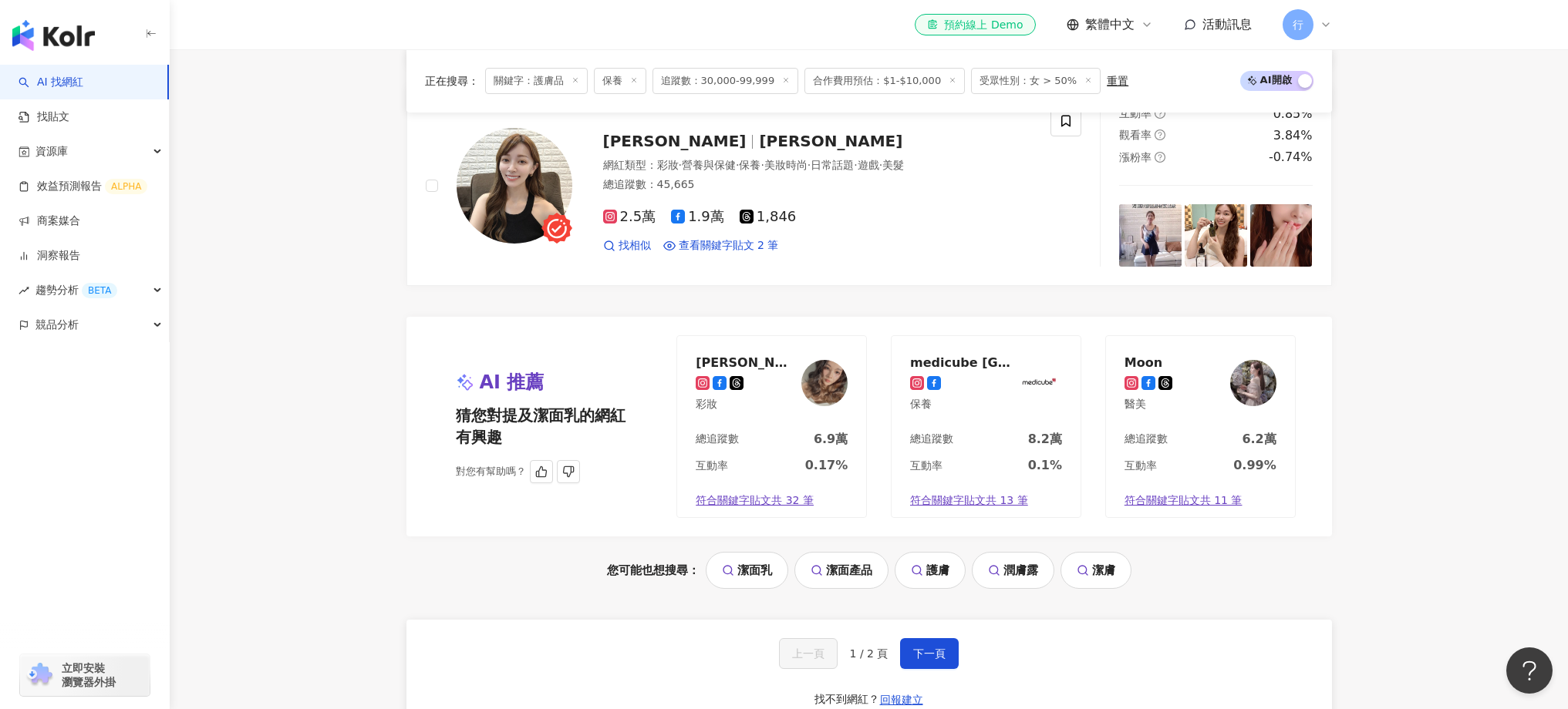
scroll to position [3022, 0]
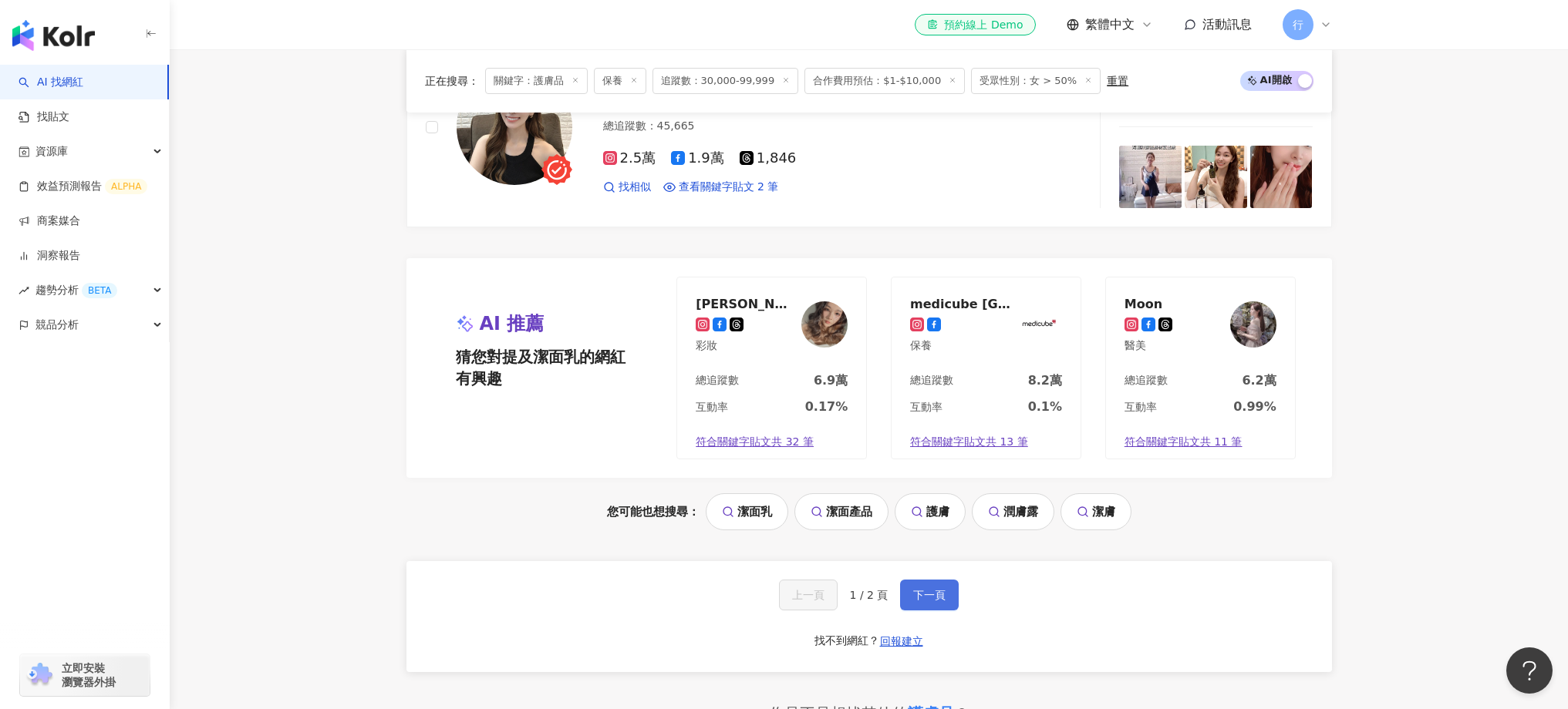
click at [902, 581] on button "下一頁" at bounding box center [929, 594] width 59 height 31
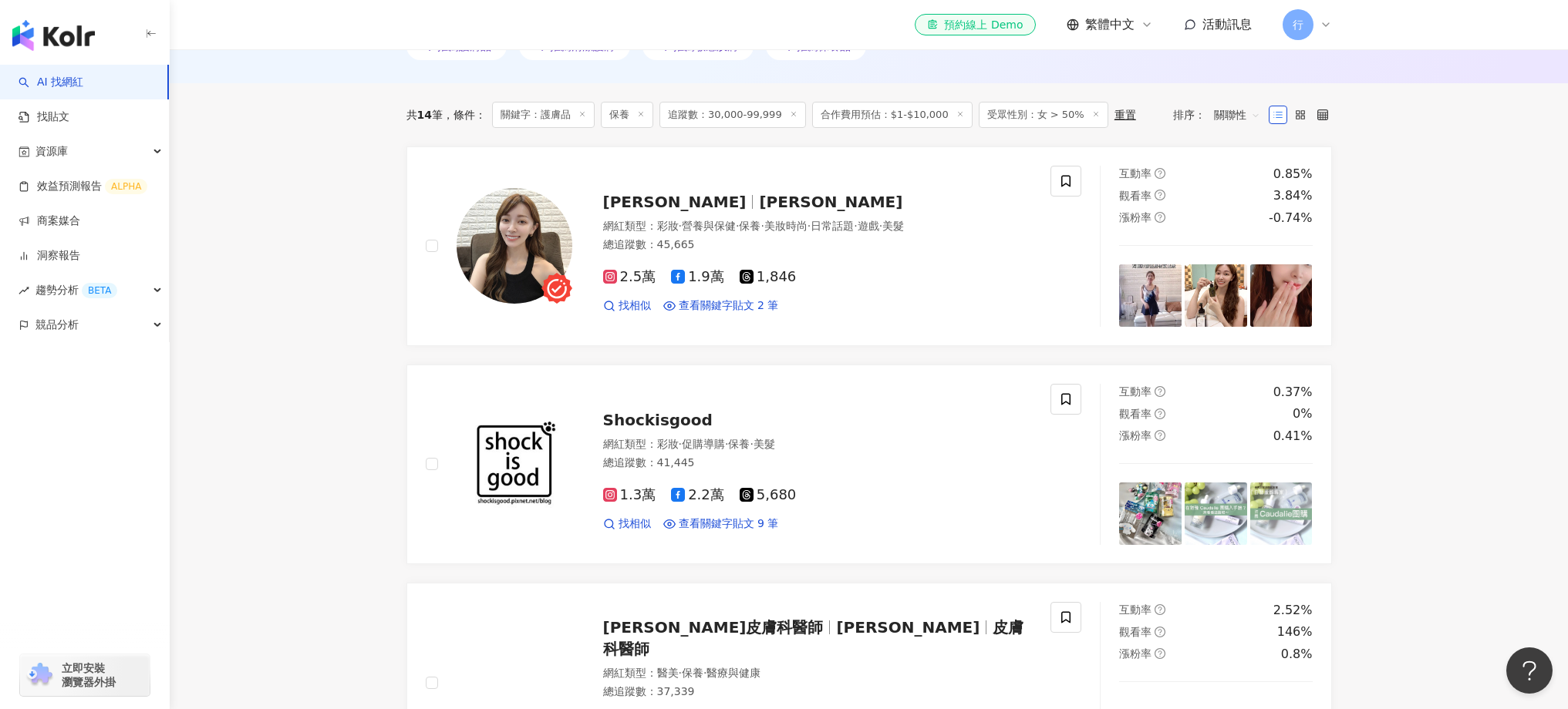
scroll to position [391, 0]
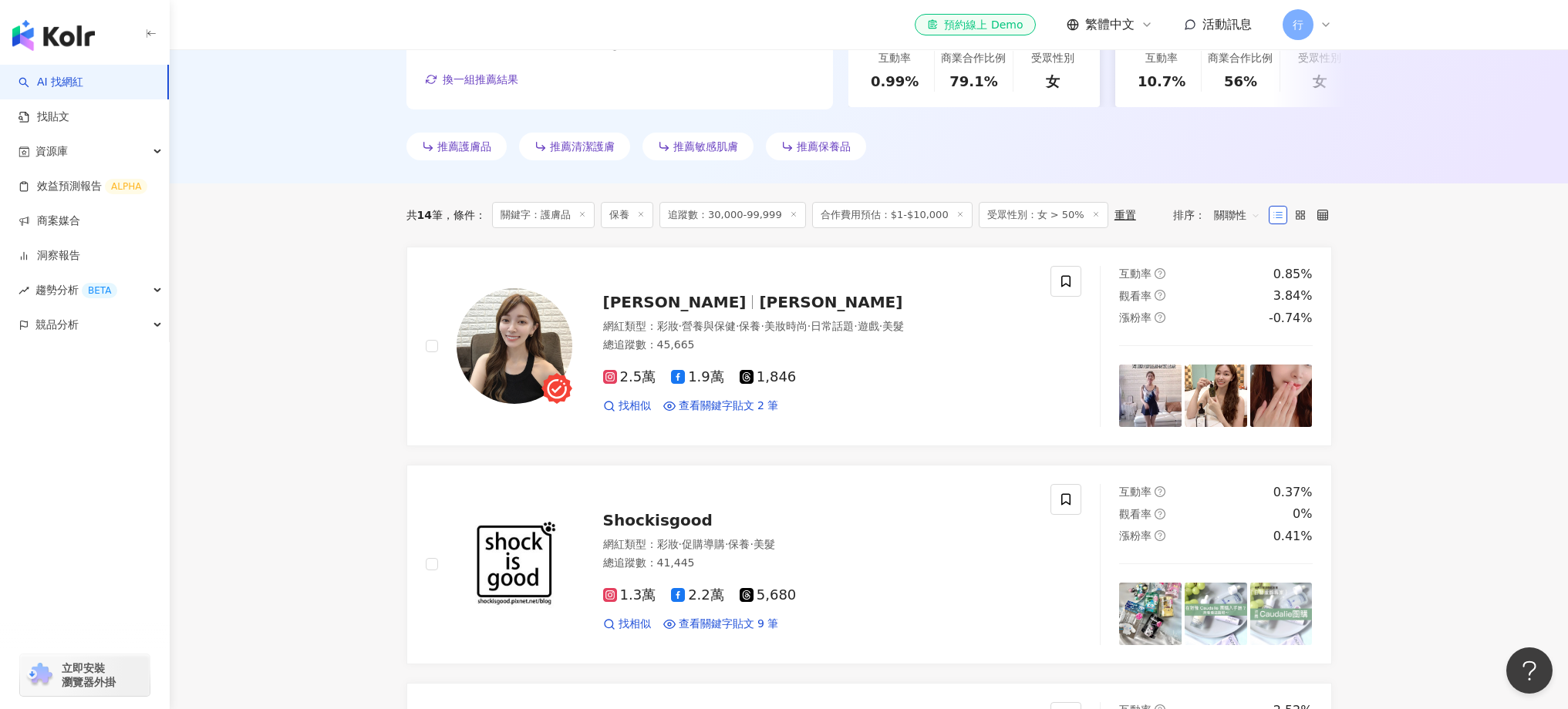
click at [74, 213] on link "商案媒合" at bounding box center [49, 221] width 62 height 16
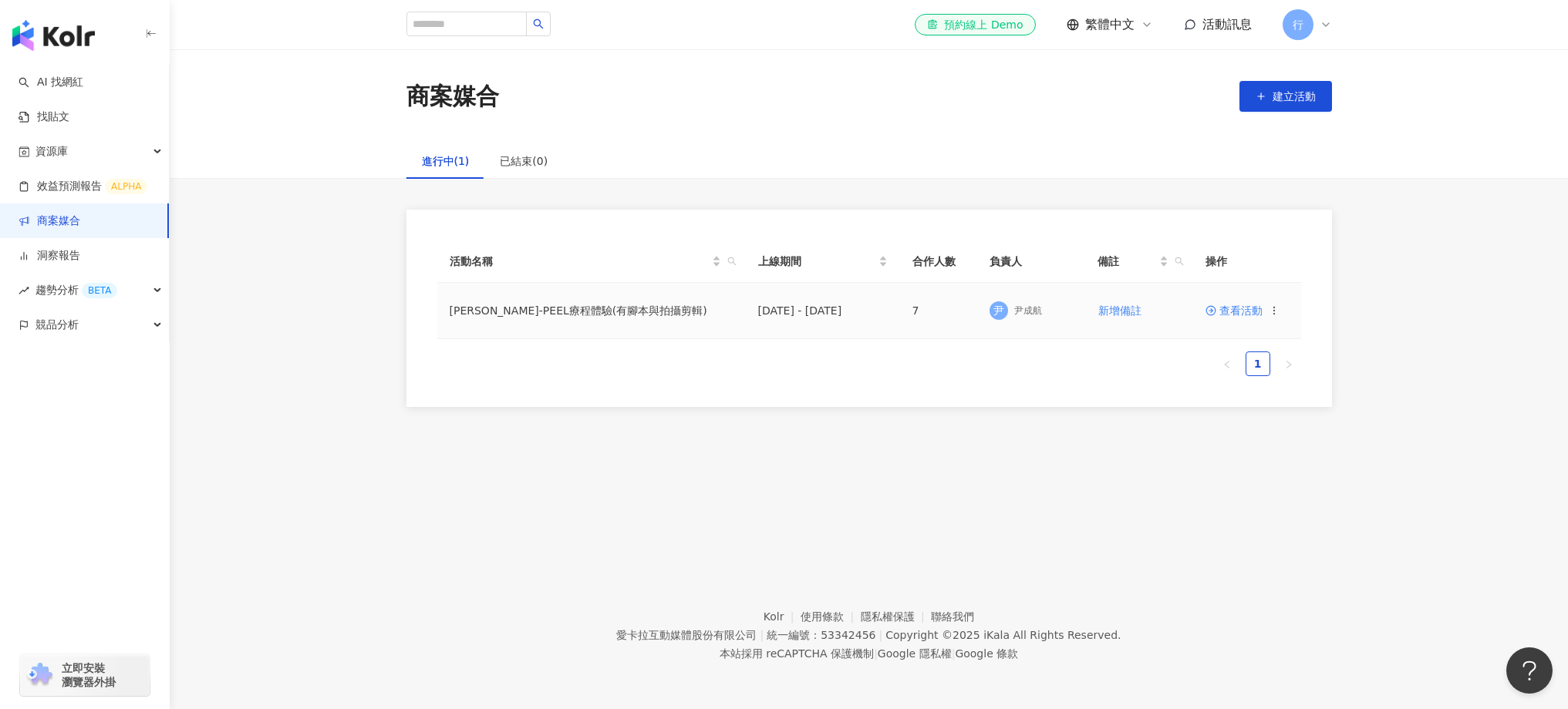
click at [599, 335] on td "ALEX B-PEEL療程體驗(有腳本與拍攝剪輯)" at bounding box center [591, 311] width 309 height 56
click at [1244, 311] on span "查看活動" at bounding box center [1234, 310] width 57 height 10
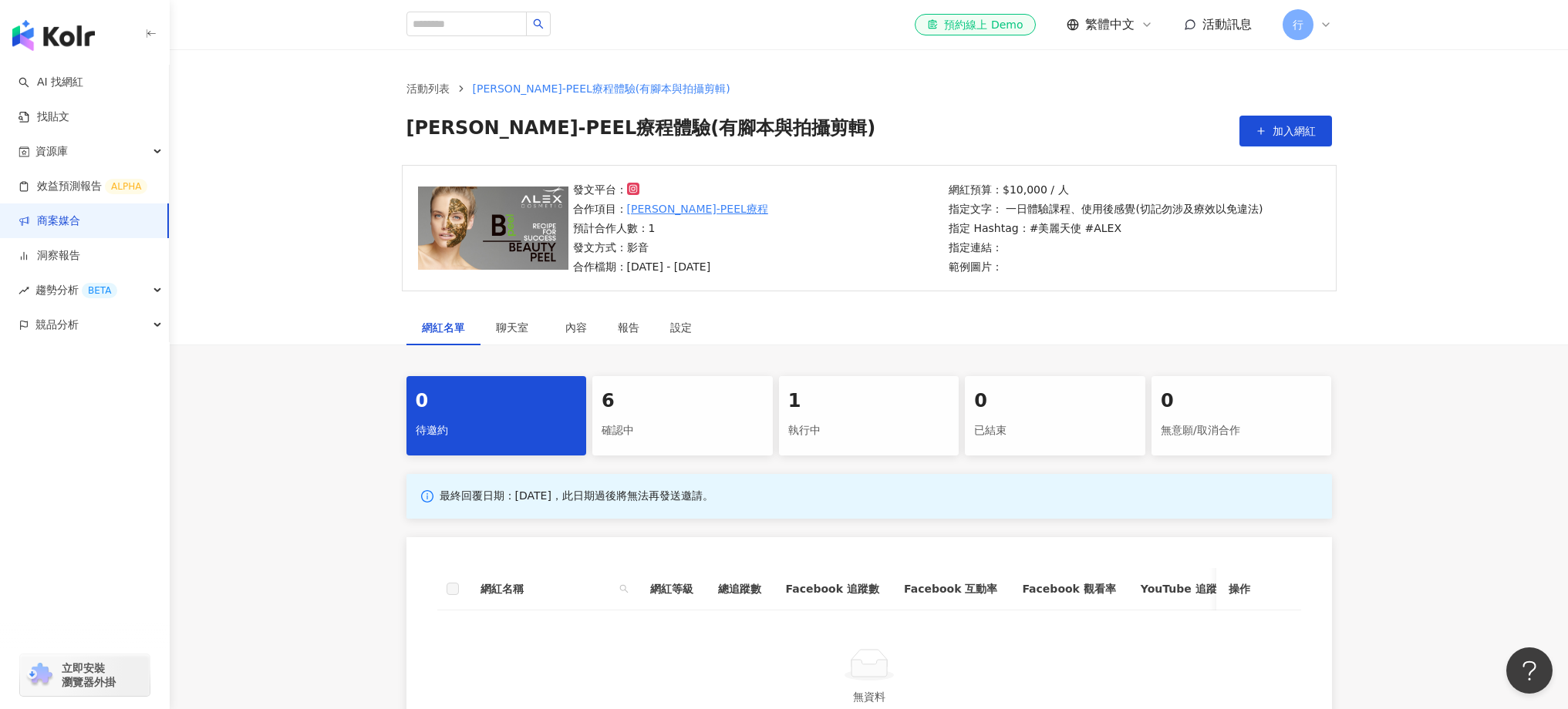
click at [867, 422] on div "執行中" at bounding box center [868, 431] width 162 height 26
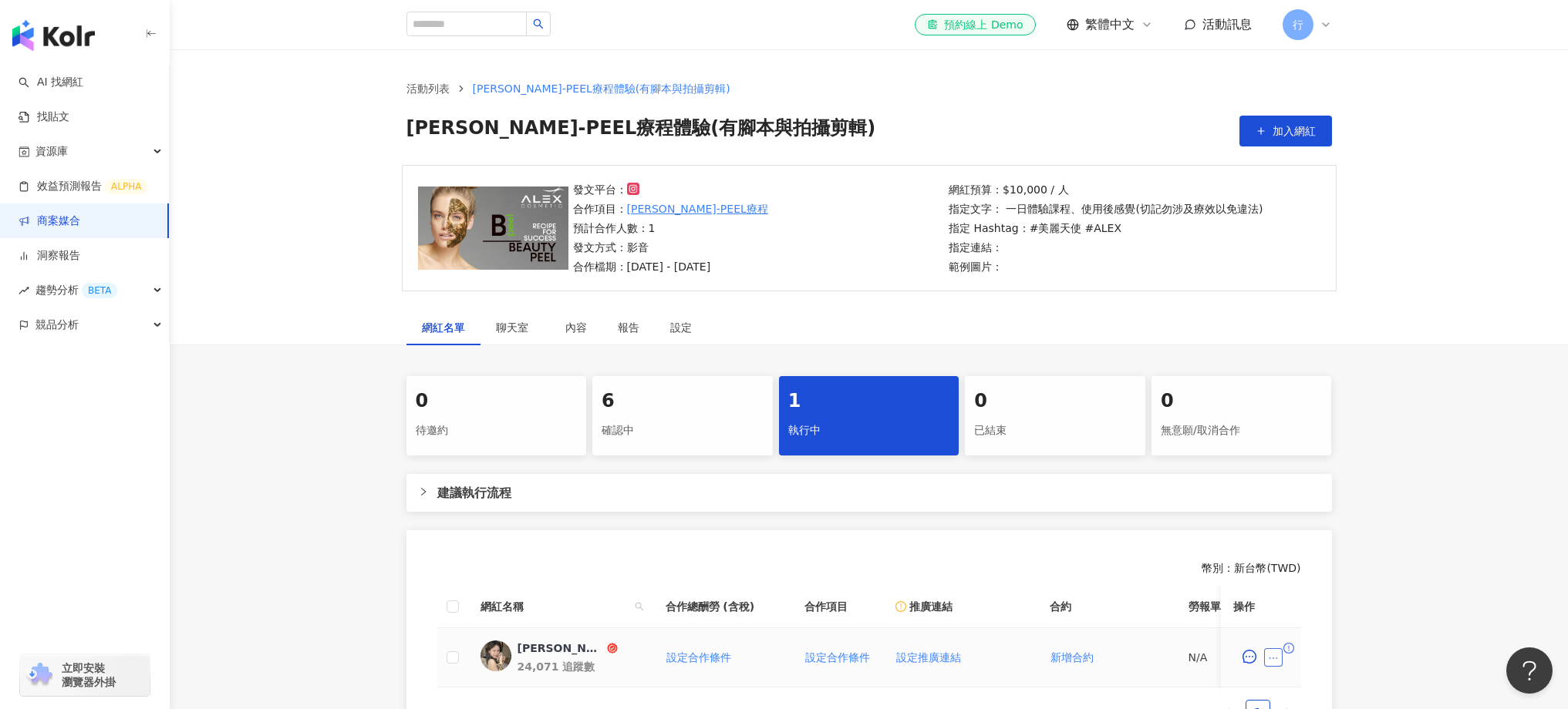
click at [1274, 659] on icon "ellipsis" at bounding box center [1273, 658] width 10 height 10
click at [1450, 579] on div "0 待邀約 6 確認中 1 執行中 0 已結束 0 無意願/取消合作 建議執行流程 幣別 ： 新台幣 ( TWD ) 網紅名稱 合作總酬勞 (含稅) 合作項目…" at bounding box center [868, 566] width 1398 height 379
click at [512, 648] on link "邦妮子 24,071 追蹤數" at bounding box center [561, 657] width 160 height 34
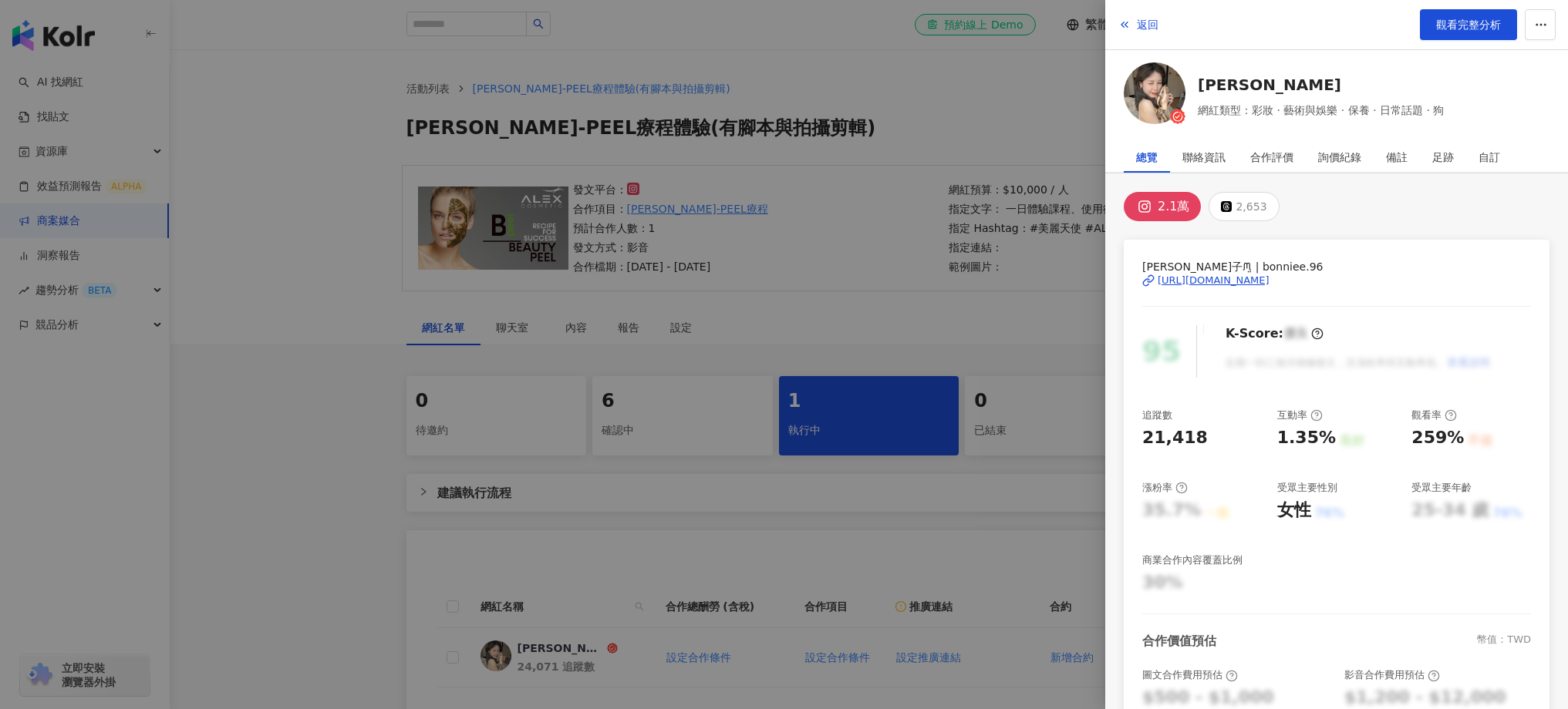
click at [341, 407] on div at bounding box center [784, 354] width 1568 height 709
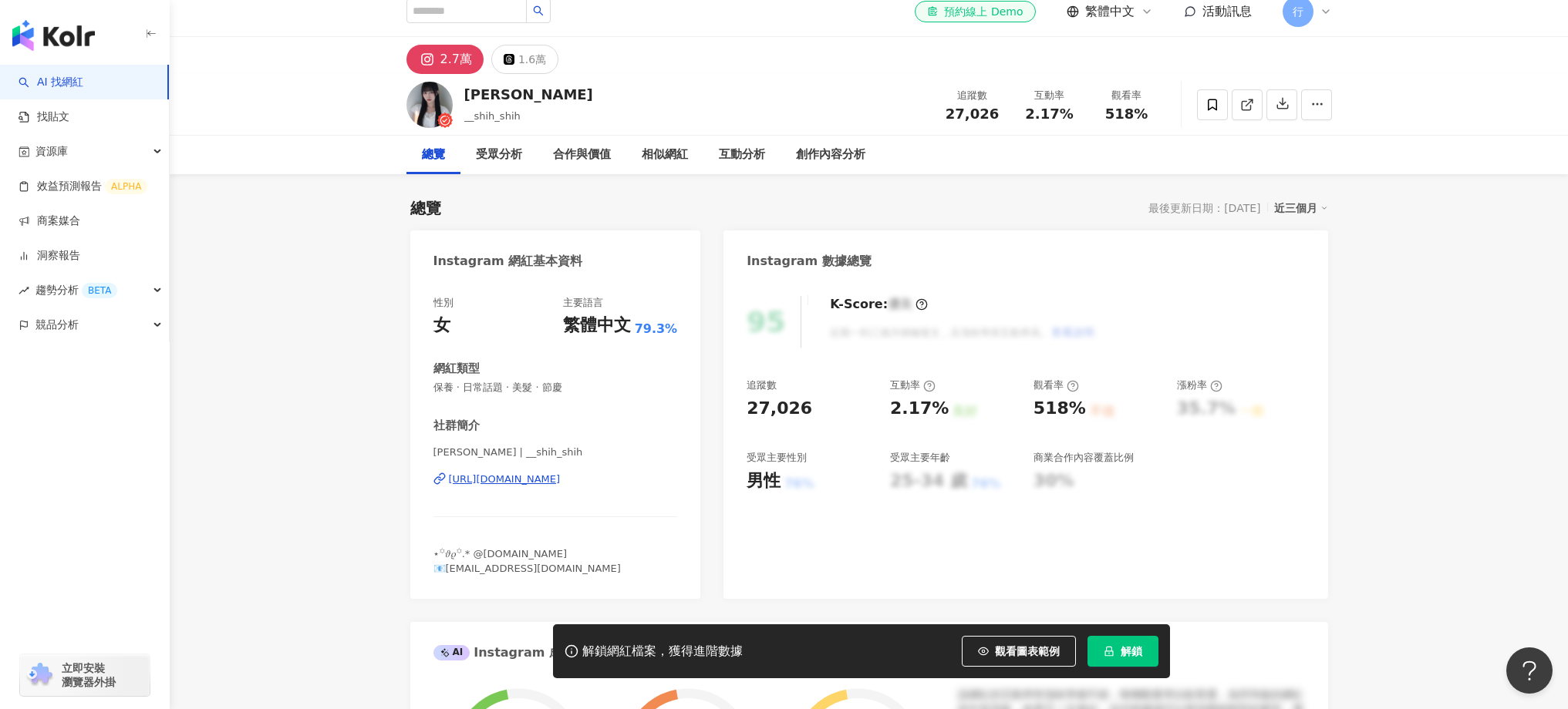
scroll to position [28, 0]
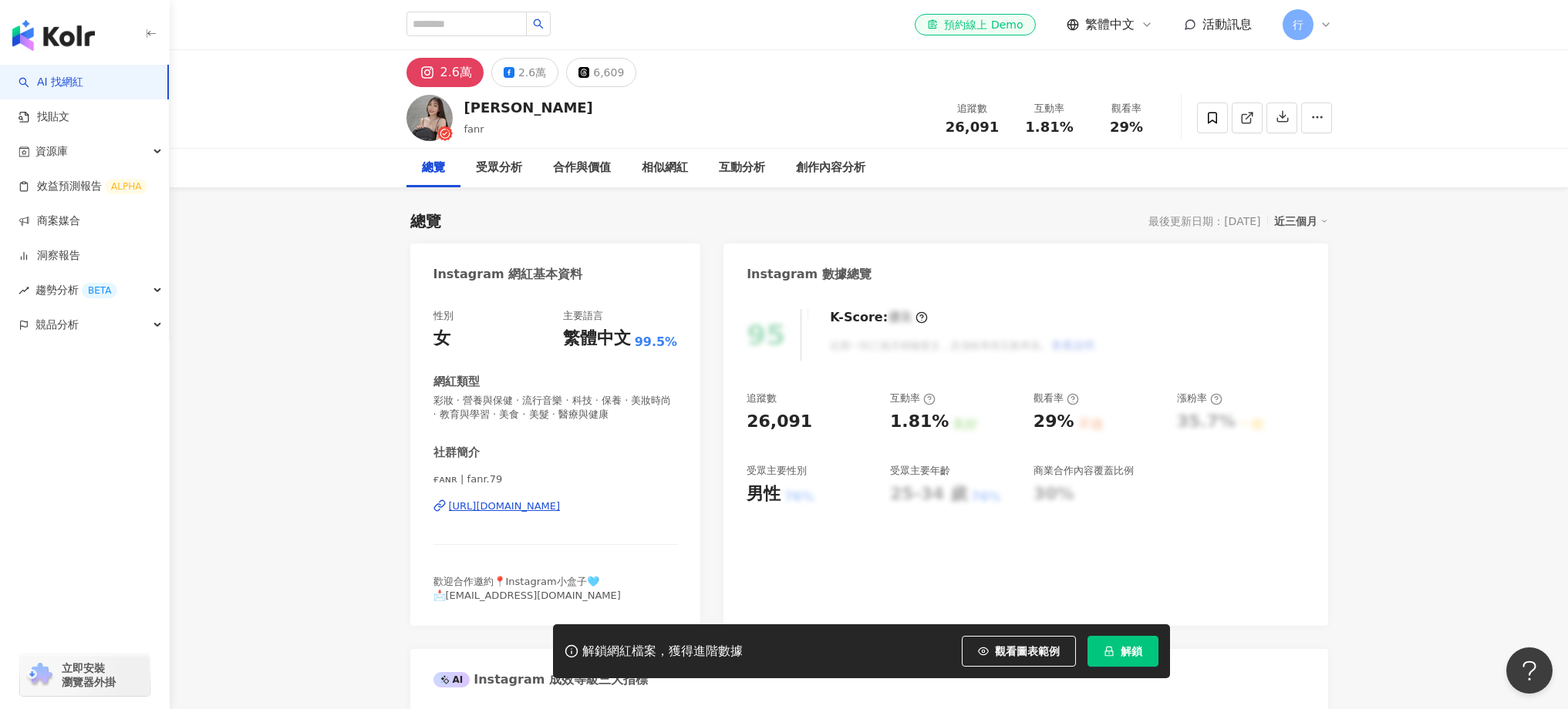
scroll to position [3, 0]
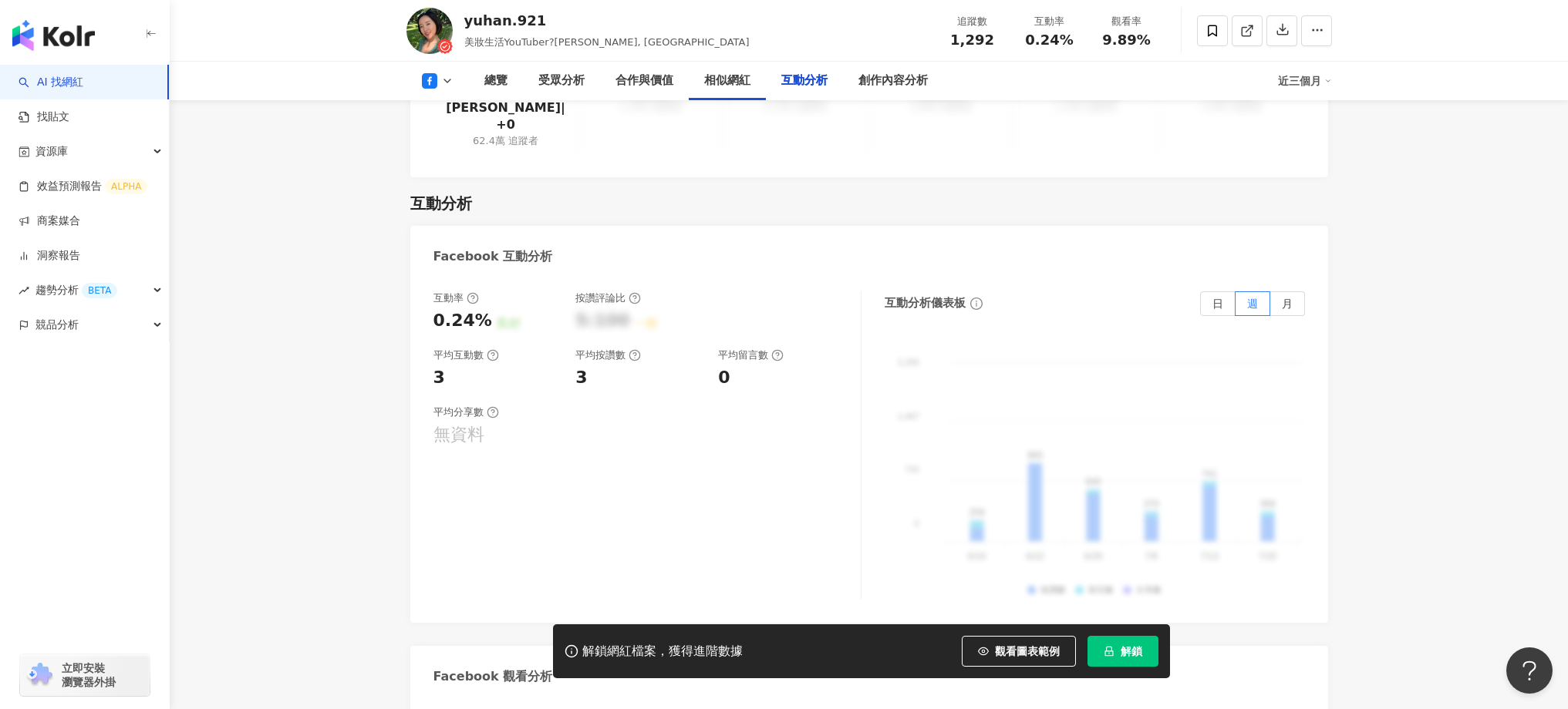
scroll to position [2431, 0]
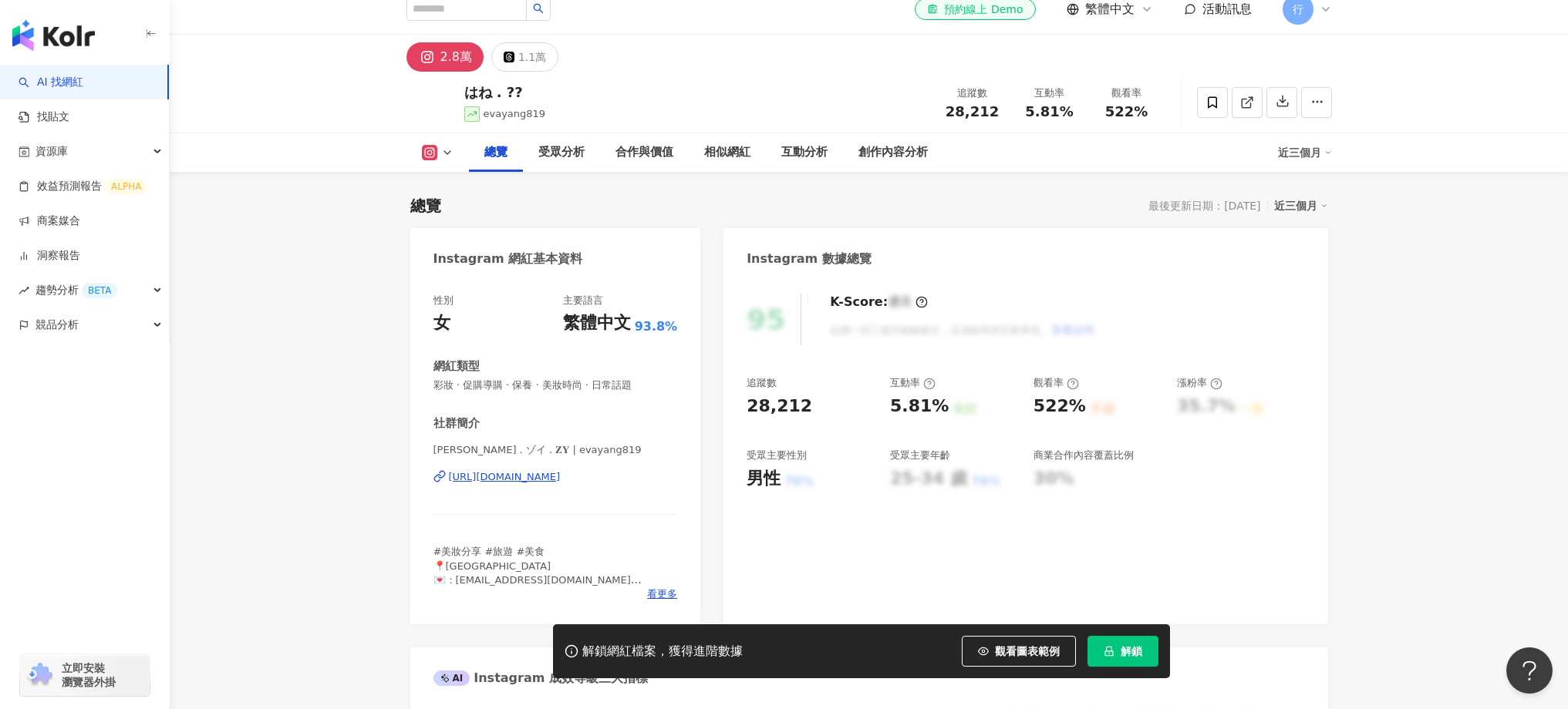
scroll to position [220, 0]
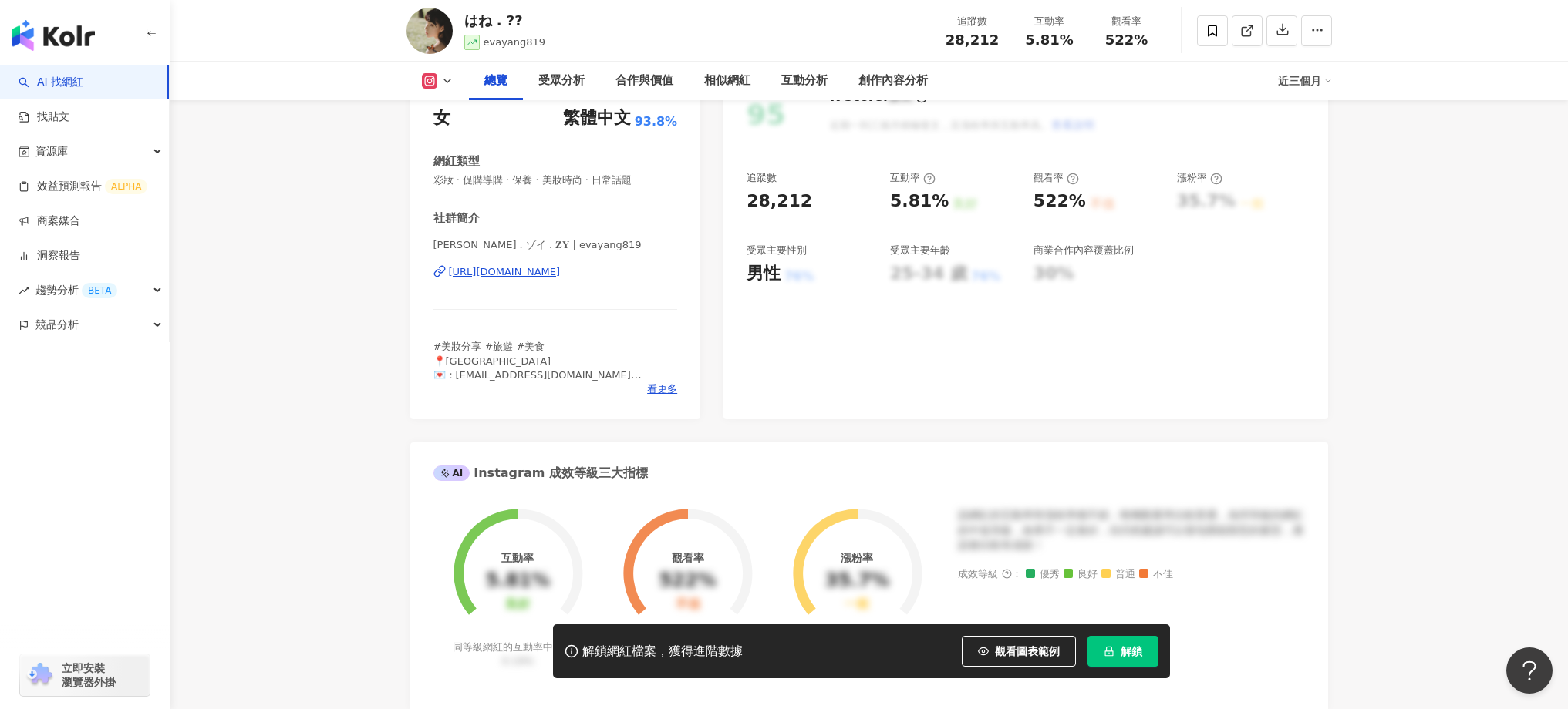
click at [561, 271] on div "[URL][DOMAIN_NAME]" at bounding box center [505, 272] width 112 height 14
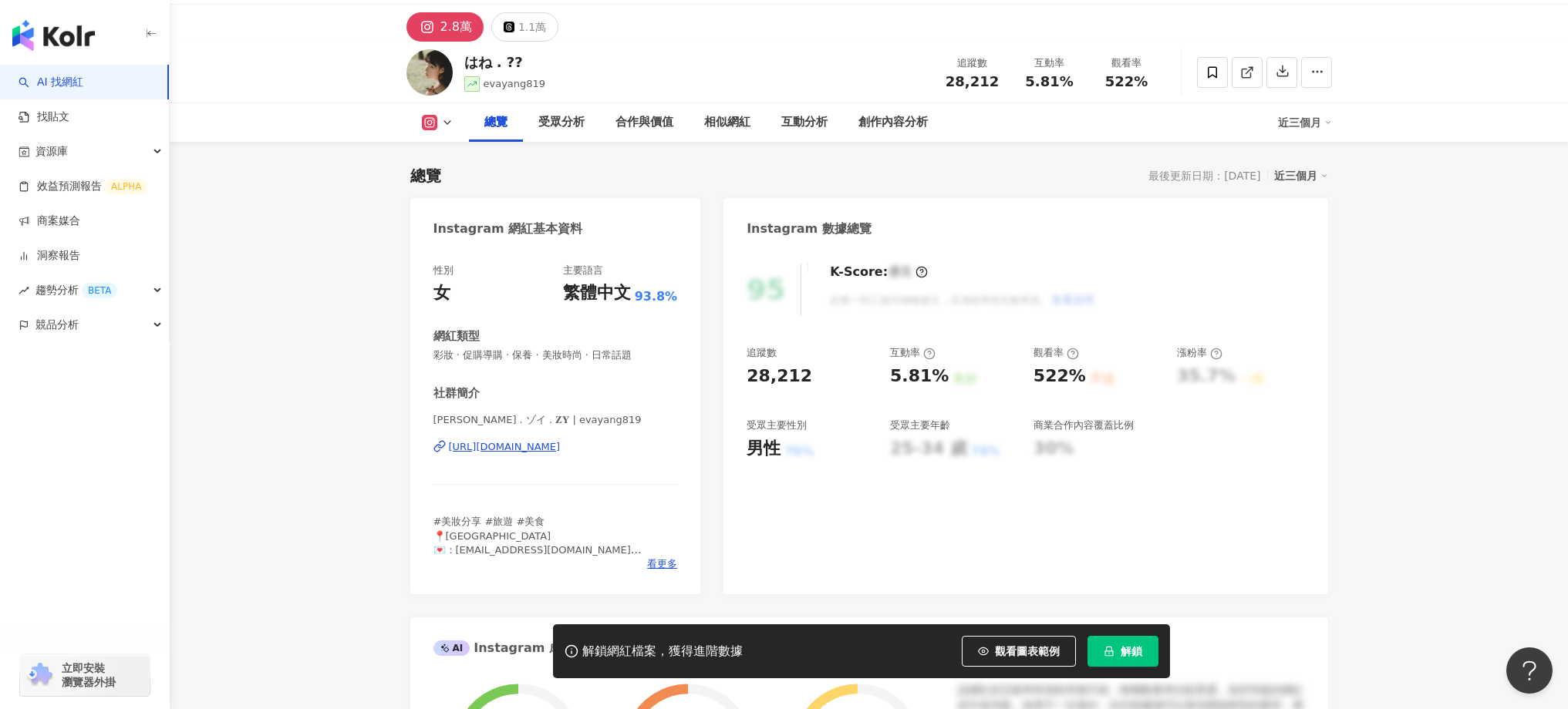
scroll to position [252, 0]
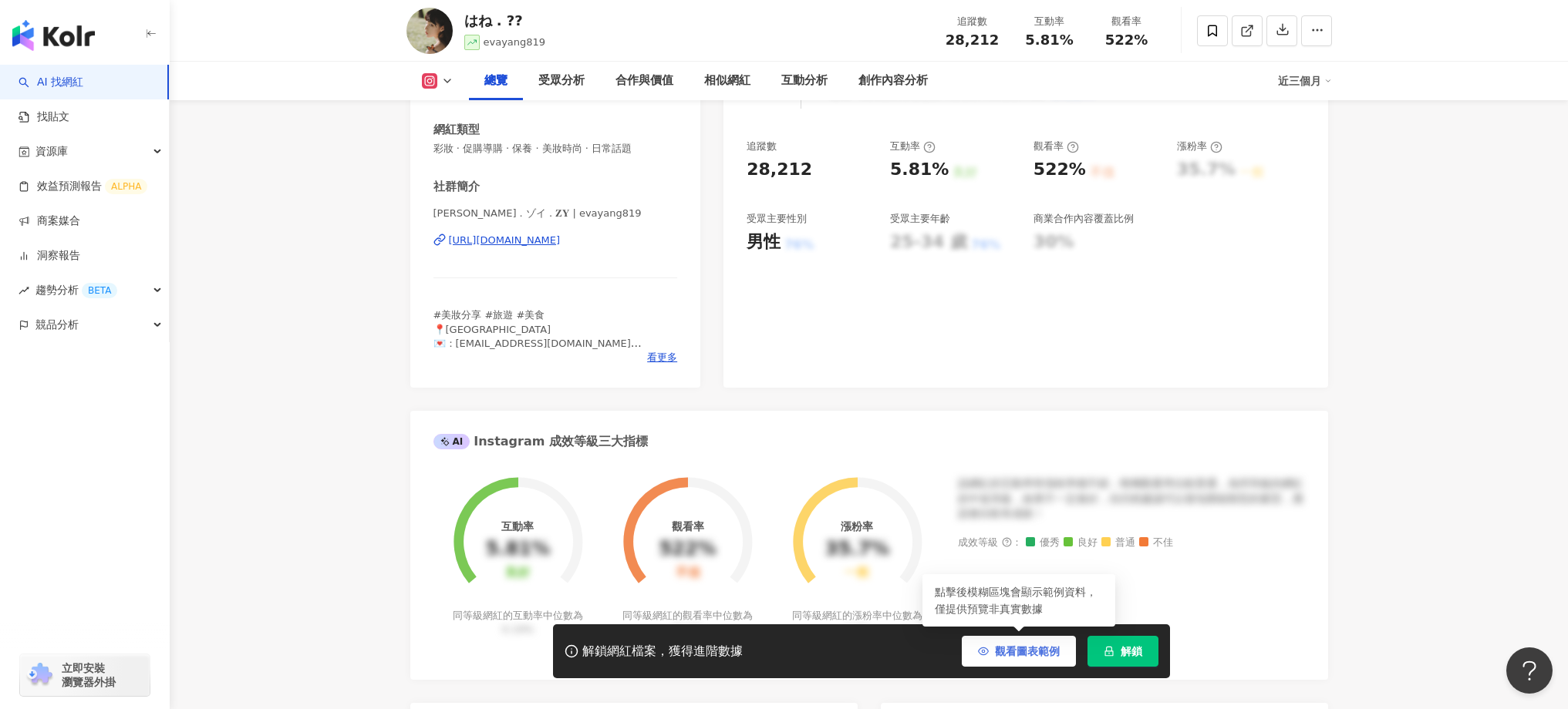
click at [996, 646] on span "觀看圖表範例" at bounding box center [1028, 651] width 65 height 12
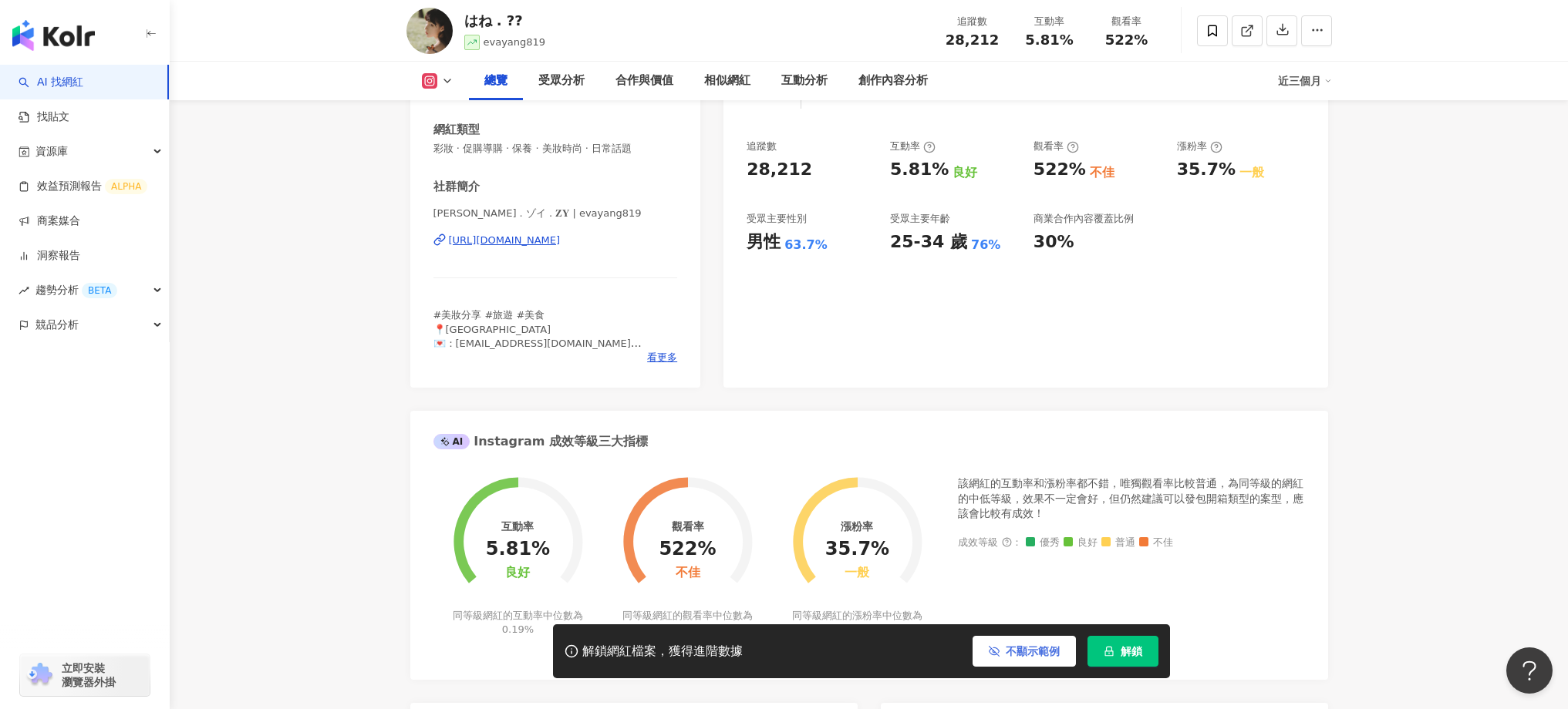
click at [1002, 650] on button "不顯示範例" at bounding box center [1024, 651] width 103 height 31
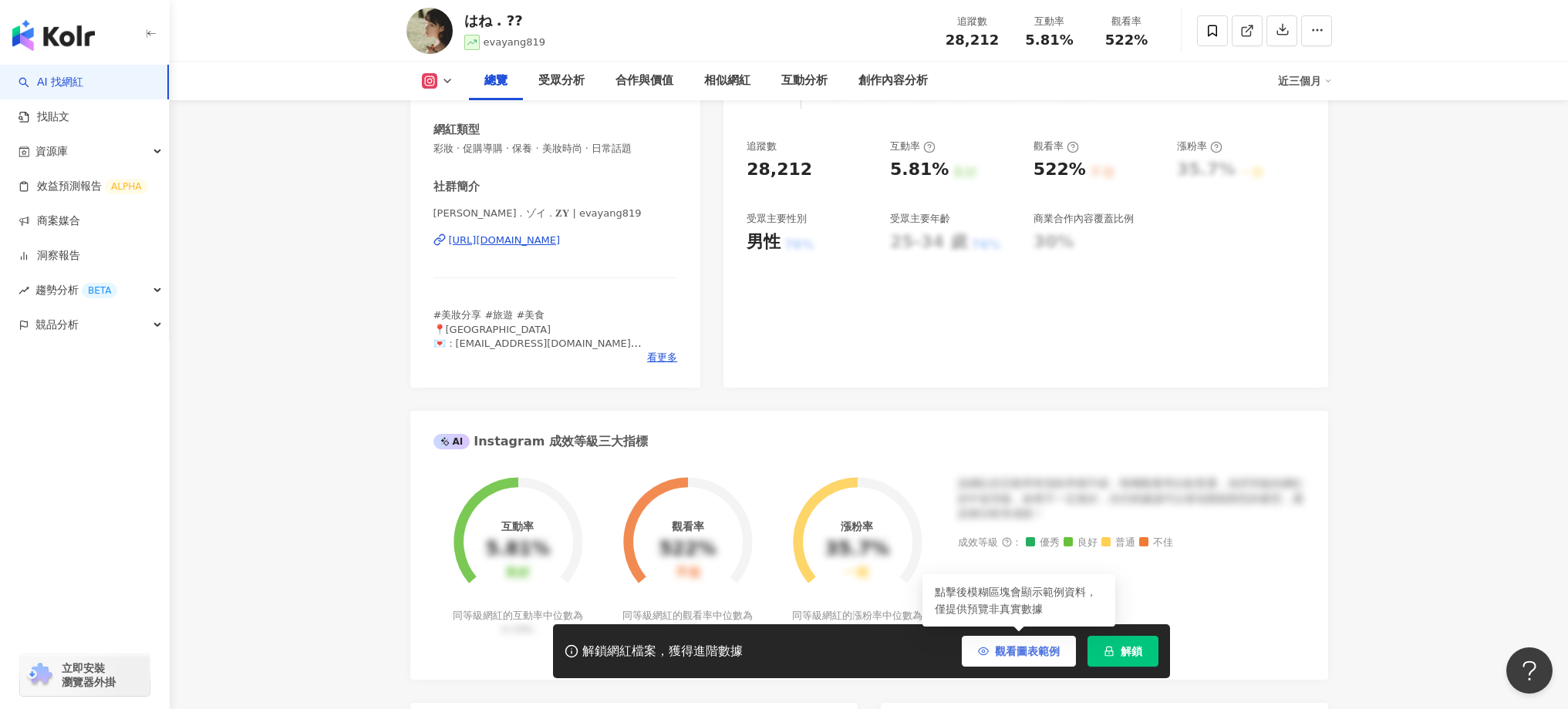
click at [1002, 650] on span "觀看圖表範例" at bounding box center [1028, 651] width 65 height 12
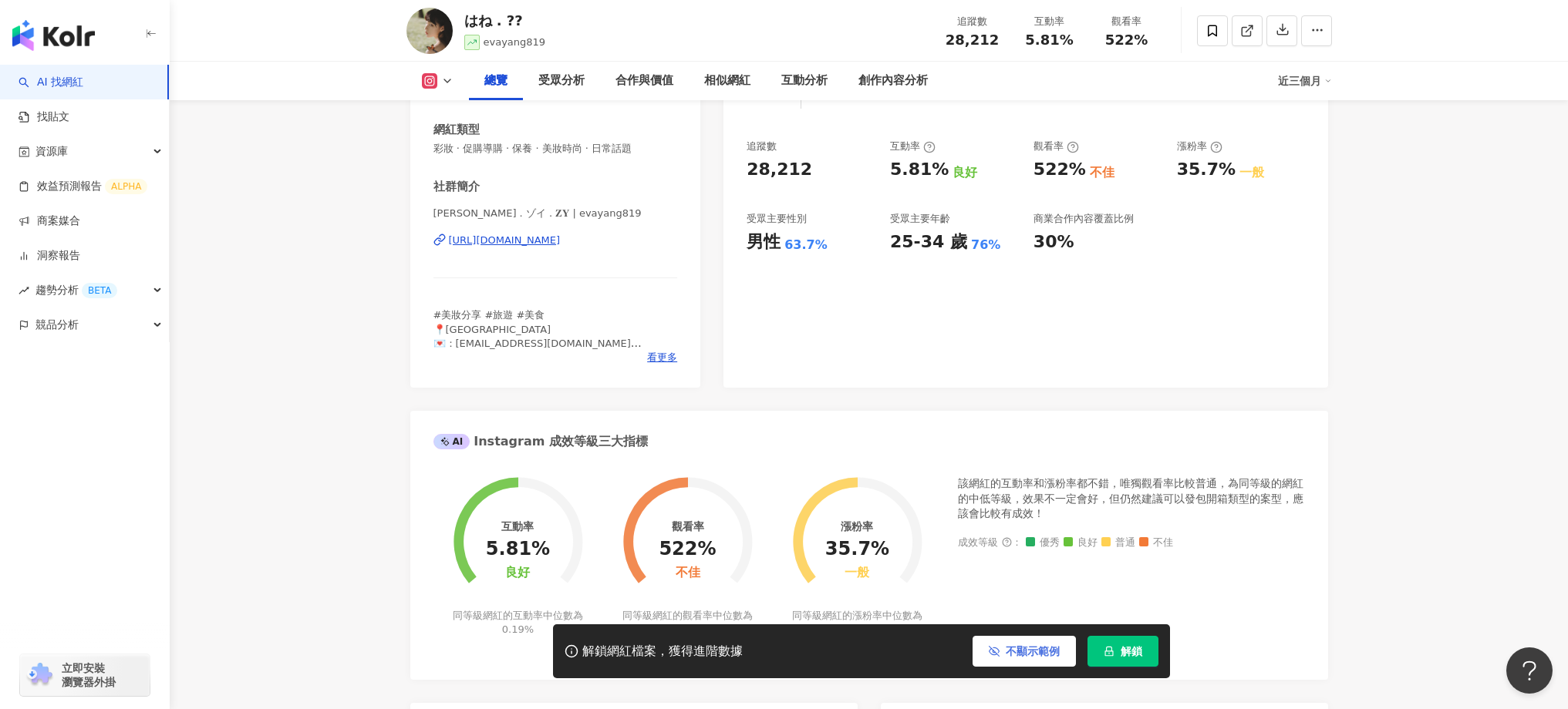
click at [1002, 650] on button "不顯示範例" at bounding box center [1024, 651] width 103 height 31
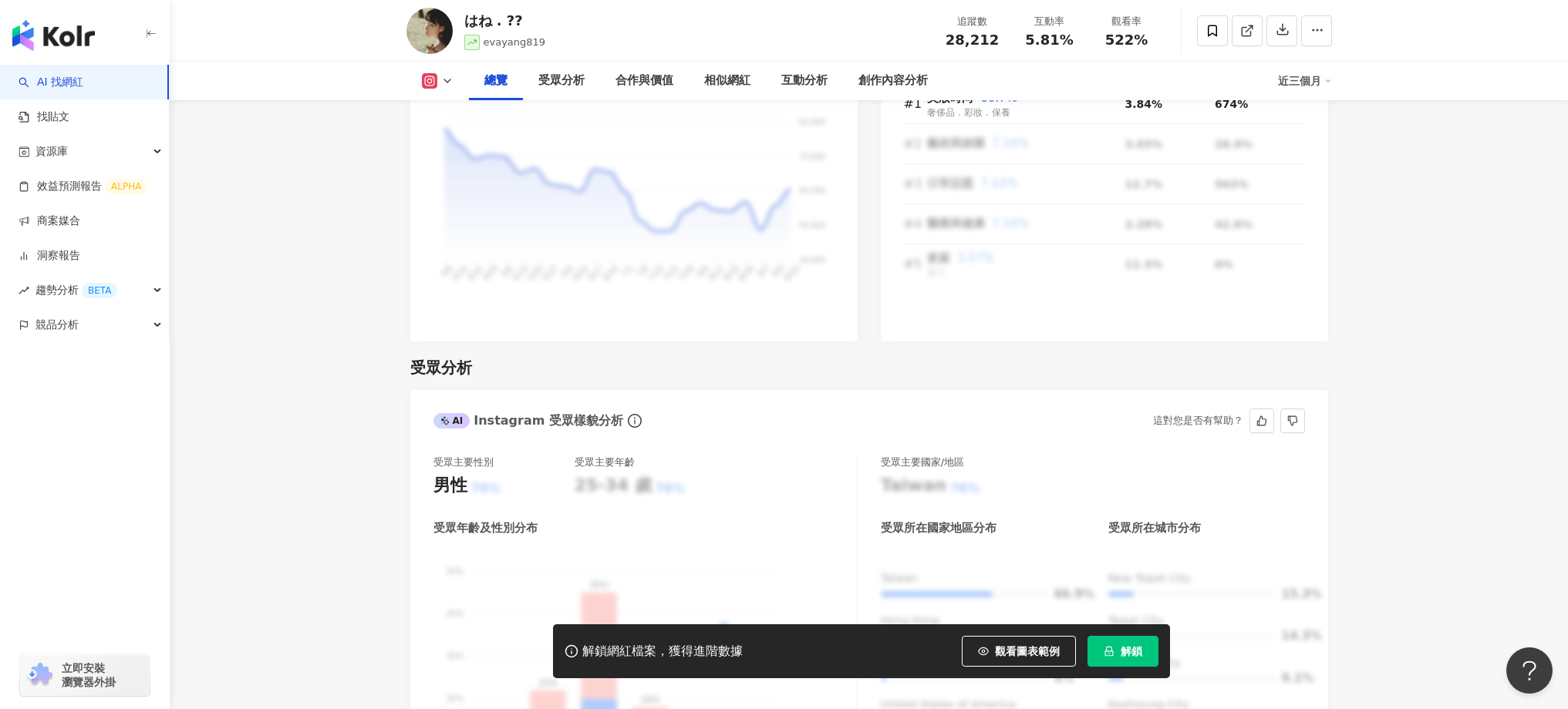
scroll to position [1155, 0]
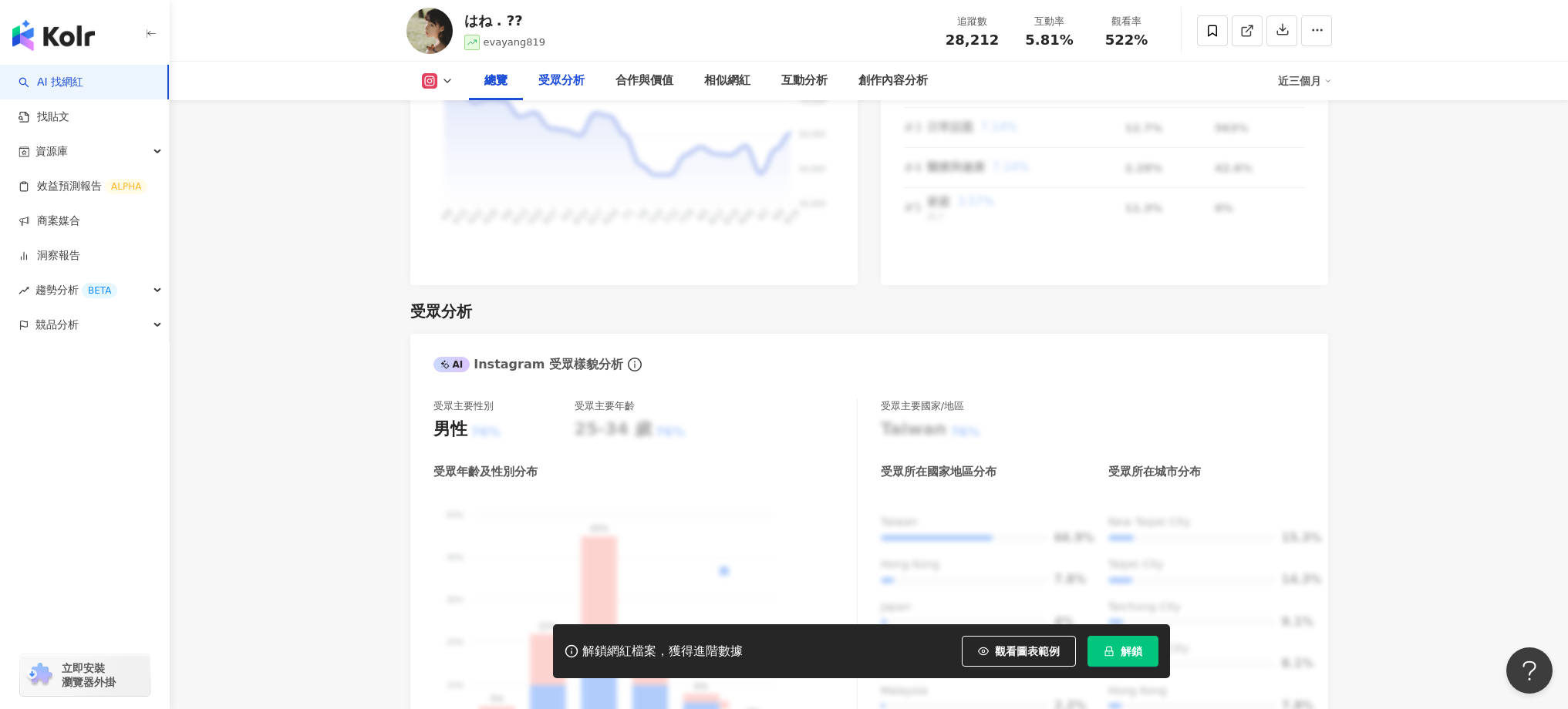
click at [582, 73] on div "受眾分析" at bounding box center [561, 80] width 46 height 18
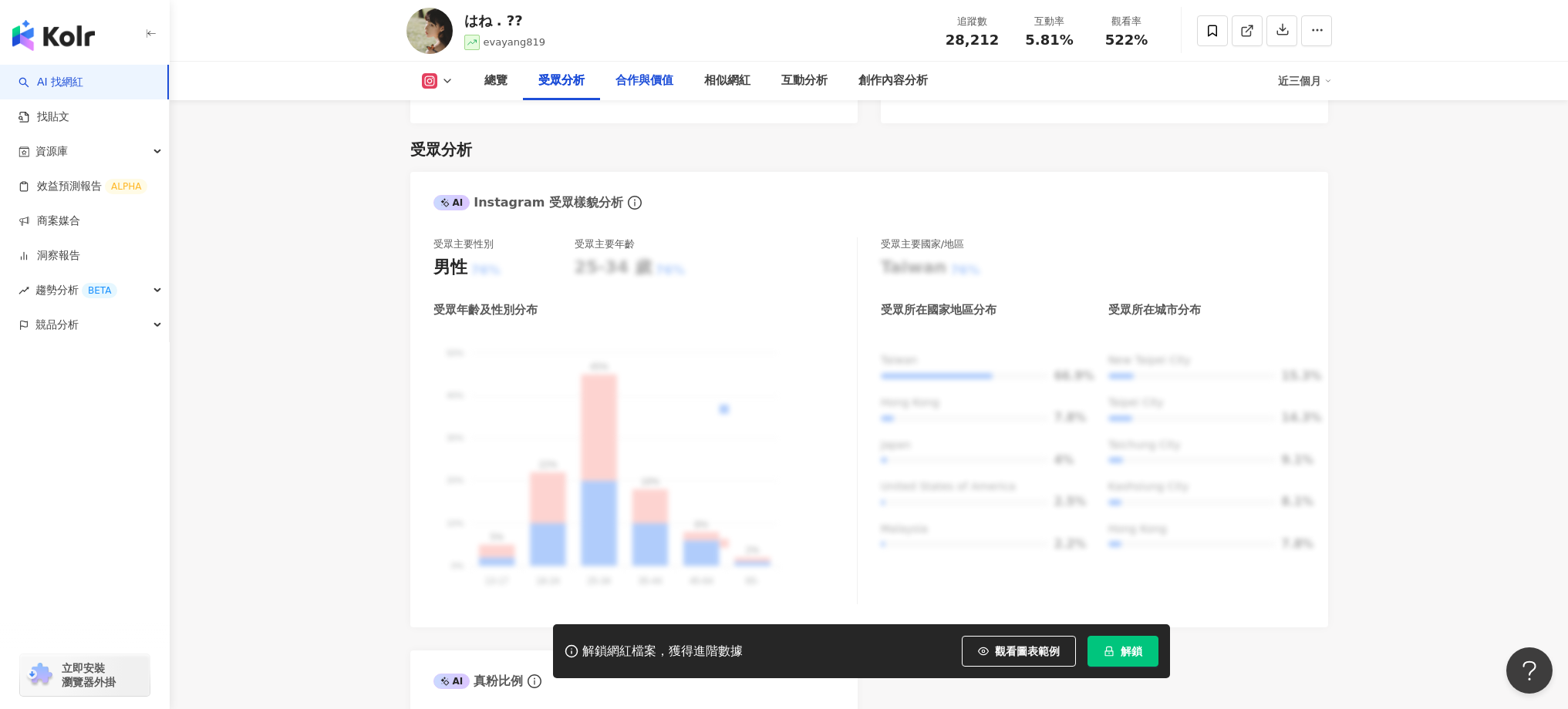
click at [674, 80] on div "合作與價值" at bounding box center [644, 81] width 88 height 38
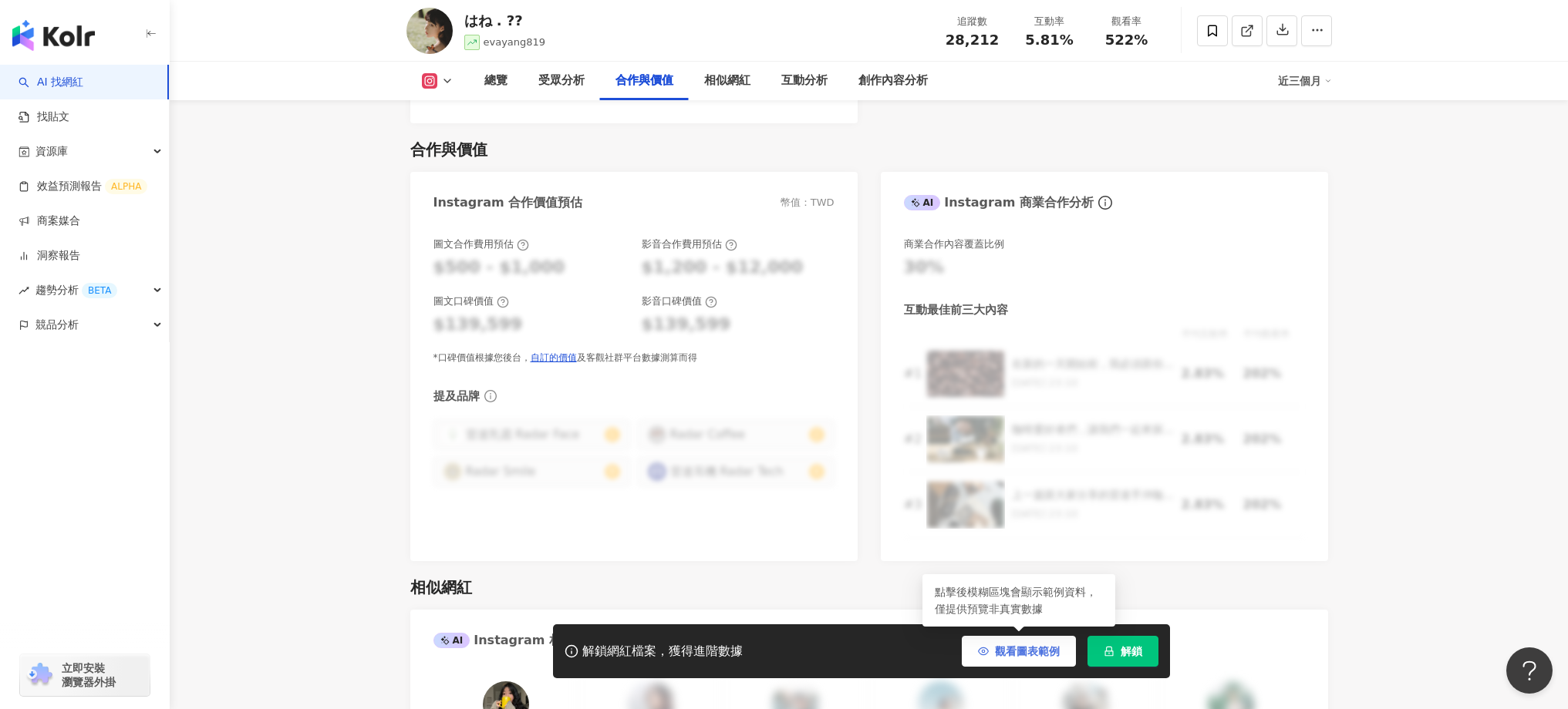
click at [1021, 657] on button "觀看圖表範例" at bounding box center [1019, 651] width 115 height 31
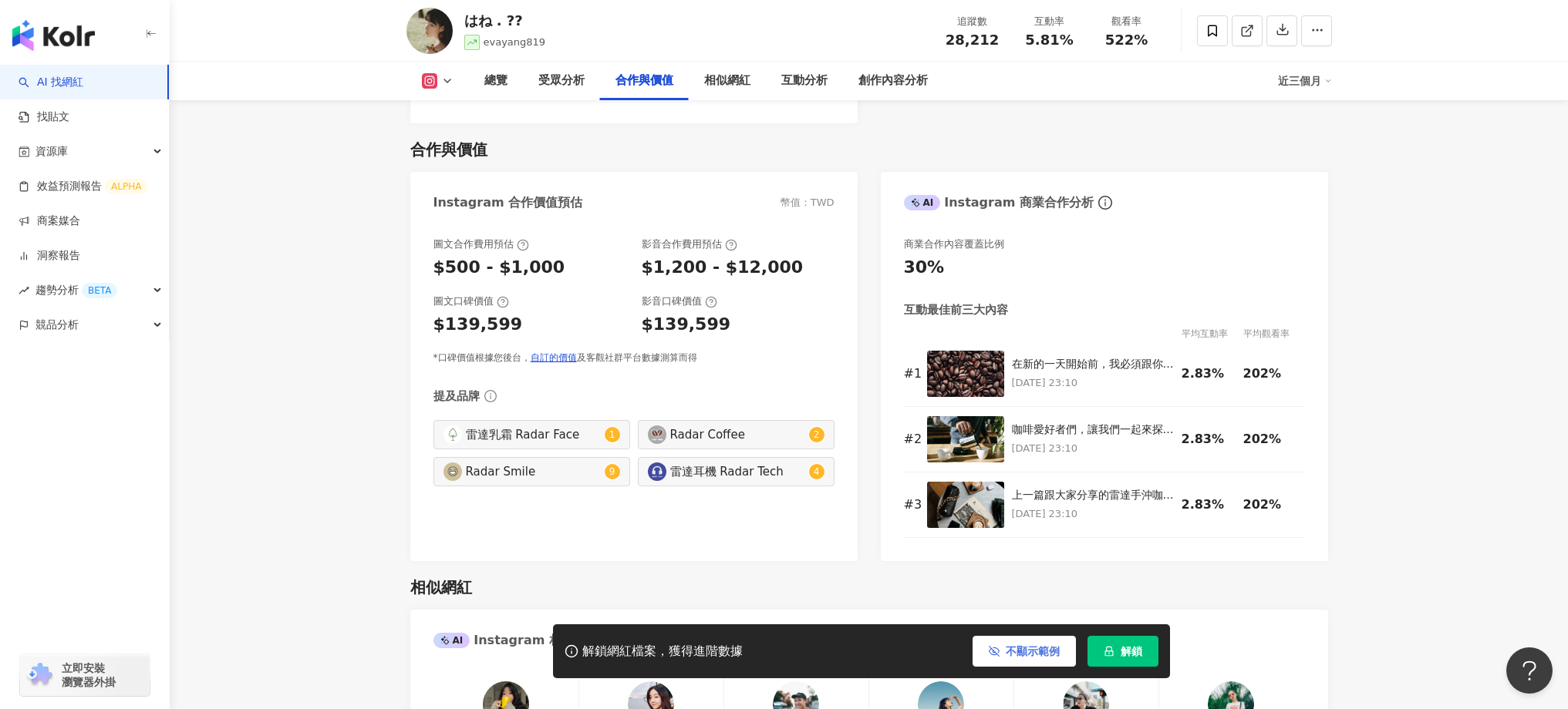
click at [1021, 657] on button "不顯示範例" at bounding box center [1024, 651] width 103 height 31
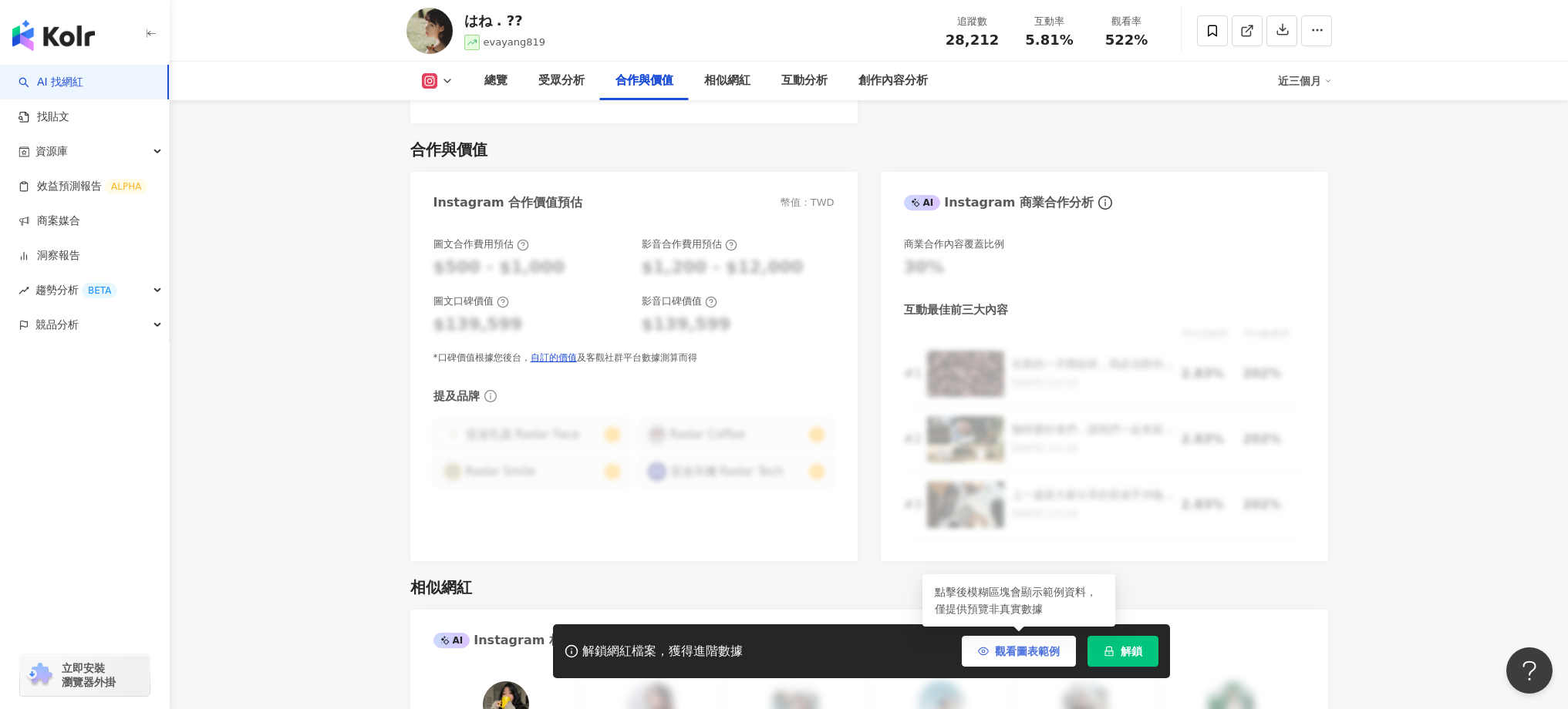
click at [1021, 657] on button "觀看圖表範例" at bounding box center [1019, 651] width 115 height 31
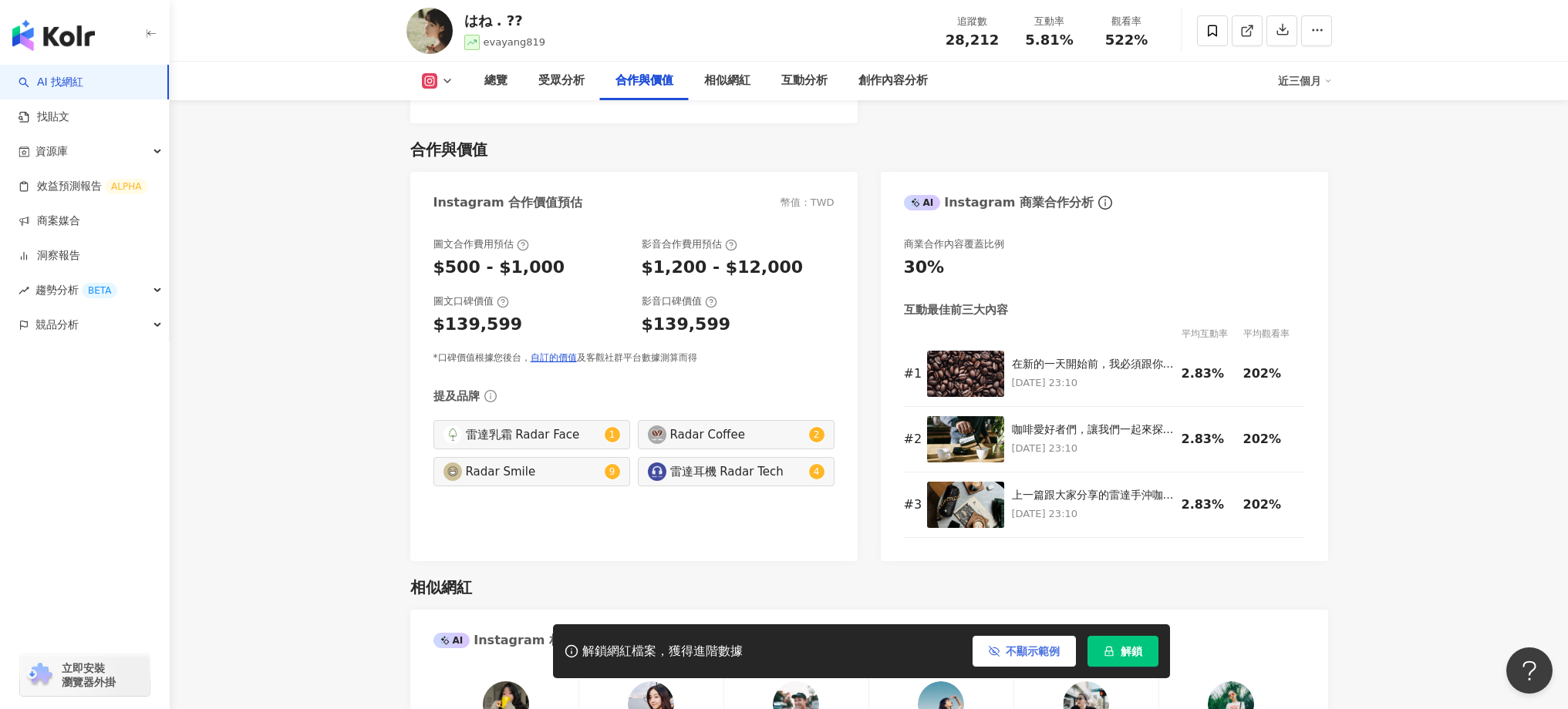
click at [1021, 657] on button "不顯示範例" at bounding box center [1024, 651] width 103 height 31
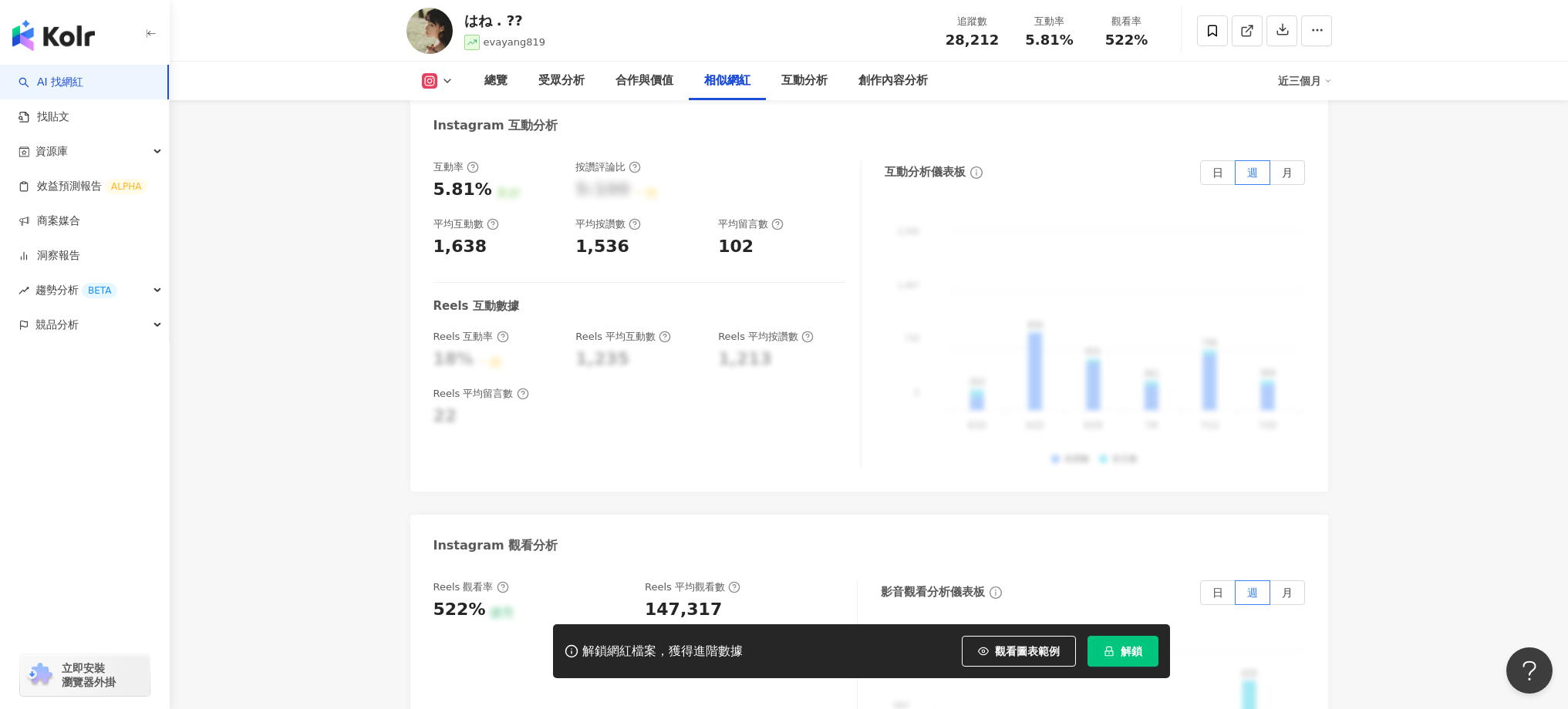
scroll to position [3128, 0]
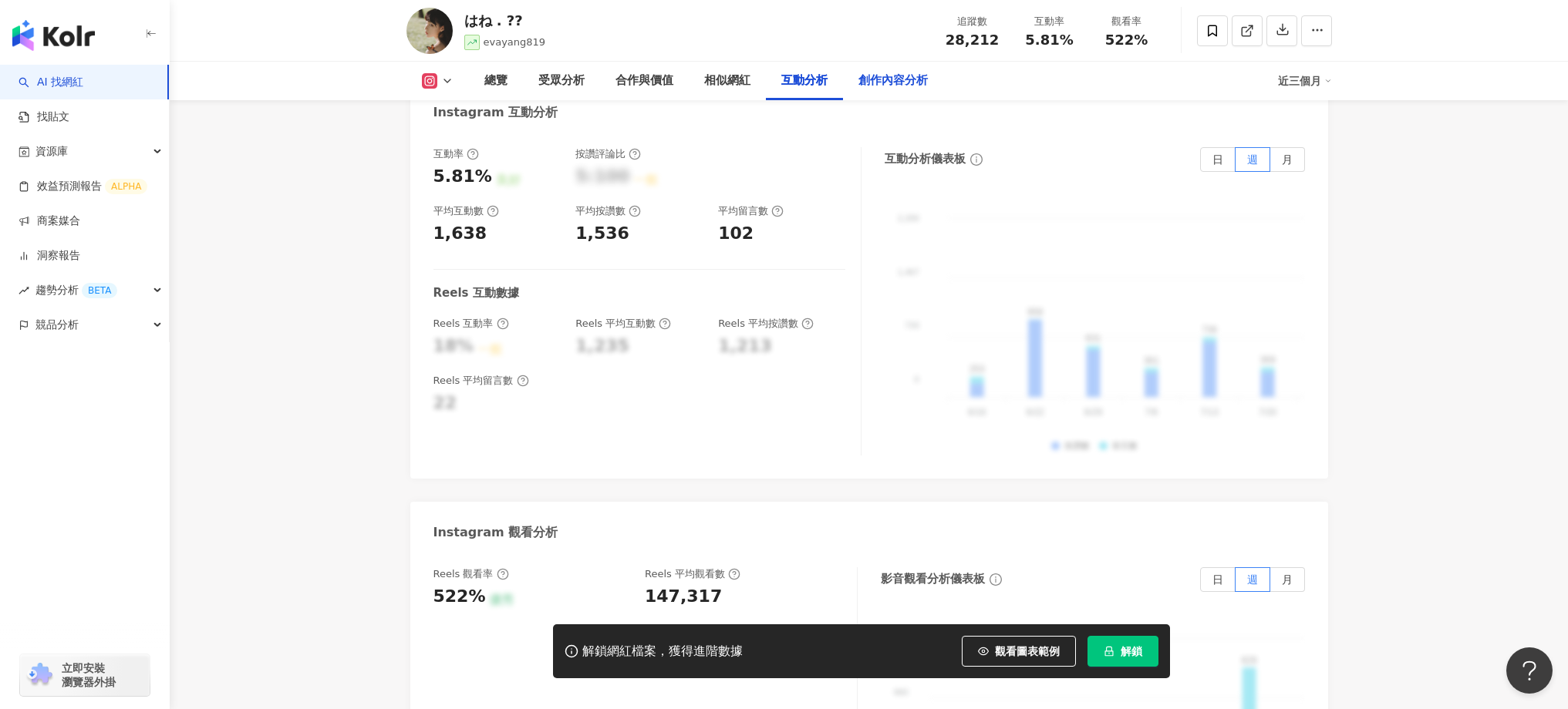
click at [899, 80] on div "創作內容分析" at bounding box center [893, 80] width 69 height 18
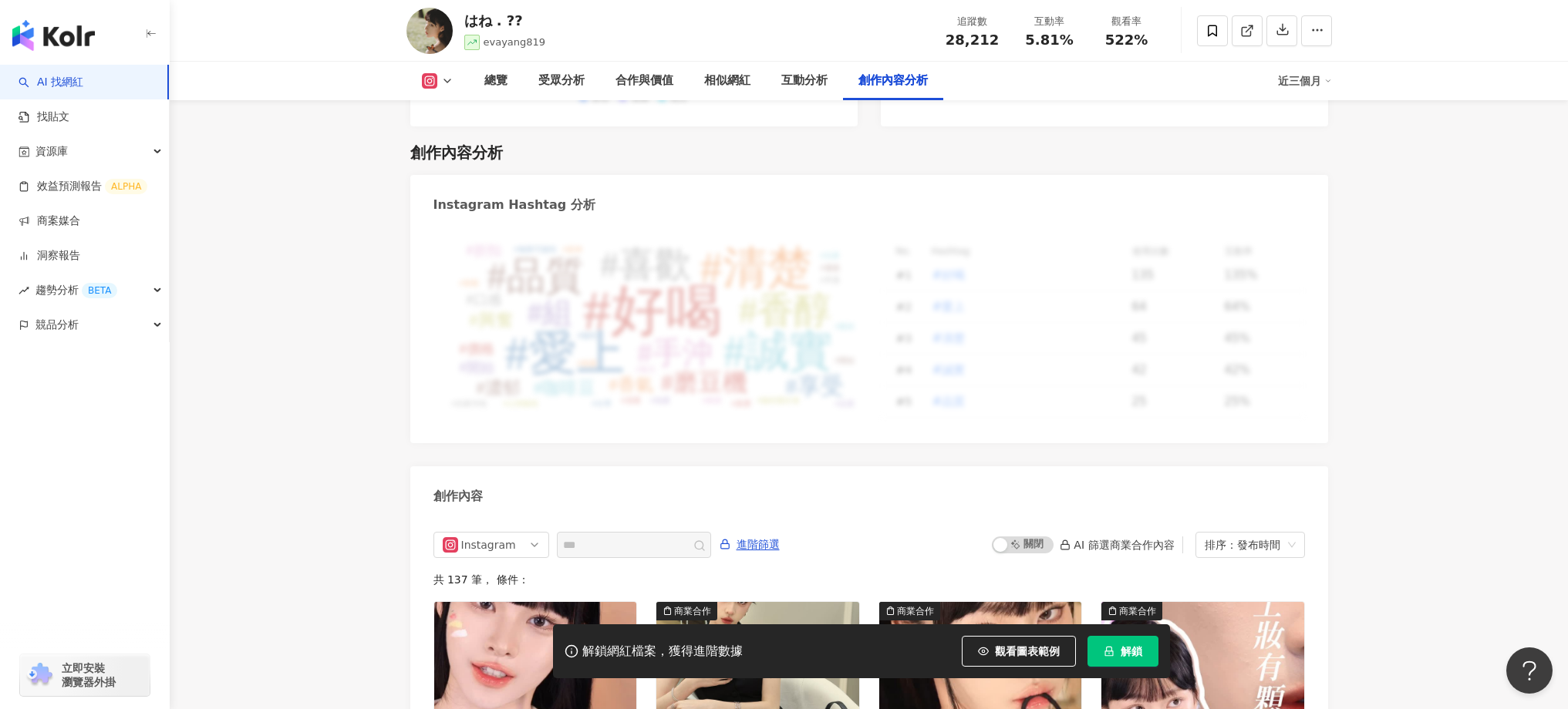
scroll to position [4620, 0]
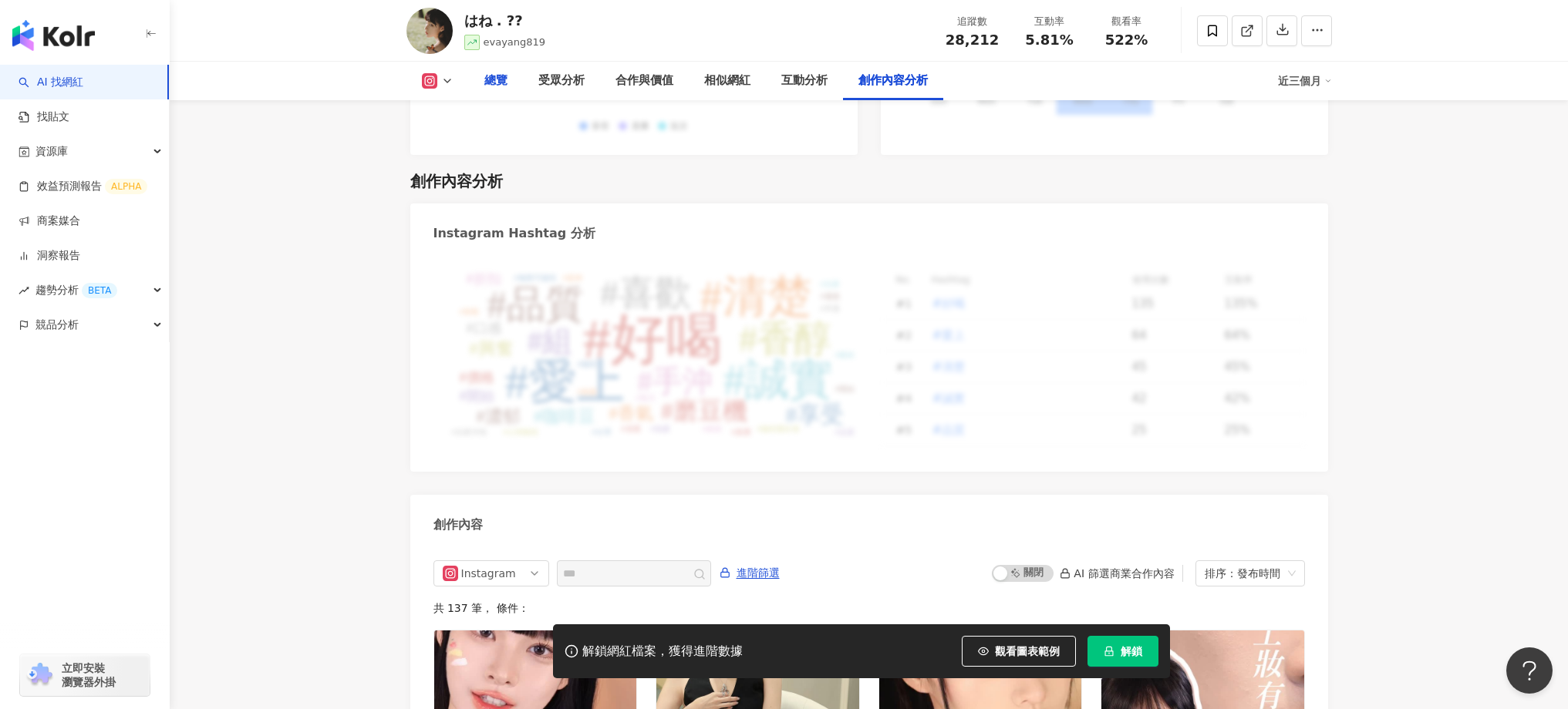
click at [492, 83] on div "總覽" at bounding box center [496, 80] width 23 height 18
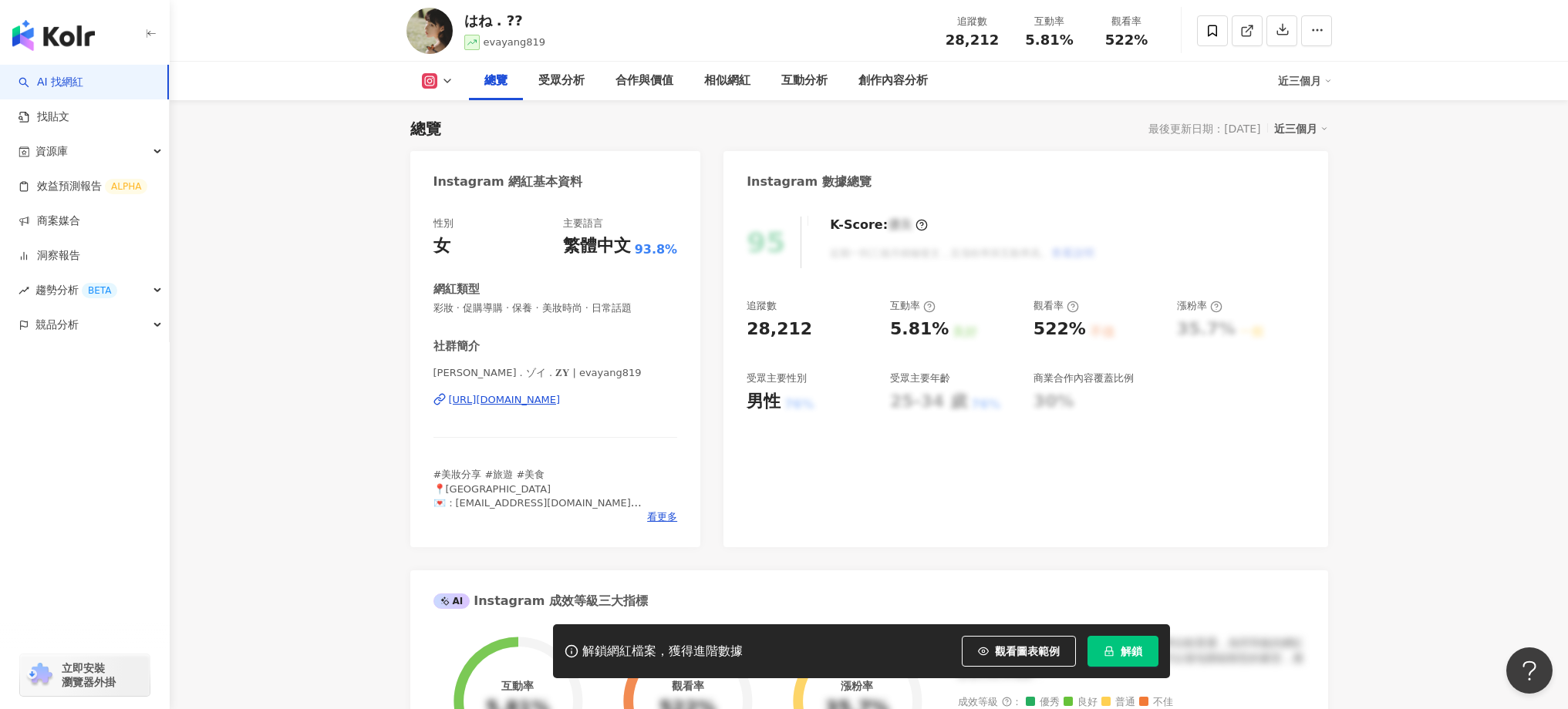
scroll to position [92, 0]
